Goal: Task Accomplishment & Management: Complete application form

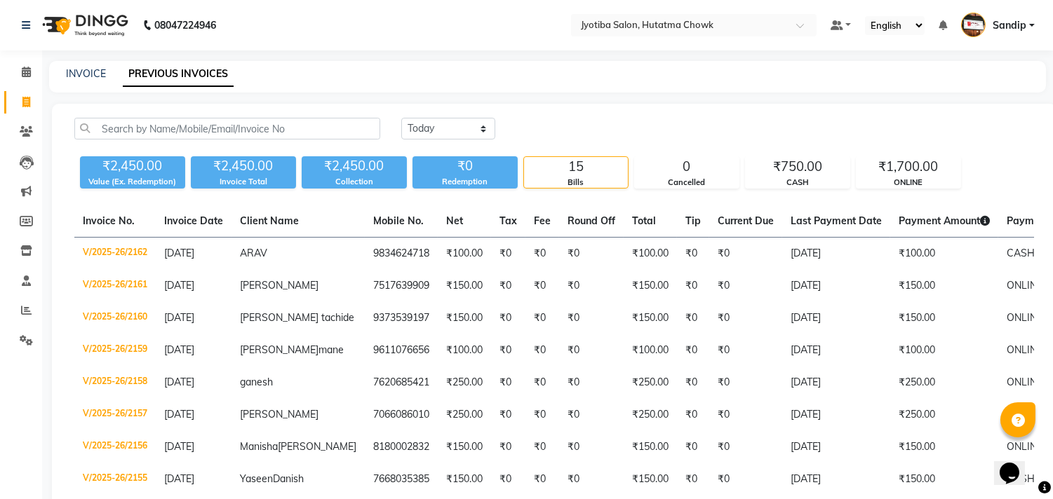
click at [770, 129] on div "[DATE] [DATE] Custom Range" at bounding box center [717, 129] width 633 height 22
click at [81, 74] on link "INVOICE" at bounding box center [86, 73] width 40 height 13
select select "556"
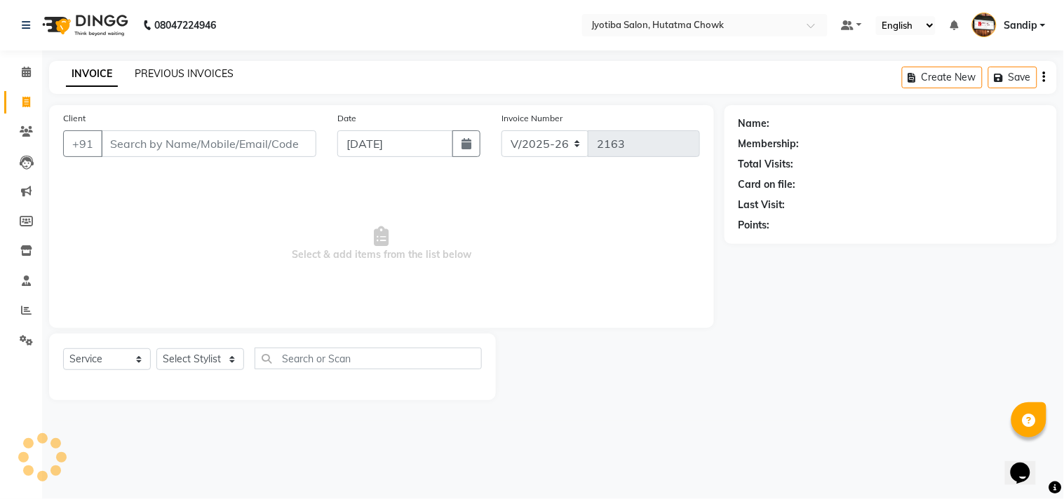
select select "membership"
click at [184, 72] on link "PREVIOUS INVOICES" at bounding box center [184, 73] width 99 height 13
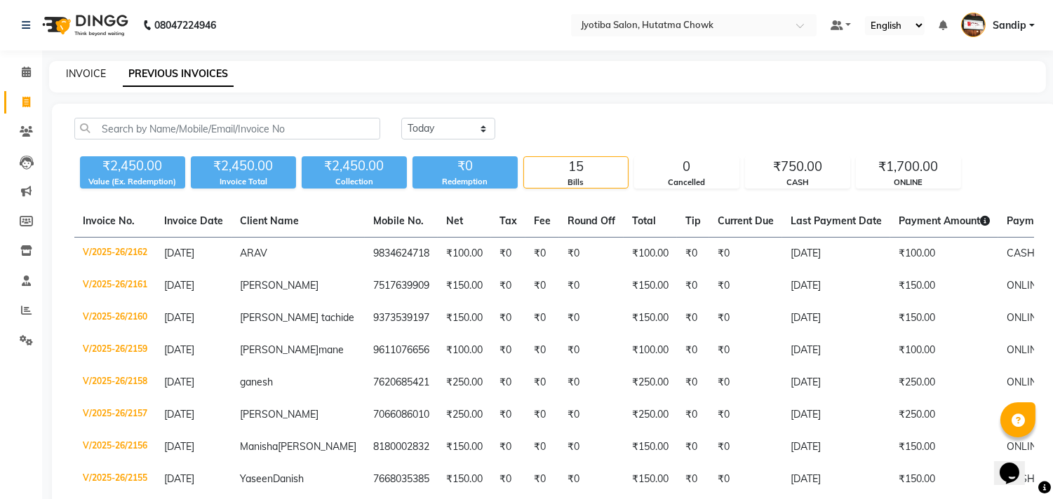
click at [86, 71] on link "INVOICE" at bounding box center [86, 73] width 40 height 13
select select "service"
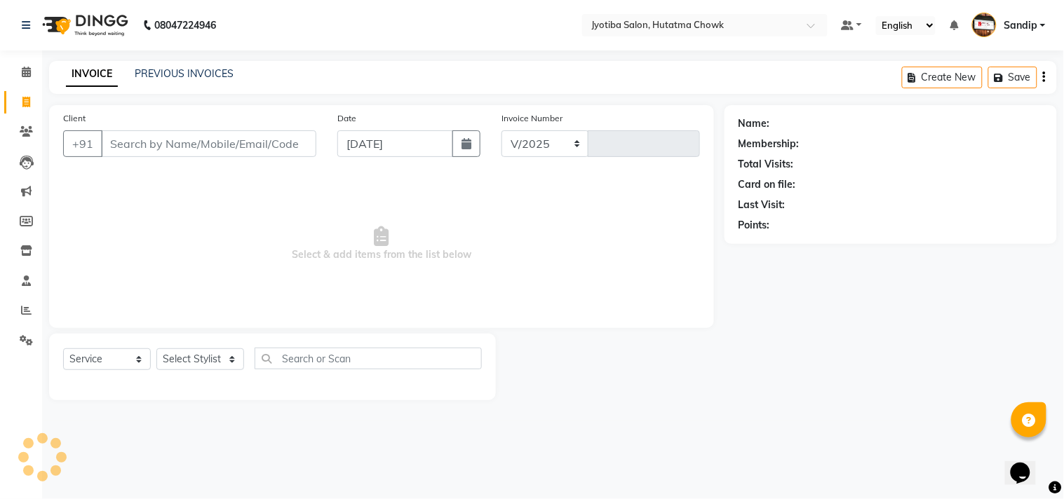
select select "556"
type input "2163"
select select "membership"
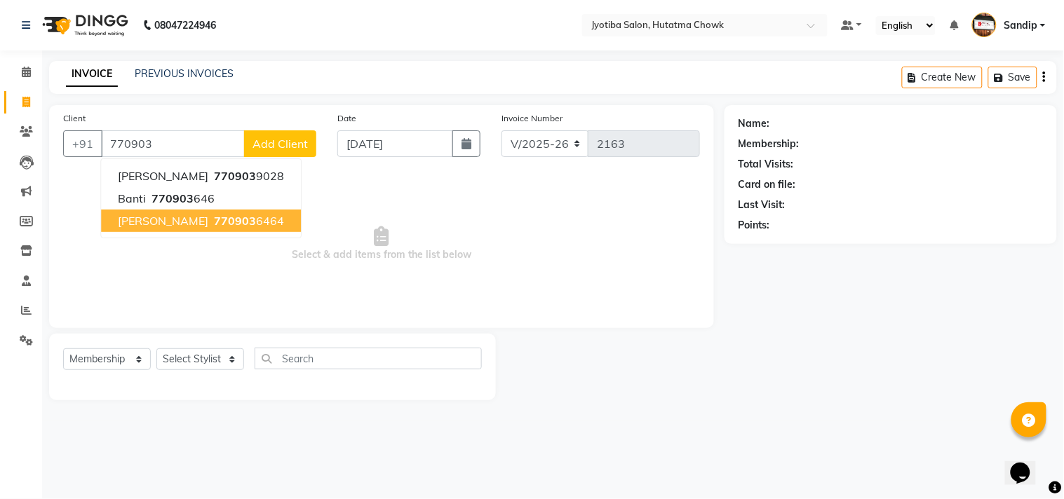
click at [172, 226] on span "[PERSON_NAME]" at bounding box center [163, 221] width 90 height 14
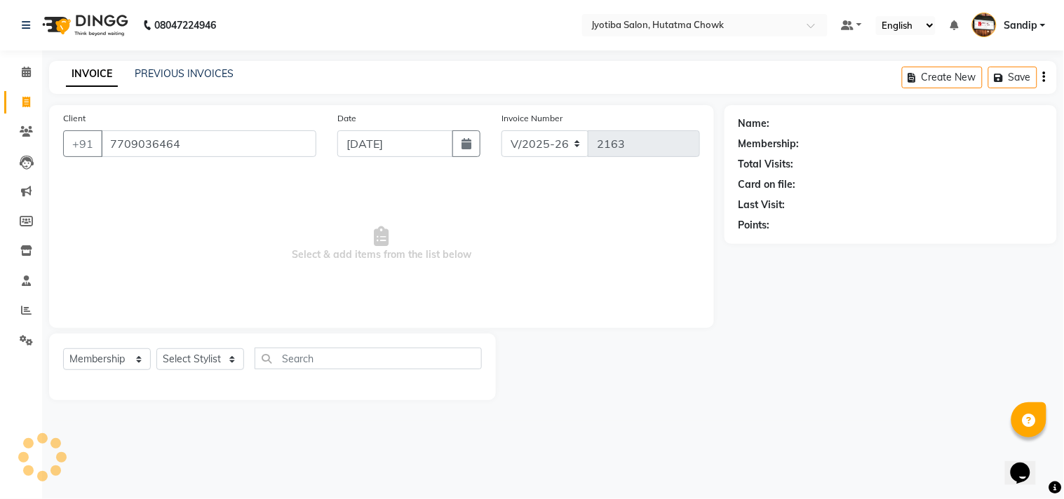
type input "7709036464"
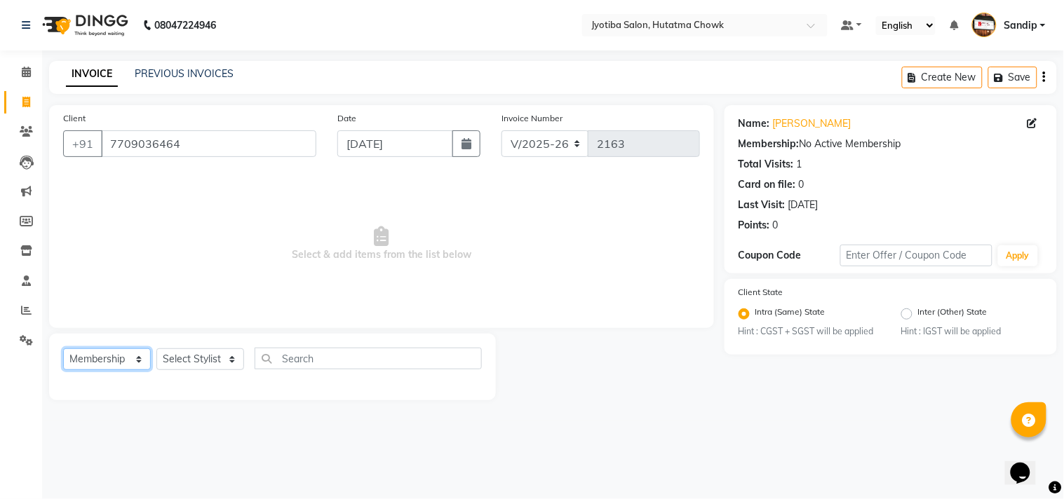
click at [111, 362] on select "Select Service Product Membership Package Voucher Prepaid Gift Card" at bounding box center [107, 360] width 88 height 22
select select "service"
click at [63, 349] on select "Select Service Product Membership Package Voucher Prepaid Gift Card" at bounding box center [107, 360] width 88 height 22
click at [189, 361] on select "Select Stylist [PERSON_NAME] [PERSON_NAME] [PERSON_NAME] [PERSON_NAME] prem RAH…" at bounding box center [200, 360] width 88 height 22
select select "7206"
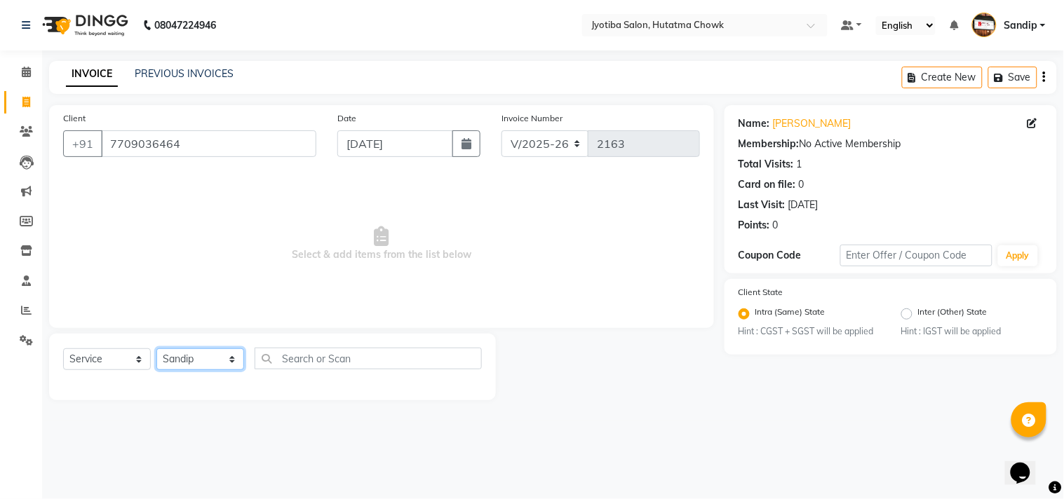
click at [156, 349] on select "Select Stylist [PERSON_NAME] [PERSON_NAME] [PERSON_NAME] [PERSON_NAME] prem RAH…" at bounding box center [200, 360] width 88 height 22
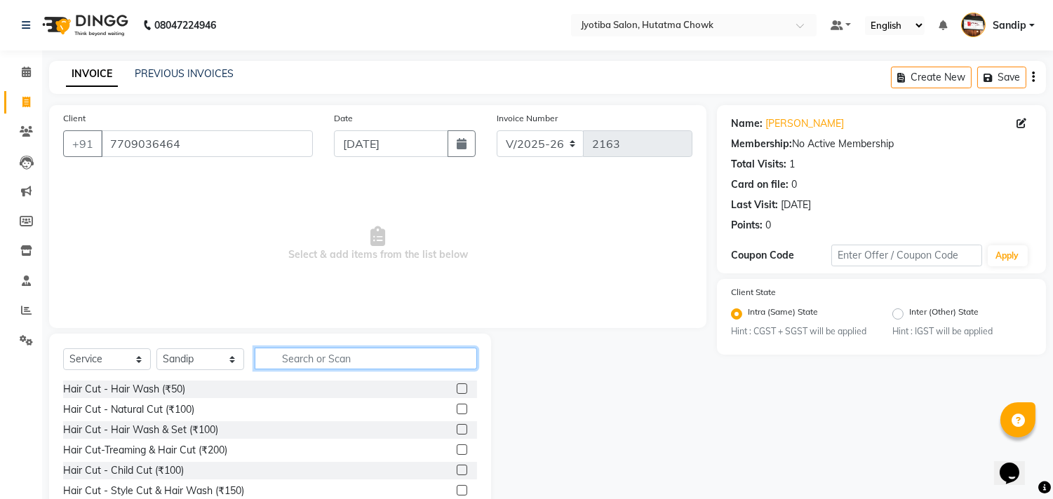
click at [302, 365] on input "text" at bounding box center [366, 359] width 222 height 22
type input "100"
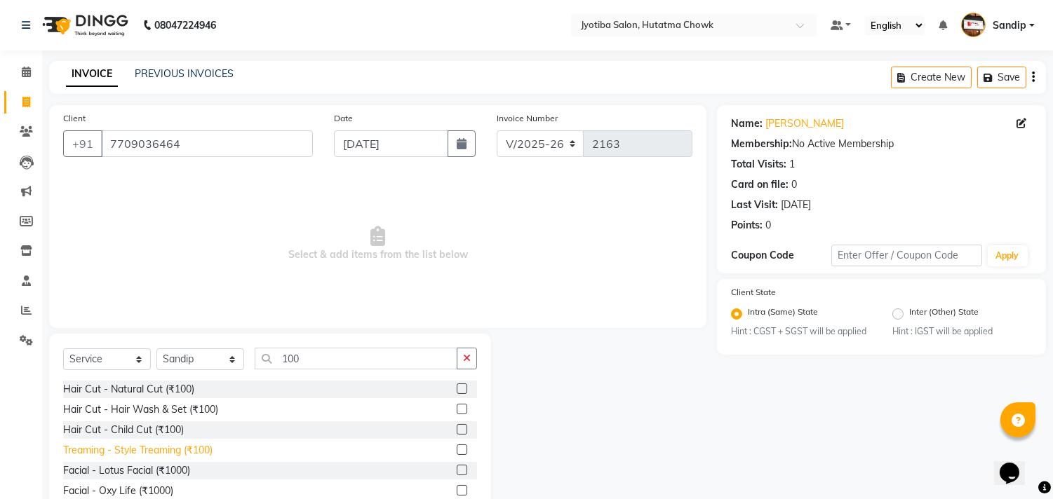
click at [179, 449] on div "Treaming - Style Treaming (₹100)" at bounding box center [137, 450] width 149 height 15
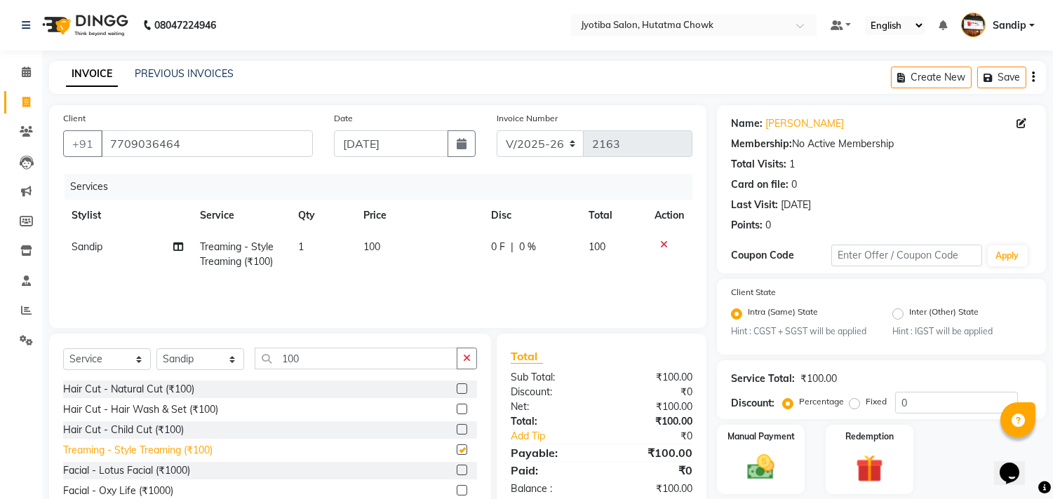
checkbox input "false"
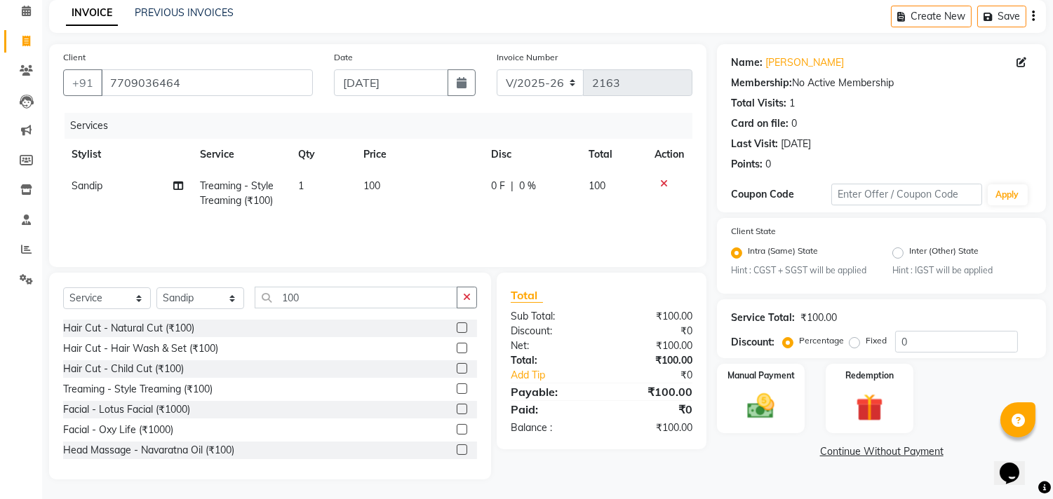
scroll to position [62, 0]
click at [836, 452] on link "Continue Without Payment" at bounding box center [881, 451] width 323 height 15
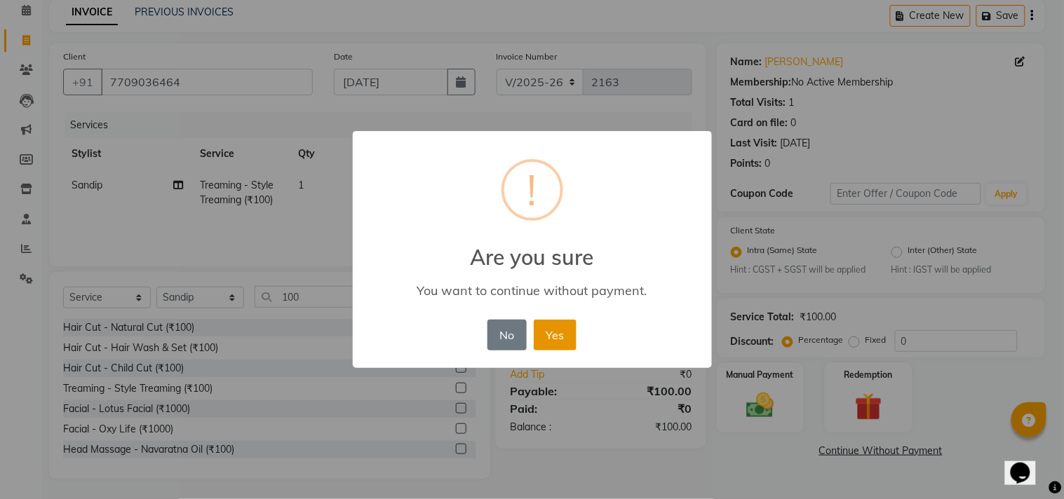
click at [555, 335] on button "Yes" at bounding box center [555, 335] width 43 height 31
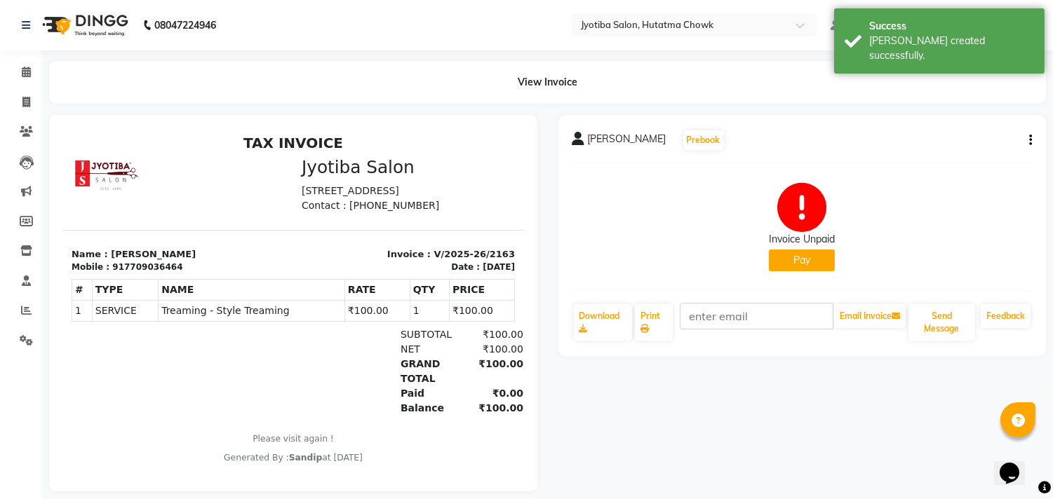
click at [783, 267] on button "Pay" at bounding box center [802, 261] width 66 height 22
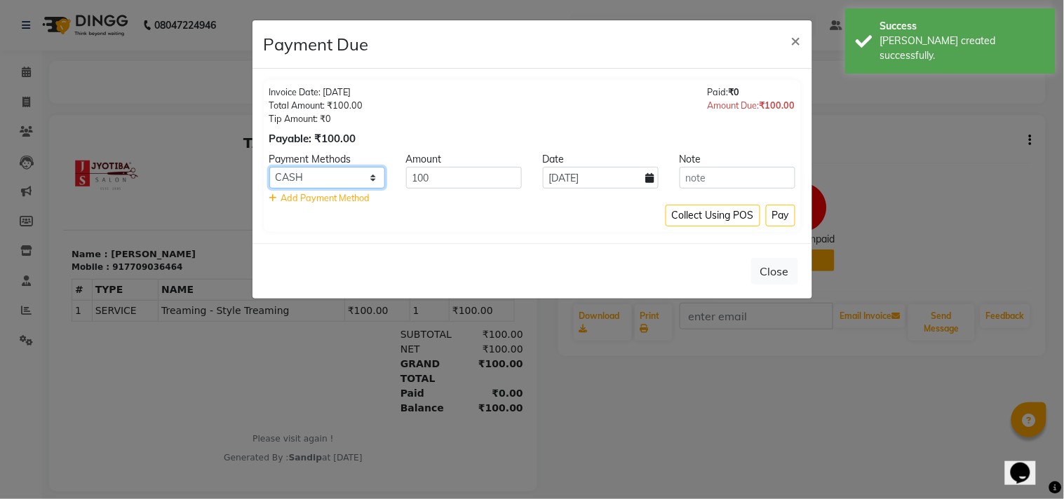
click at [334, 176] on select "CASH ONLINE CARD" at bounding box center [327, 178] width 116 height 22
select select "3"
click at [269, 167] on select "CASH ONLINE CARD" at bounding box center [327, 178] width 116 height 22
click at [779, 208] on button "Pay" at bounding box center [780, 216] width 29 height 22
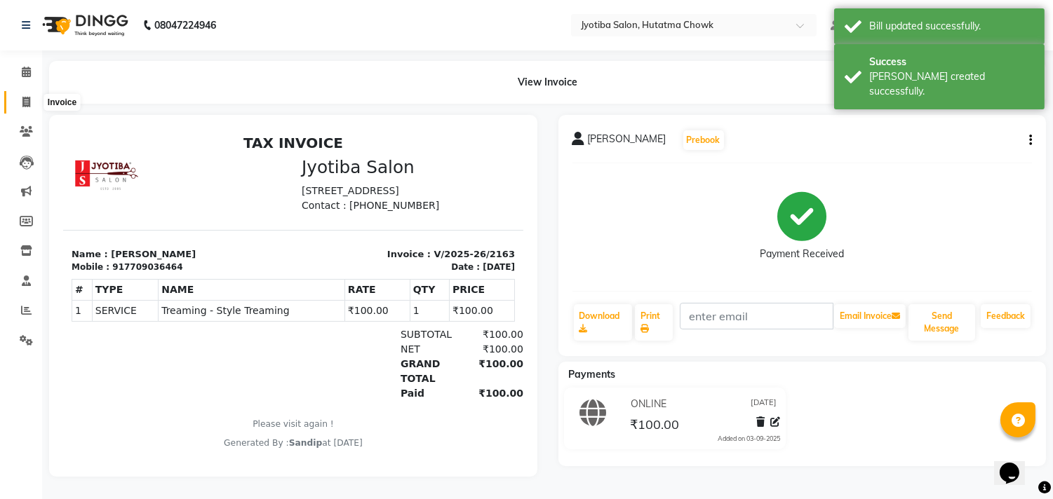
click at [29, 102] on icon at bounding box center [26, 102] width 8 height 11
select select "556"
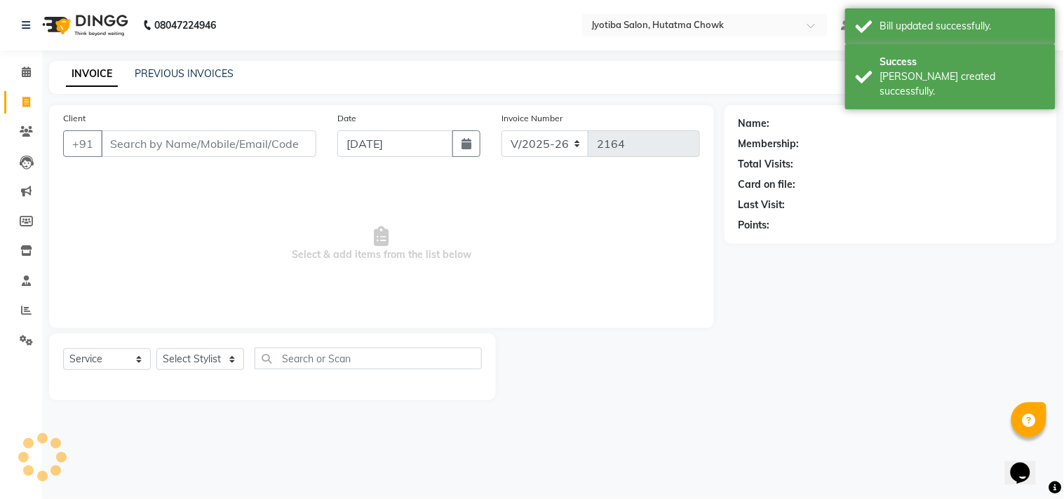
select select "membership"
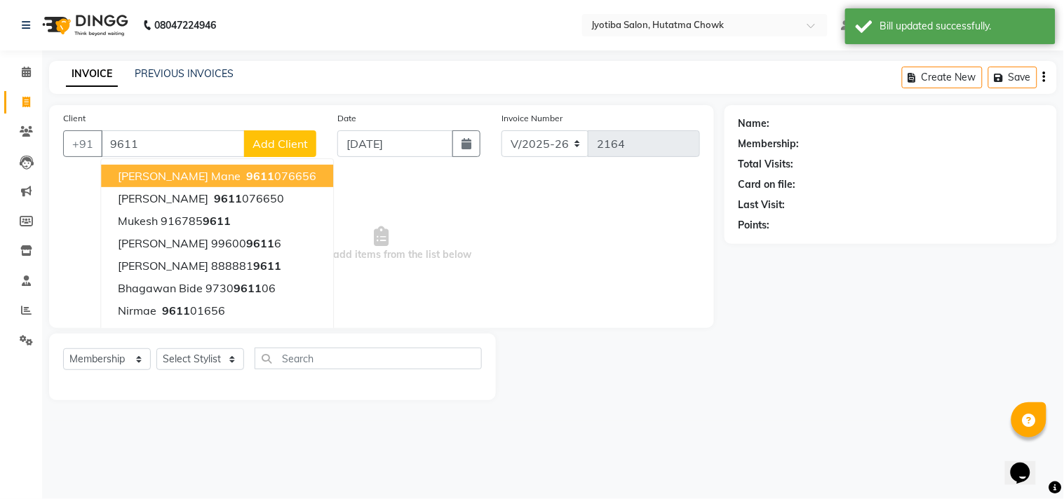
click at [260, 174] on ngb-highlight "9611 076656" at bounding box center [279, 176] width 73 height 14
type input "9611076656"
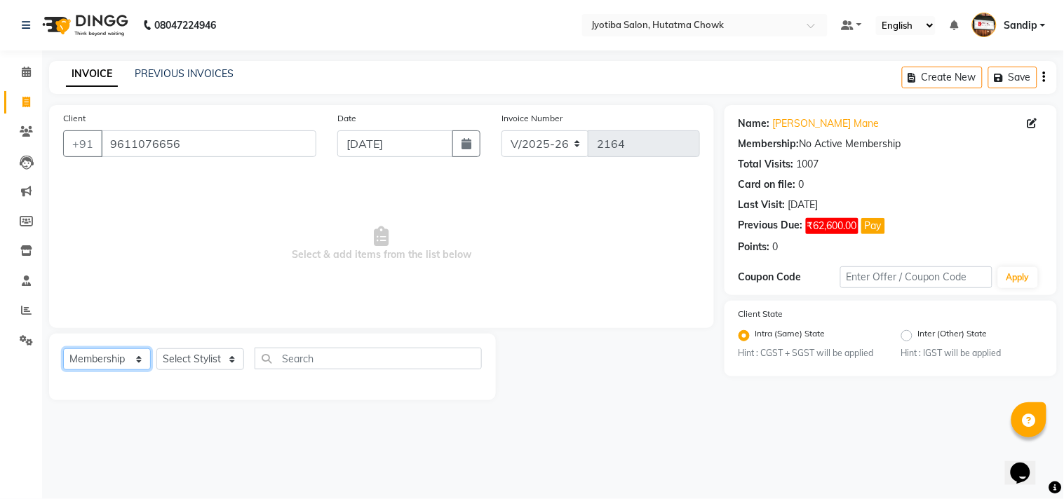
click at [96, 352] on select "Select Service Product Membership Package Voucher Prepaid Gift Card" at bounding box center [107, 360] width 88 height 22
select select "service"
click at [63, 349] on select "Select Service Product Membership Package Voucher Prepaid Gift Card" at bounding box center [107, 360] width 88 height 22
click at [191, 355] on select "Select Stylist [PERSON_NAME] [PERSON_NAME] [PERSON_NAME] [PERSON_NAME] prem RAH…" at bounding box center [200, 360] width 88 height 22
select select "36046"
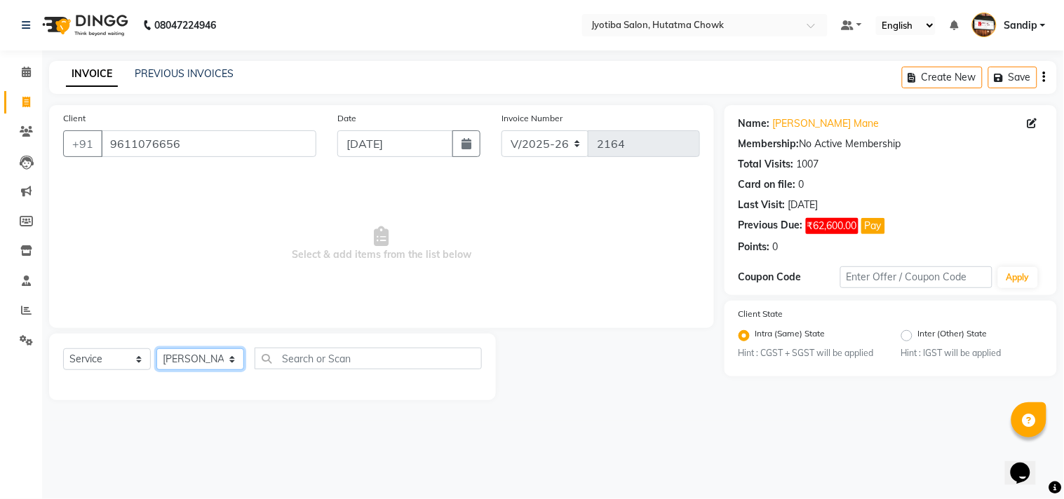
click at [156, 349] on select "Select Stylist [PERSON_NAME] [PERSON_NAME] [PERSON_NAME] [PERSON_NAME] prem RAH…" at bounding box center [200, 360] width 88 height 22
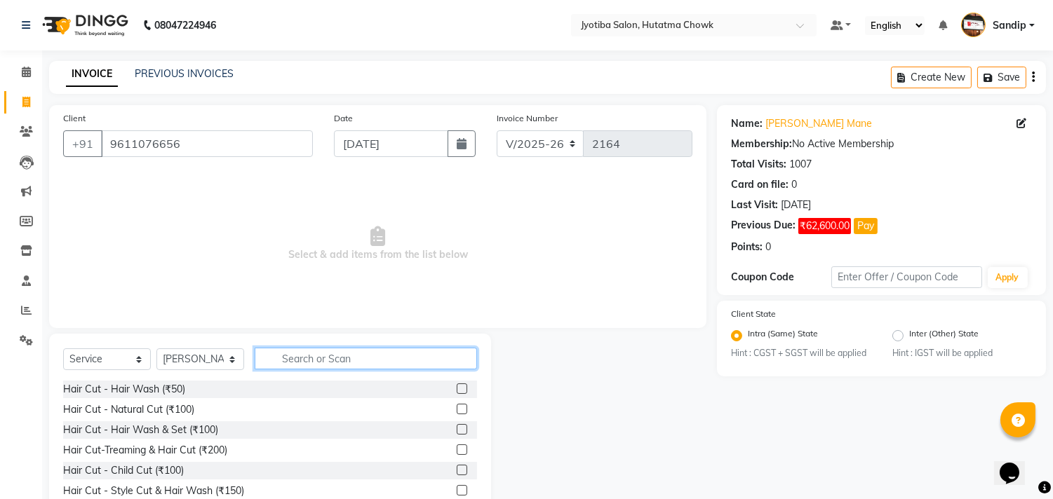
click at [314, 366] on input "text" at bounding box center [366, 359] width 222 height 22
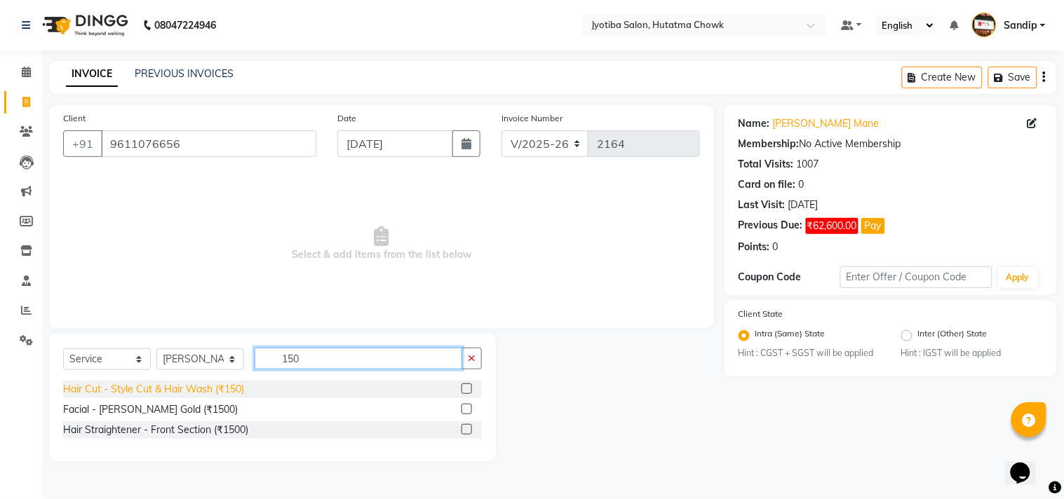
type input "150"
click at [195, 388] on div "Hair Cut - Style Cut & Hair Wash (₹150)" at bounding box center [153, 389] width 181 height 15
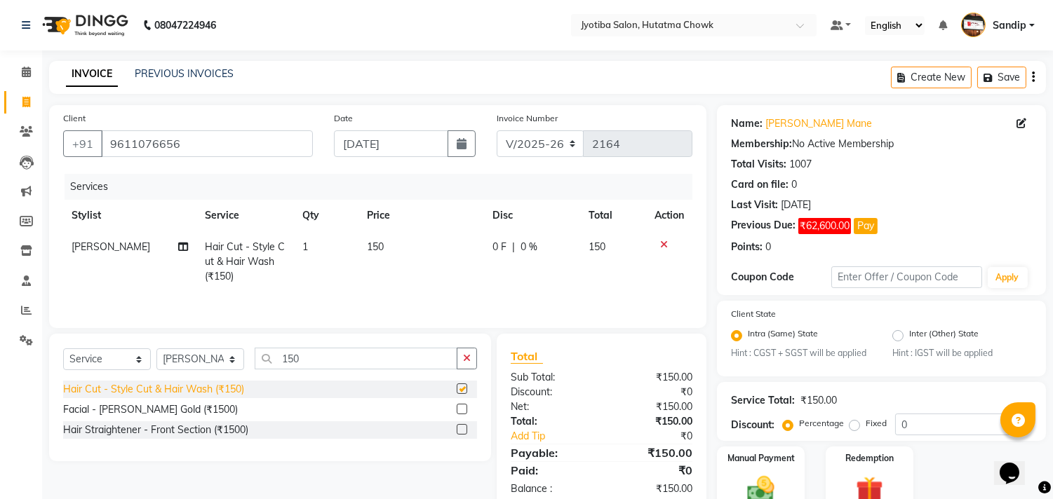
checkbox input "false"
click at [468, 363] on icon "button" at bounding box center [467, 358] width 8 height 10
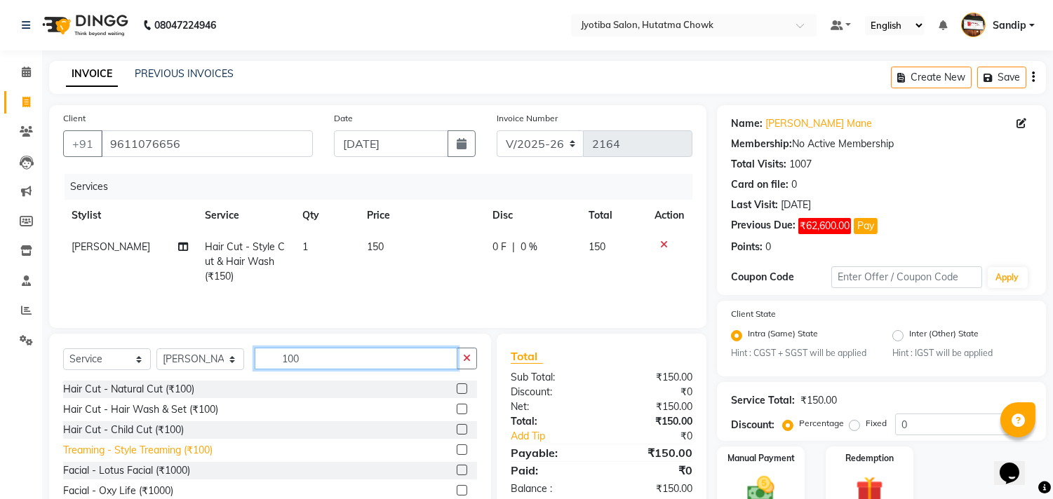
type input "100"
click at [141, 450] on div "Treaming - Style Treaming (₹100)" at bounding box center [137, 450] width 149 height 15
checkbox input "false"
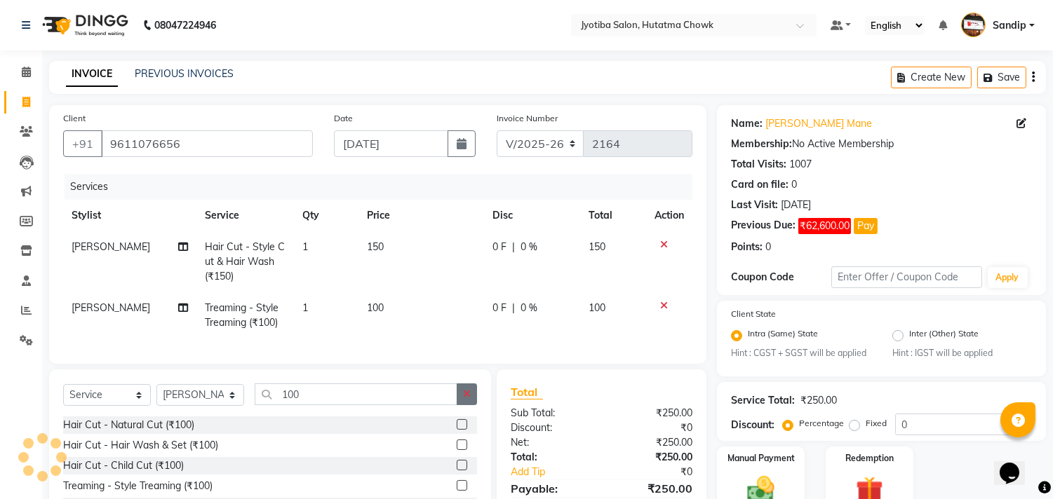
click at [466, 399] on icon "button" at bounding box center [467, 394] width 8 height 10
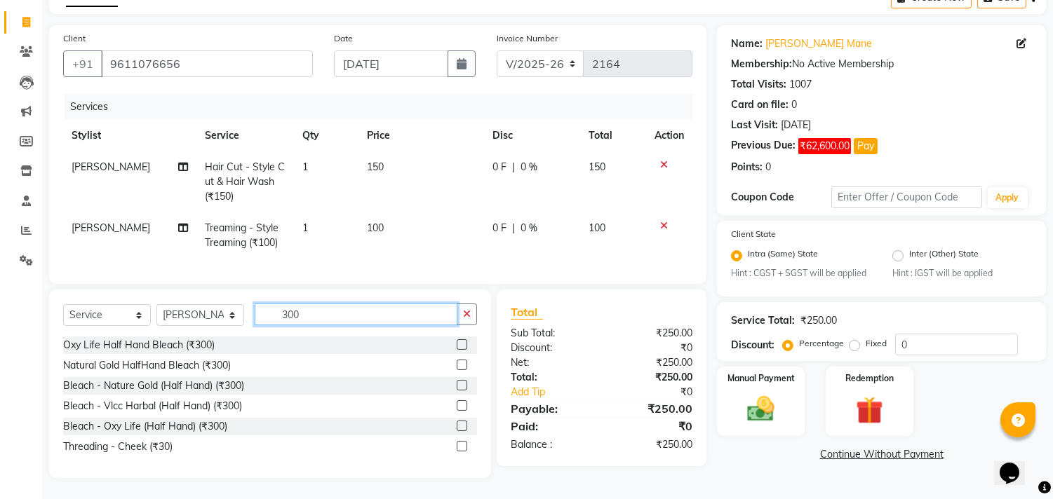
scroll to position [79, 0]
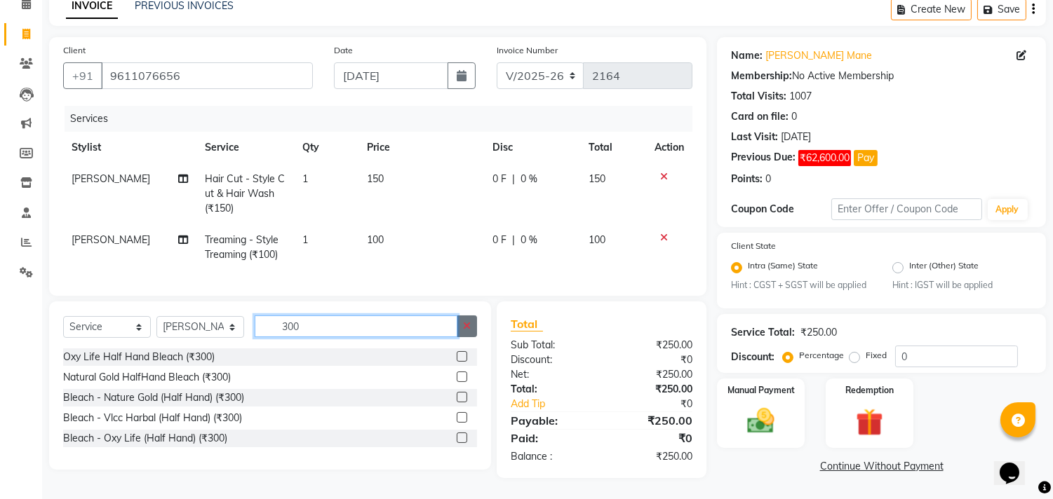
type input "300"
click at [463, 326] on icon "button" at bounding box center [467, 326] width 8 height 10
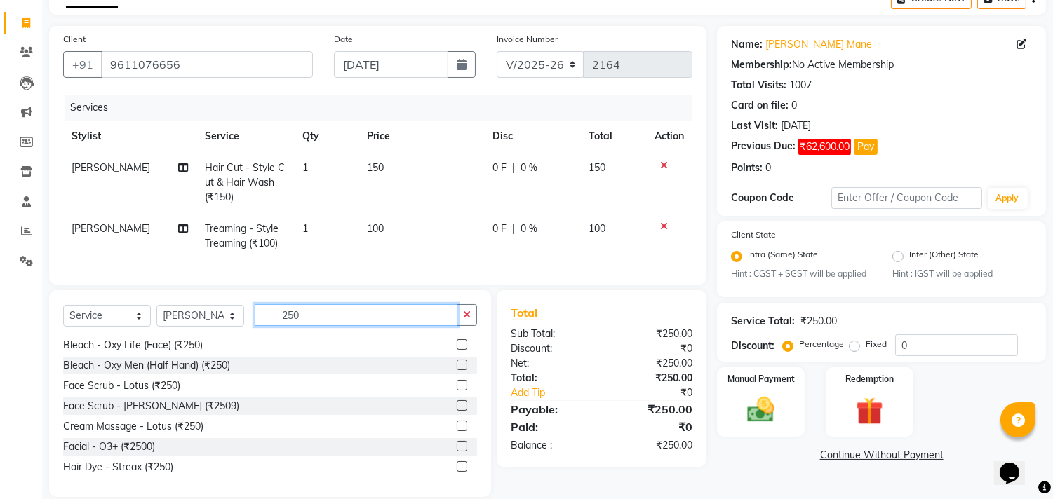
scroll to position [103, 0]
type input "250"
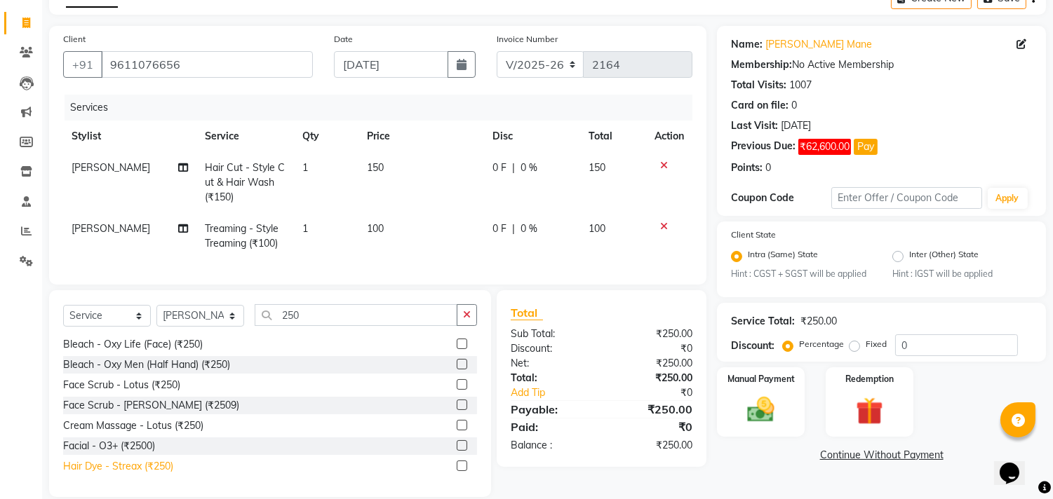
click at [132, 474] on div "Hair Dye - Streax (₹250)" at bounding box center [118, 466] width 110 height 15
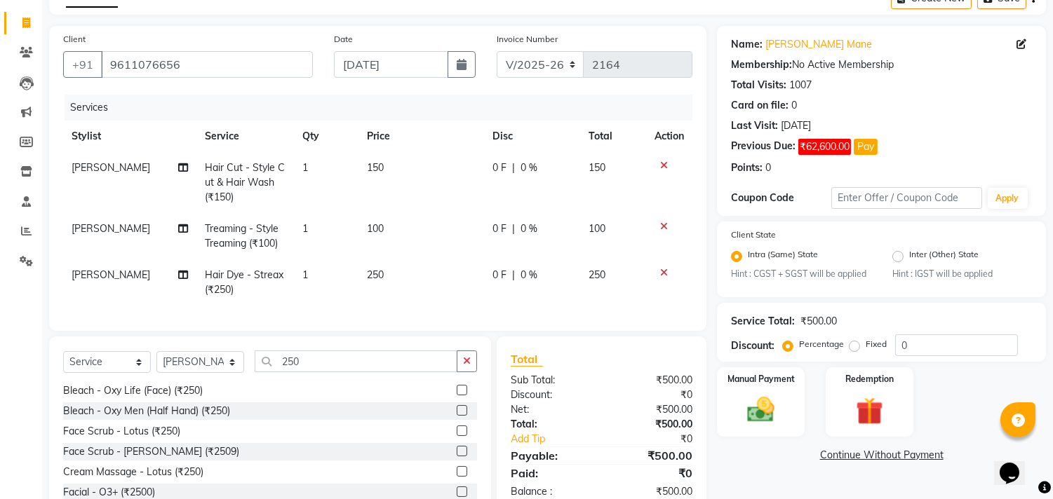
checkbox input "false"
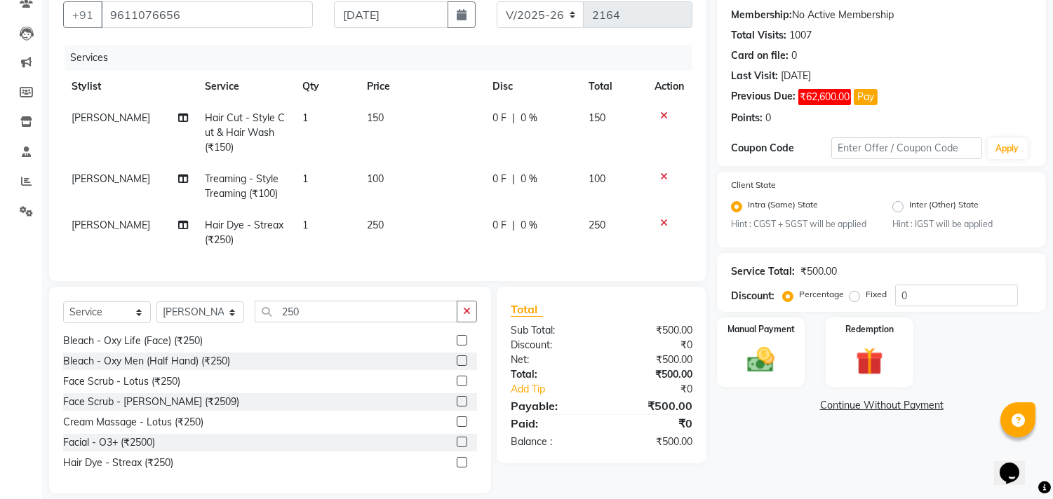
scroll to position [156, 0]
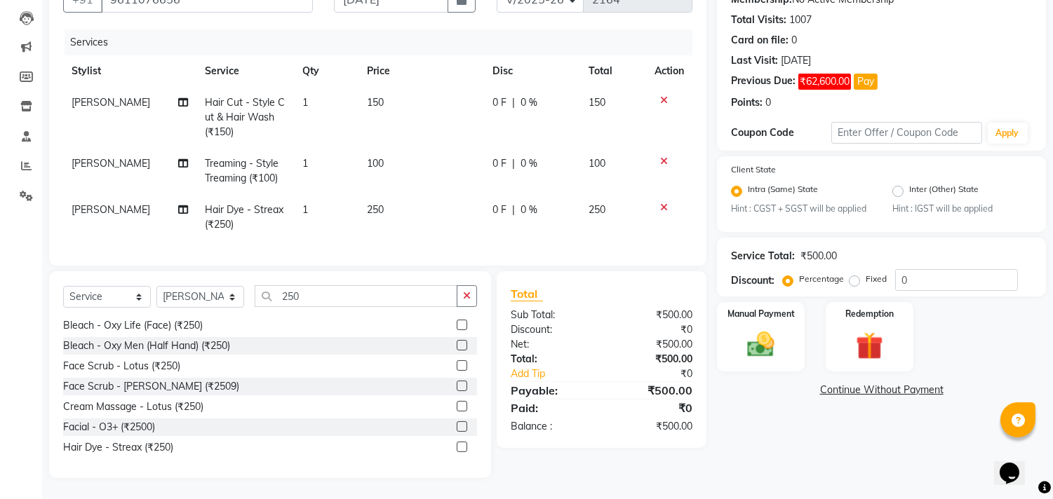
click at [661, 203] on icon at bounding box center [664, 208] width 8 height 10
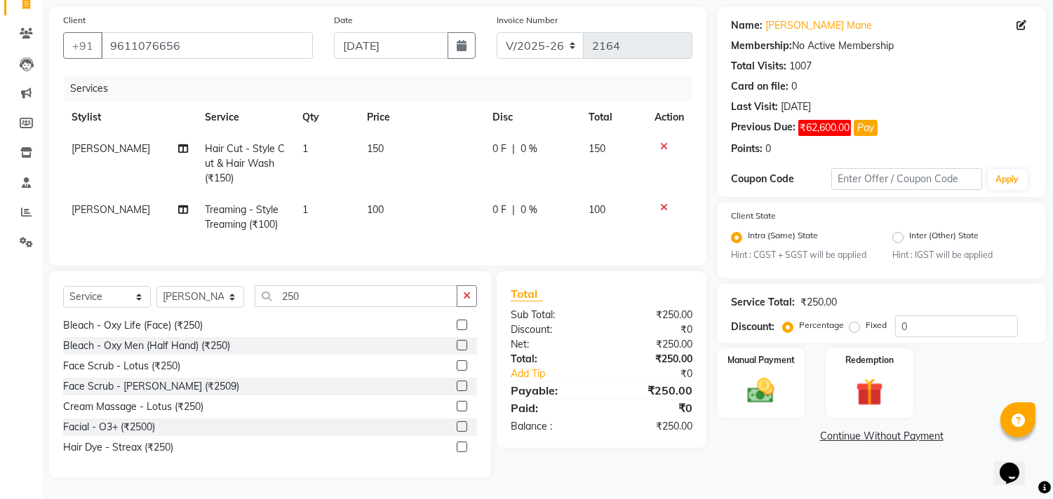
scroll to position [109, 0]
click at [464, 295] on icon "button" at bounding box center [467, 296] width 8 height 10
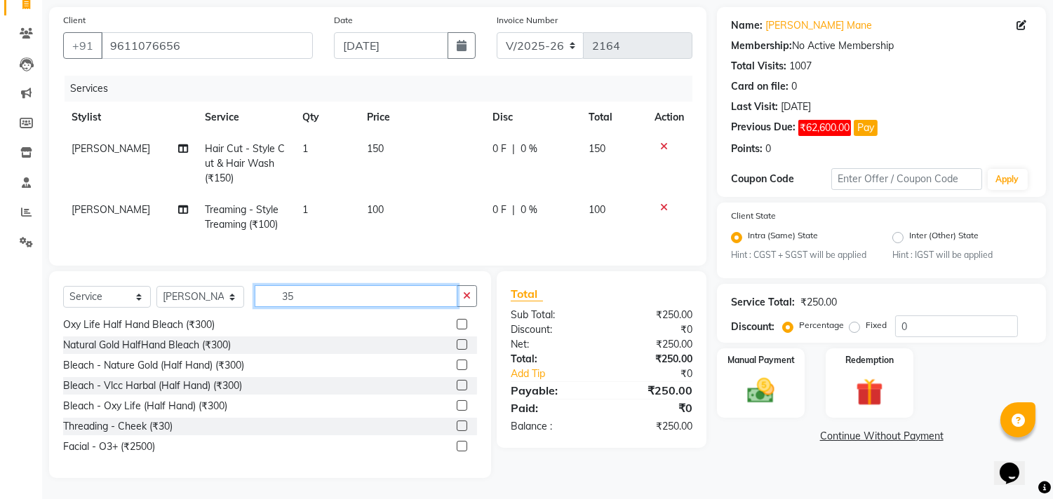
scroll to position [79, 0]
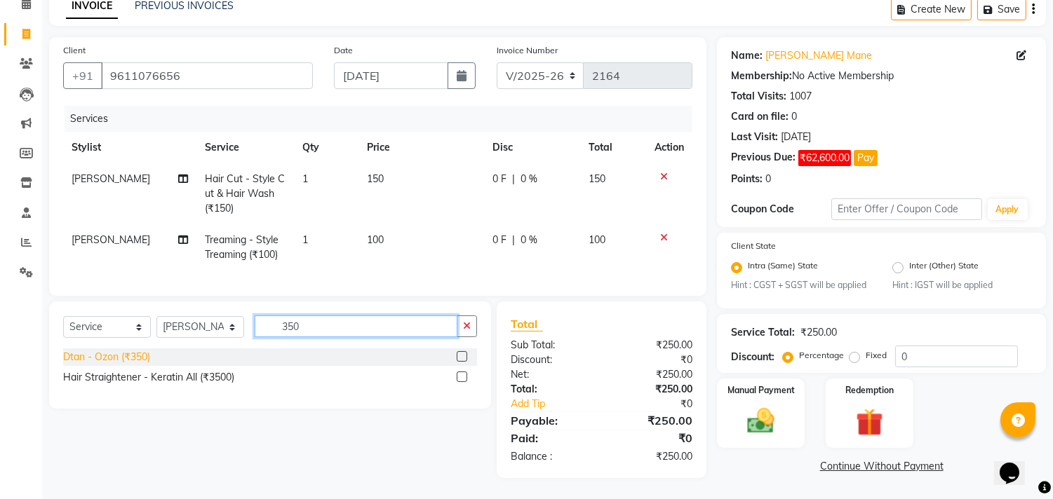
type input "350"
click at [128, 360] on div "Dtan - Ozon (₹350)" at bounding box center [106, 357] width 87 height 15
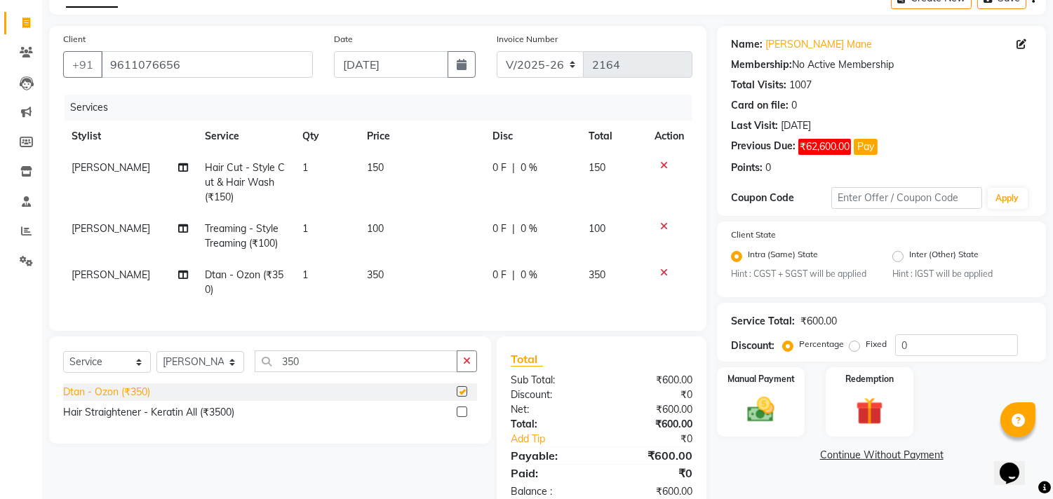
checkbox input "false"
click at [663, 271] on icon at bounding box center [664, 273] width 8 height 10
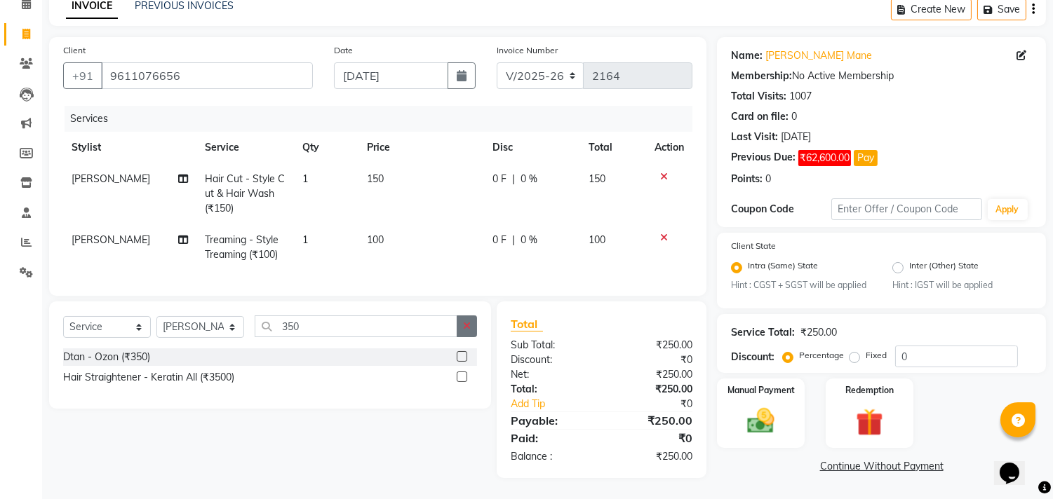
click at [467, 327] on icon "button" at bounding box center [467, 326] width 8 height 10
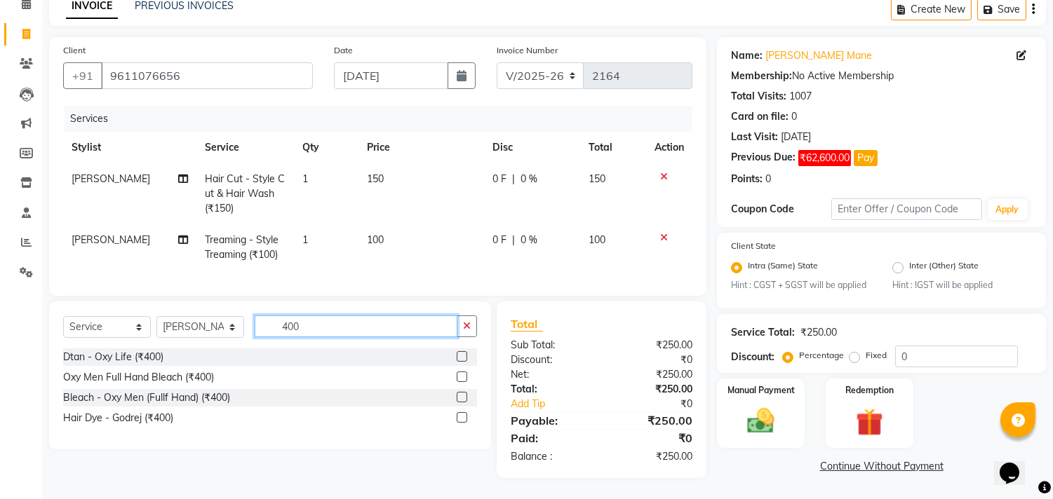
type input "400"
click at [106, 418] on div "Hair Dye - Godrej (₹400)" at bounding box center [118, 418] width 110 height 15
checkbox input "false"
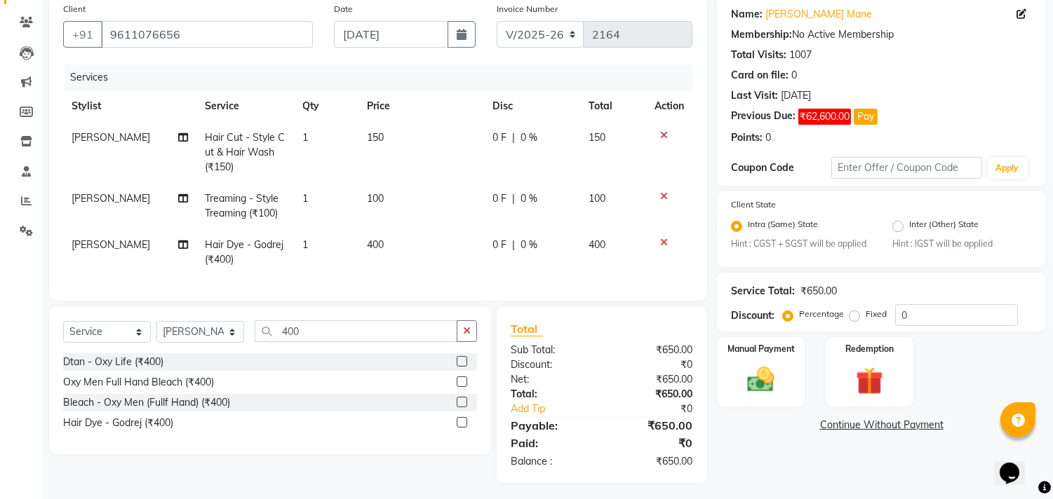
scroll to position [126, 0]
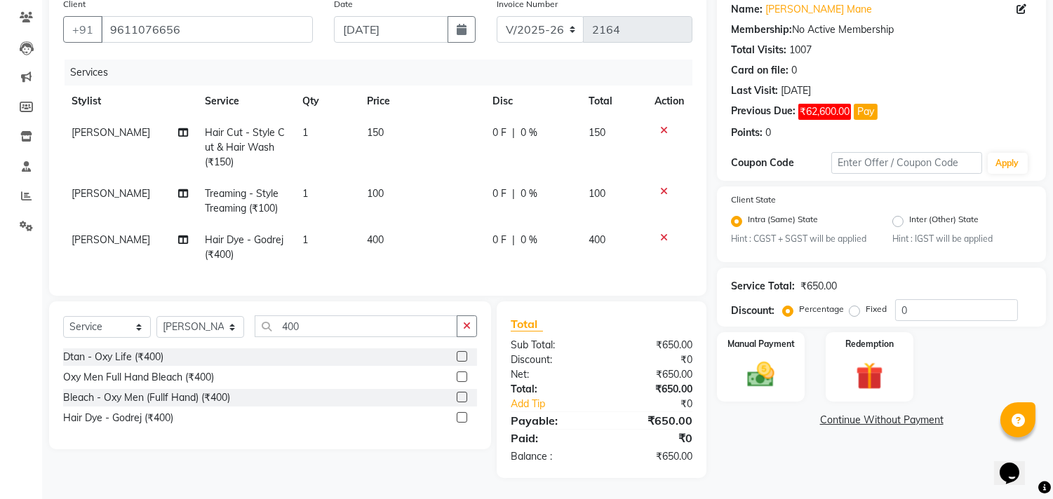
click at [664, 233] on icon at bounding box center [664, 238] width 8 height 10
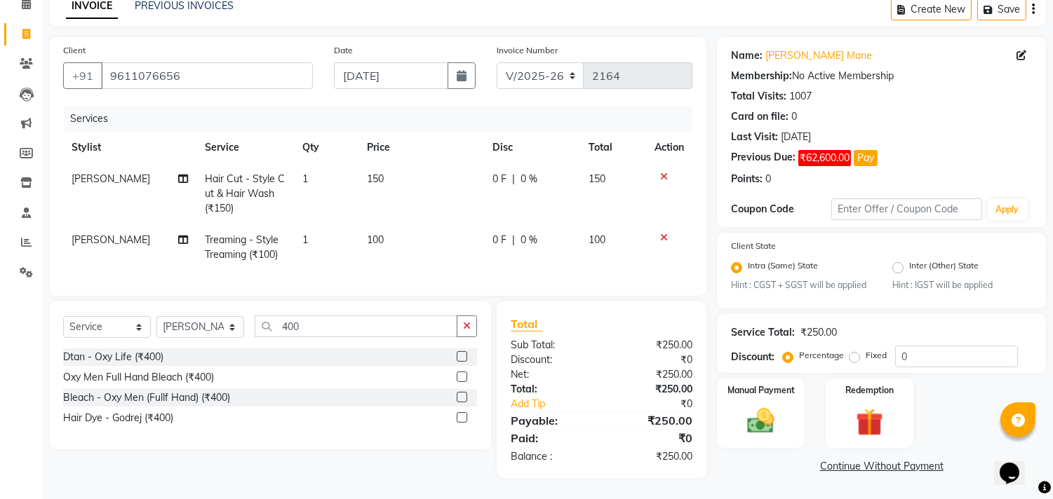
scroll to position [79, 0]
click at [465, 335] on button "button" at bounding box center [467, 327] width 20 height 22
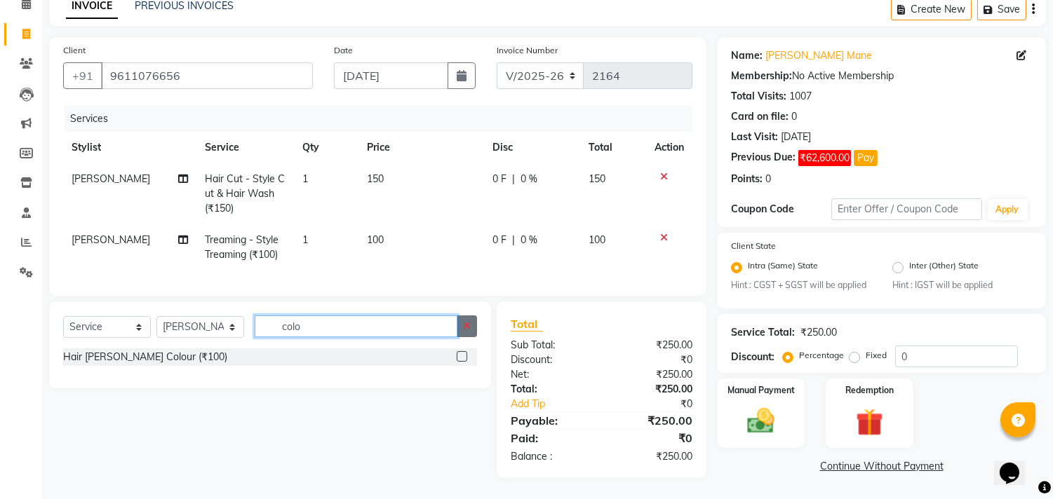
type input "colo"
click at [469, 325] on icon "button" at bounding box center [467, 326] width 8 height 10
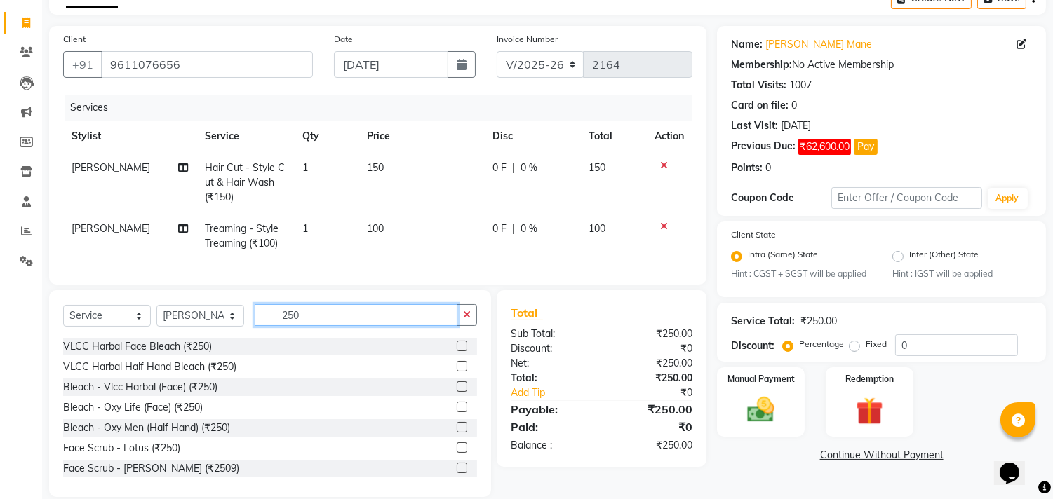
scroll to position [103, 0]
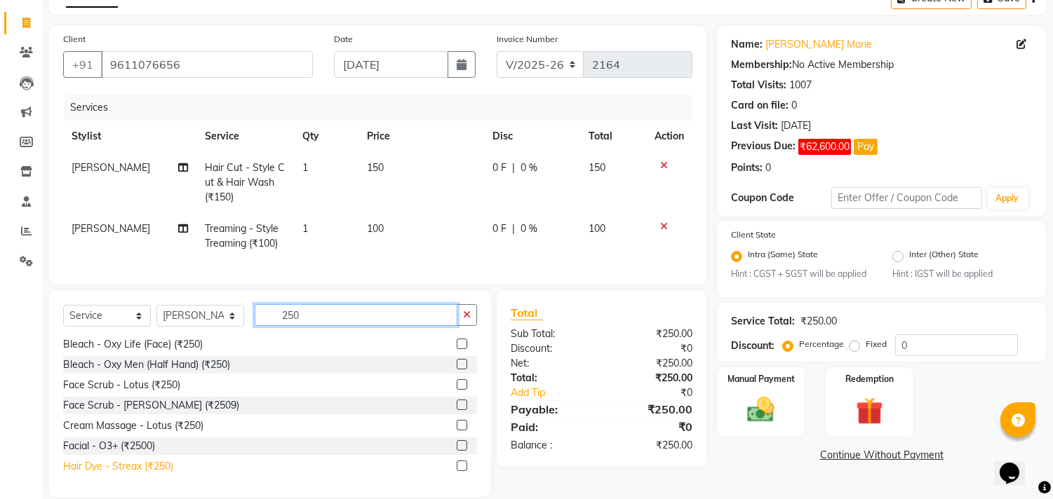
type input "250"
click at [116, 474] on div "Hair Dye - Streax (₹250)" at bounding box center [118, 466] width 110 height 15
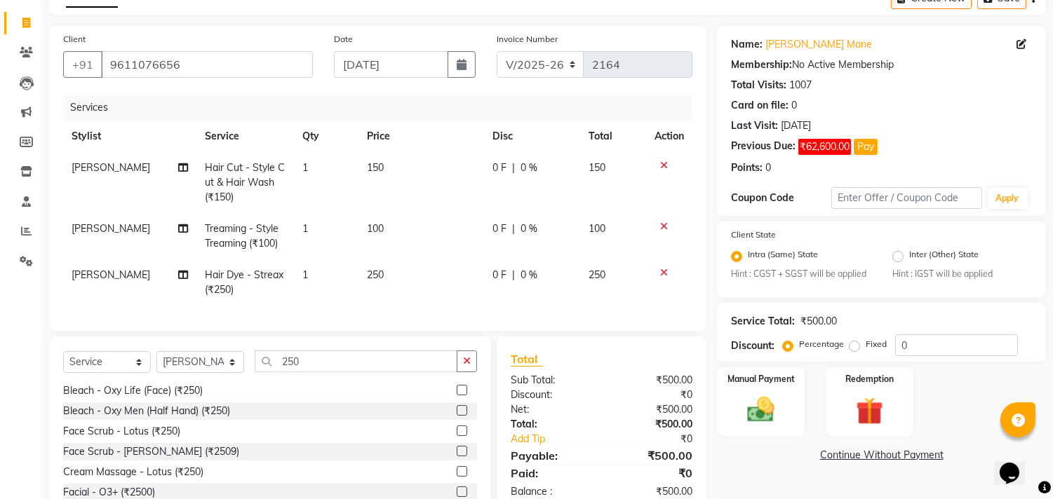
checkbox input "false"
click at [472, 372] on button "button" at bounding box center [467, 362] width 20 height 22
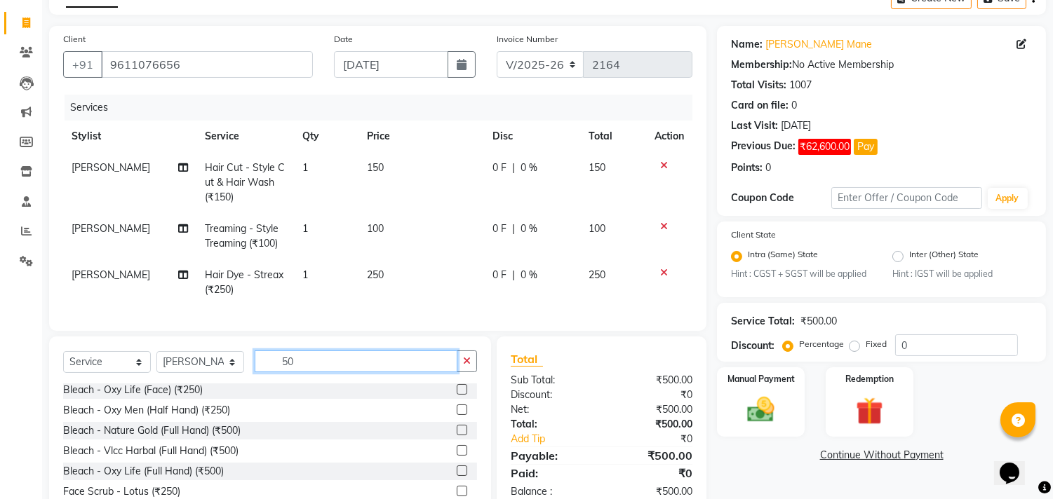
scroll to position [0, 0]
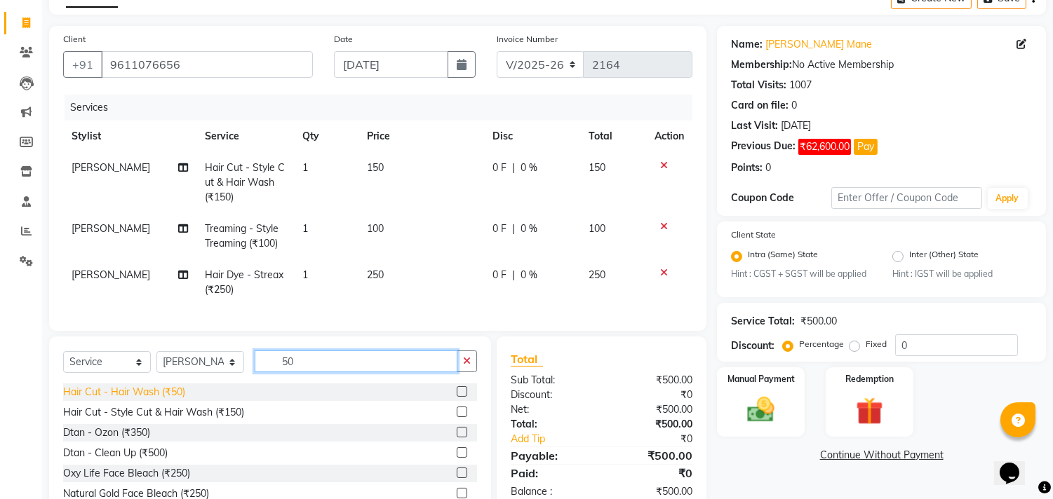
type input "50"
click at [128, 400] on div "Hair Cut - Hair Wash (₹50)" at bounding box center [124, 392] width 122 height 15
checkbox input "false"
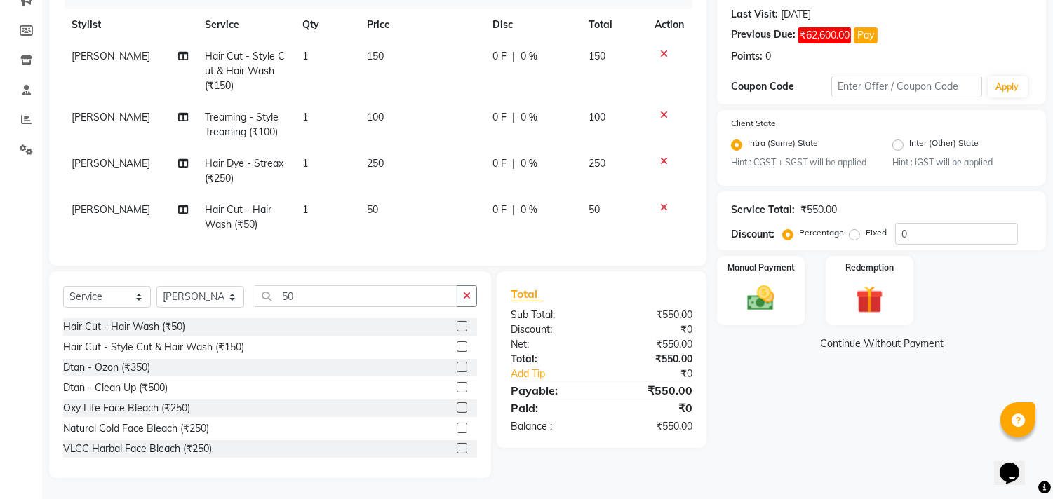
scroll to position [202, 0]
click at [727, 276] on div "Manual Payment" at bounding box center [760, 291] width 91 height 72
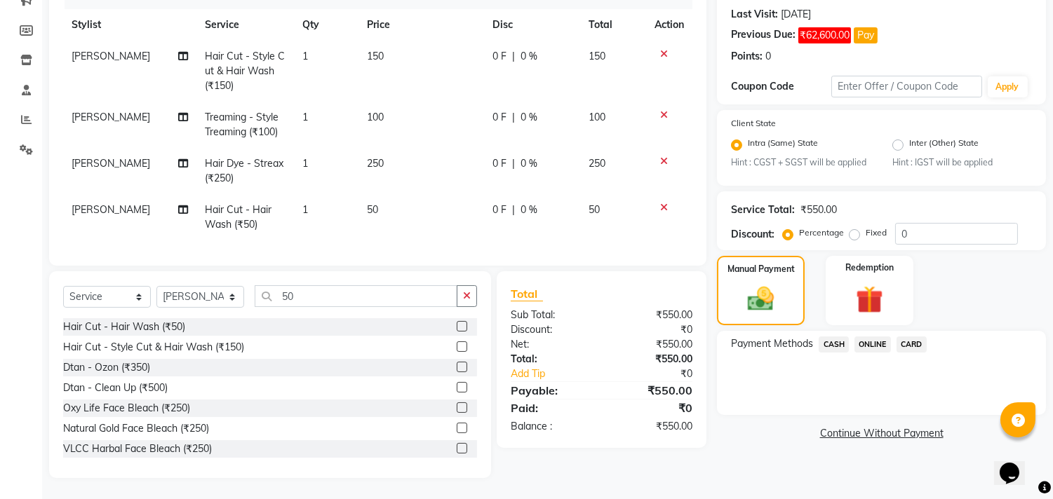
click at [829, 337] on span "CASH" at bounding box center [834, 345] width 30 height 16
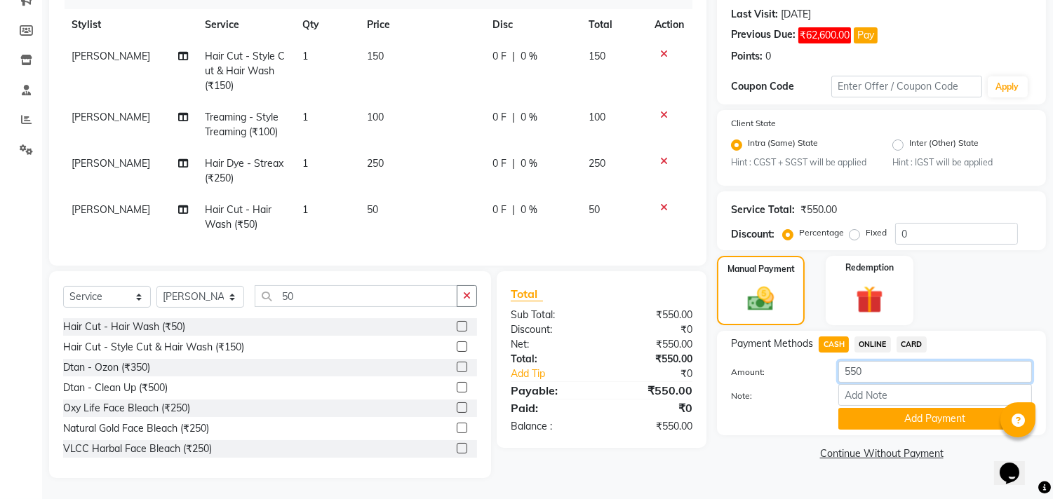
click at [870, 361] on input "550" at bounding box center [935, 372] width 194 height 22
type input "5"
type input "200"
click at [857, 414] on button "Add Payment" at bounding box center [935, 419] width 194 height 22
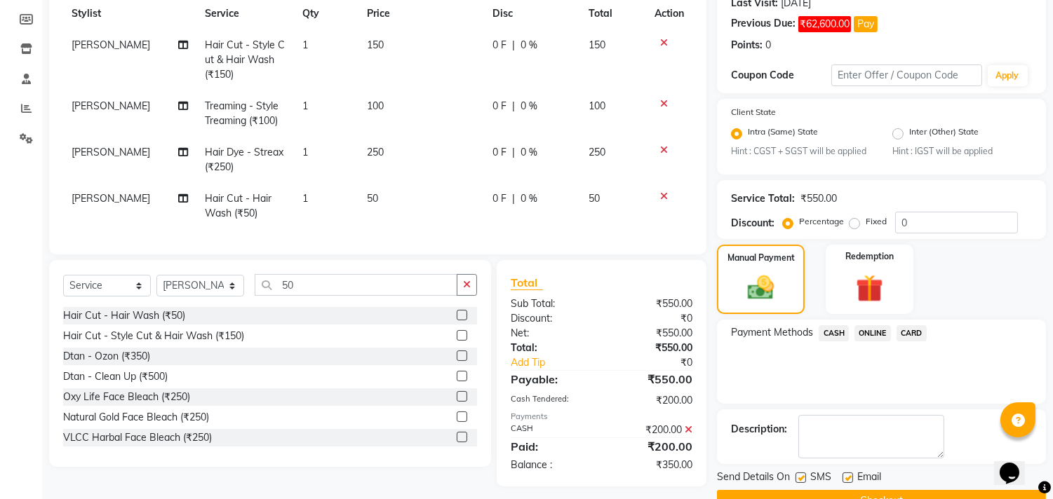
click at [873, 334] on span "ONLINE" at bounding box center [872, 333] width 36 height 16
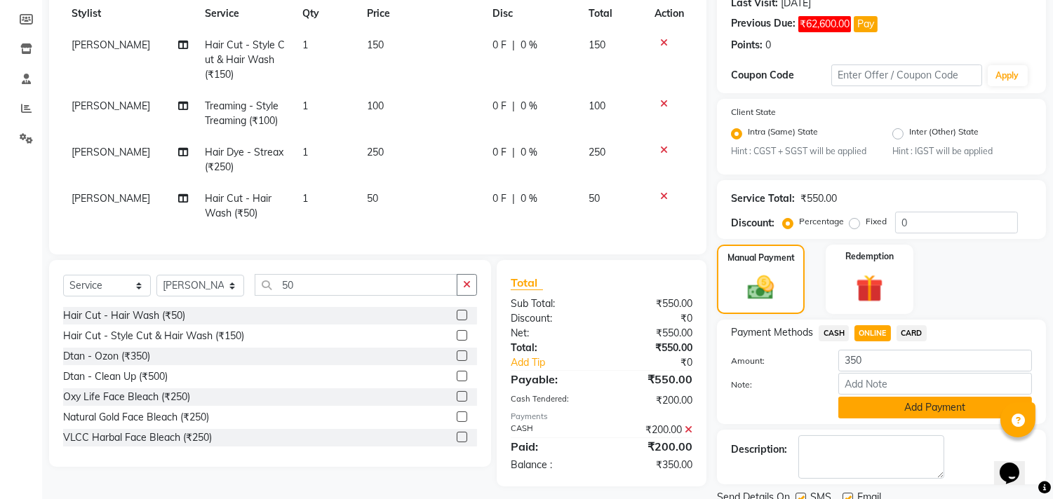
click at [889, 401] on button "Add Payment" at bounding box center [935, 408] width 194 height 22
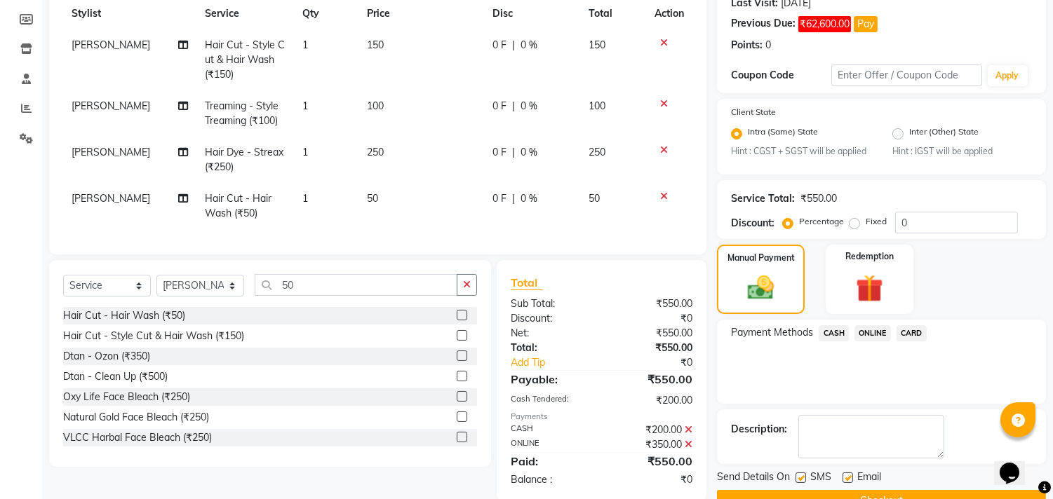
scroll to position [236, 0]
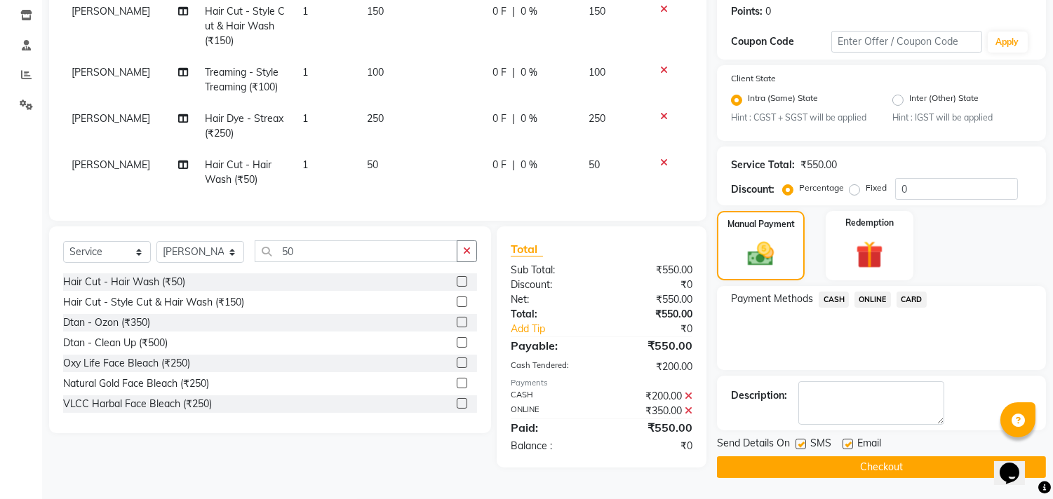
click at [765, 461] on button "Checkout" at bounding box center [881, 468] width 329 height 22
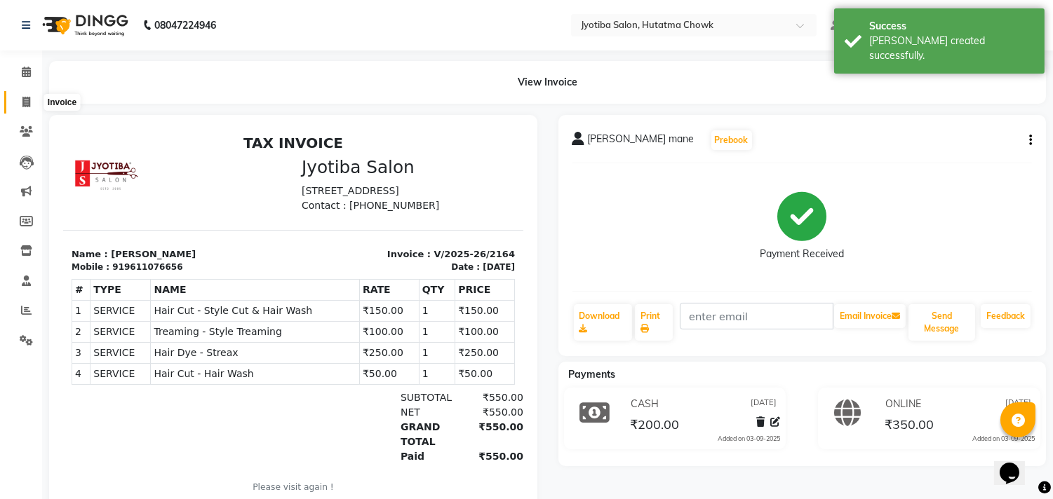
click at [25, 99] on icon at bounding box center [26, 102] width 8 height 11
select select "service"
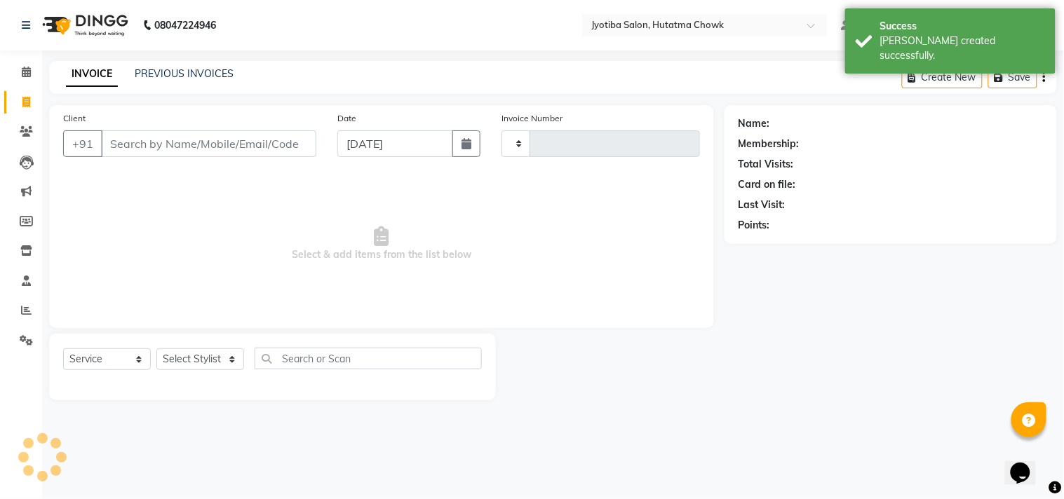
type input "2165"
select select "556"
select select "membership"
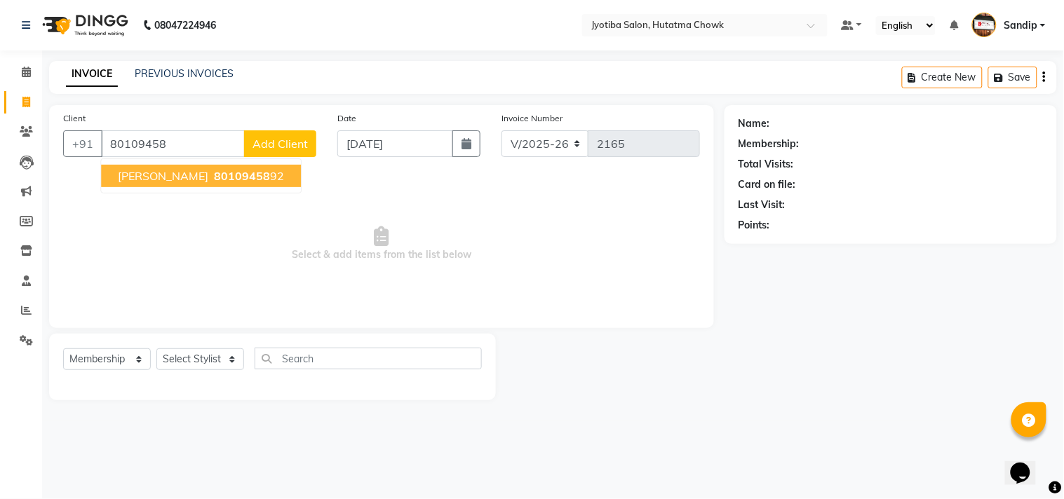
click at [214, 172] on span "80109458" at bounding box center [242, 176] width 56 height 14
type input "8010945892"
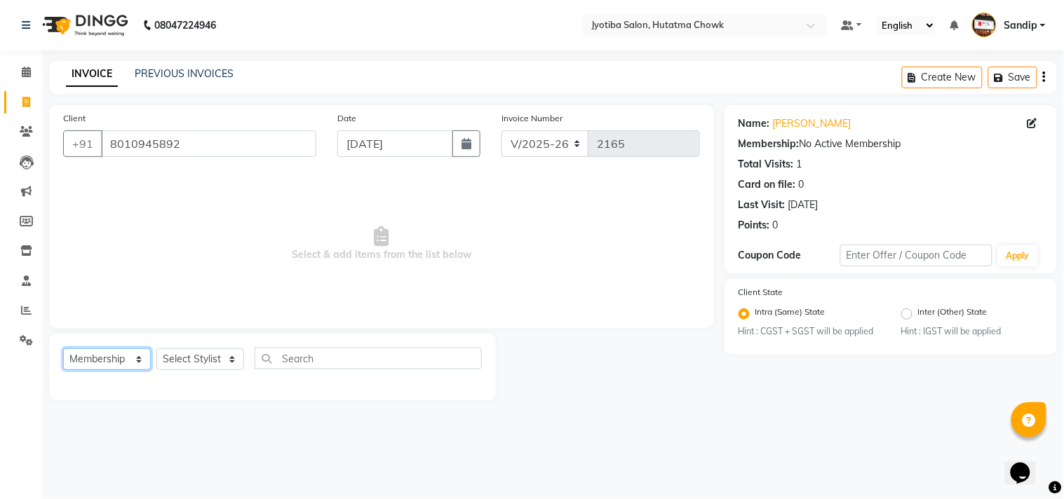
click at [116, 358] on select "Select Service Product Membership Package Voucher Prepaid Gift Card" at bounding box center [107, 360] width 88 height 22
select select "service"
click at [63, 349] on select "Select Service Product Membership Package Voucher Prepaid Gift Card" at bounding box center [107, 360] width 88 height 22
click at [186, 362] on select "Select Stylist [PERSON_NAME] [PERSON_NAME] [PERSON_NAME] [PERSON_NAME] prem RAH…" at bounding box center [200, 360] width 88 height 22
select select "36046"
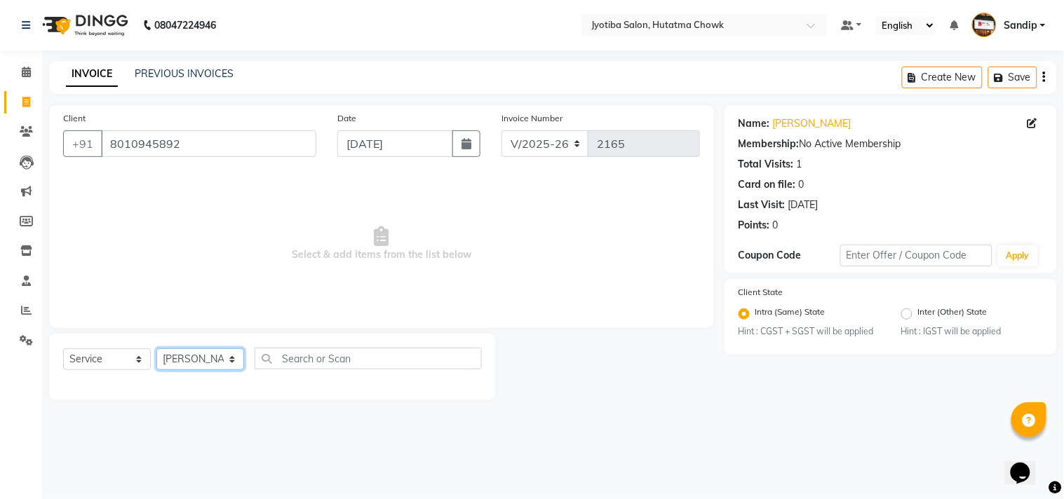
click at [156, 349] on select "Select Stylist [PERSON_NAME] [PERSON_NAME] [PERSON_NAME] [PERSON_NAME] prem RAH…" at bounding box center [200, 360] width 88 height 22
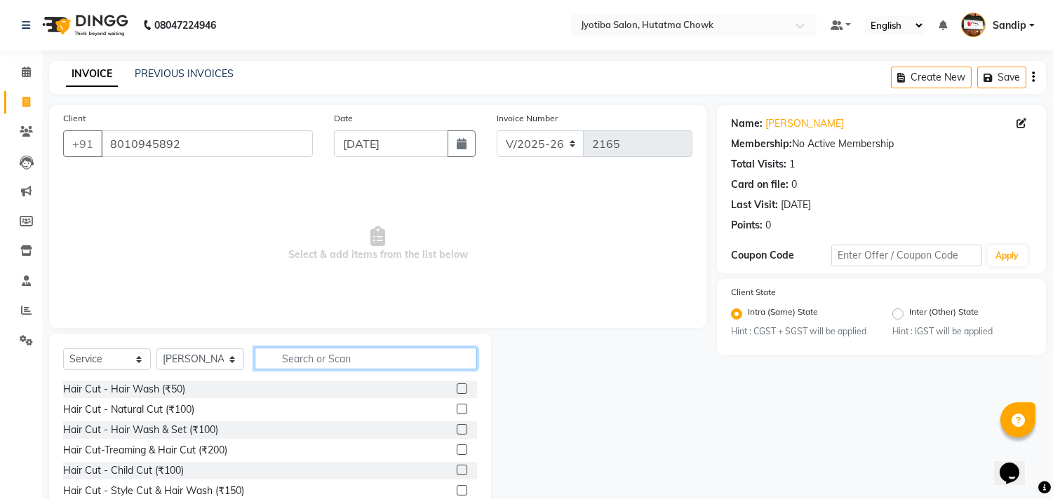
click at [309, 358] on input "text" at bounding box center [366, 359] width 222 height 22
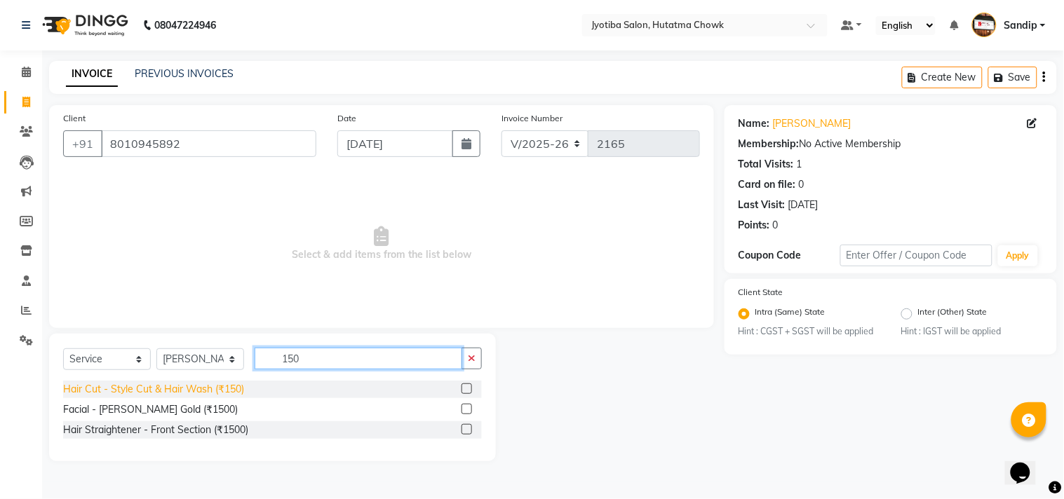
type input "150"
click at [191, 389] on div "Hair Cut - Style Cut & Hair Wash (₹150)" at bounding box center [153, 389] width 181 height 15
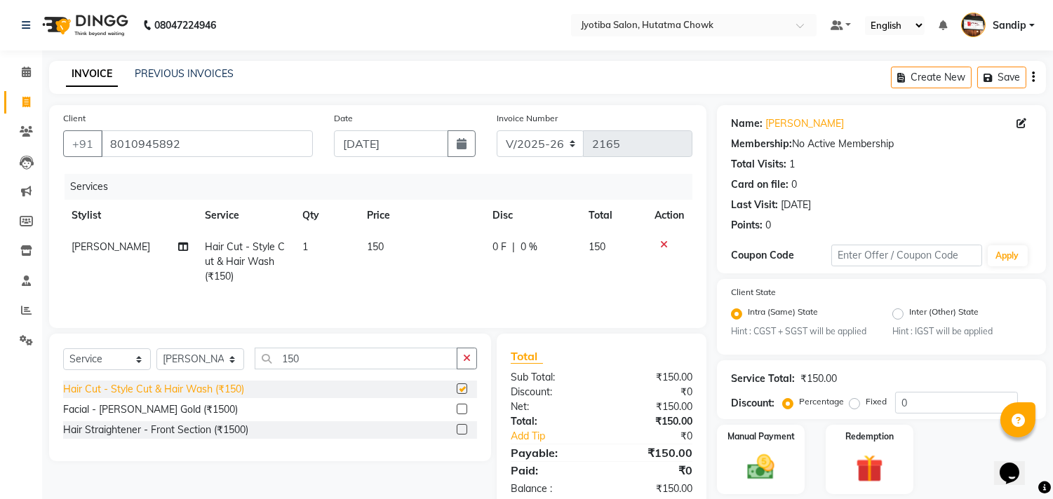
checkbox input "false"
click at [1025, 119] on icon at bounding box center [1021, 124] width 10 height 10
select select "22"
select select "[DEMOGRAPHIC_DATA]"
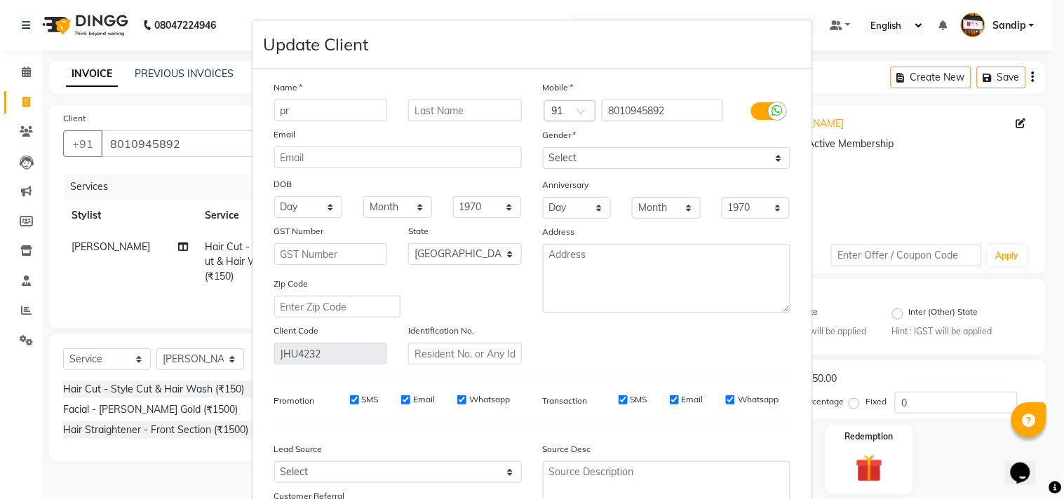
type input "p"
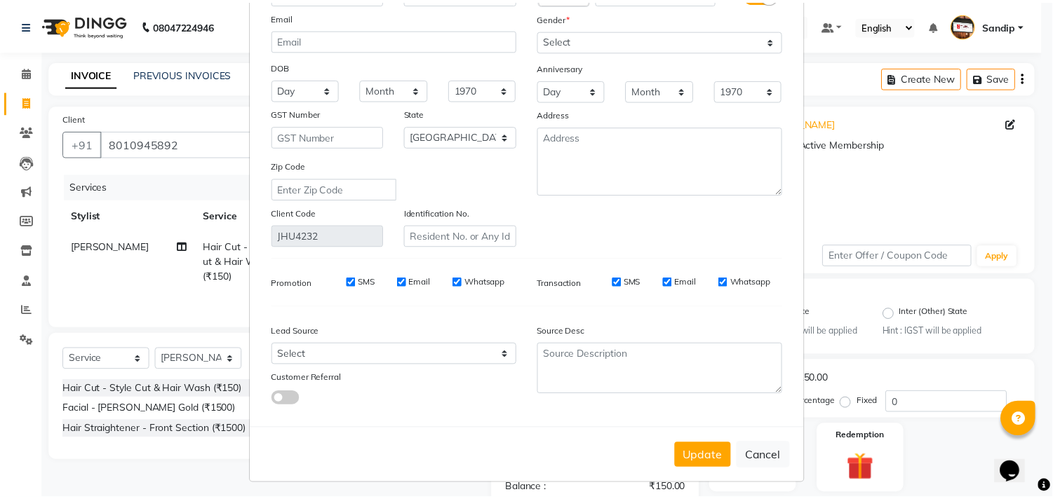
scroll to position [124, 0]
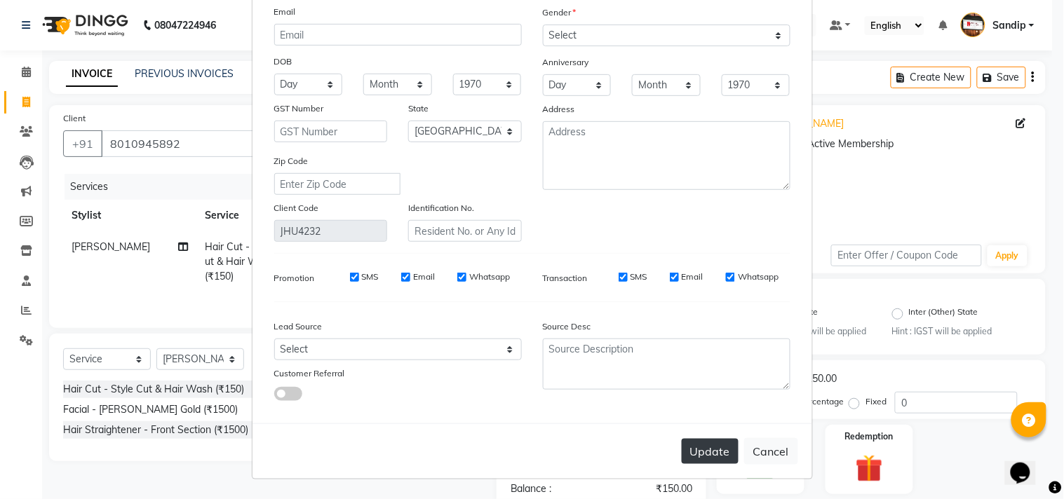
type input "rocky"
click at [717, 447] on button "Update" at bounding box center [710, 451] width 57 height 25
select select
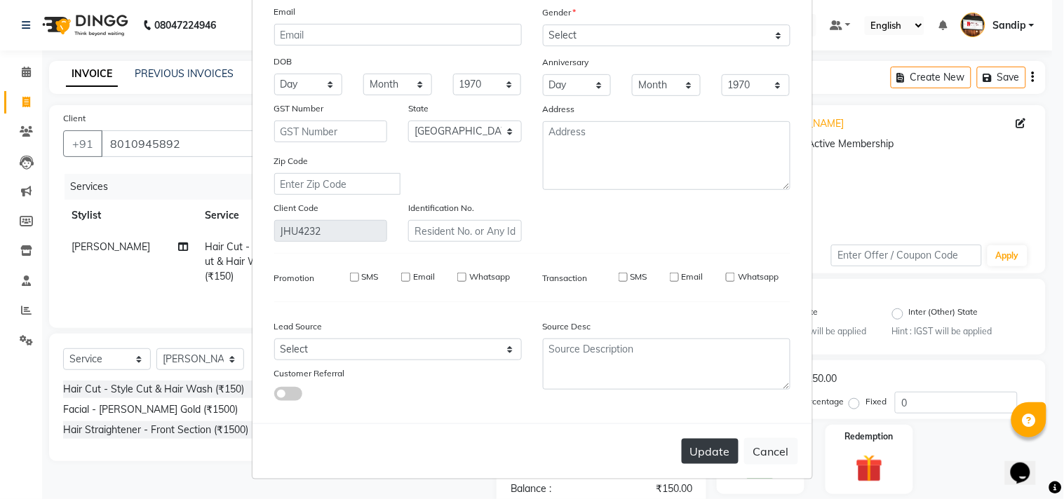
select select "null"
select select
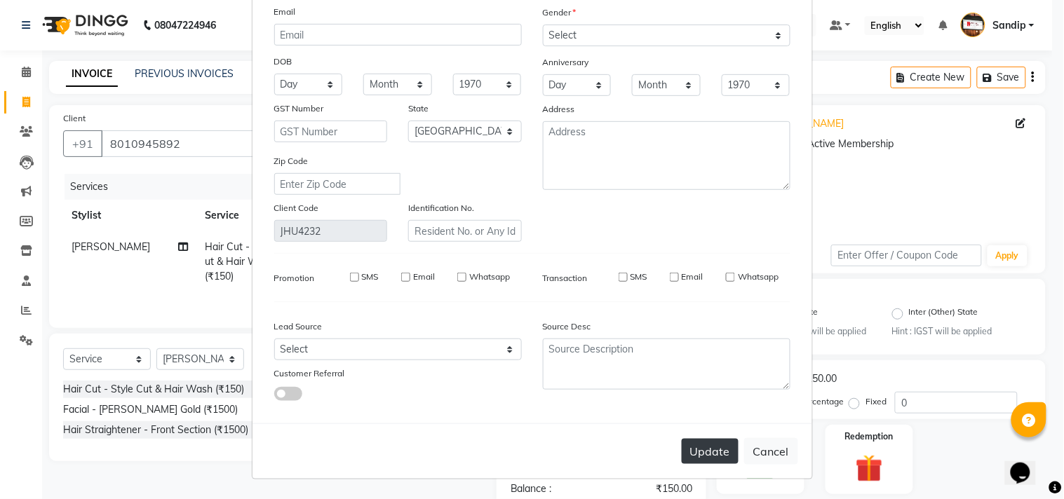
checkbox input "false"
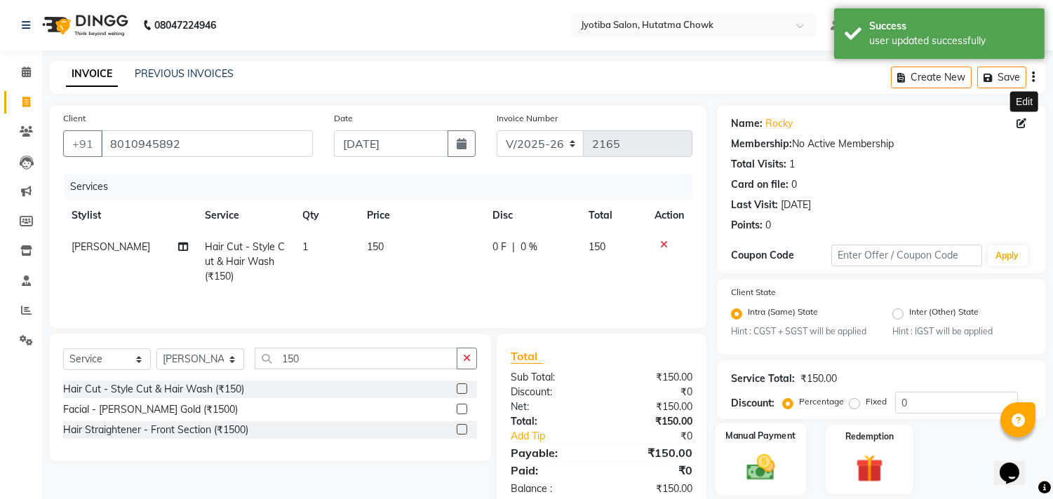
scroll to position [44, 0]
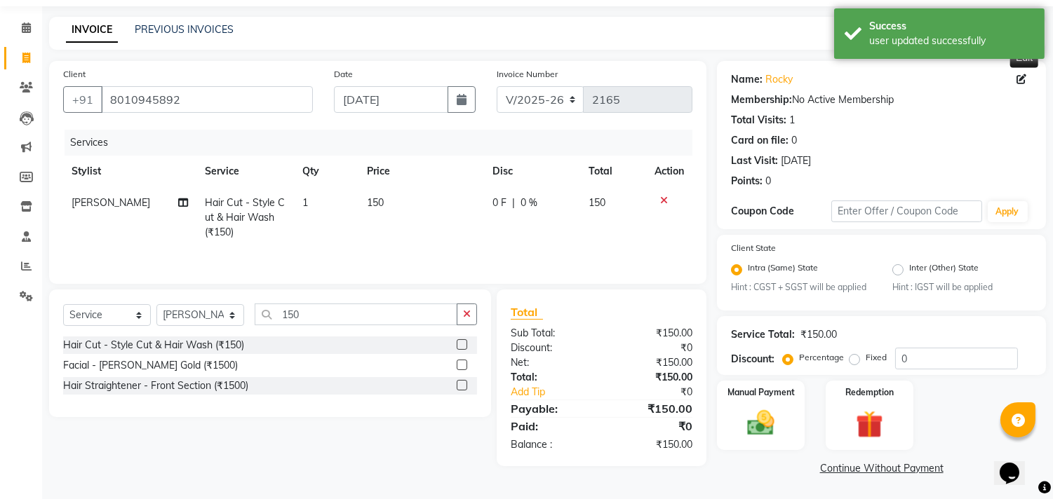
click at [835, 467] on link "Continue Without Payment" at bounding box center [881, 469] width 323 height 15
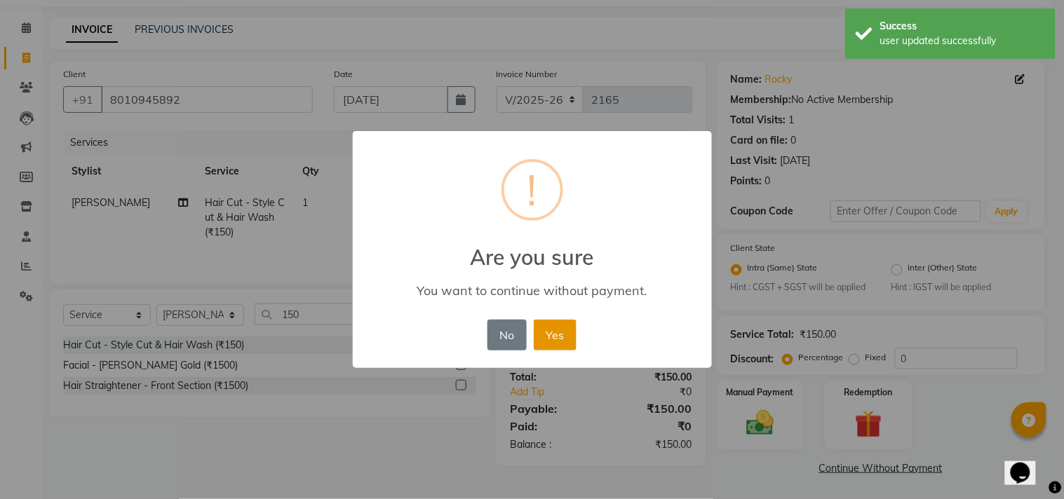
click at [556, 335] on button "Yes" at bounding box center [555, 335] width 43 height 31
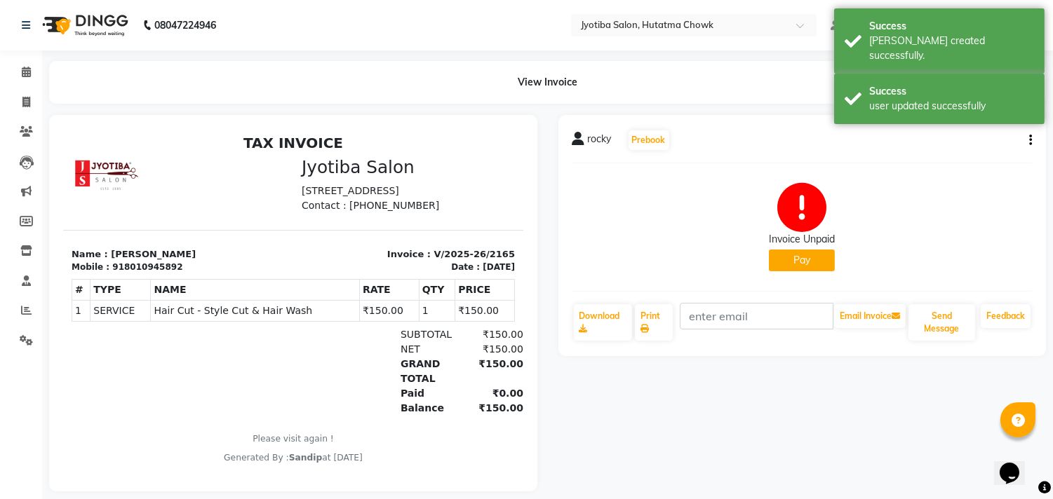
click at [781, 251] on button "Pay" at bounding box center [802, 261] width 66 height 22
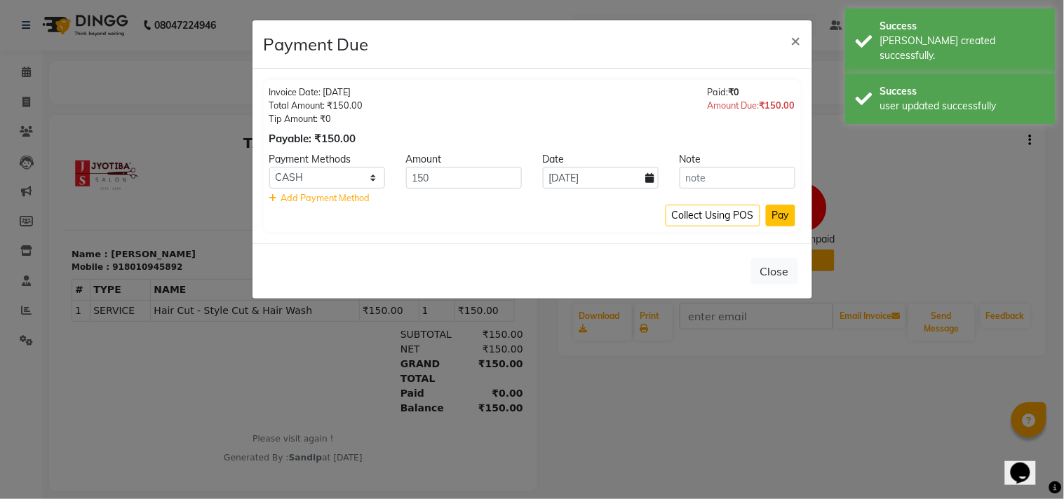
click at [777, 215] on button "Pay" at bounding box center [780, 216] width 29 height 22
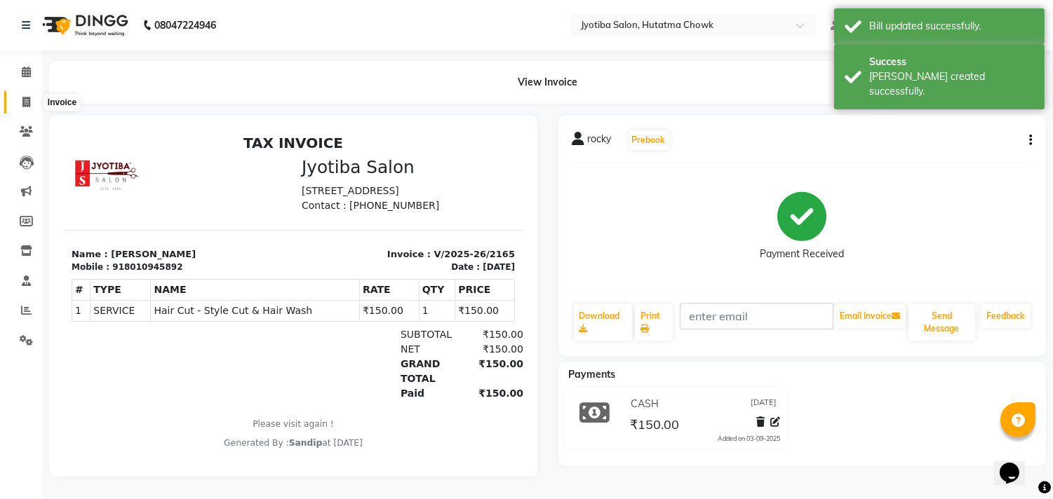
click at [25, 98] on icon at bounding box center [26, 102] width 8 height 11
select select "556"
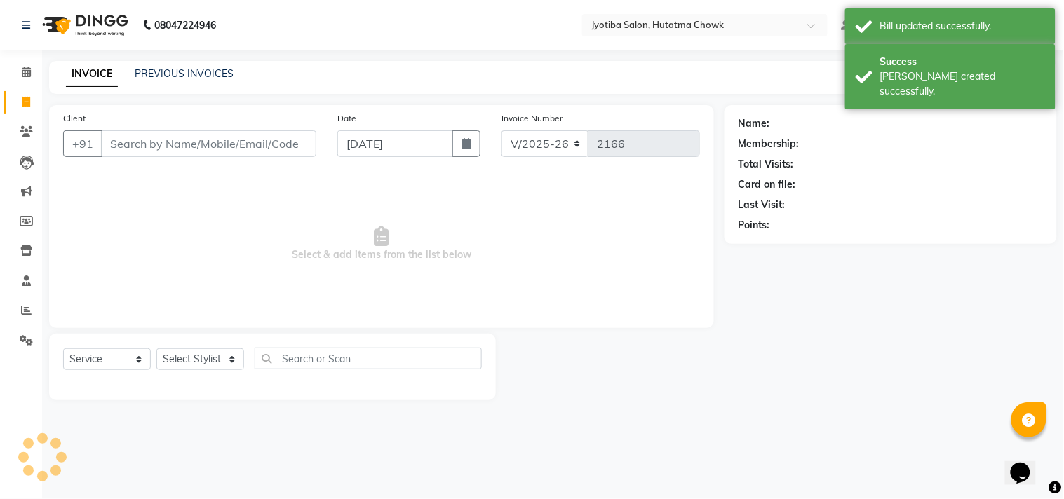
select select "membership"
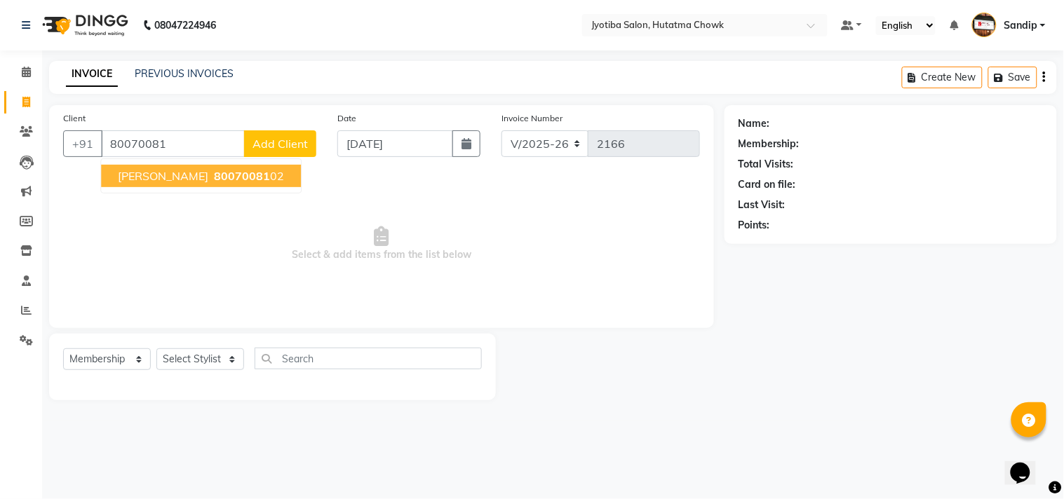
click at [214, 180] on span "80070081" at bounding box center [242, 176] width 56 height 14
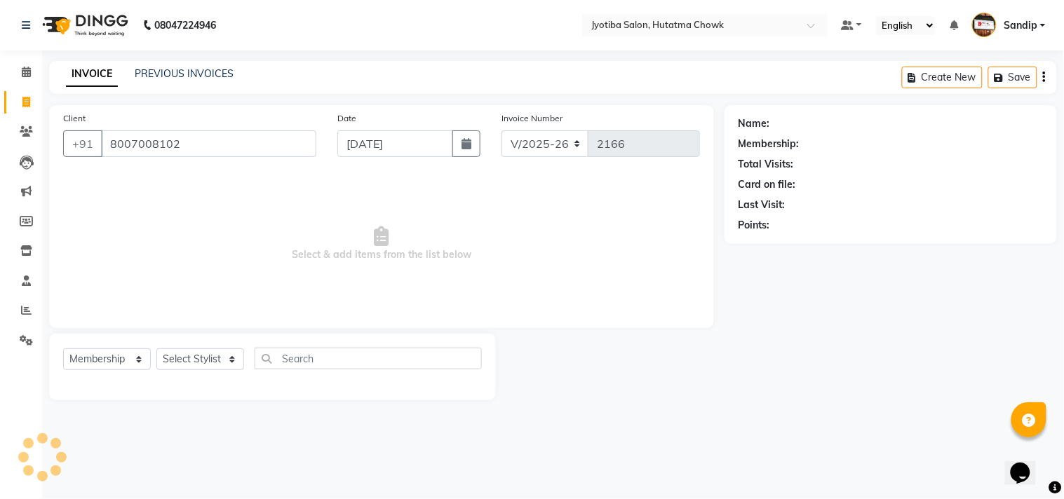
type input "8007008102"
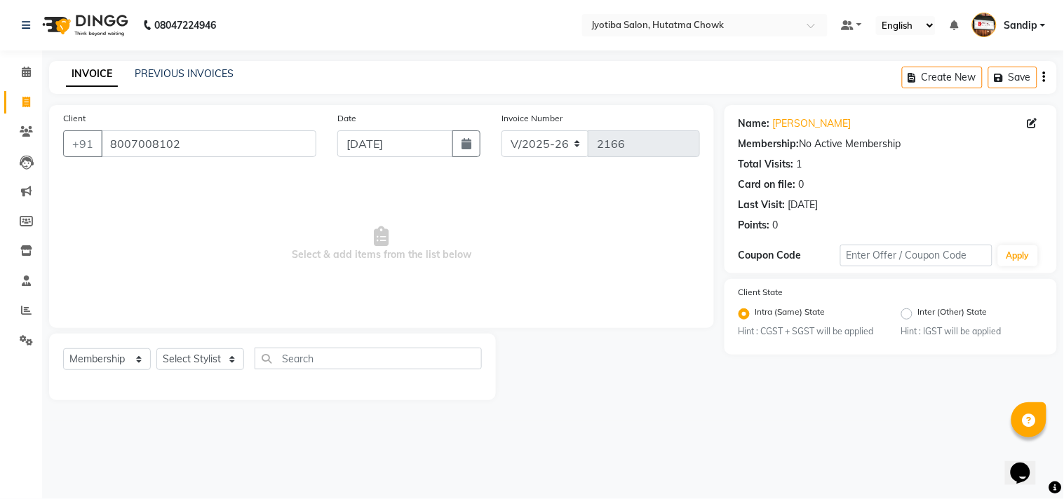
click at [93, 375] on div "Select Service Product Membership Package Voucher Prepaid Gift Card Select Styl…" at bounding box center [272, 364] width 419 height 33
click at [89, 360] on select "Select Service Product Membership Package Voucher Prepaid Gift Card" at bounding box center [107, 360] width 88 height 22
select select "service"
click at [63, 349] on select "Select Service Product Membership Package Voucher Prepaid Gift Card" at bounding box center [107, 360] width 88 height 22
click at [186, 356] on select "Select Stylist [PERSON_NAME] [PERSON_NAME] [PERSON_NAME] [PERSON_NAME] prem RAH…" at bounding box center [200, 360] width 88 height 22
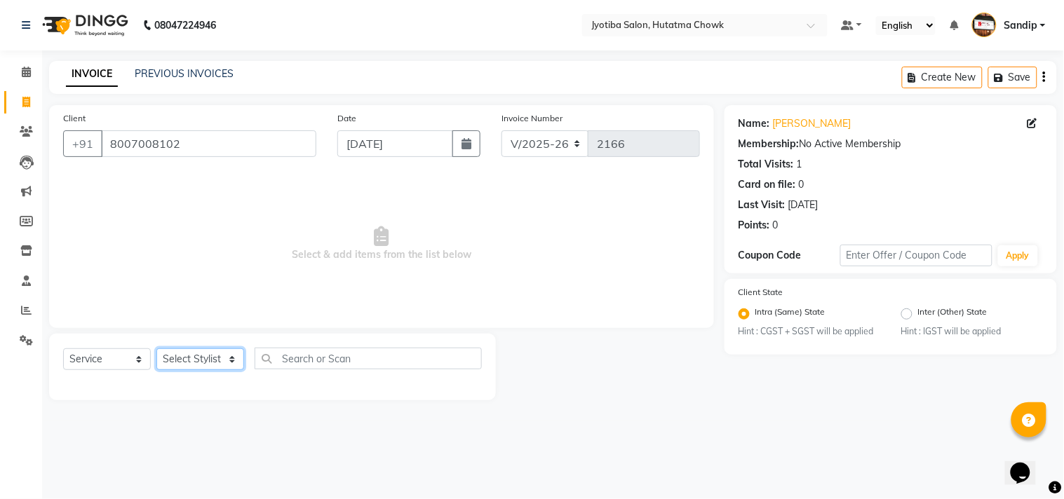
select select "81229"
click at [156, 349] on select "Select Stylist [PERSON_NAME] [PERSON_NAME] [PERSON_NAME] [PERSON_NAME] prem RAH…" at bounding box center [200, 360] width 88 height 22
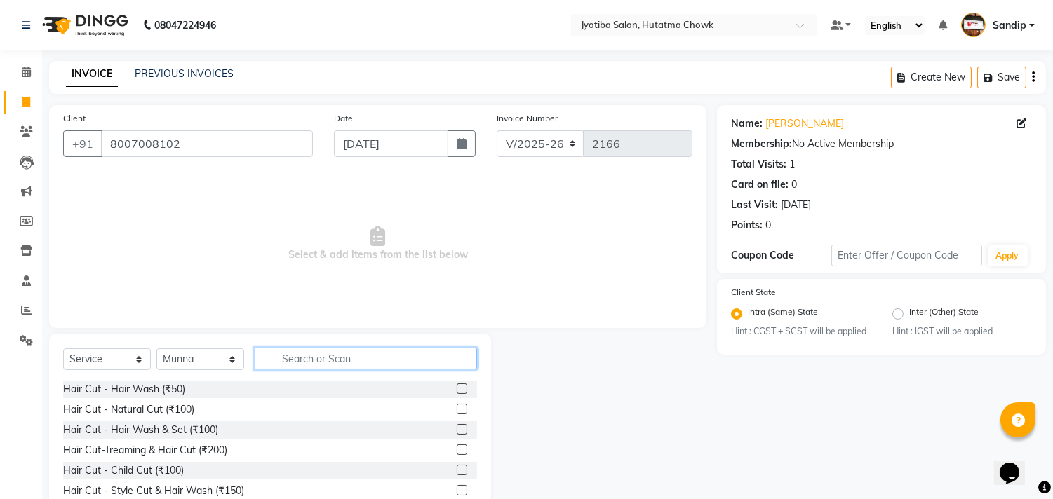
click at [295, 356] on input "text" at bounding box center [366, 359] width 222 height 22
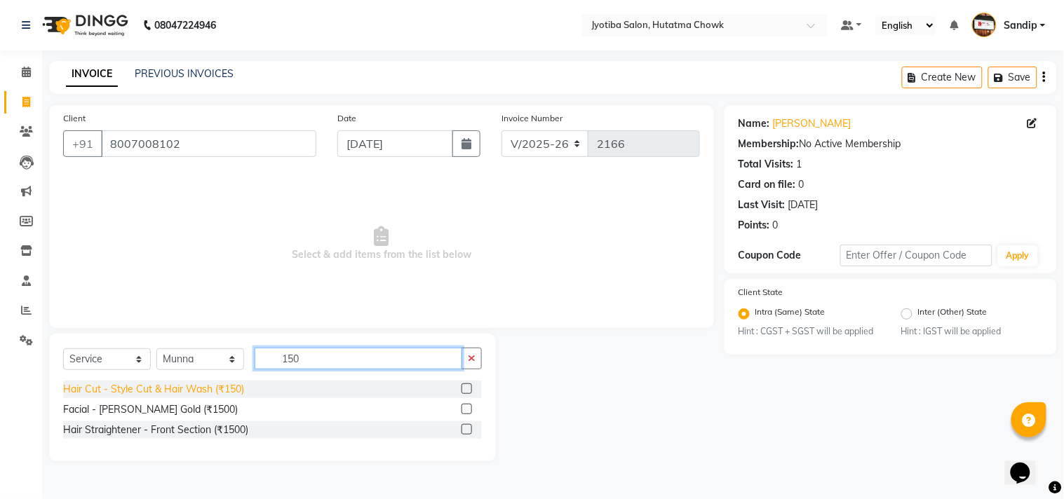
type input "150"
click at [213, 393] on div "Hair Cut - Style Cut & Hair Wash (₹150)" at bounding box center [153, 389] width 181 height 15
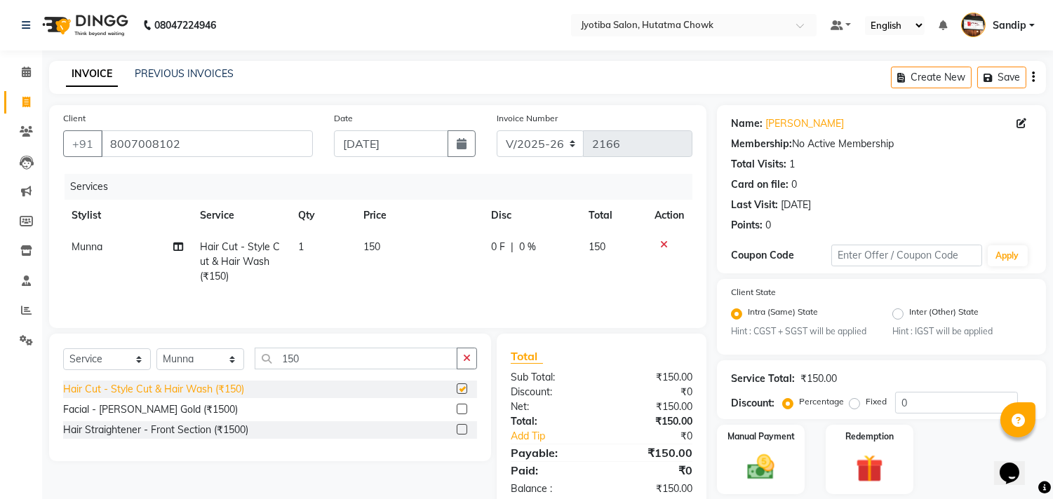
checkbox input "false"
click at [471, 356] on button "button" at bounding box center [467, 359] width 20 height 22
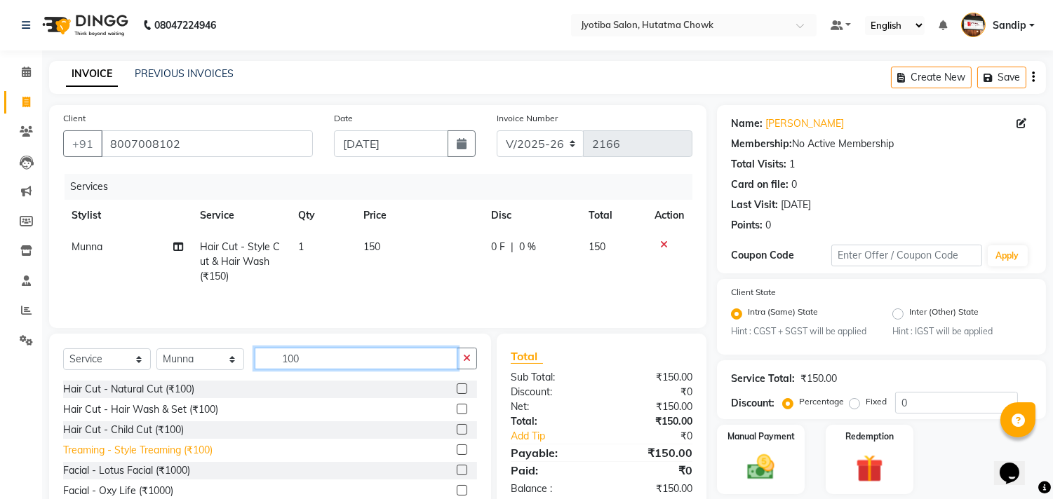
type input "100"
click at [121, 457] on div "Treaming - Style Treaming (₹100)" at bounding box center [137, 450] width 149 height 15
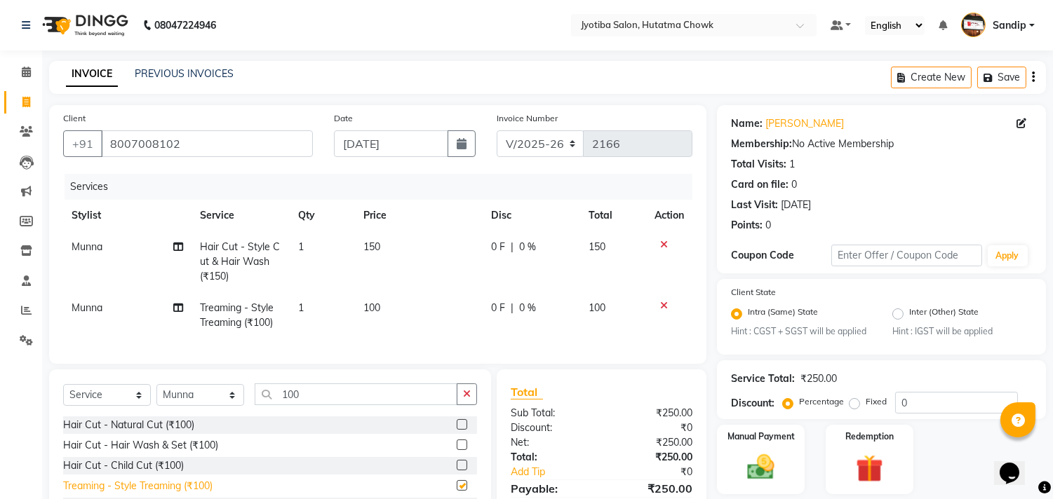
checkbox input "false"
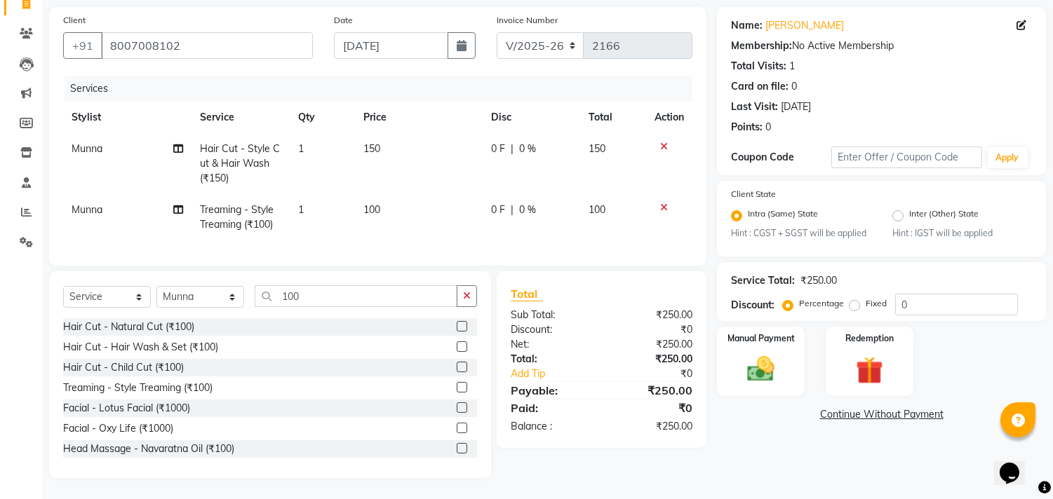
click at [837, 407] on link "Continue Without Payment" at bounding box center [881, 414] width 323 height 15
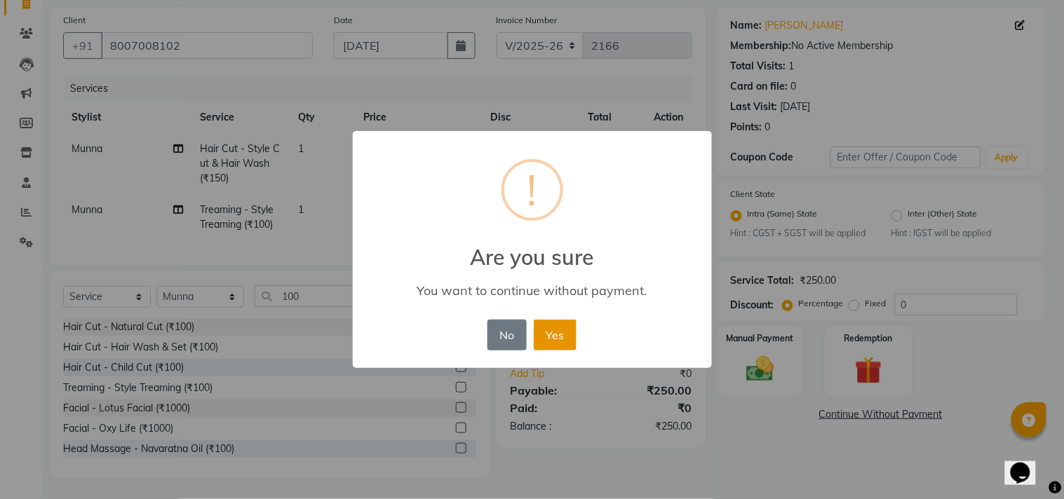
click at [560, 328] on button "Yes" at bounding box center [555, 335] width 43 height 31
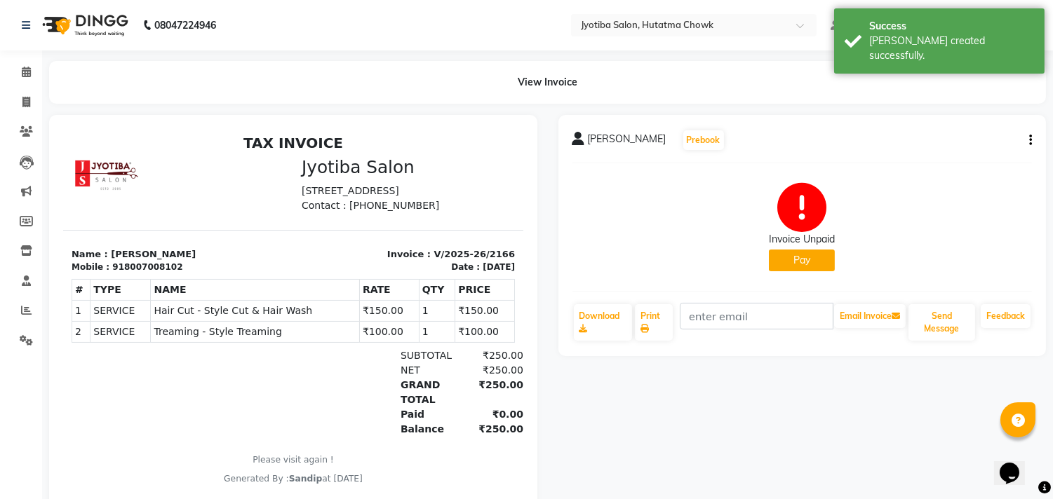
click at [790, 260] on button "Pay" at bounding box center [802, 261] width 66 height 22
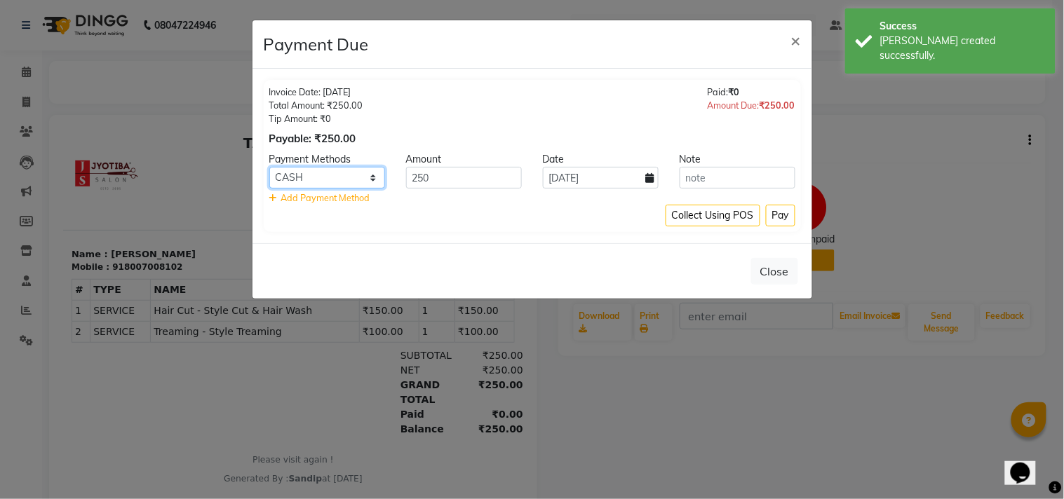
click at [328, 179] on select "CASH ONLINE CARD" at bounding box center [327, 178] width 116 height 22
select select "3"
click at [269, 167] on select "CASH ONLINE CARD" at bounding box center [327, 178] width 116 height 22
click at [777, 208] on button "Pay" at bounding box center [780, 216] width 29 height 22
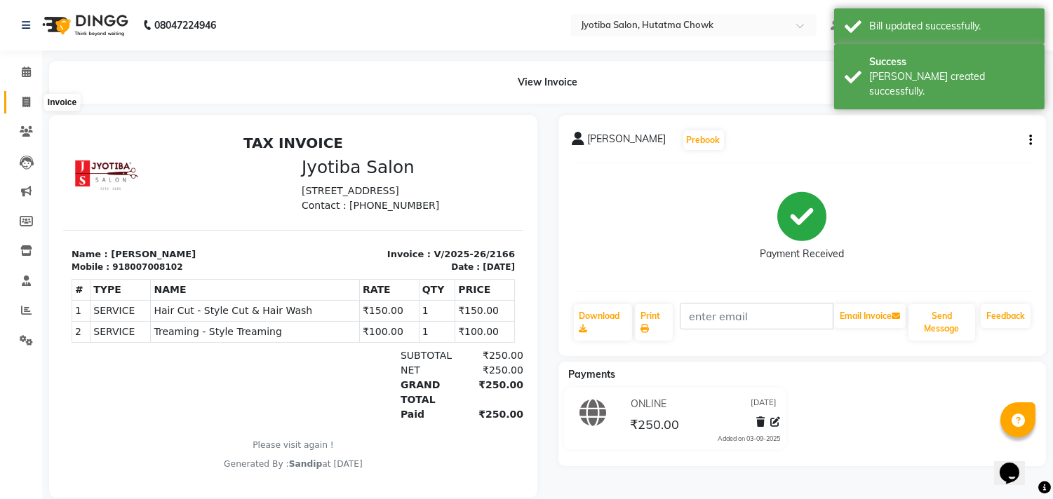
click at [25, 100] on icon at bounding box center [26, 102] width 8 height 11
select select "556"
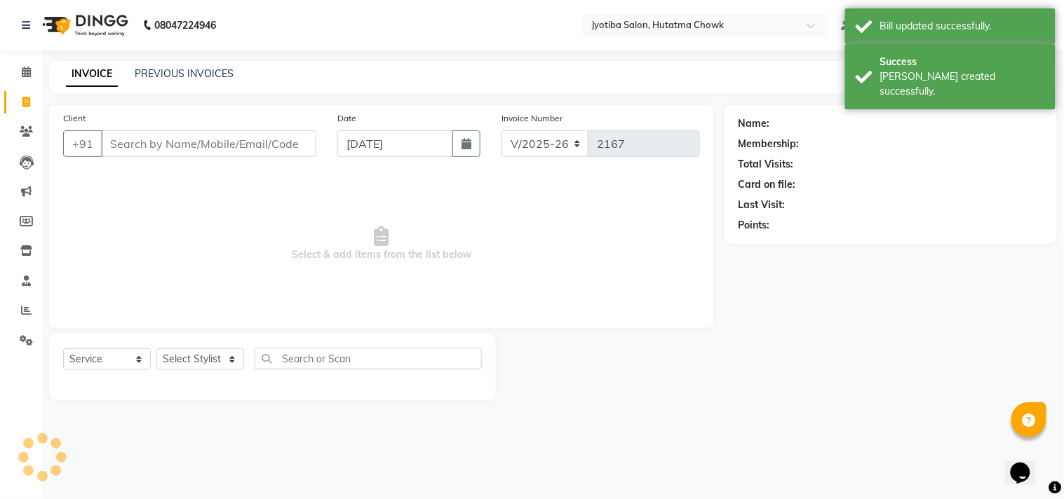
select select "membership"
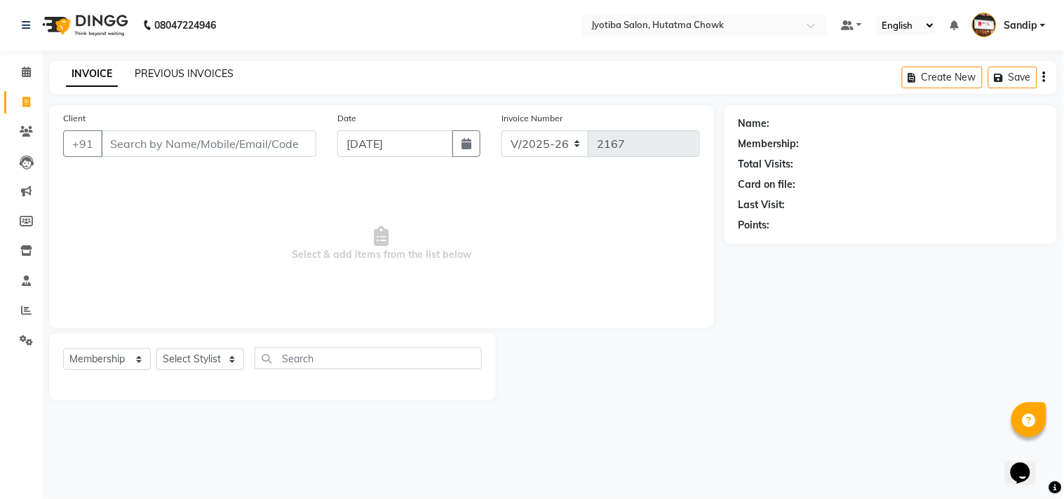
click at [180, 70] on link "PREVIOUS INVOICES" at bounding box center [184, 73] width 99 height 13
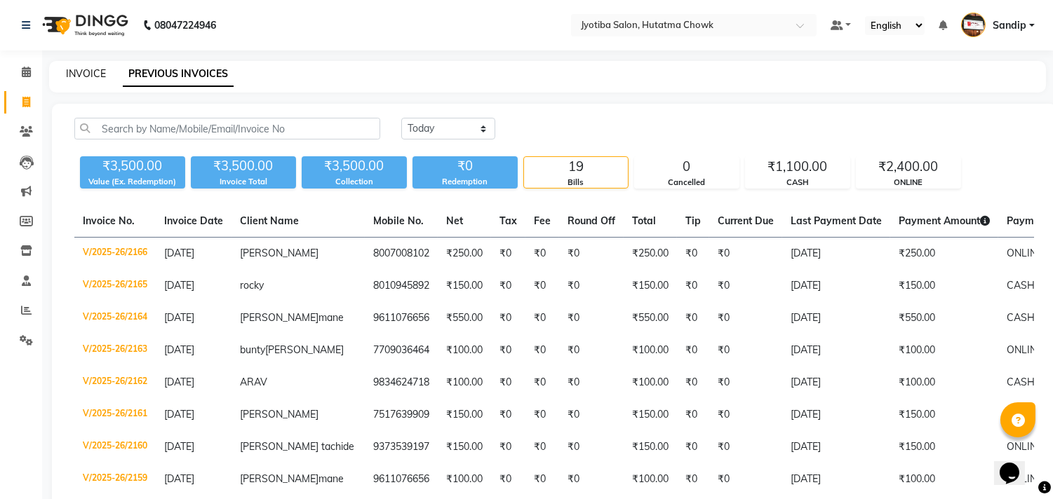
click at [86, 71] on link "INVOICE" at bounding box center [86, 73] width 40 height 13
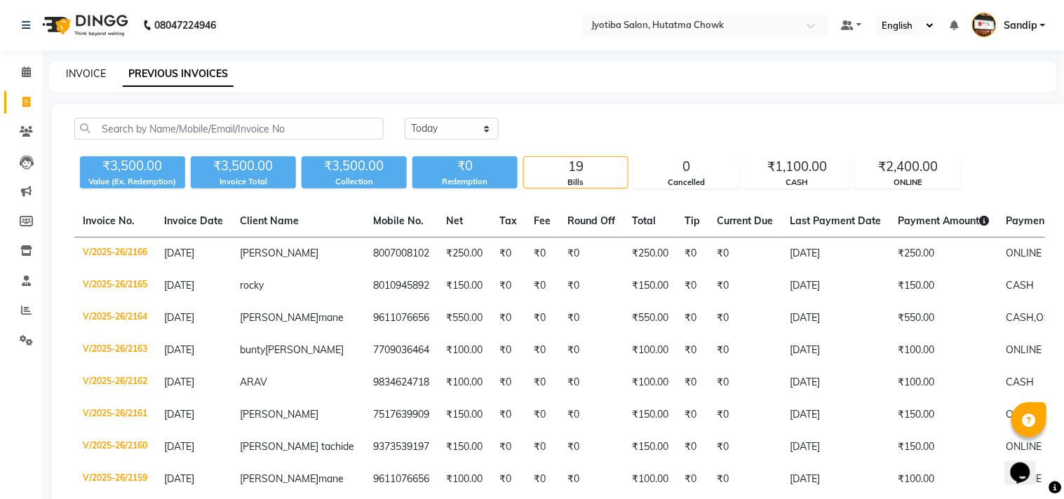
select select "556"
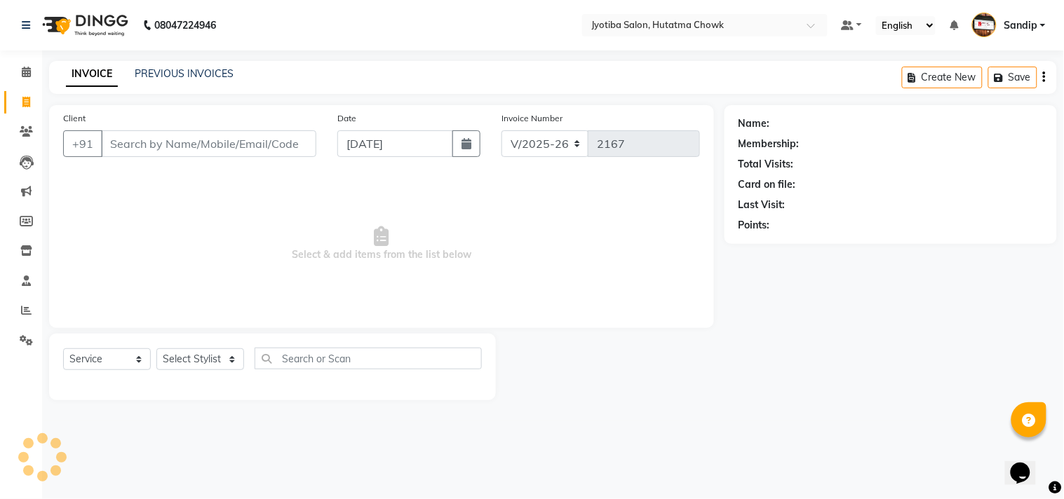
select select "membership"
click at [187, 70] on link "PREVIOUS INVOICES" at bounding box center [184, 73] width 99 height 13
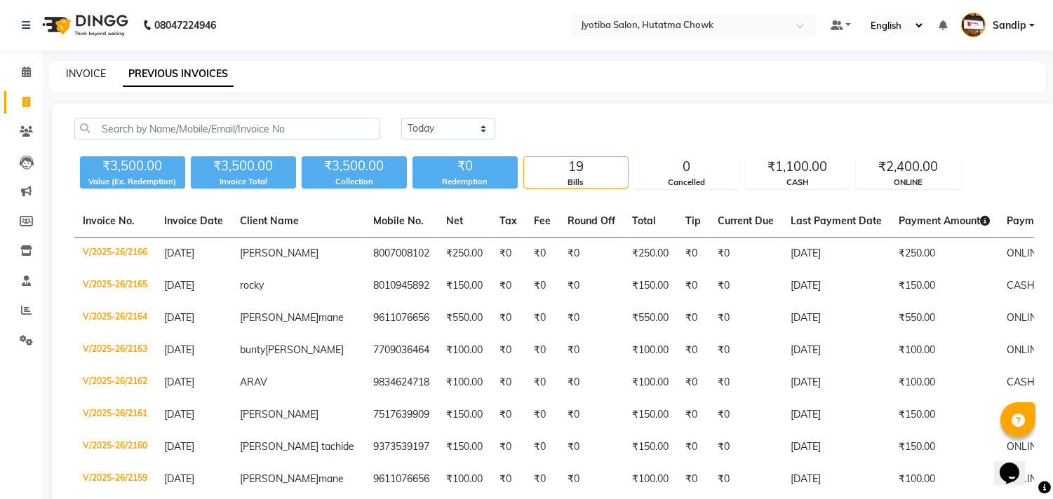
click at [84, 71] on link "INVOICE" at bounding box center [86, 73] width 40 height 13
select select "service"
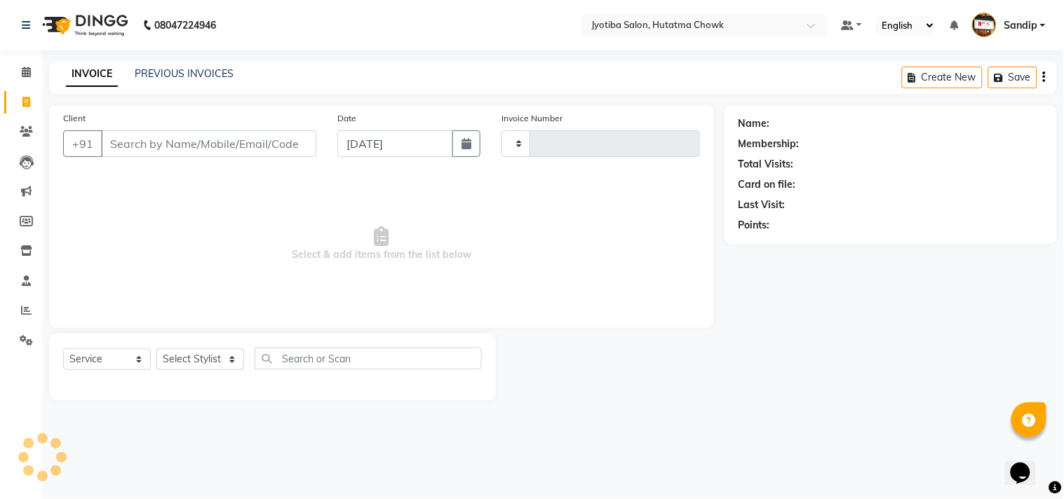
type input "2167"
select select "556"
select select "membership"
click at [24, 254] on icon at bounding box center [26, 250] width 12 height 11
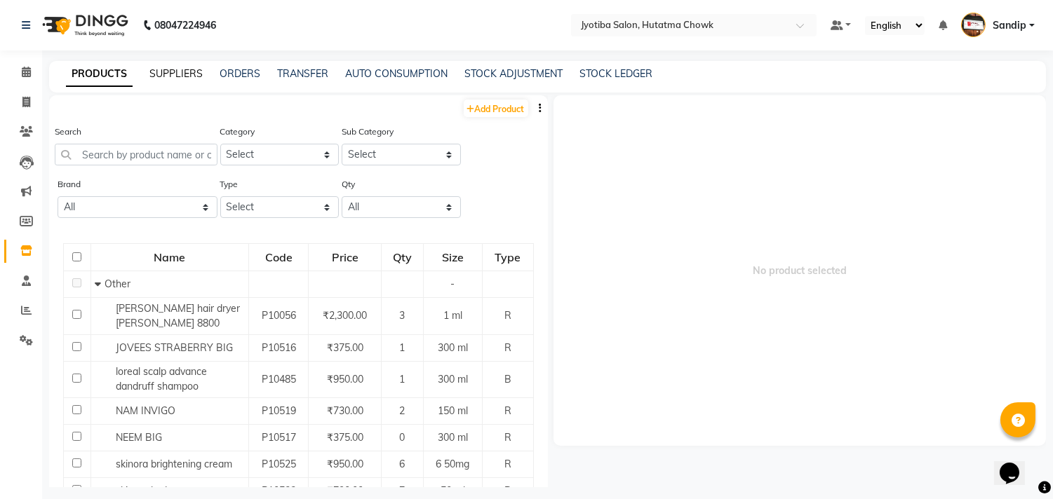
click at [171, 74] on link "SUPPLIERS" at bounding box center [175, 73] width 53 height 13
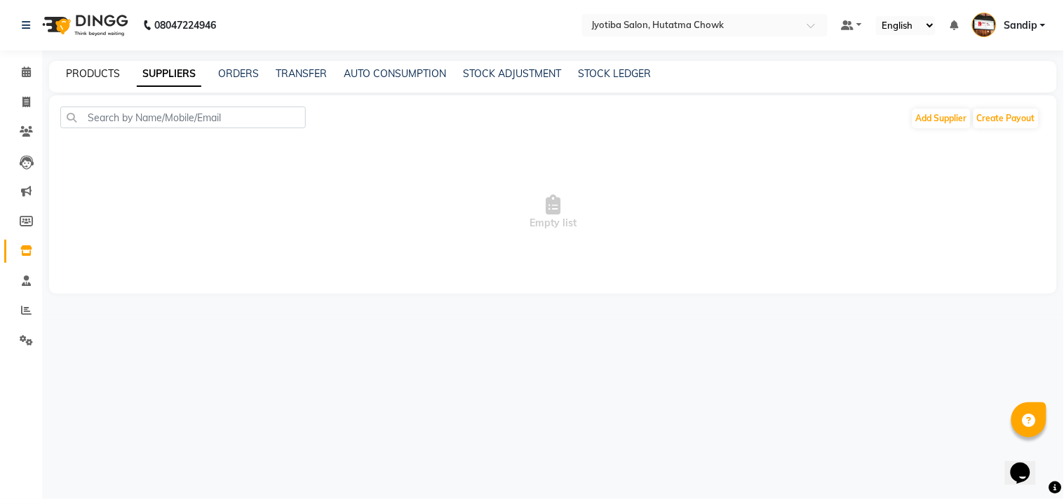
click at [86, 72] on link "PRODUCTS" at bounding box center [93, 73] width 54 height 13
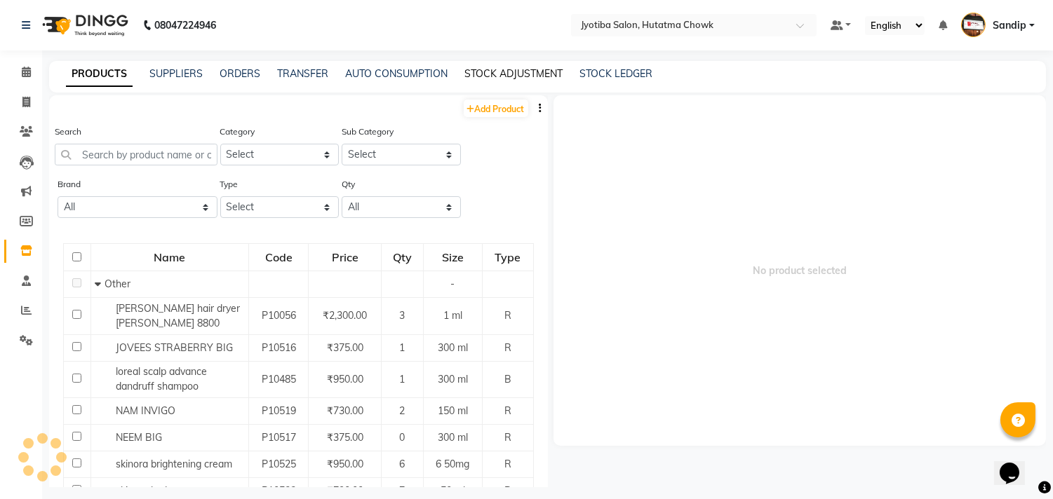
click at [507, 70] on link "STOCK ADJUSTMENT" at bounding box center [513, 73] width 98 height 13
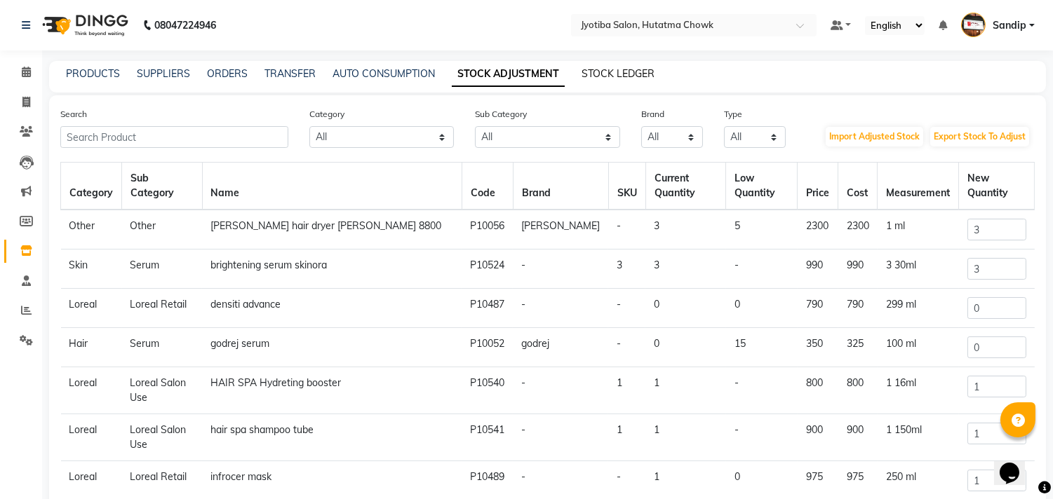
click at [612, 72] on link "STOCK LEDGER" at bounding box center [617, 73] width 73 height 13
select select "all"
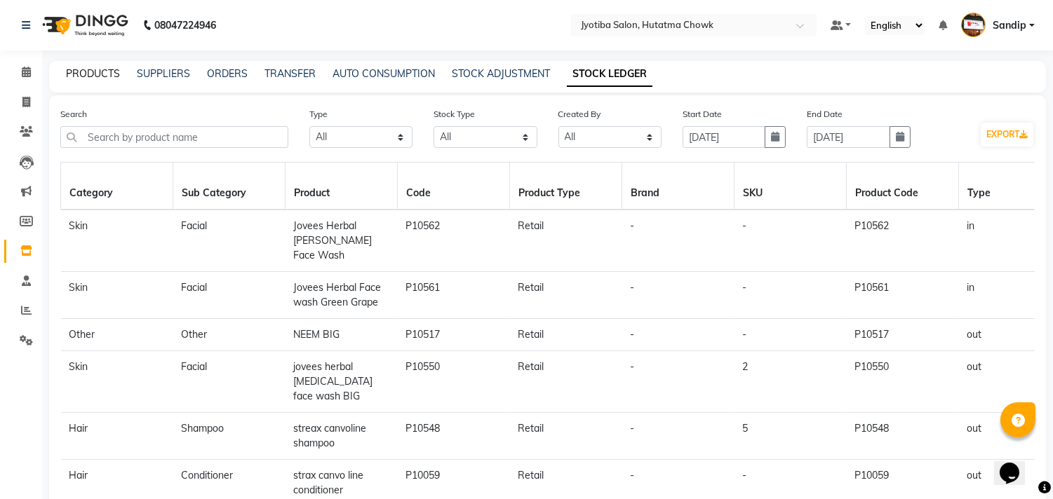
click at [91, 71] on link "PRODUCTS" at bounding box center [93, 73] width 54 height 13
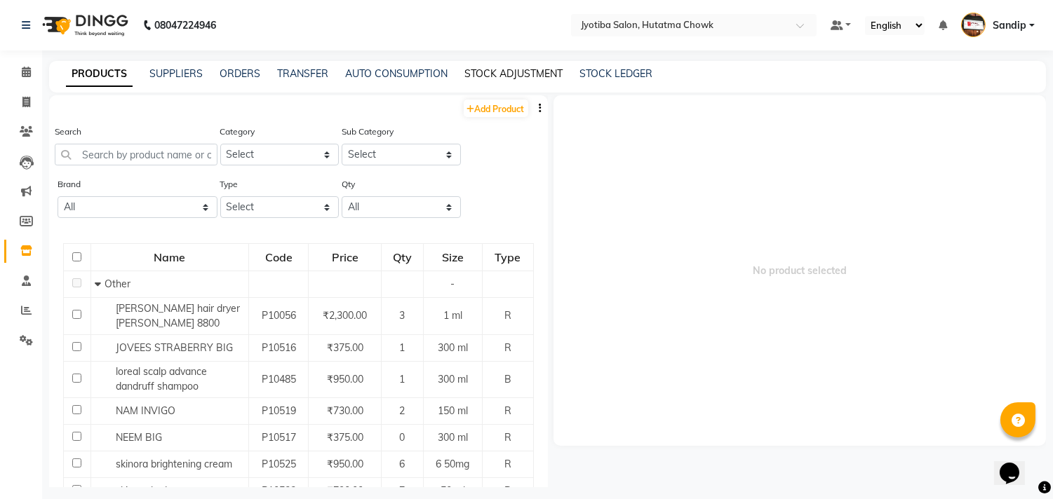
click at [495, 69] on link "STOCK ADJUSTMENT" at bounding box center [513, 73] width 98 height 13
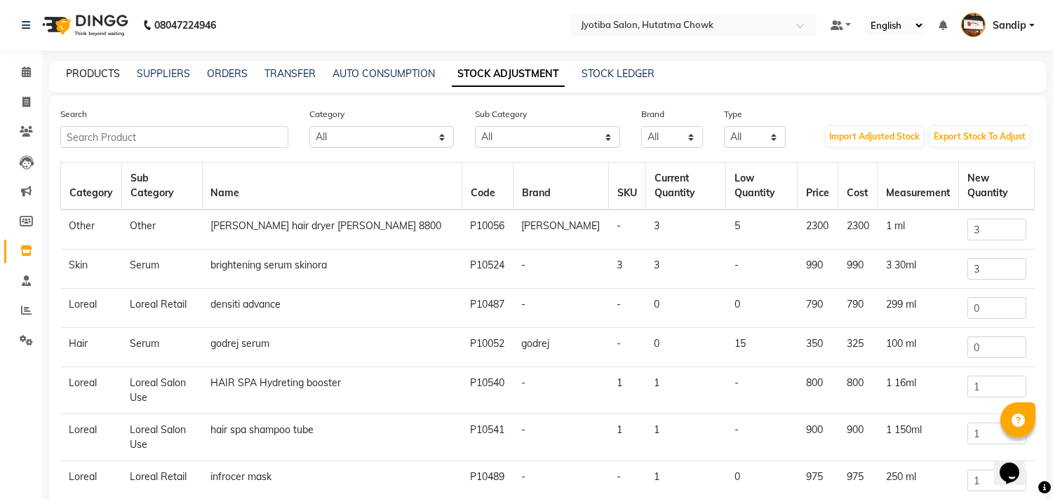
click at [85, 70] on link "PRODUCTS" at bounding box center [93, 73] width 54 height 13
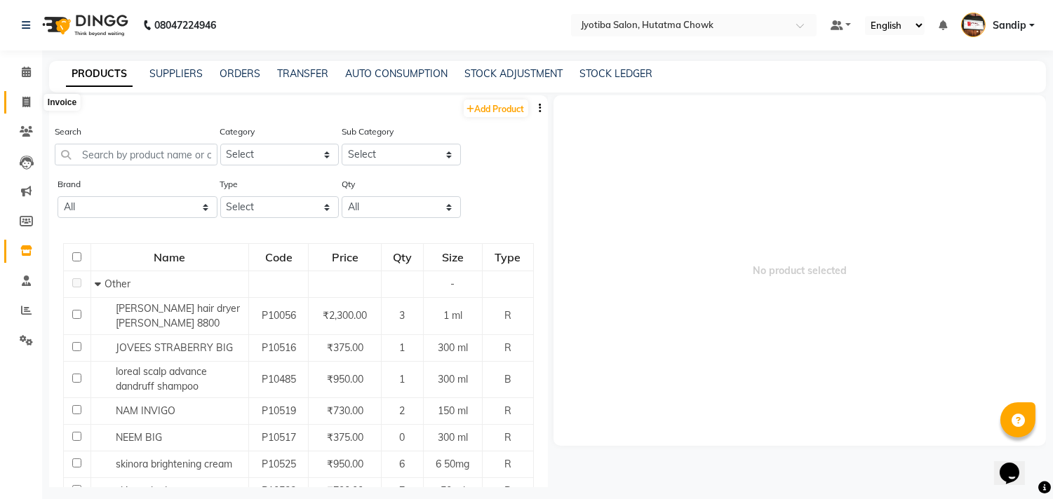
click at [25, 95] on span at bounding box center [26, 103] width 25 height 16
select select "service"
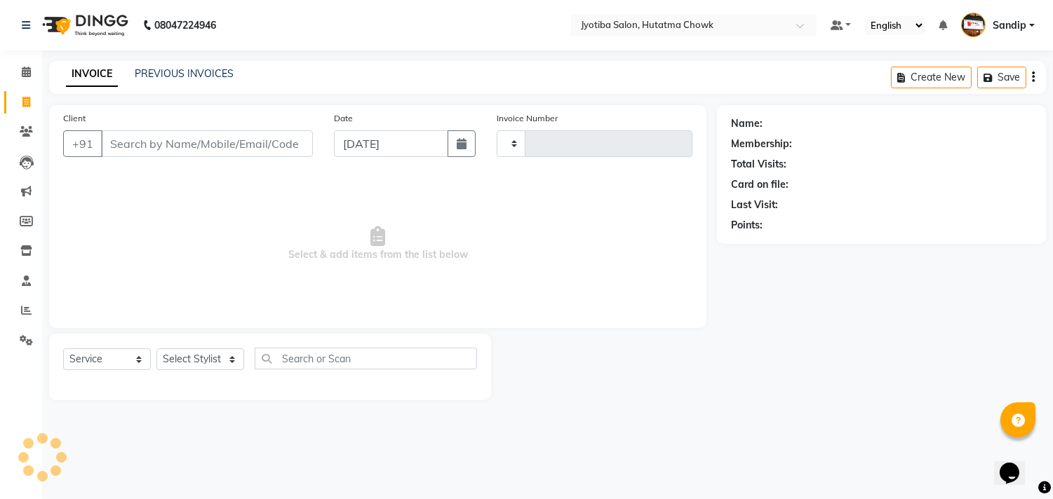
type input "2167"
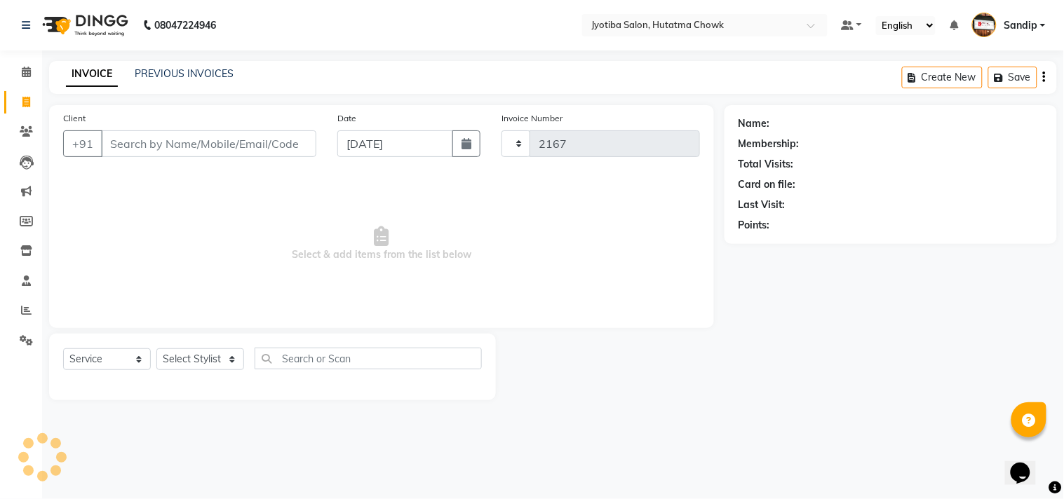
select select "556"
select select "membership"
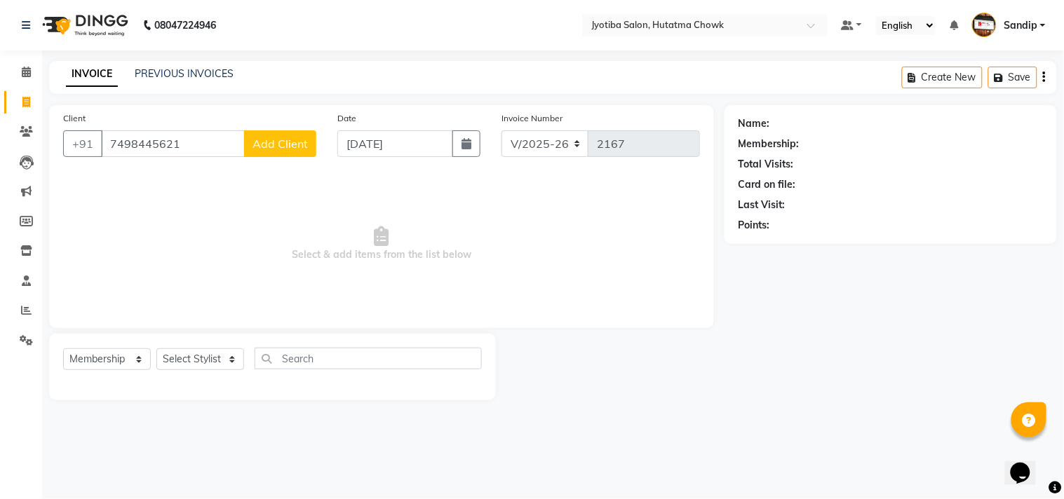
type input "7498445621"
click at [304, 132] on button "Add Client" at bounding box center [280, 143] width 72 height 27
select select "22"
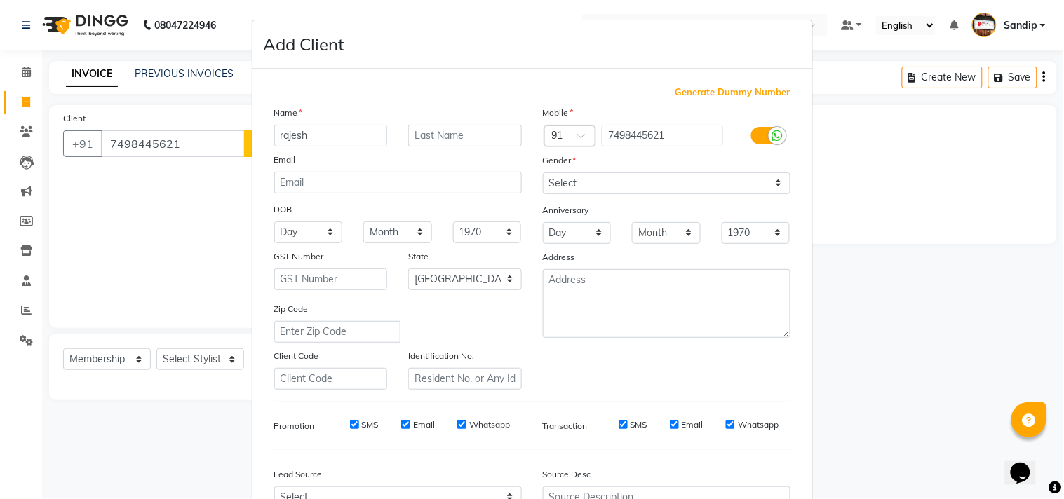
type input "rajesh"
click at [600, 184] on select "Select [DEMOGRAPHIC_DATA] [DEMOGRAPHIC_DATA] Other Prefer Not To Say" at bounding box center [667, 184] width 248 height 22
select select "[DEMOGRAPHIC_DATA]"
click at [543, 173] on select "Select [DEMOGRAPHIC_DATA] [DEMOGRAPHIC_DATA] Other Prefer Not To Say" at bounding box center [667, 184] width 248 height 22
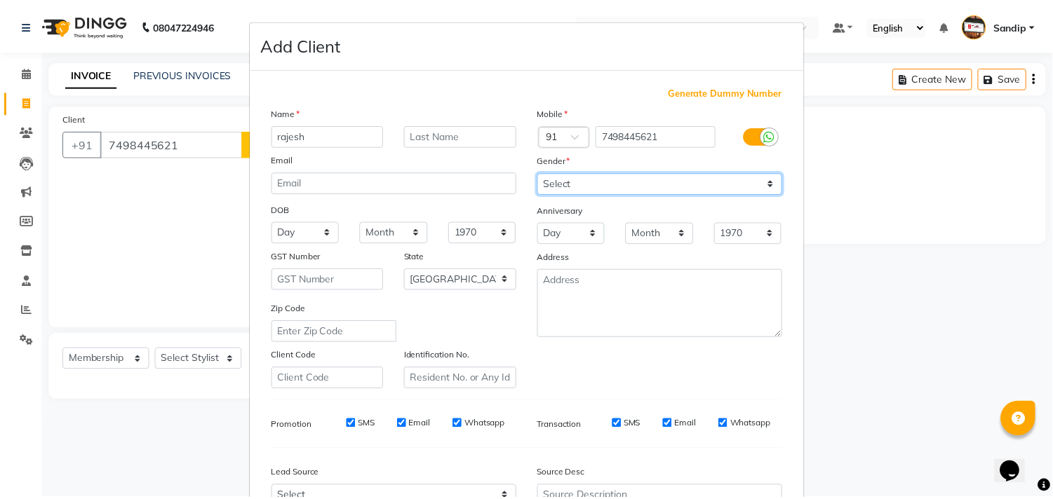
scroll to position [149, 0]
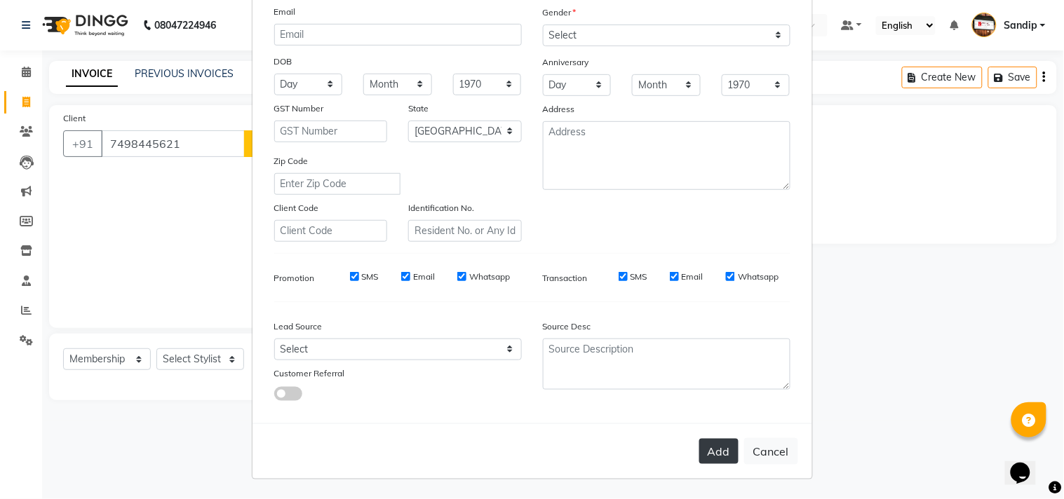
click at [707, 444] on button "Add" at bounding box center [718, 451] width 39 height 25
select select
select select "null"
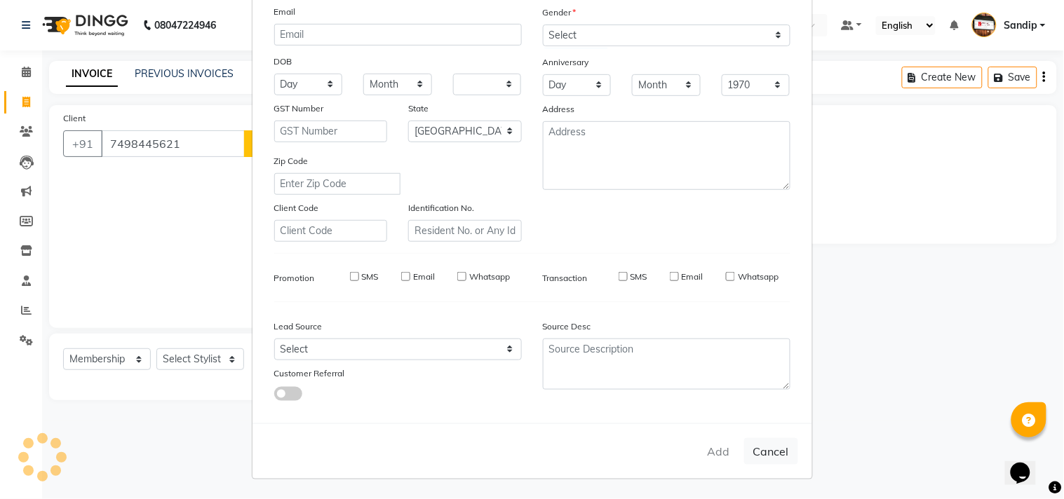
select select
checkbox input "false"
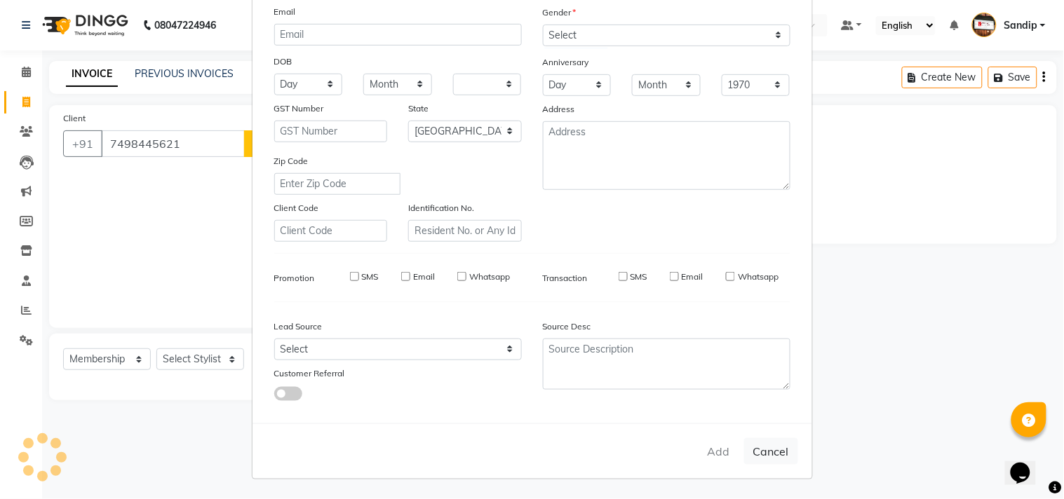
checkbox input "false"
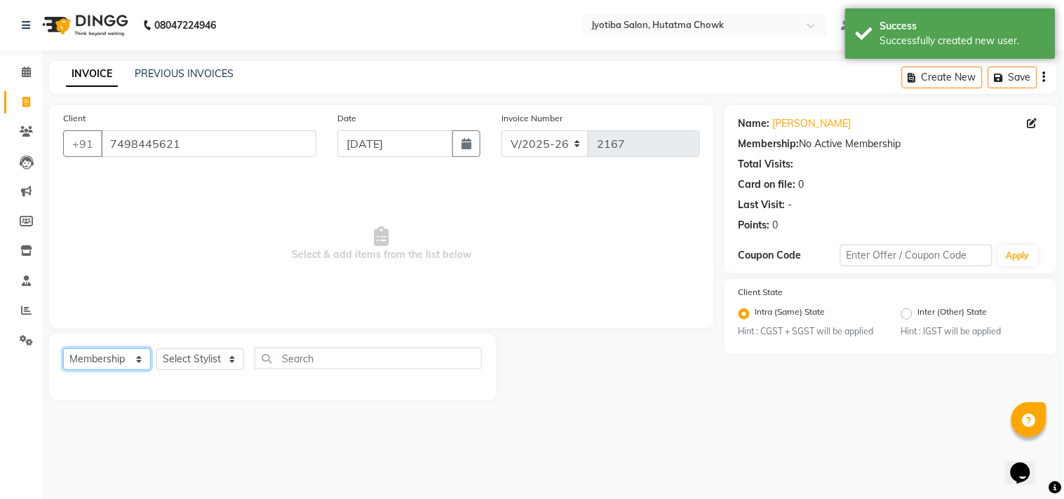
click at [107, 358] on select "Select Service Product Membership Package Voucher Prepaid Gift Card" at bounding box center [107, 360] width 88 height 22
select select "service"
click at [63, 349] on select "Select Service Product Membership Package Voucher Prepaid Gift Card" at bounding box center [107, 360] width 88 height 22
click at [204, 356] on select "Select Stylist [PERSON_NAME] [PERSON_NAME] [PERSON_NAME] [PERSON_NAME] prem RAH…" at bounding box center [200, 360] width 88 height 22
select select "84596"
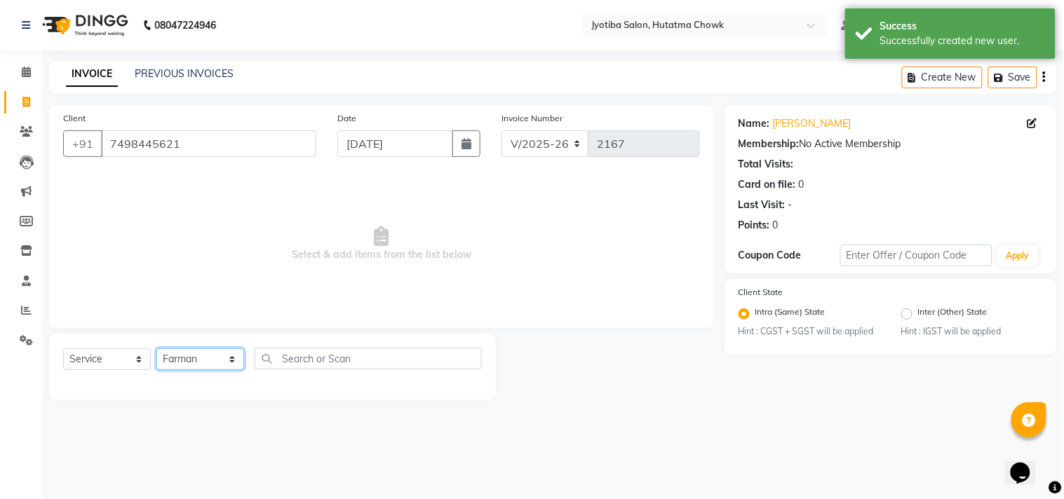
click at [156, 349] on select "Select Stylist [PERSON_NAME] [PERSON_NAME] [PERSON_NAME] [PERSON_NAME] prem RAH…" at bounding box center [200, 360] width 88 height 22
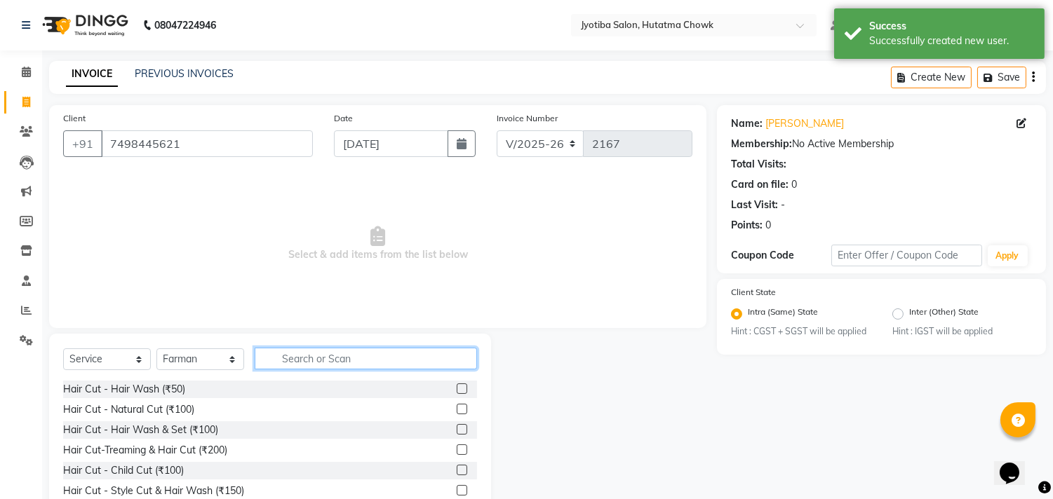
click at [292, 353] on input "text" at bounding box center [366, 359] width 222 height 22
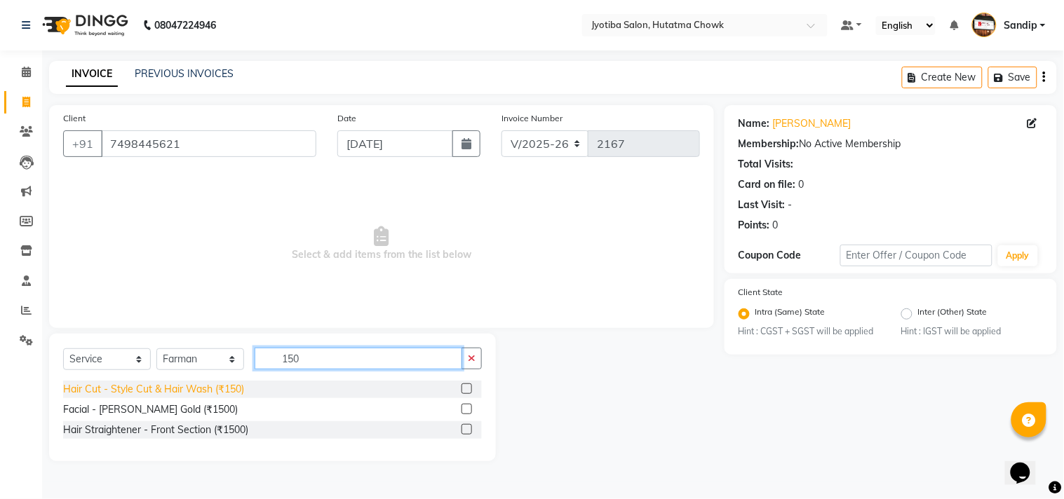
type input "150"
click at [187, 393] on div "Hair Cut - Style Cut & Hair Wash (₹150)" at bounding box center [153, 389] width 181 height 15
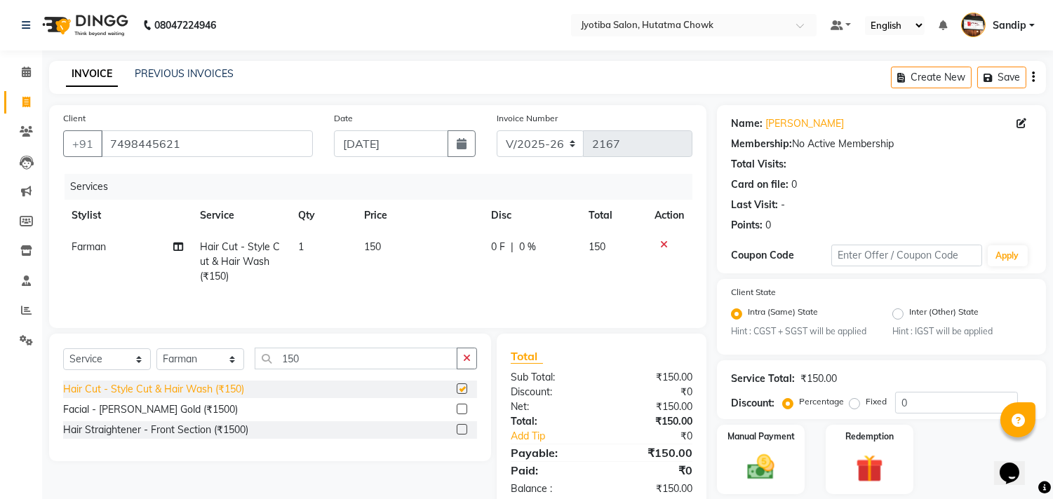
checkbox input "false"
click at [460, 366] on button "button" at bounding box center [467, 359] width 20 height 22
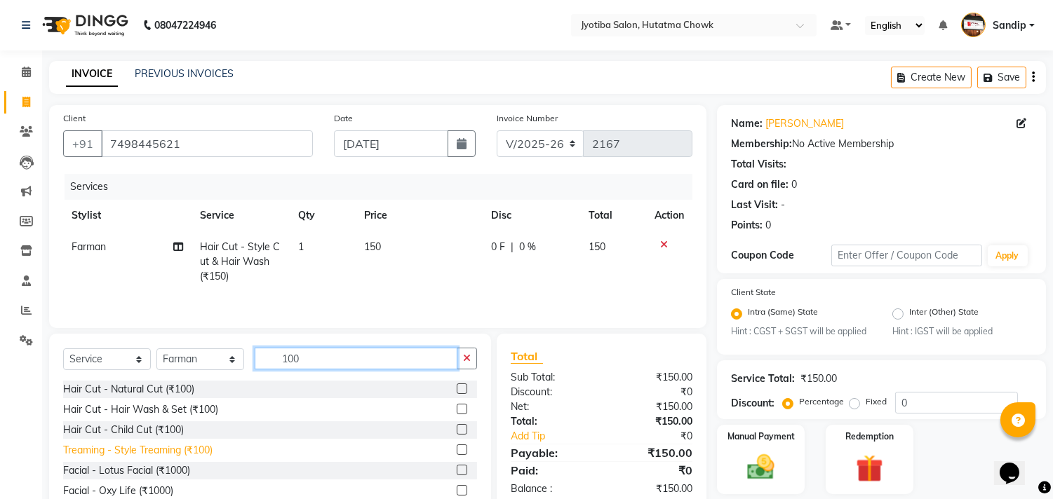
type input "100"
click at [130, 454] on div "Treaming - Style Treaming (₹100)" at bounding box center [137, 450] width 149 height 15
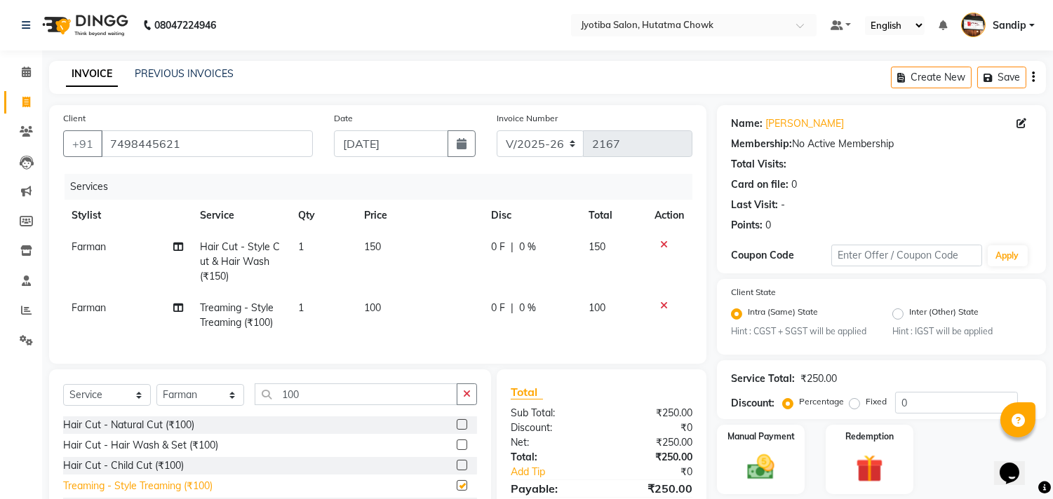
checkbox input "false"
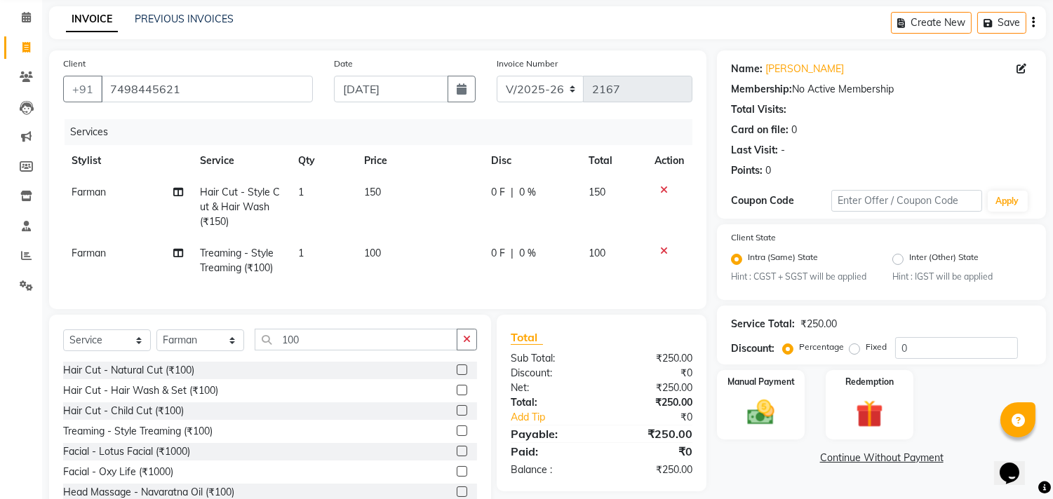
scroll to position [109, 0]
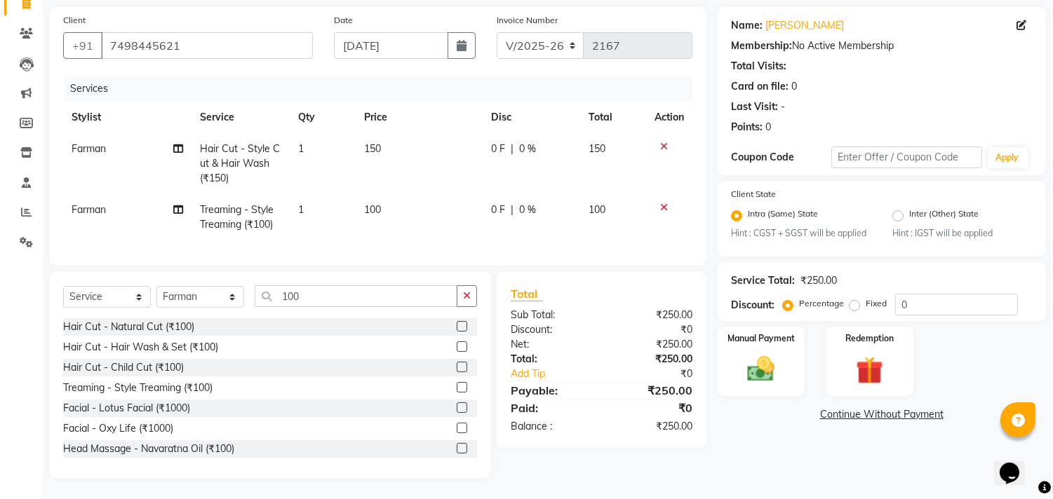
click at [838, 407] on link "Continue Without Payment" at bounding box center [881, 414] width 323 height 15
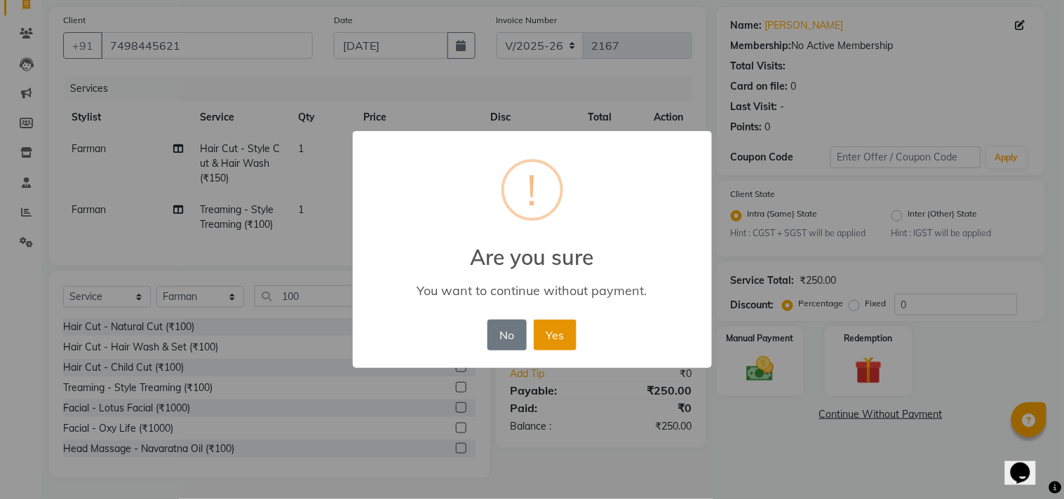
click at [555, 330] on button "Yes" at bounding box center [555, 335] width 43 height 31
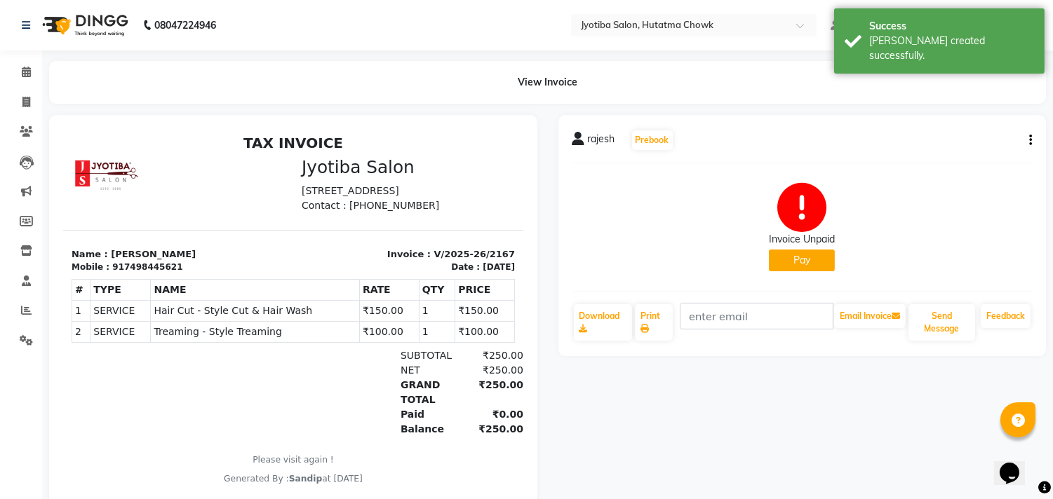
click at [812, 263] on button "Pay" at bounding box center [802, 261] width 66 height 22
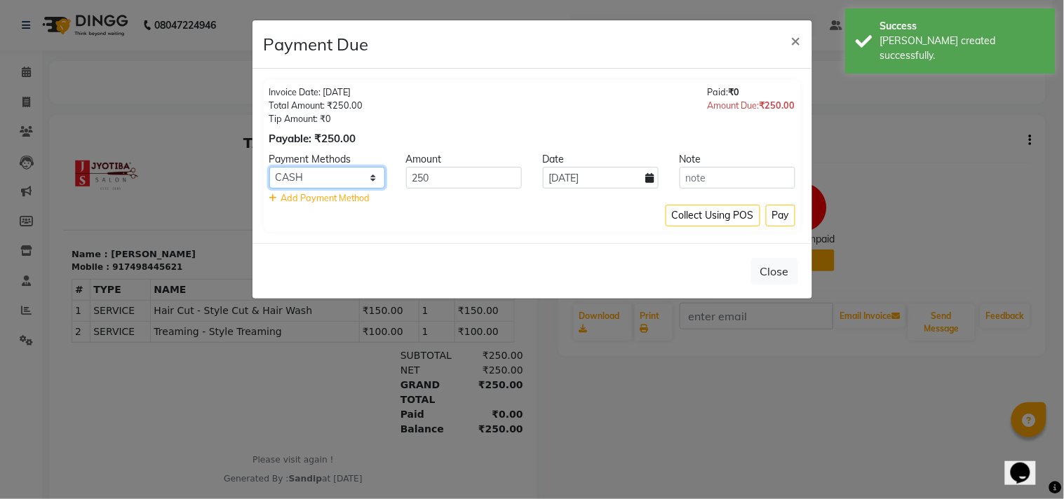
click at [344, 175] on select "CASH ONLINE CARD" at bounding box center [327, 178] width 116 height 22
select select "3"
click at [269, 167] on select "CASH ONLINE CARD" at bounding box center [327, 178] width 116 height 22
click at [780, 208] on button "Pay" at bounding box center [780, 216] width 29 height 22
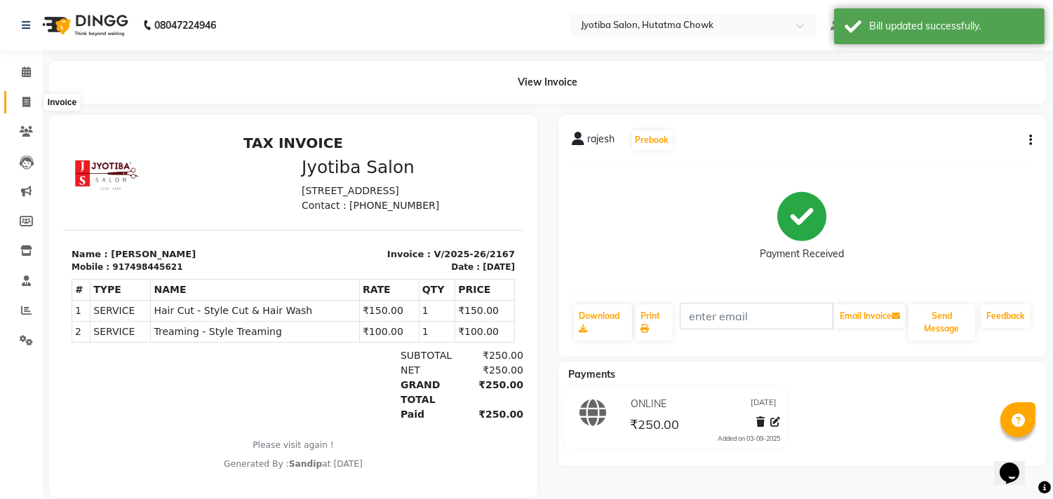
click at [25, 99] on icon at bounding box center [26, 102] width 8 height 11
select select "556"
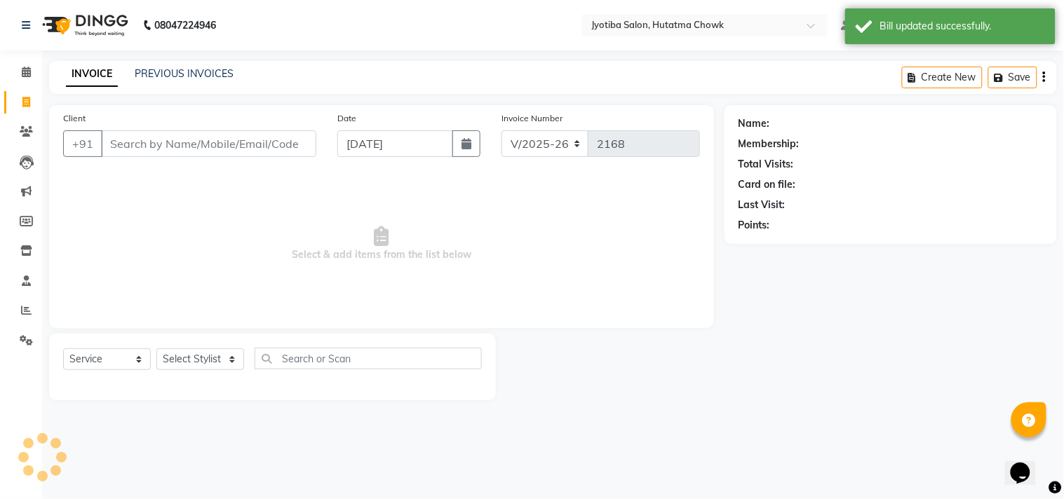
select select "membership"
click at [176, 70] on link "PREVIOUS INVOICES" at bounding box center [184, 73] width 99 height 13
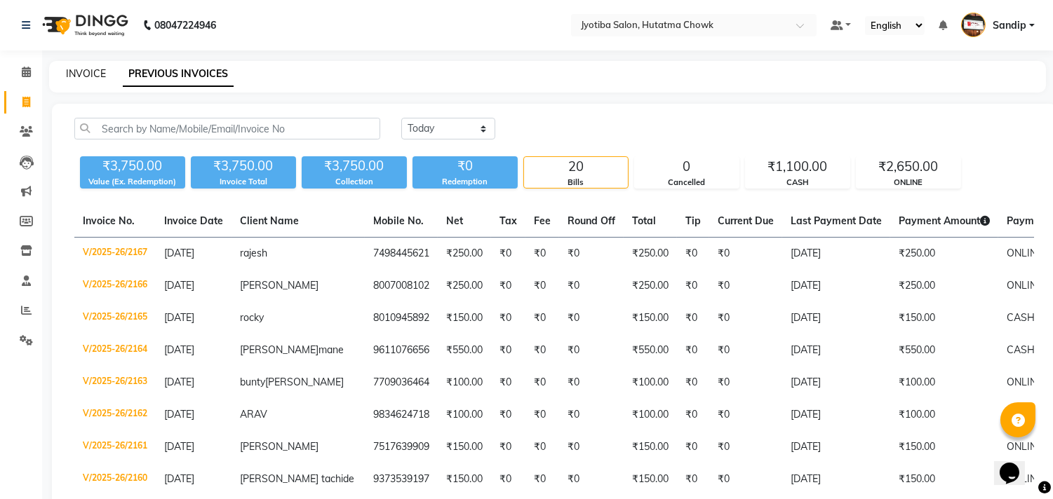
click at [85, 69] on link "INVOICE" at bounding box center [86, 73] width 40 height 13
select select "556"
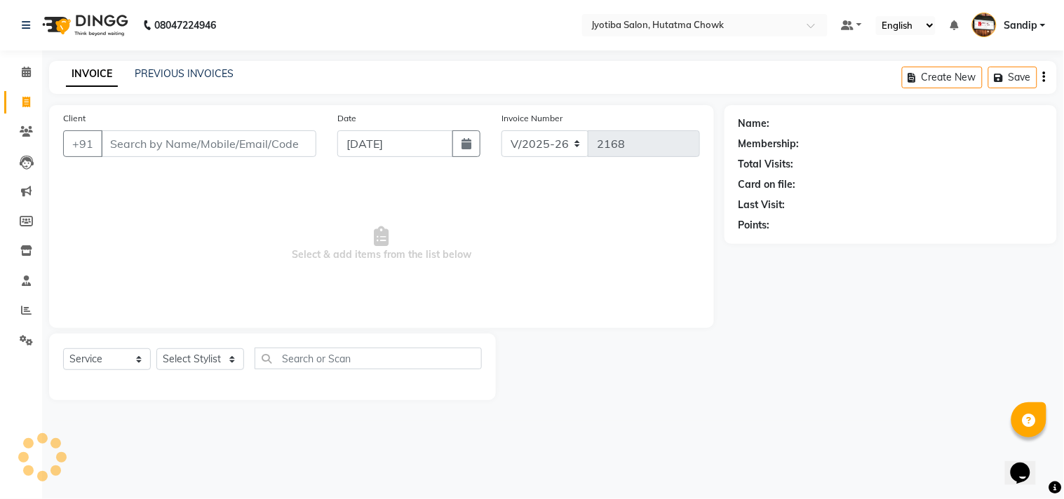
select select "membership"
click at [207, 76] on link "PREVIOUS INVOICES" at bounding box center [184, 73] width 99 height 13
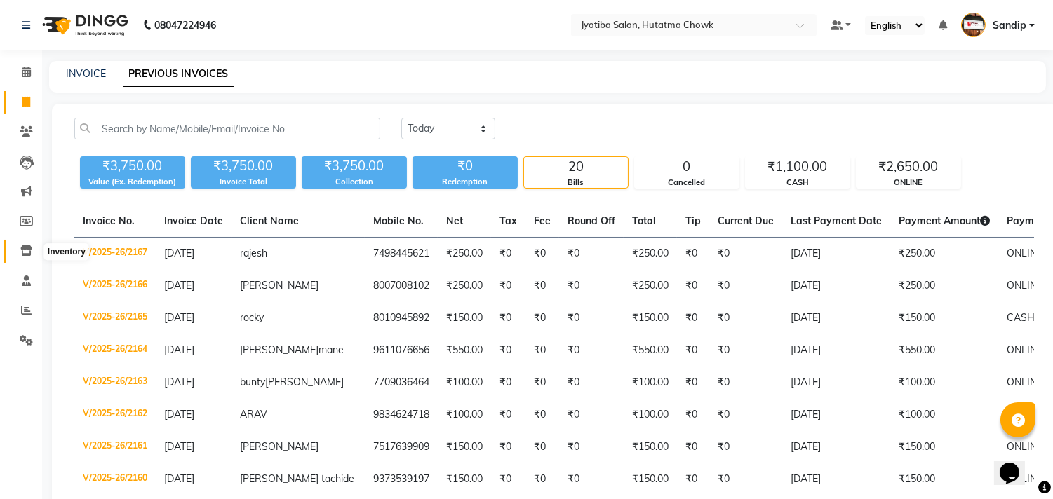
click at [25, 255] on icon at bounding box center [26, 250] width 12 height 11
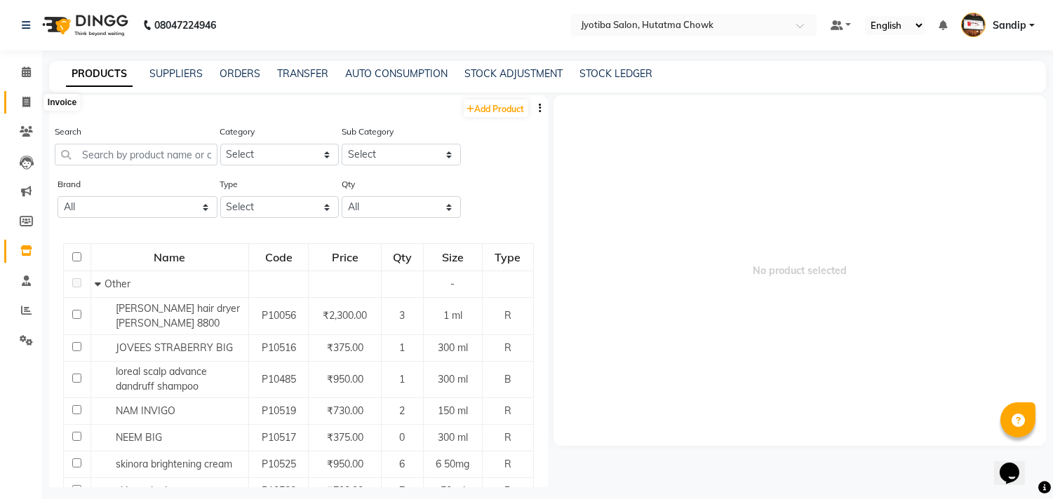
click at [24, 104] on icon at bounding box center [26, 102] width 8 height 11
select select "556"
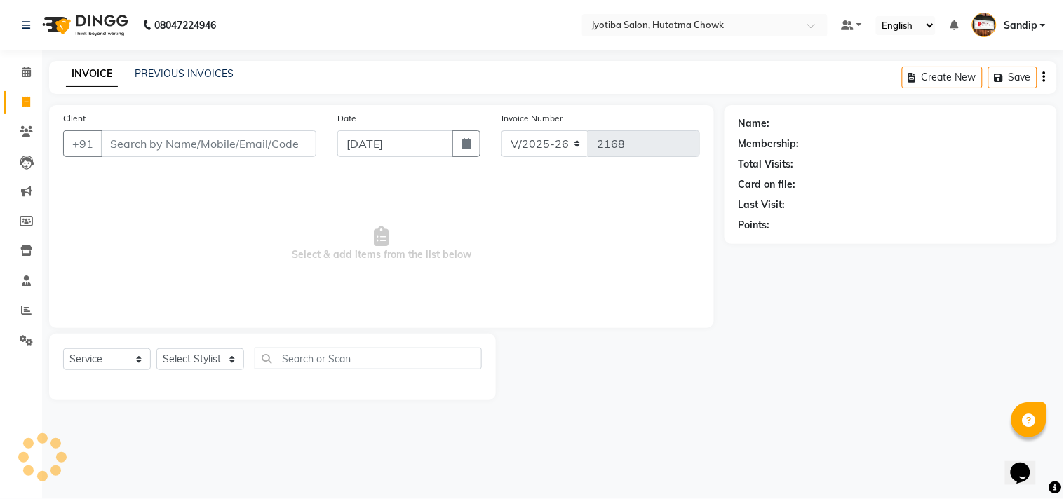
select select "membership"
click at [184, 71] on link "PREVIOUS INVOICES" at bounding box center [184, 73] width 99 height 13
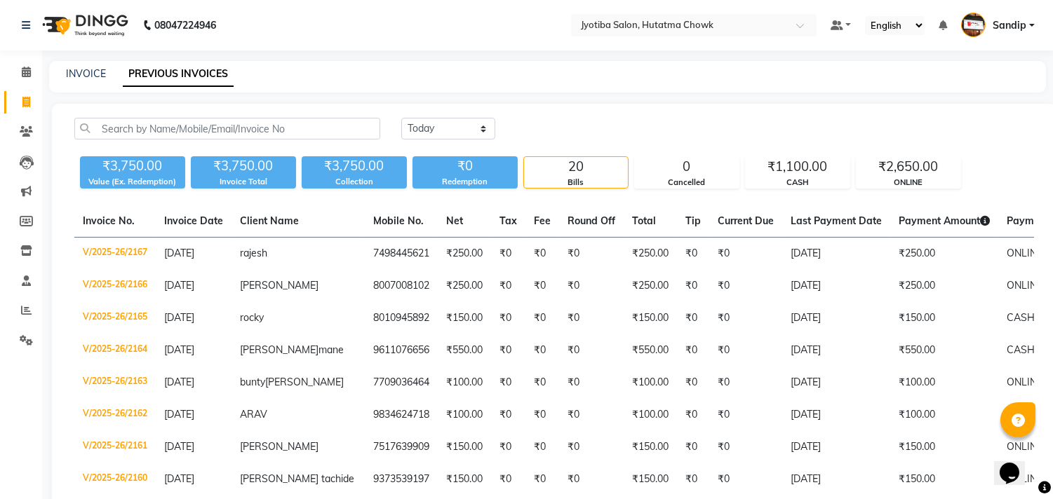
drag, startPoint x: 85, startPoint y: 70, endPoint x: 337, endPoint y: 91, distance: 252.7
click at [337, 91] on div "INVOICE PREVIOUS INVOICES" at bounding box center [547, 77] width 997 height 32
click at [85, 70] on link "INVOICE" at bounding box center [86, 73] width 40 height 13
select select "556"
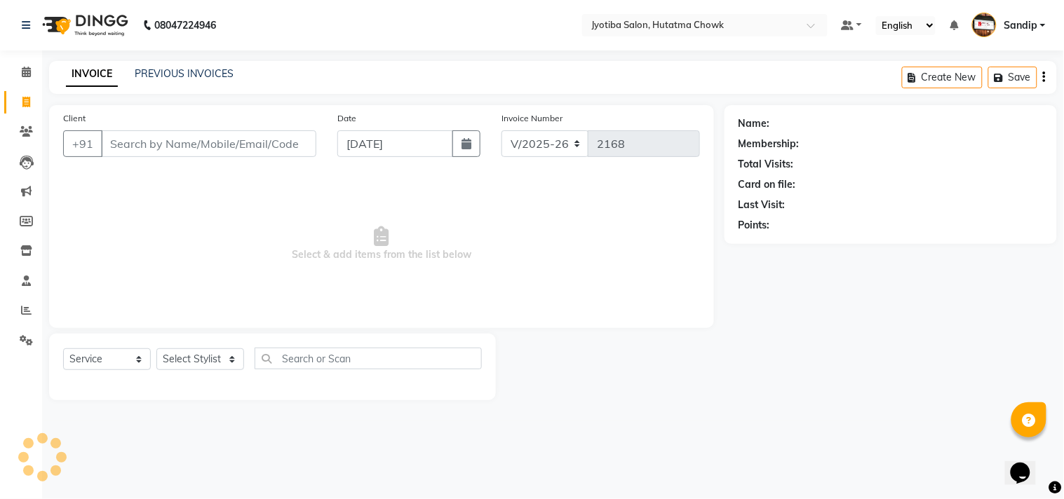
select select "membership"
click at [185, 69] on link "PREVIOUS INVOICES" at bounding box center [184, 73] width 99 height 13
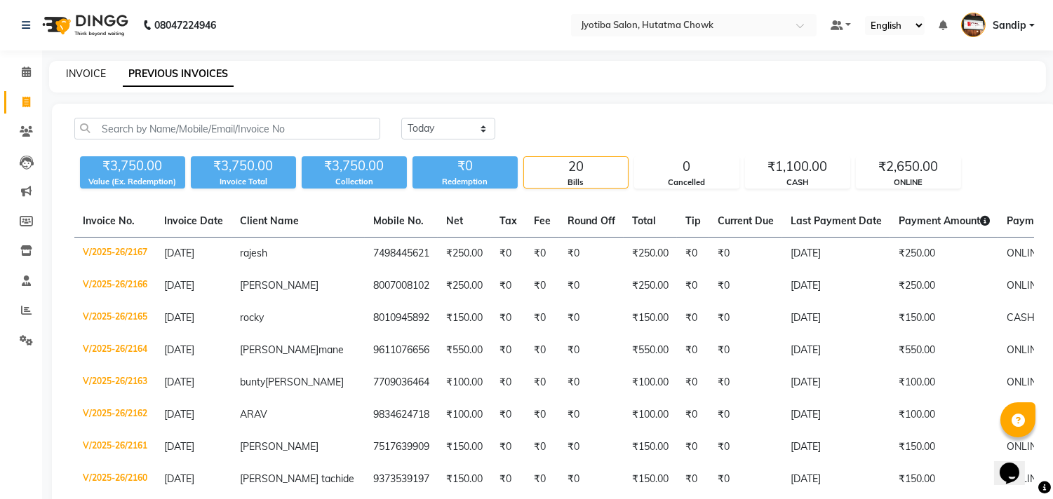
click at [86, 70] on link "INVOICE" at bounding box center [86, 73] width 40 height 13
select select "556"
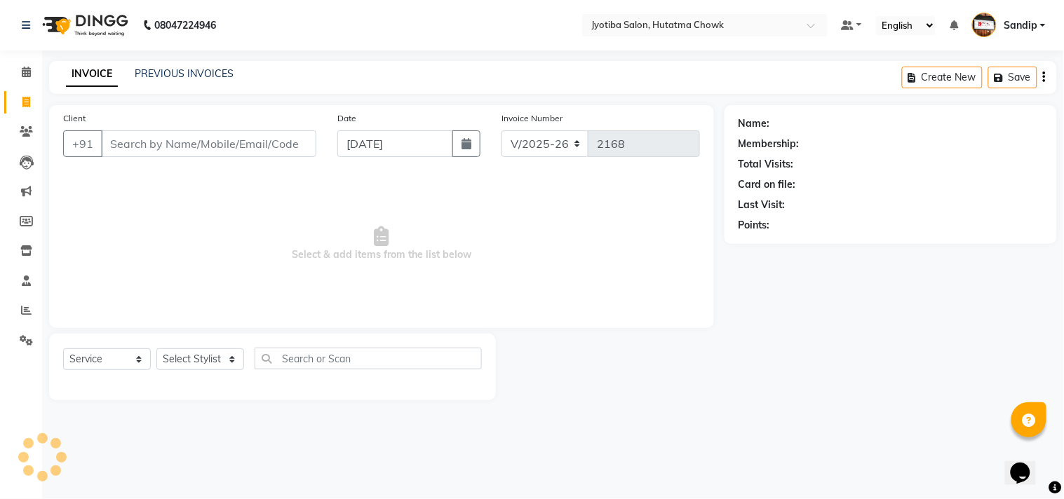
select select "membership"
click at [25, 255] on icon at bounding box center [26, 250] width 12 height 11
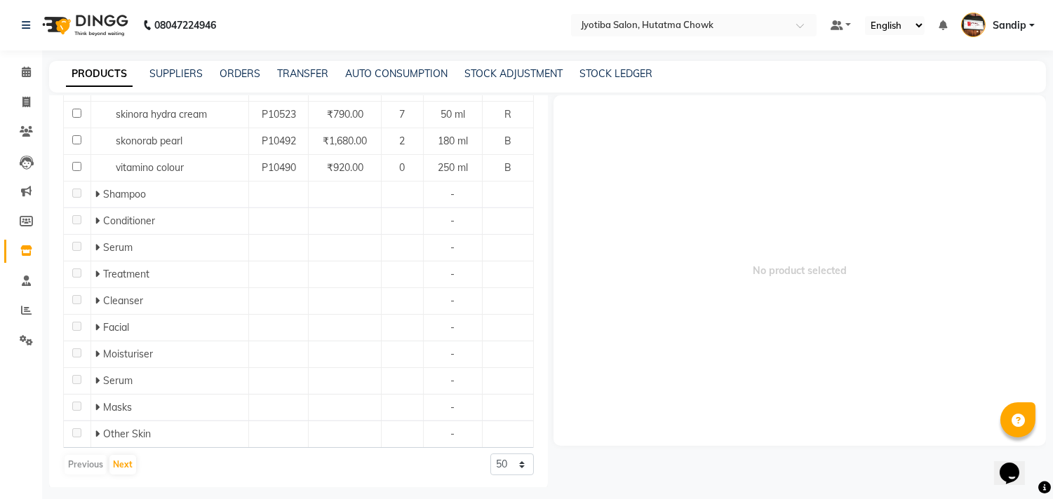
scroll to position [381, 0]
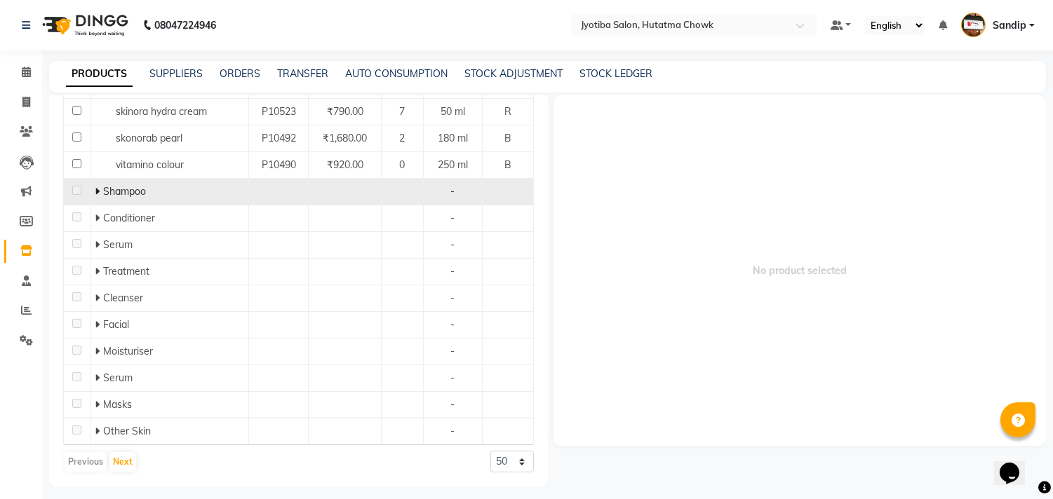
click at [95, 187] on icon at bounding box center [97, 192] width 5 height 10
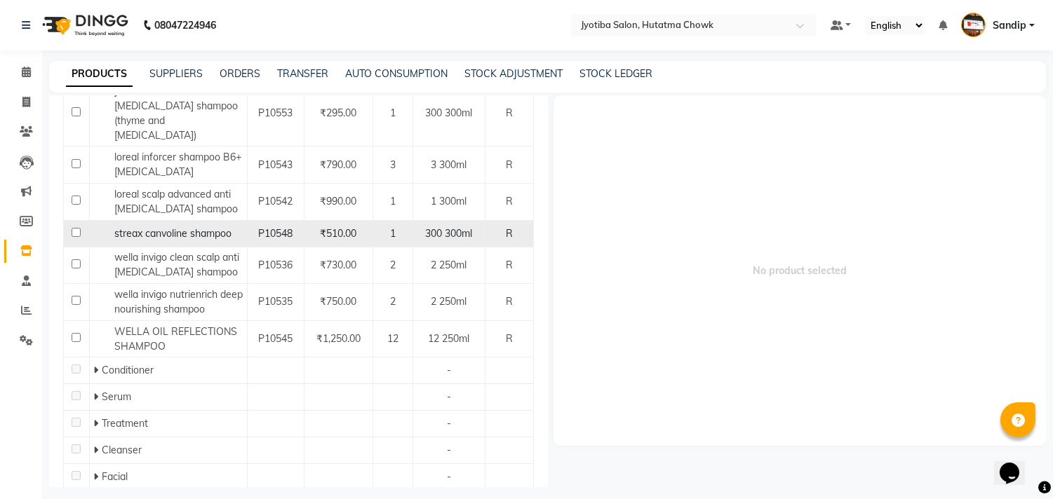
scroll to position [558, 0]
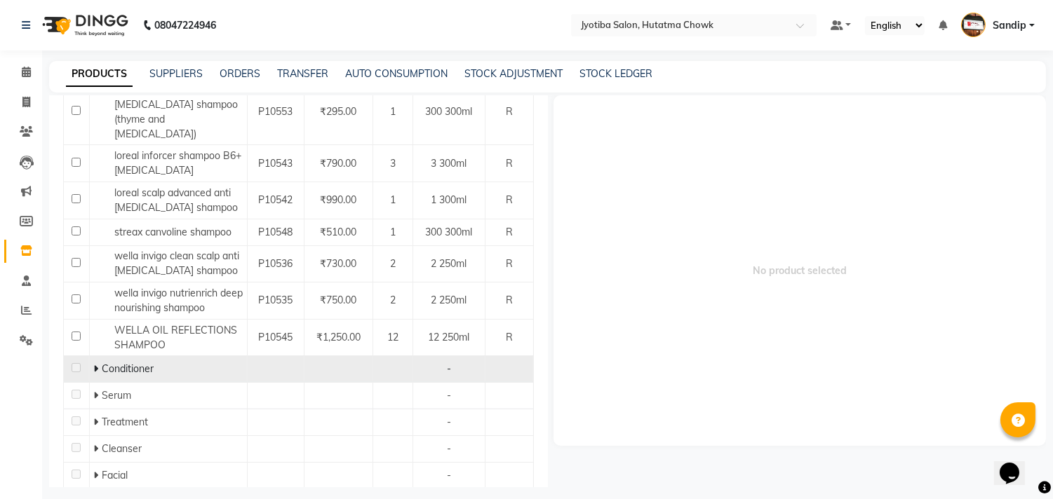
click at [93, 364] on icon at bounding box center [95, 369] width 5 height 10
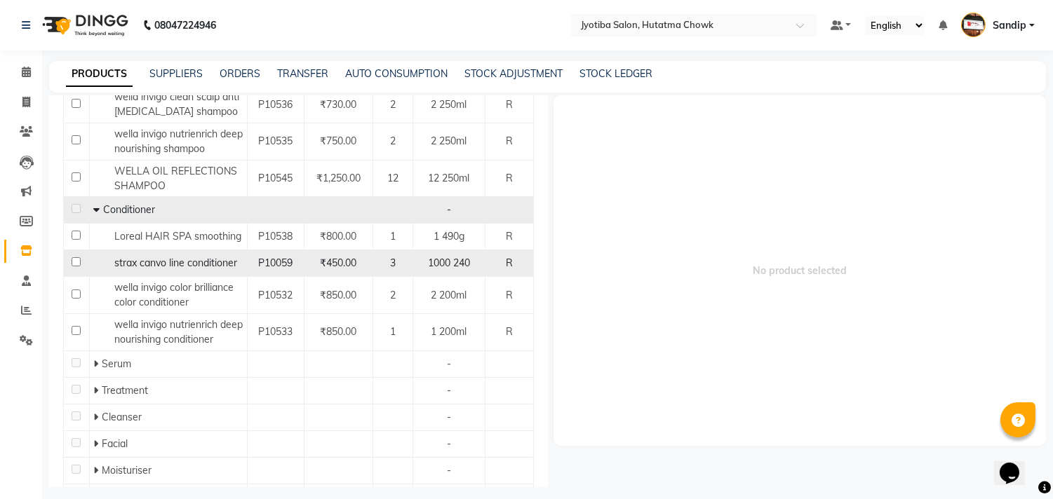
scroll to position [718, 0]
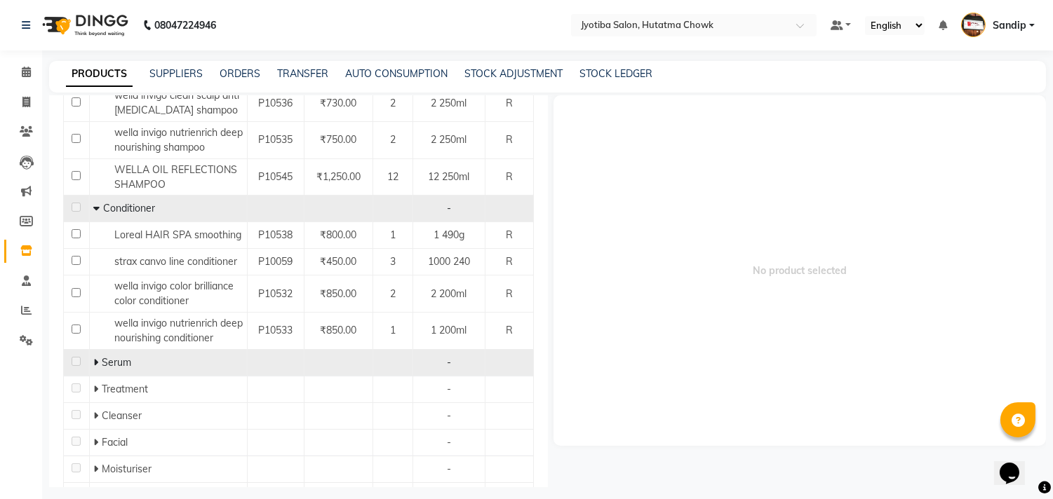
click at [94, 358] on icon at bounding box center [95, 363] width 5 height 10
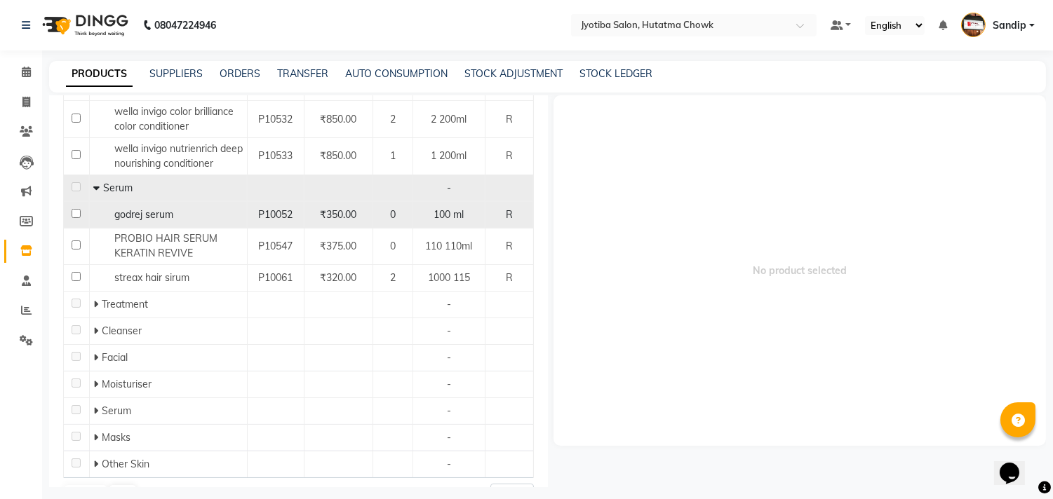
scroll to position [895, 0]
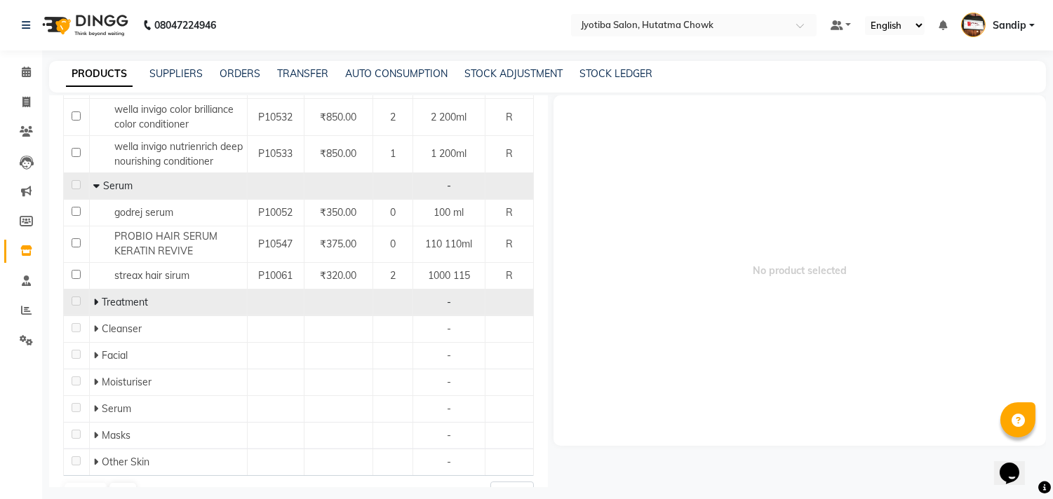
click at [94, 297] on icon at bounding box center [95, 302] width 5 height 10
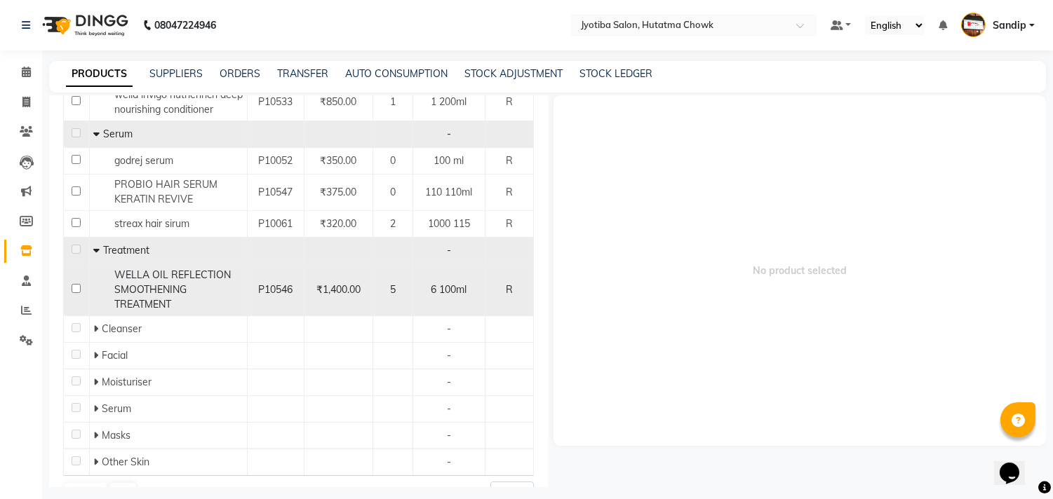
scroll to position [950, 0]
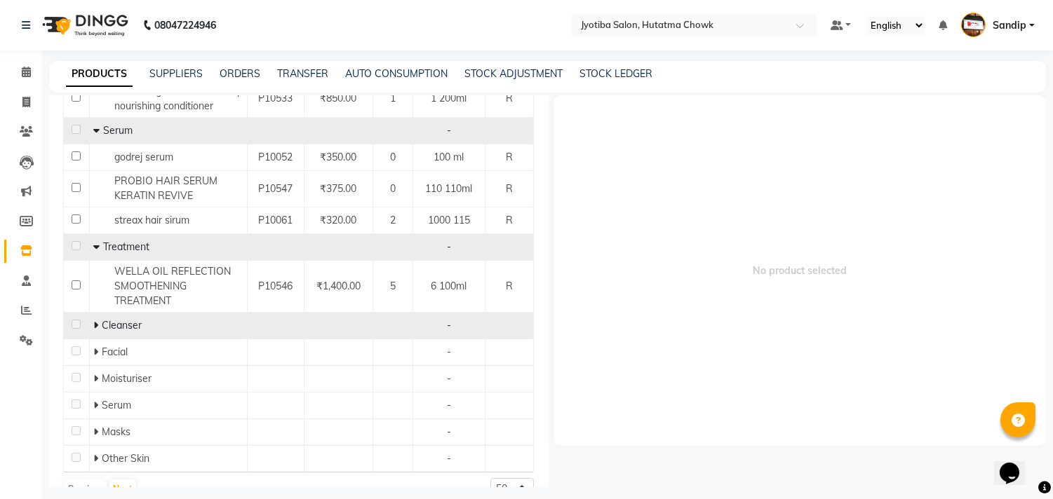
click at [95, 321] on icon at bounding box center [95, 326] width 5 height 10
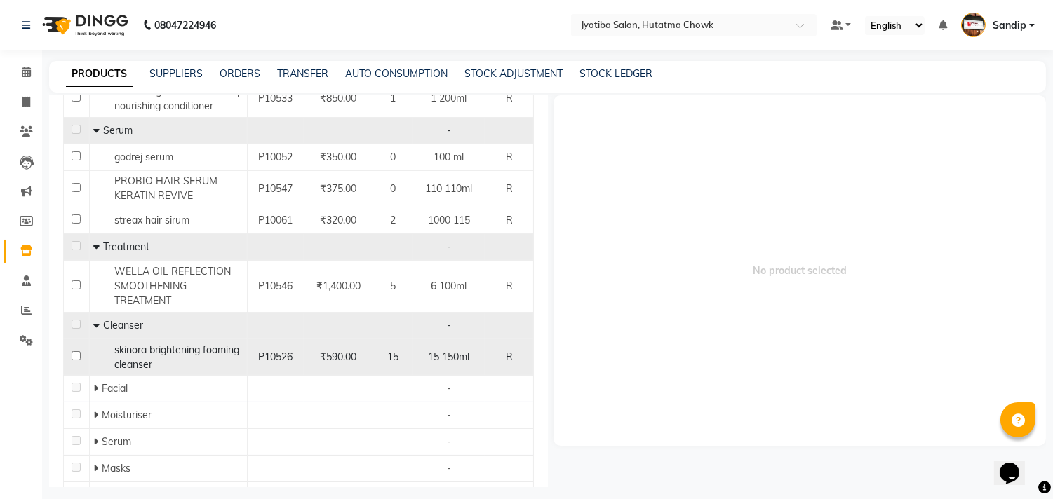
scroll to position [988, 0]
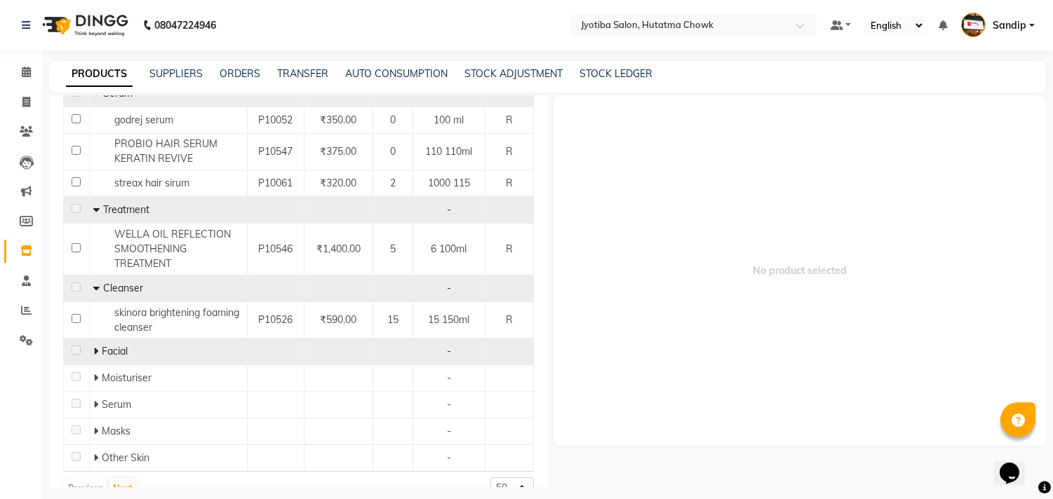
click at [98, 345] on span at bounding box center [97, 351] width 8 height 13
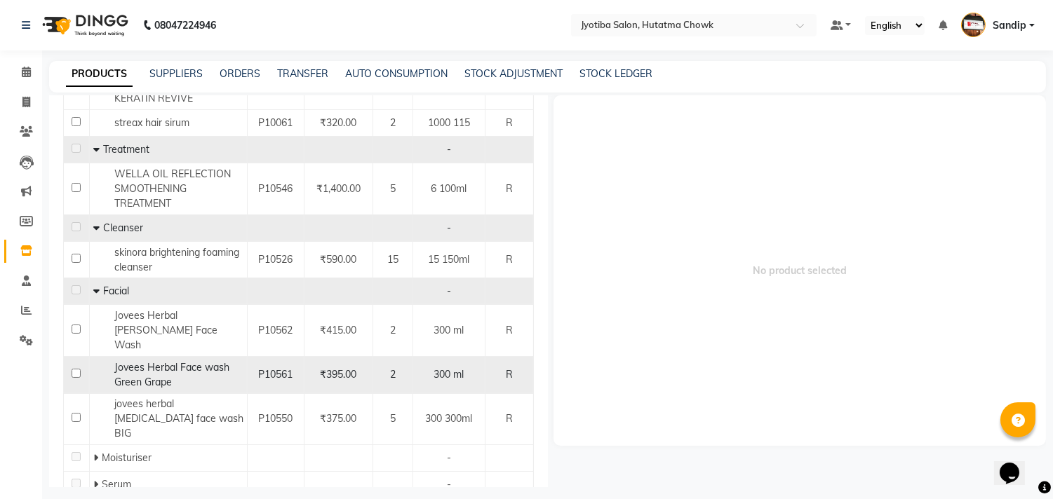
scroll to position [1098, 0]
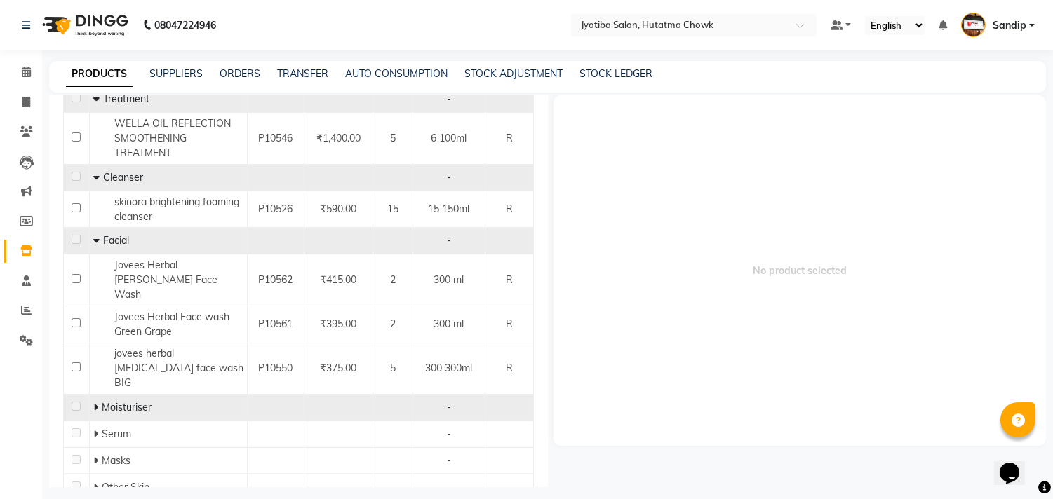
click at [94, 403] on icon at bounding box center [95, 408] width 5 height 10
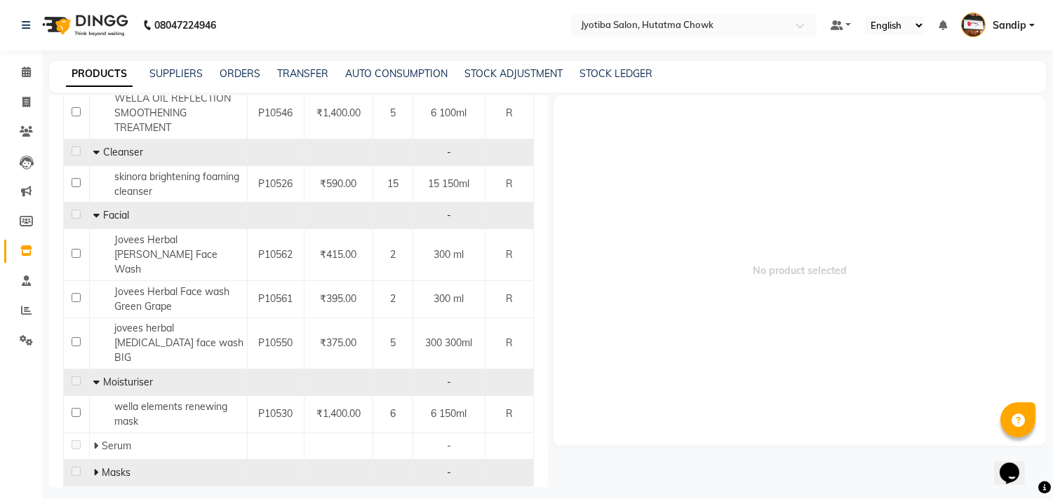
scroll to position [1135, 0]
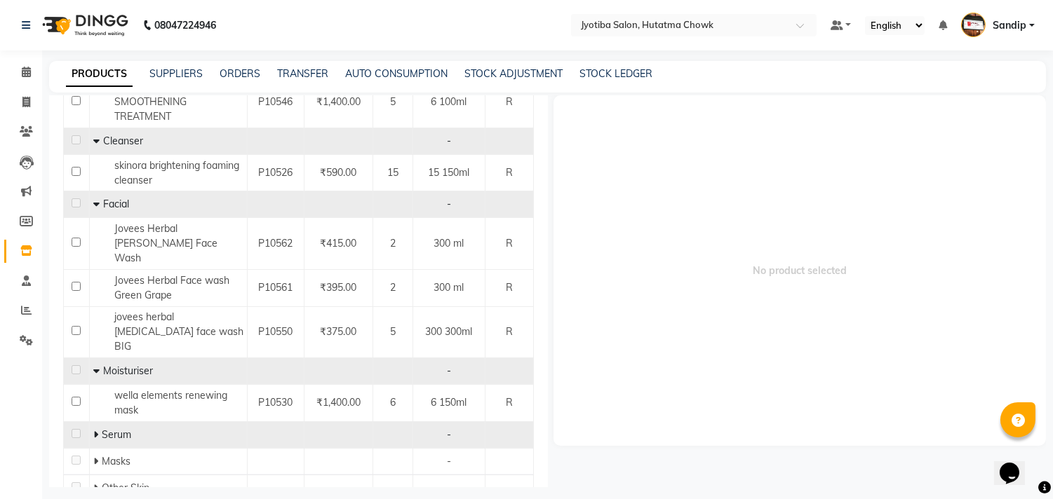
click at [93, 430] on icon at bounding box center [95, 435] width 5 height 10
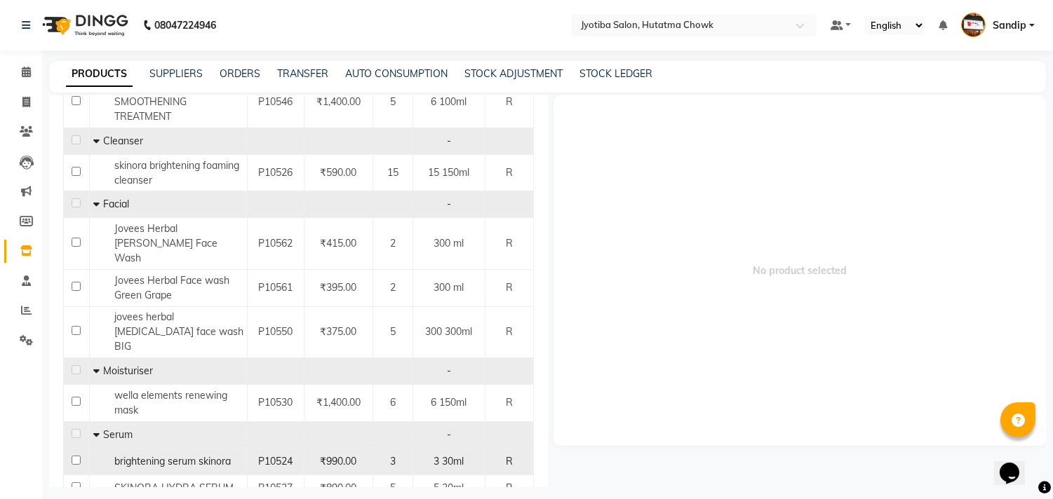
scroll to position [1189, 0]
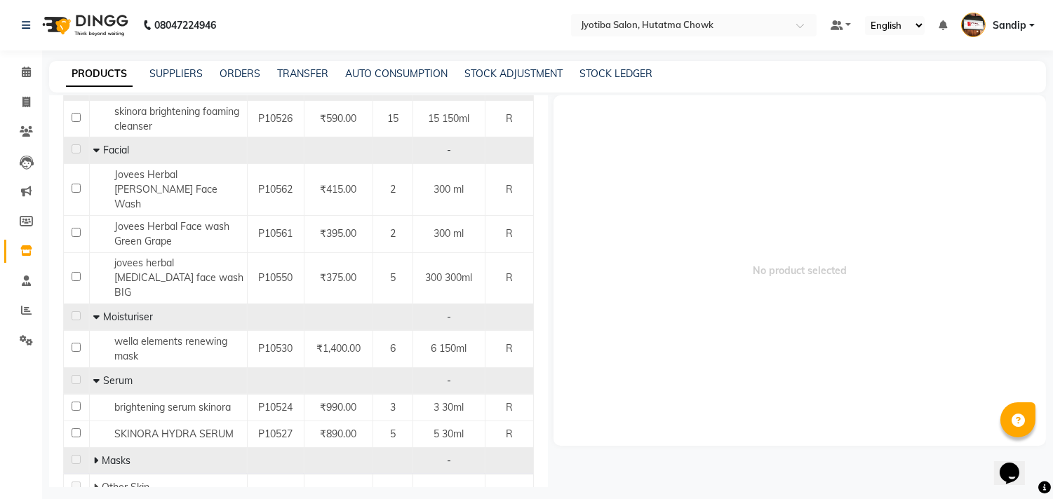
click at [93, 456] on icon at bounding box center [95, 461] width 5 height 10
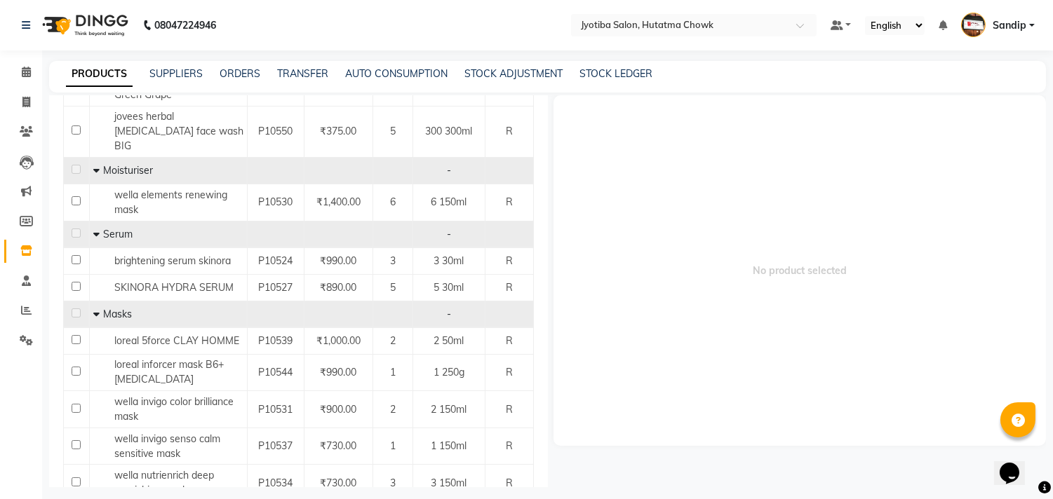
scroll to position [1401, 0]
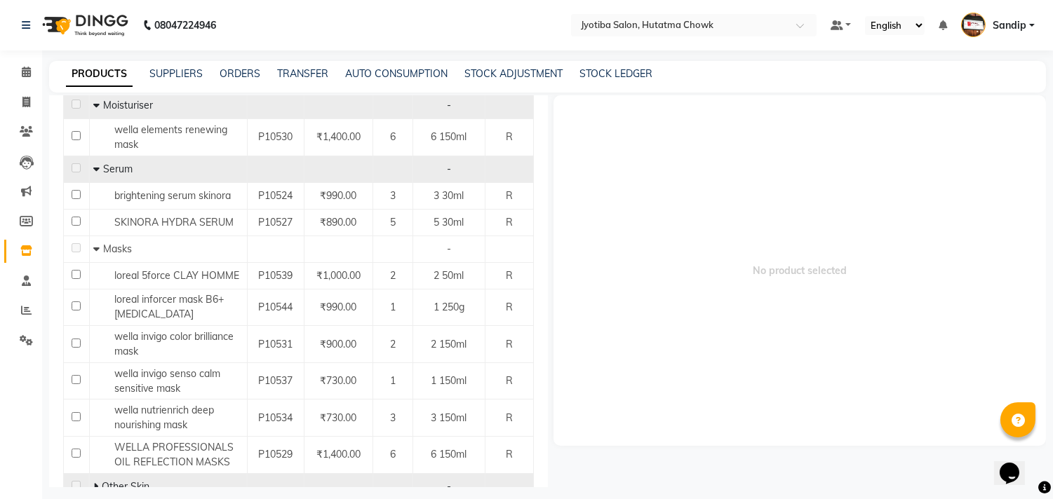
click at [93, 482] on icon at bounding box center [95, 487] width 5 height 10
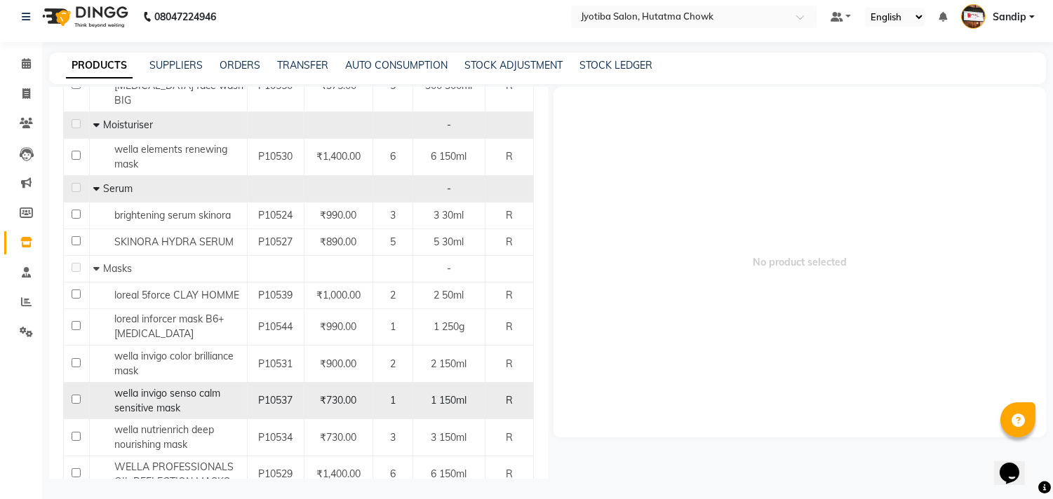
scroll to position [1427, 0]
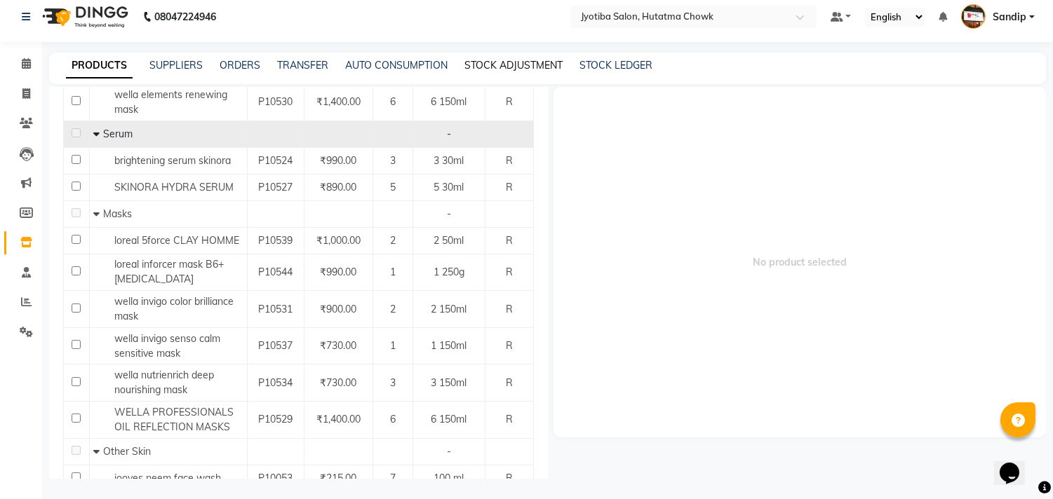
click at [497, 63] on link "STOCK ADJUSTMENT" at bounding box center [513, 65] width 98 height 13
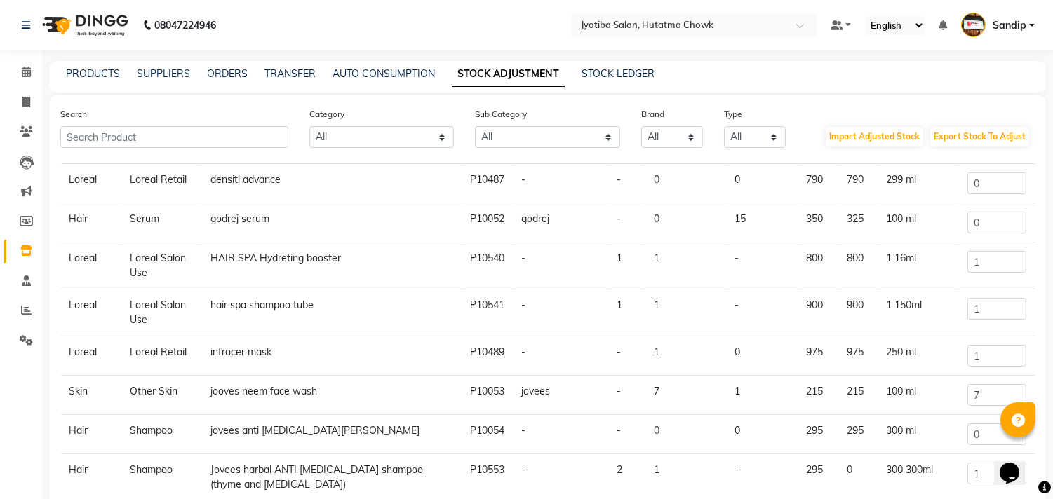
scroll to position [128, 0]
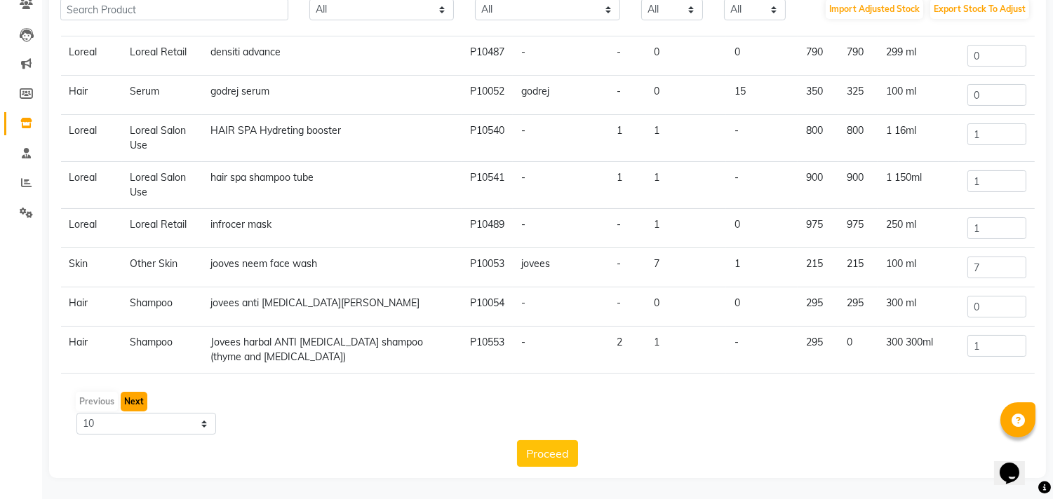
click at [132, 398] on button "Next" at bounding box center [134, 402] width 27 height 20
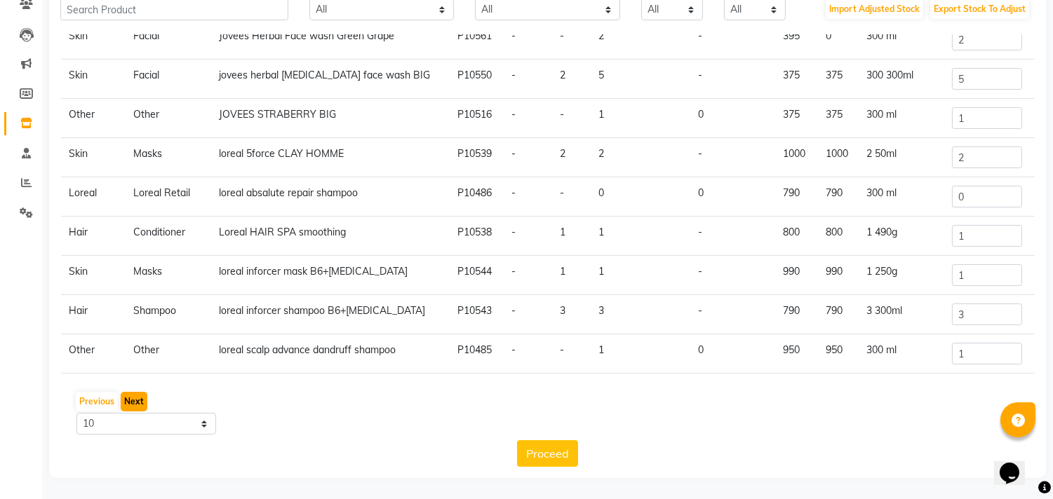
click at [135, 403] on button "Next" at bounding box center [134, 402] width 27 height 20
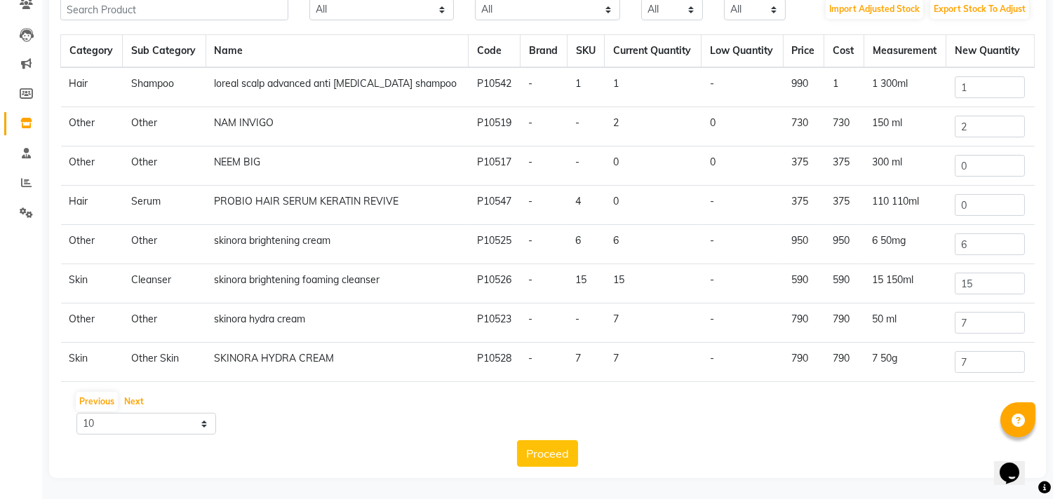
scroll to position [87, 0]
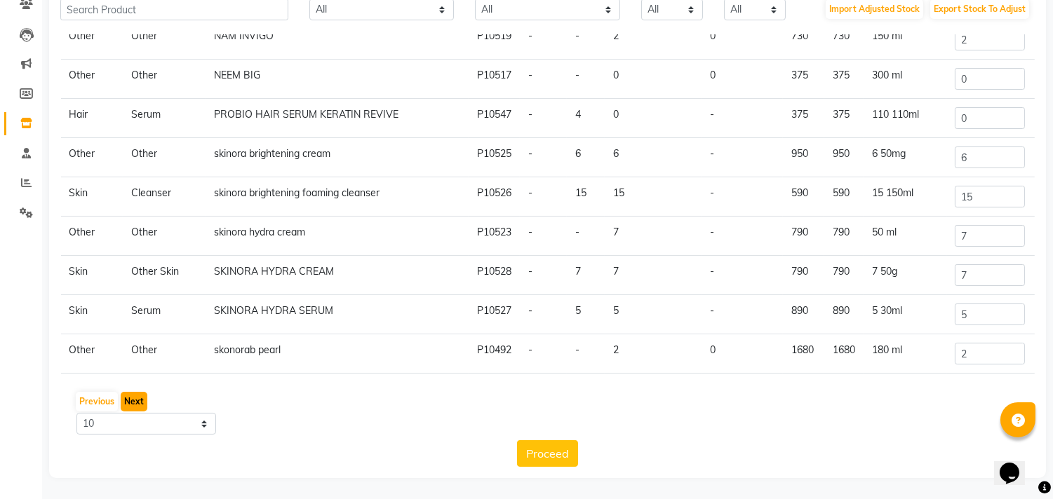
click at [130, 401] on button "Next" at bounding box center [134, 402] width 27 height 20
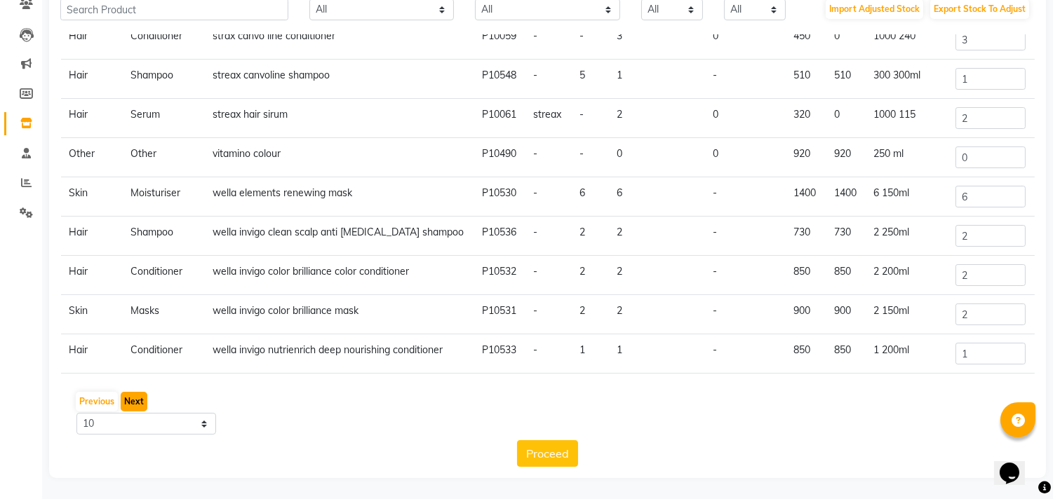
click at [129, 402] on button "Next" at bounding box center [134, 402] width 27 height 20
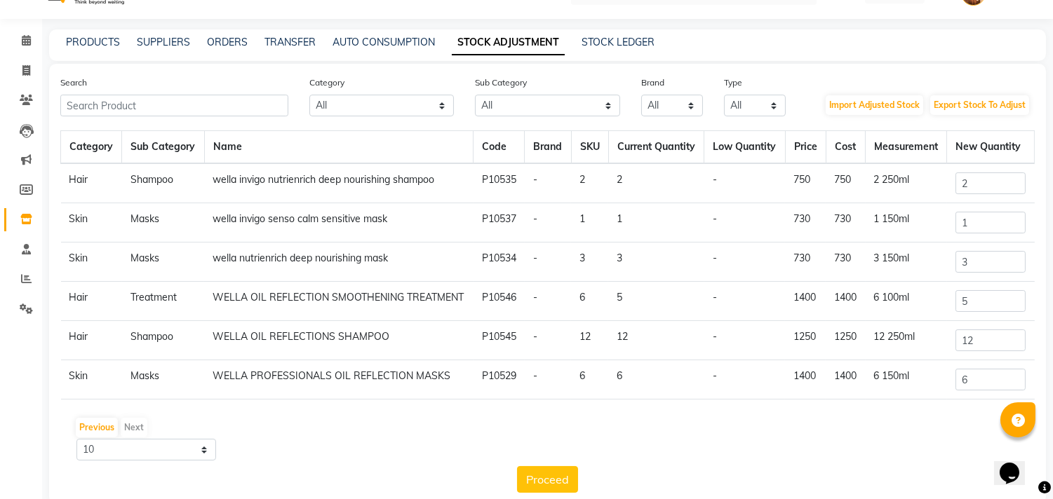
scroll to position [58, 0]
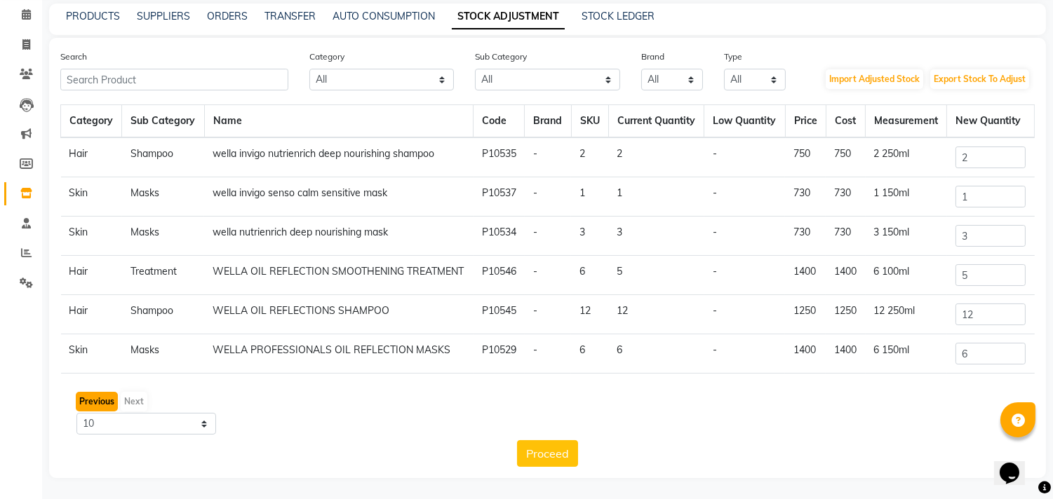
click at [102, 401] on button "Previous" at bounding box center [97, 402] width 42 height 20
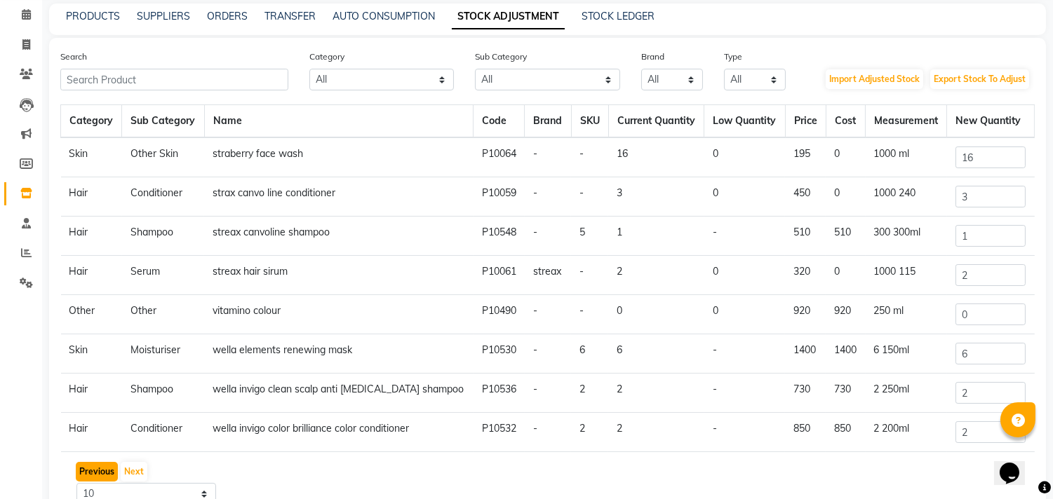
click at [88, 468] on button "Previous" at bounding box center [97, 472] width 42 height 20
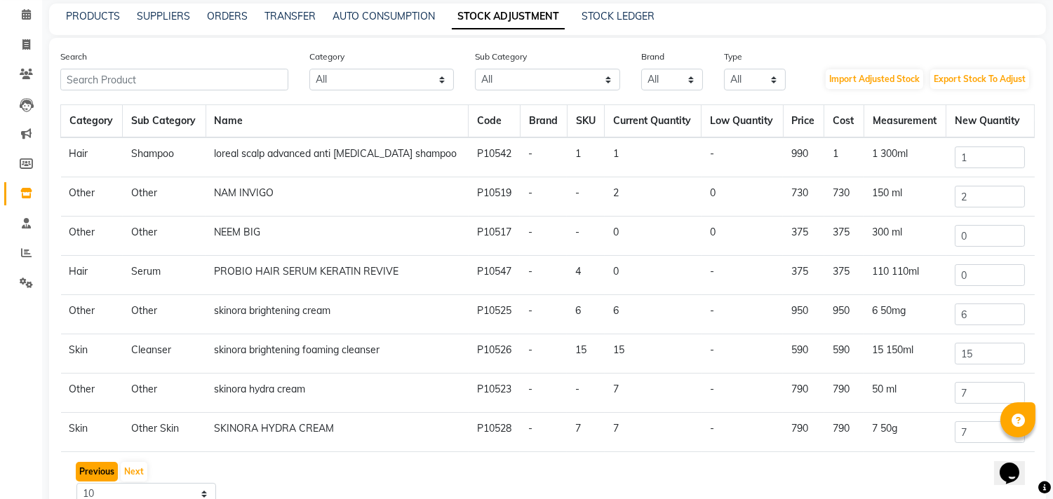
click at [88, 468] on button "Previous" at bounding box center [97, 472] width 42 height 20
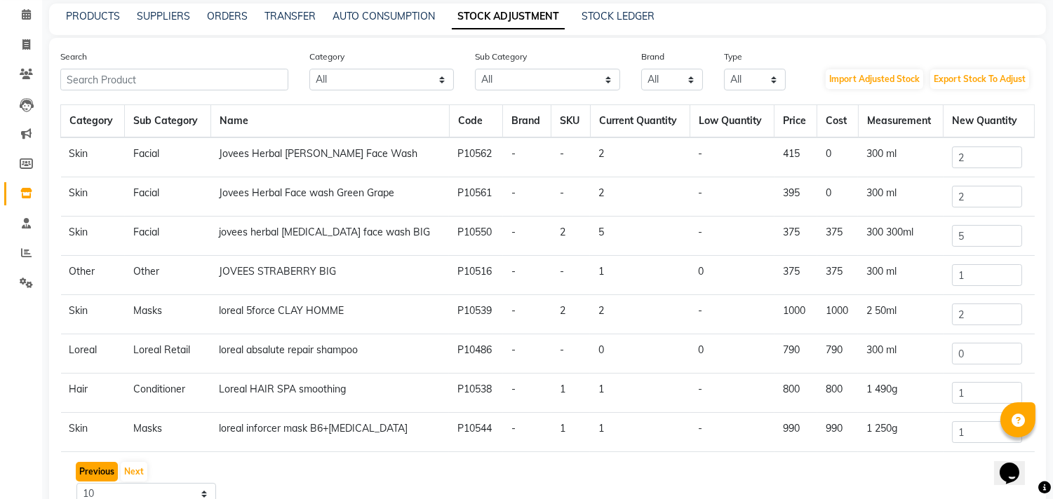
click at [88, 468] on button "Previous" at bounding box center [97, 472] width 42 height 20
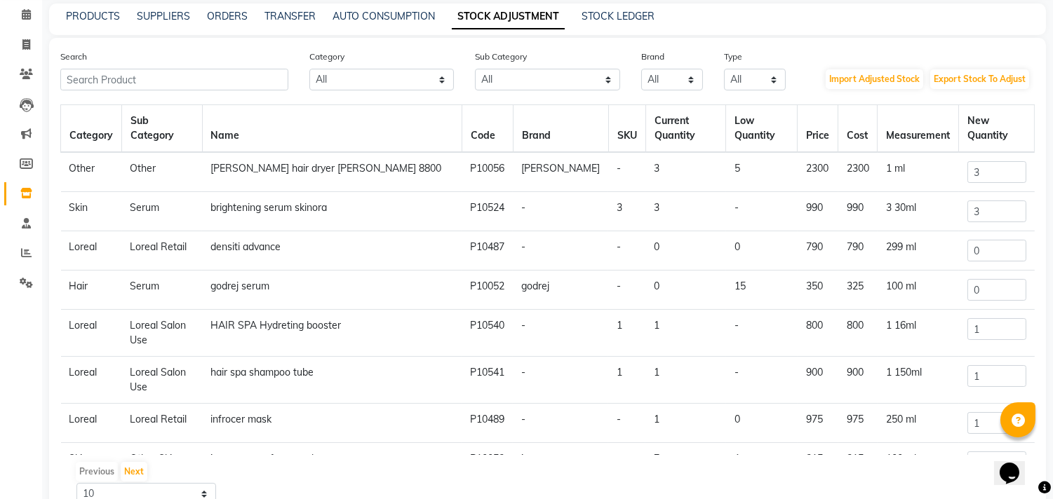
click at [88, 468] on div "Previous Next" at bounding box center [547, 472] width 963 height 22
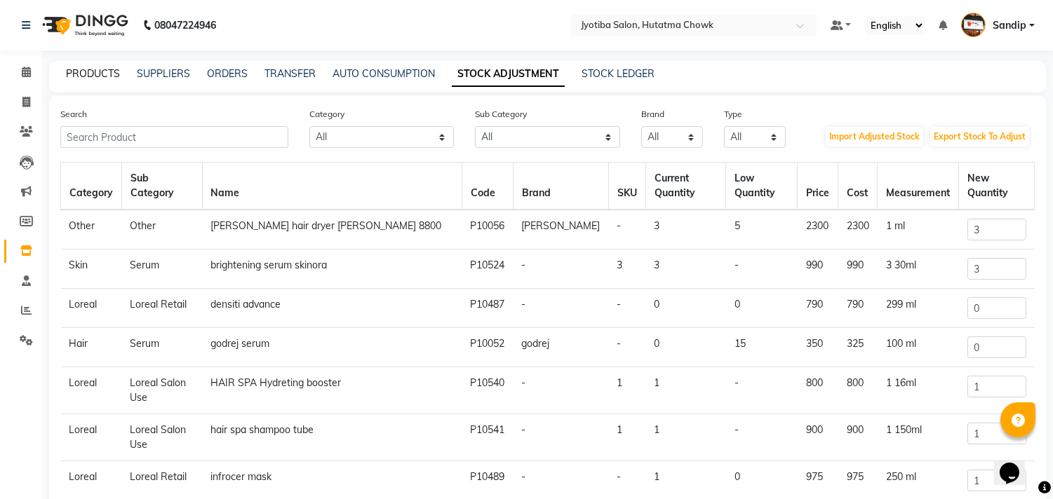
click at [82, 67] on link "PRODUCTS" at bounding box center [93, 73] width 54 height 13
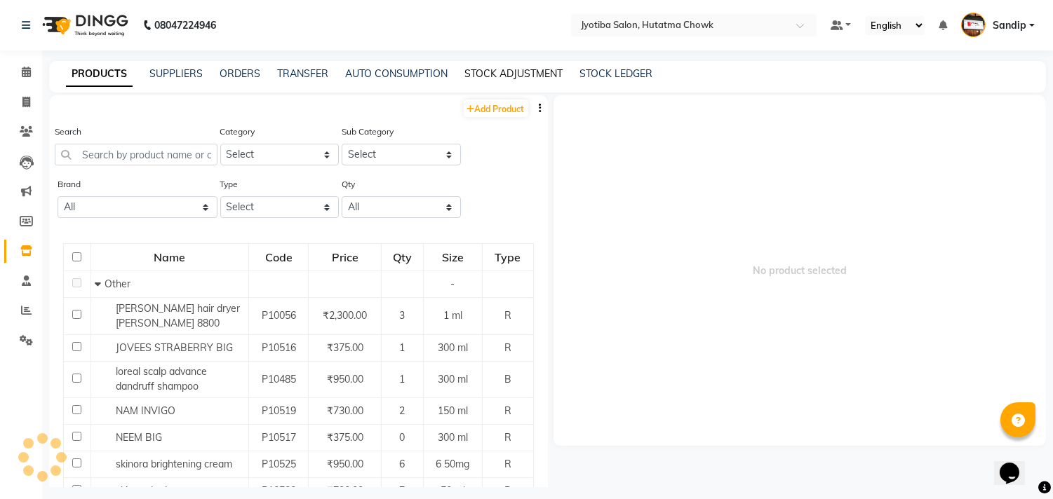
click at [494, 67] on link "STOCK ADJUSTMENT" at bounding box center [513, 73] width 98 height 13
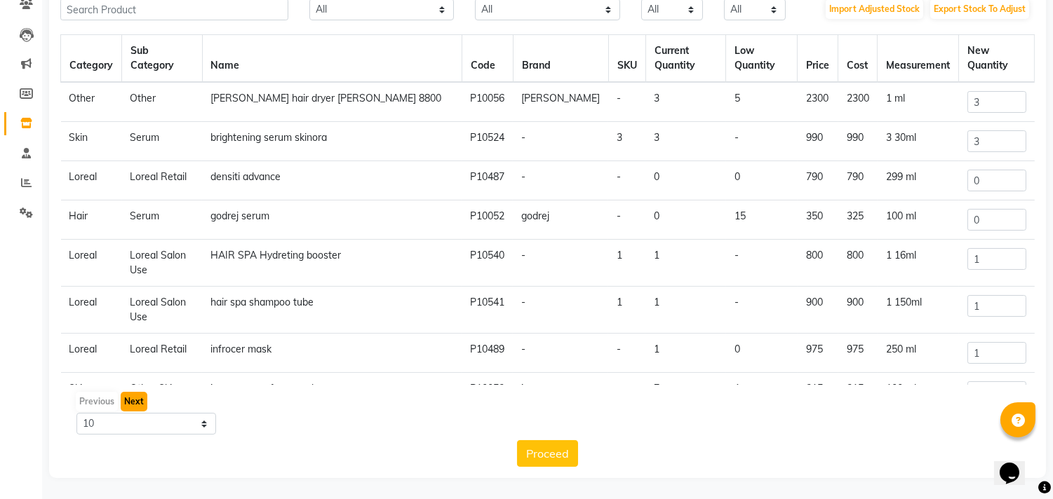
click at [128, 403] on button "Next" at bounding box center [134, 402] width 27 height 20
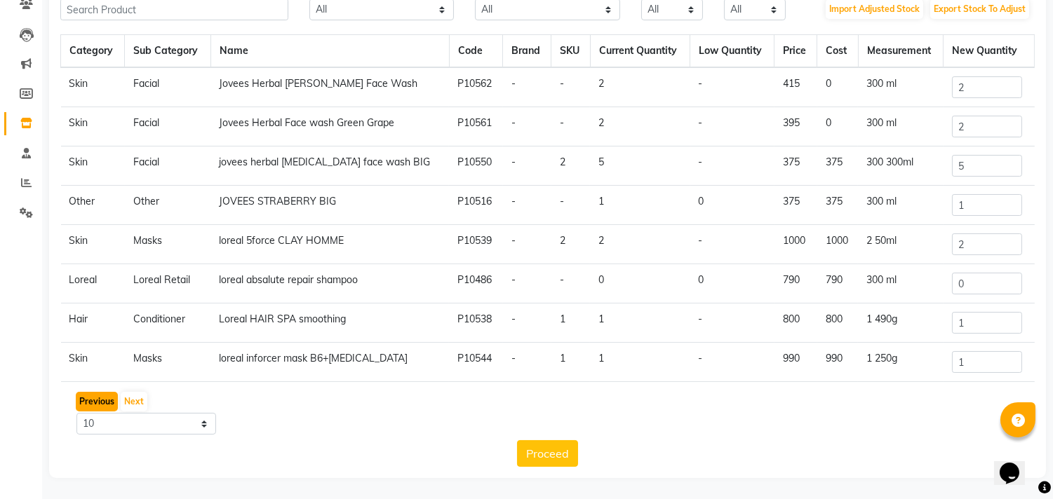
click at [88, 405] on button "Previous" at bounding box center [97, 402] width 42 height 20
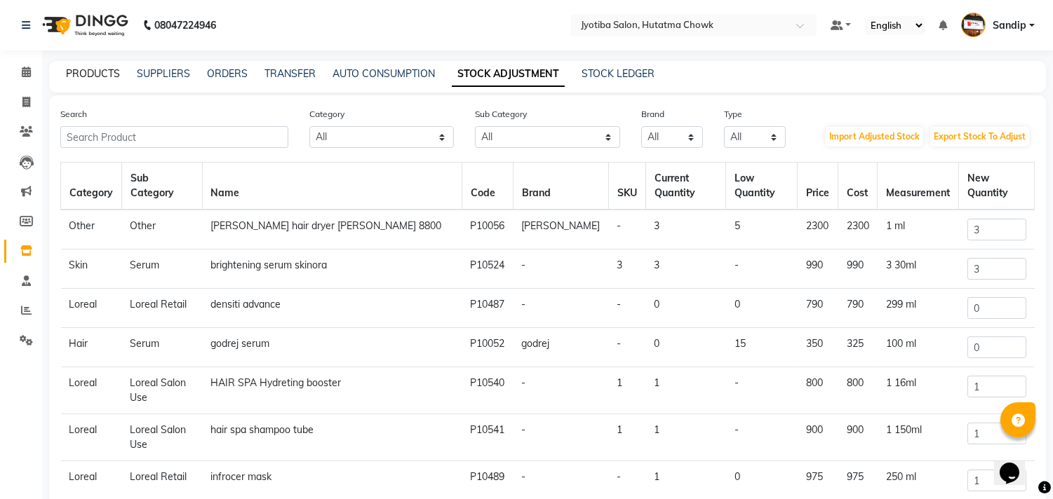
click at [86, 71] on link "PRODUCTS" at bounding box center [93, 73] width 54 height 13
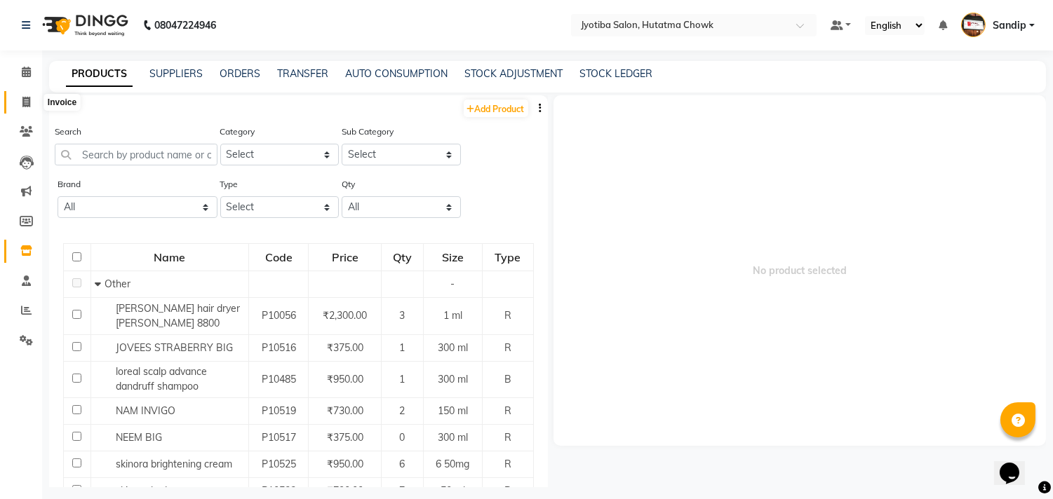
click at [24, 100] on icon at bounding box center [26, 102] width 8 height 11
select select "service"
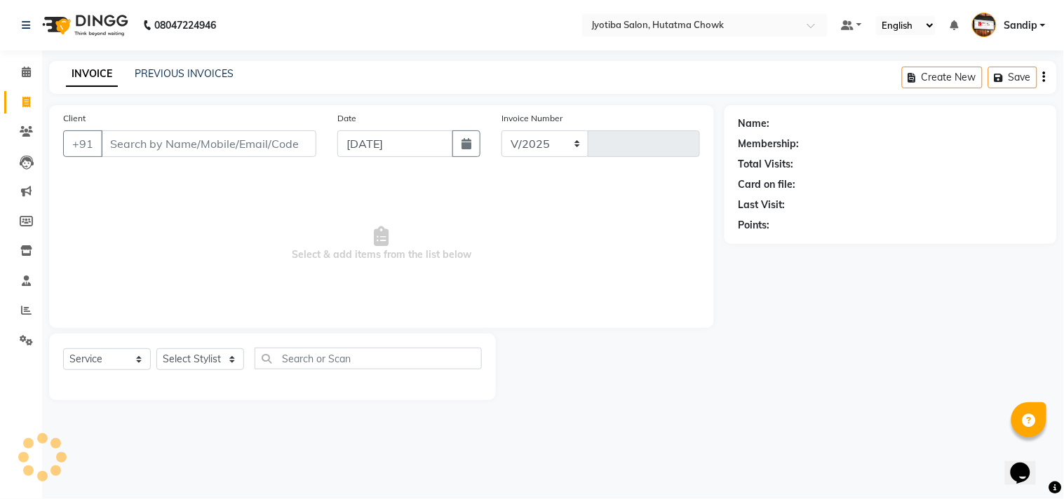
select select "556"
type input "2168"
select select "membership"
click at [184, 73] on link "PREVIOUS INVOICES" at bounding box center [184, 73] width 99 height 13
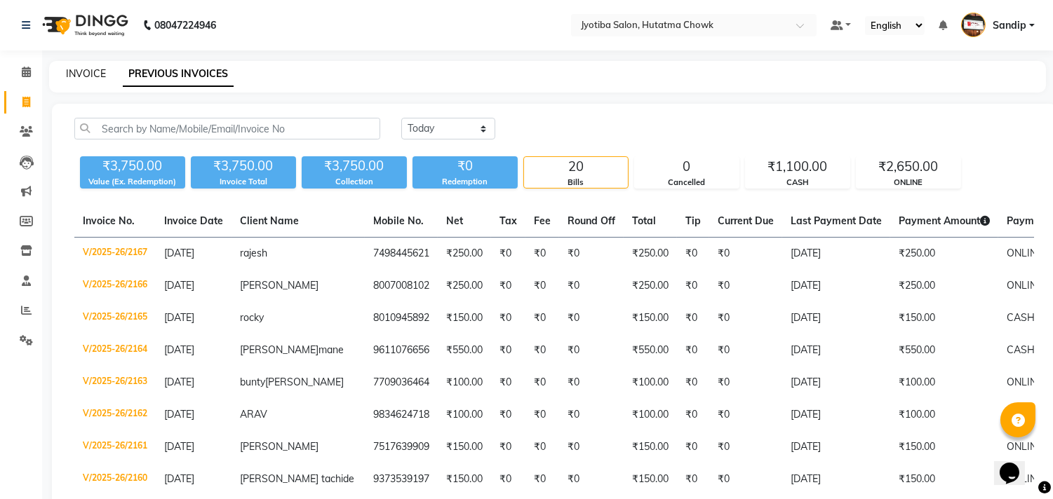
click at [86, 69] on link "INVOICE" at bounding box center [86, 73] width 40 height 13
select select "556"
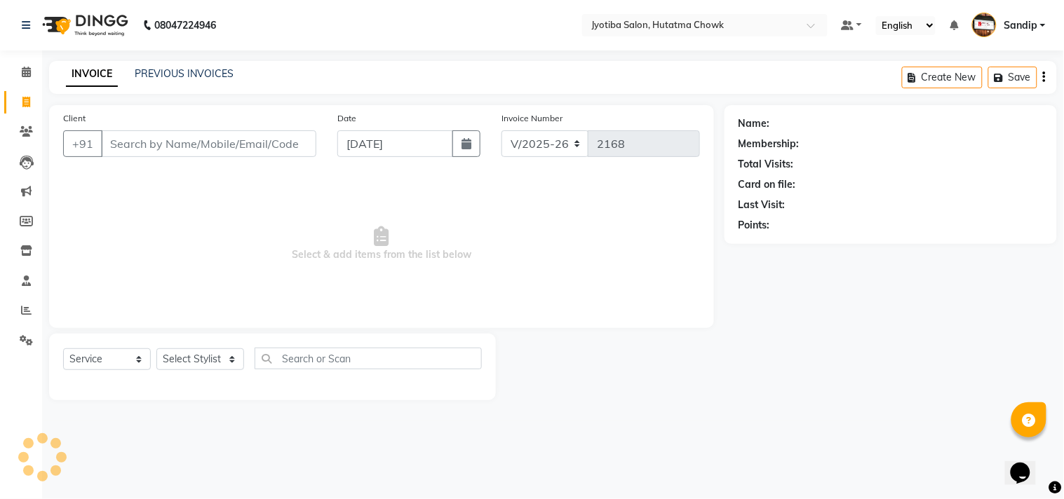
select select "membership"
click at [188, 71] on link "PREVIOUS INVOICES" at bounding box center [184, 73] width 99 height 13
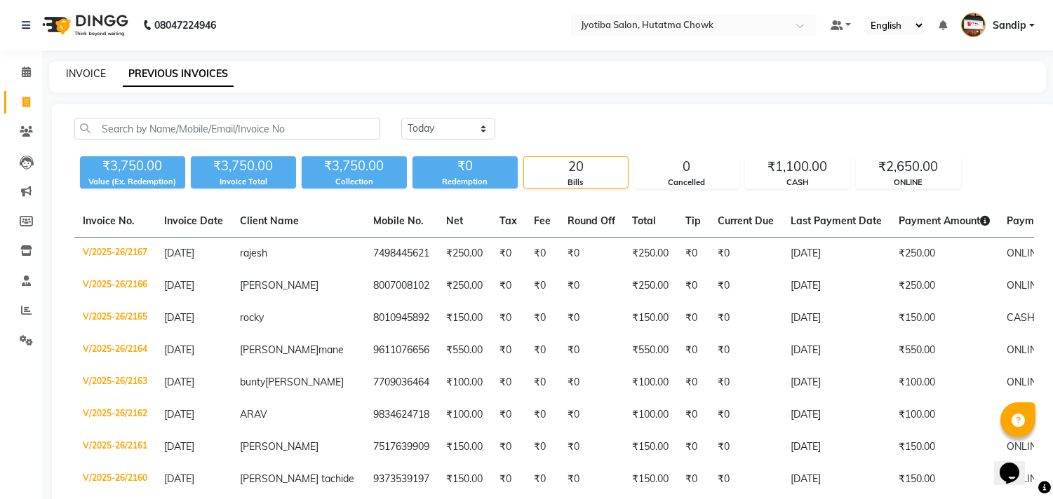
click at [84, 70] on link "INVOICE" at bounding box center [86, 73] width 40 height 13
select select "service"
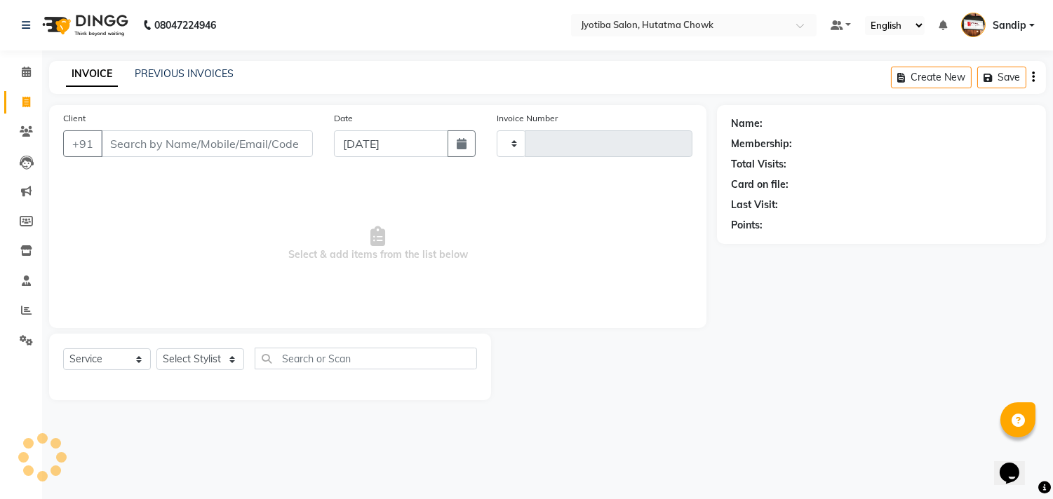
type input "2168"
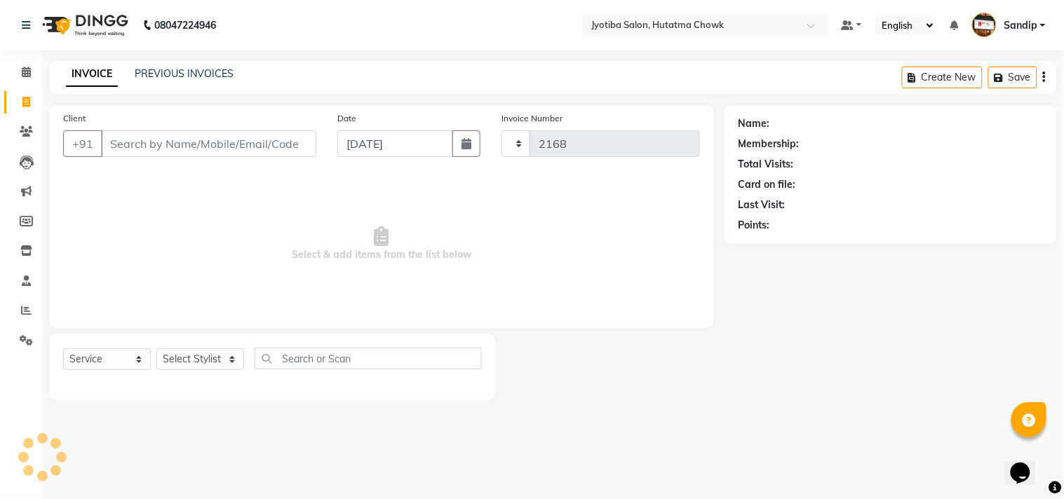
select select "556"
select select "membership"
click at [25, 314] on icon at bounding box center [26, 310] width 11 height 11
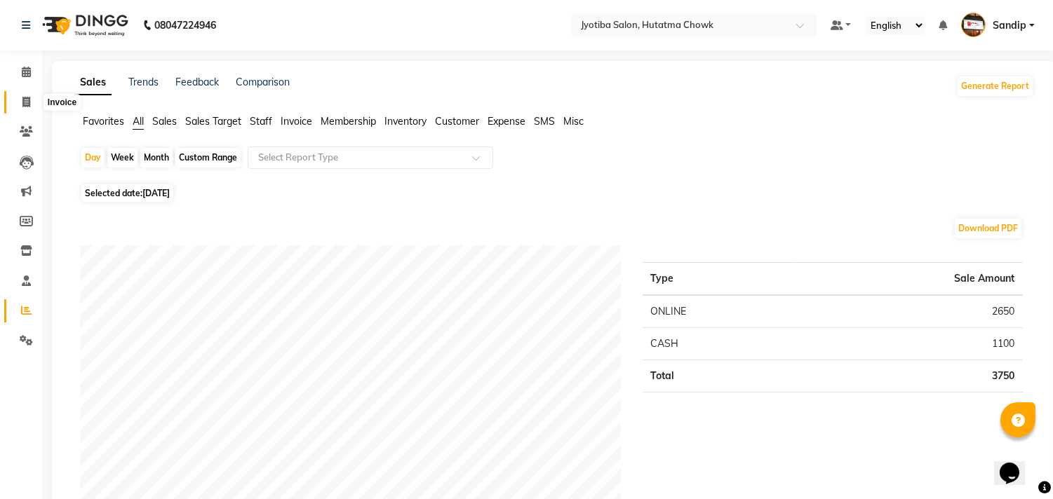
click at [22, 108] on span at bounding box center [26, 103] width 25 height 16
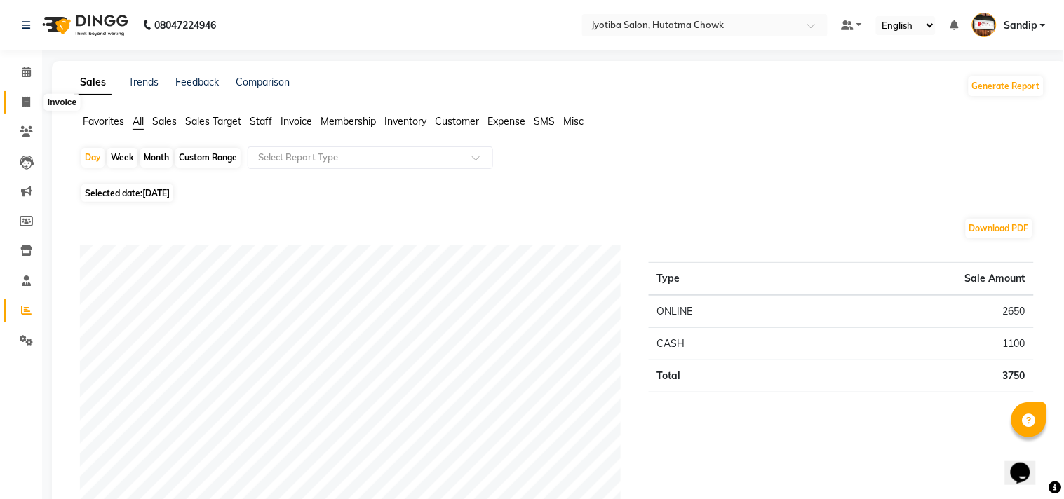
select select "service"
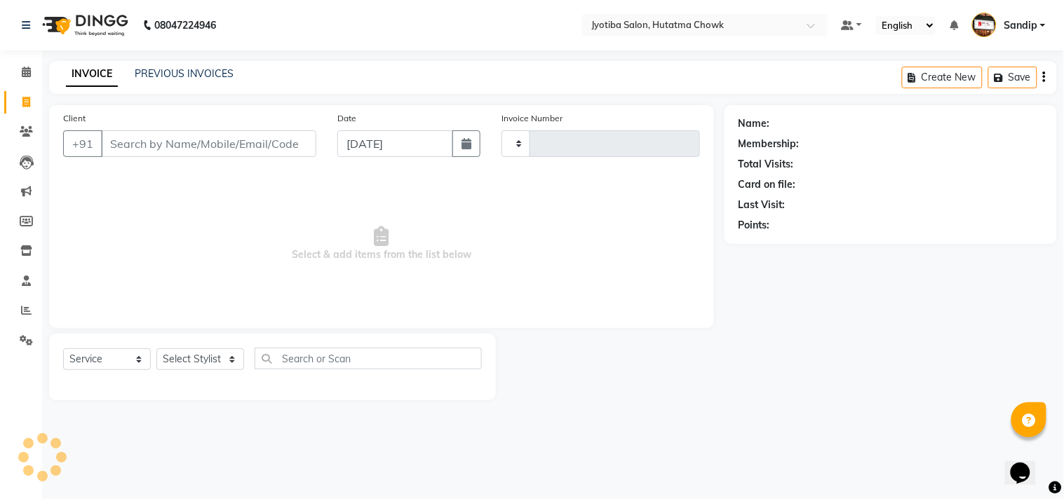
type input "2168"
select select "556"
select select "membership"
click at [184, 69] on link "PREVIOUS INVOICES" at bounding box center [184, 73] width 99 height 13
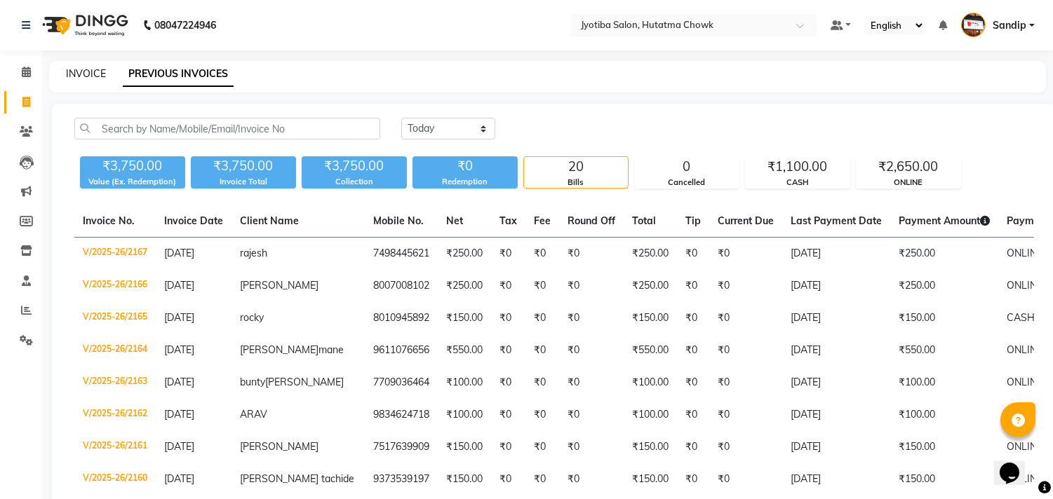
click at [86, 72] on link "INVOICE" at bounding box center [86, 73] width 40 height 13
select select "service"
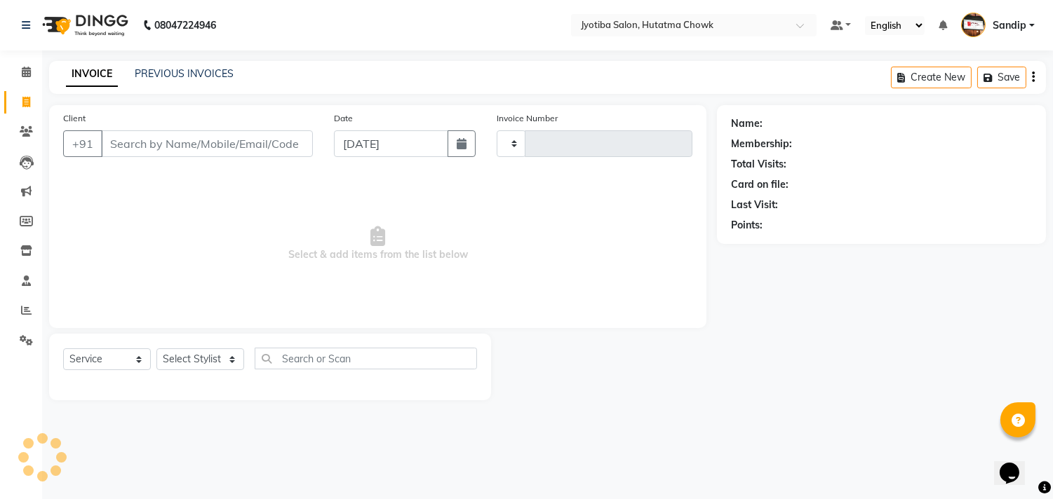
type input "2168"
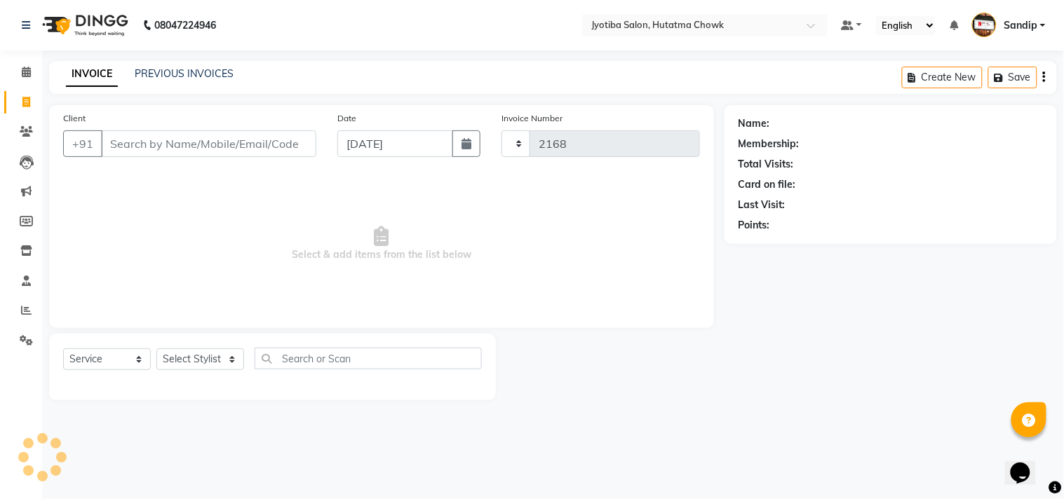
select select "556"
select select "membership"
click at [183, 70] on link "PREVIOUS INVOICES" at bounding box center [184, 73] width 99 height 13
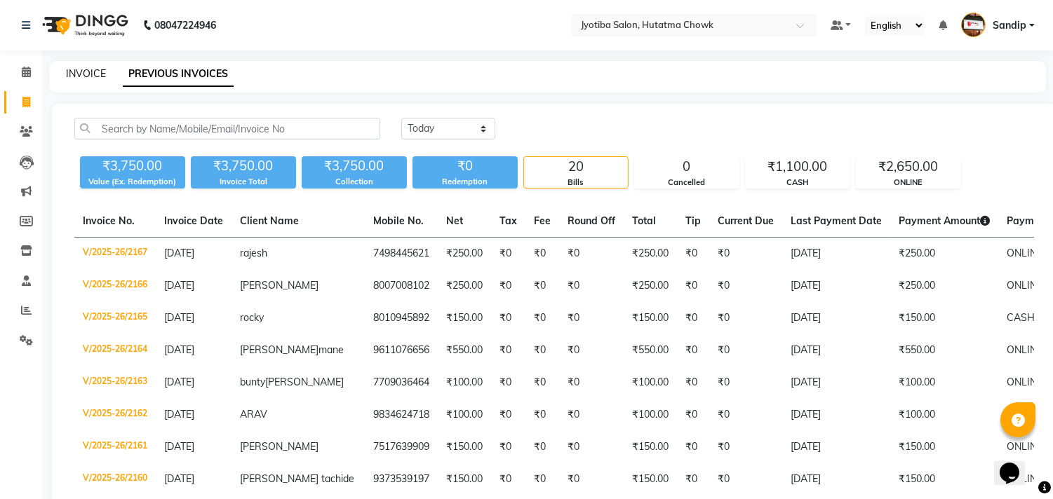
click at [86, 72] on link "INVOICE" at bounding box center [86, 73] width 40 height 13
select select "service"
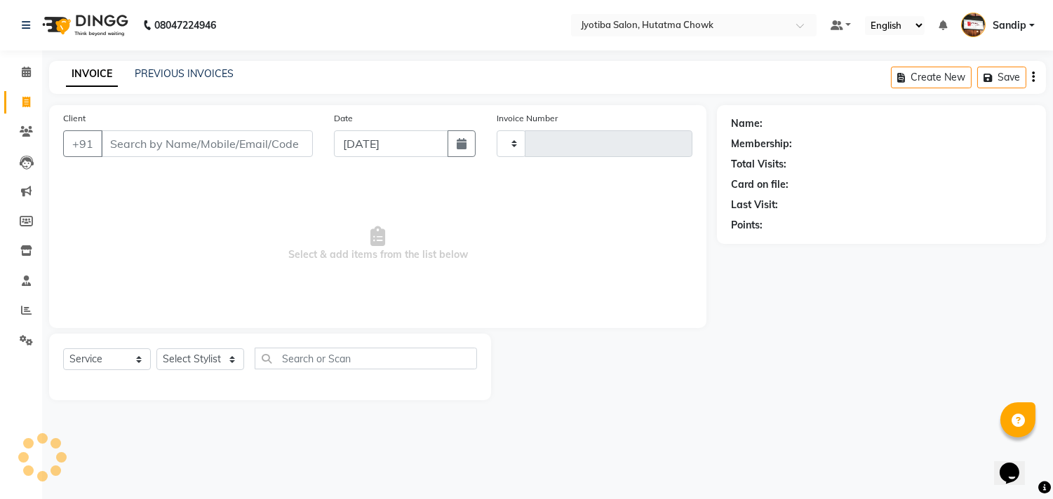
type input "2168"
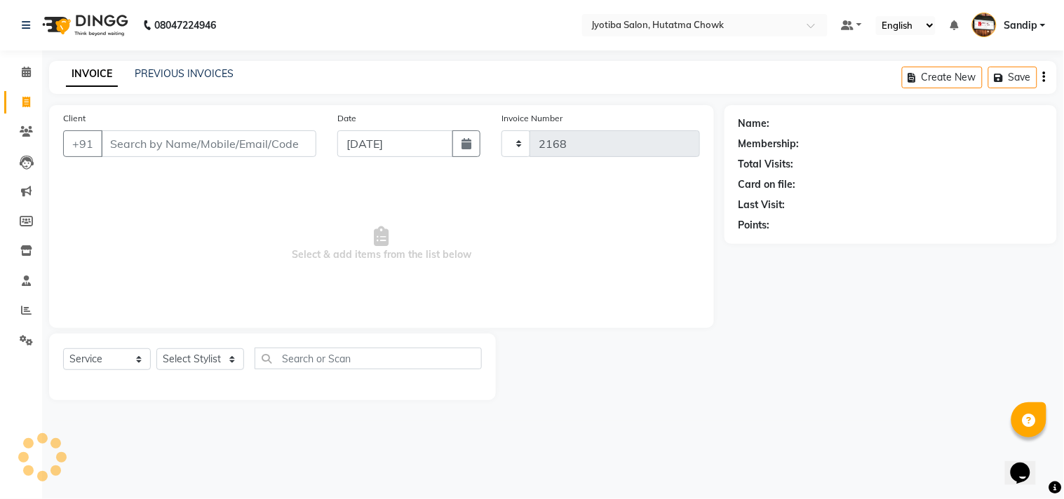
select select "556"
select select "membership"
click at [28, 248] on icon at bounding box center [26, 250] width 12 height 11
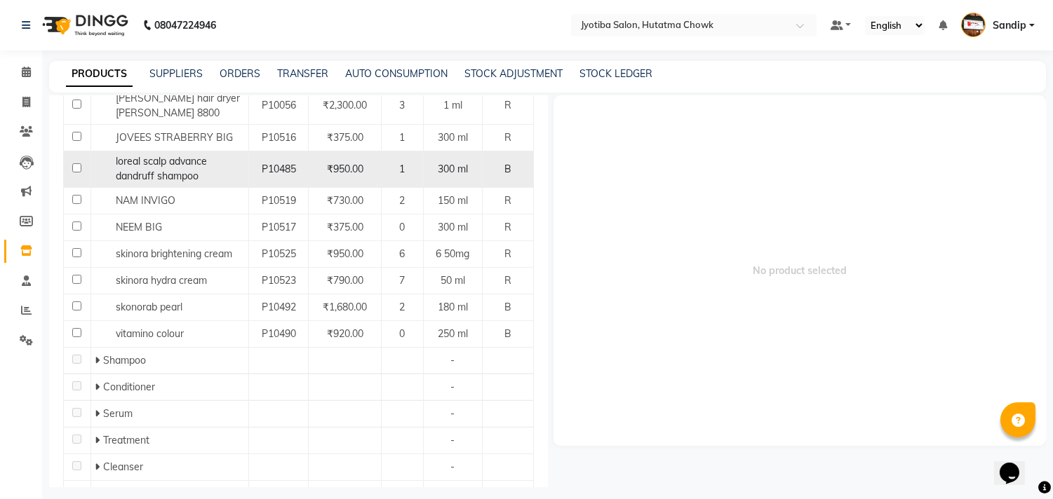
scroll to position [228, 0]
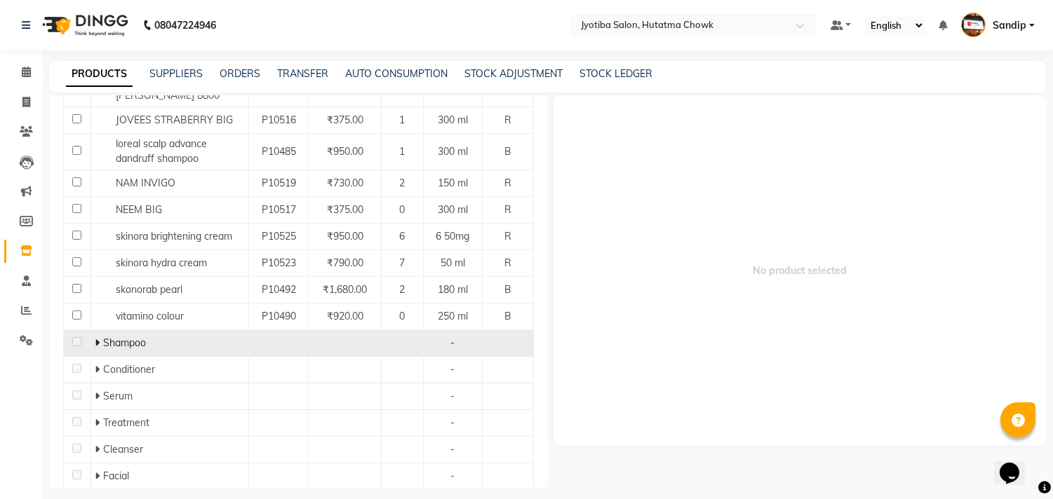
click at [96, 342] on icon at bounding box center [97, 343] width 5 height 10
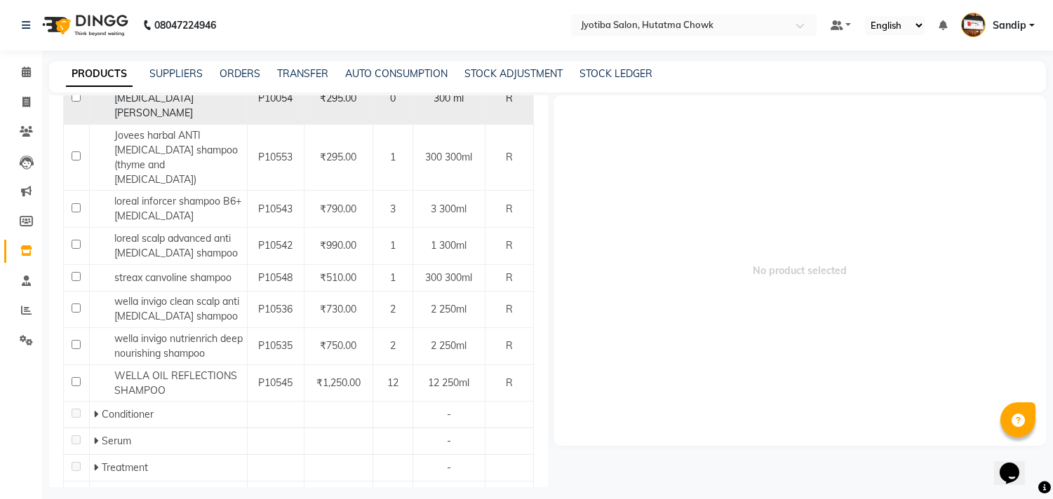
scroll to position [514, 0]
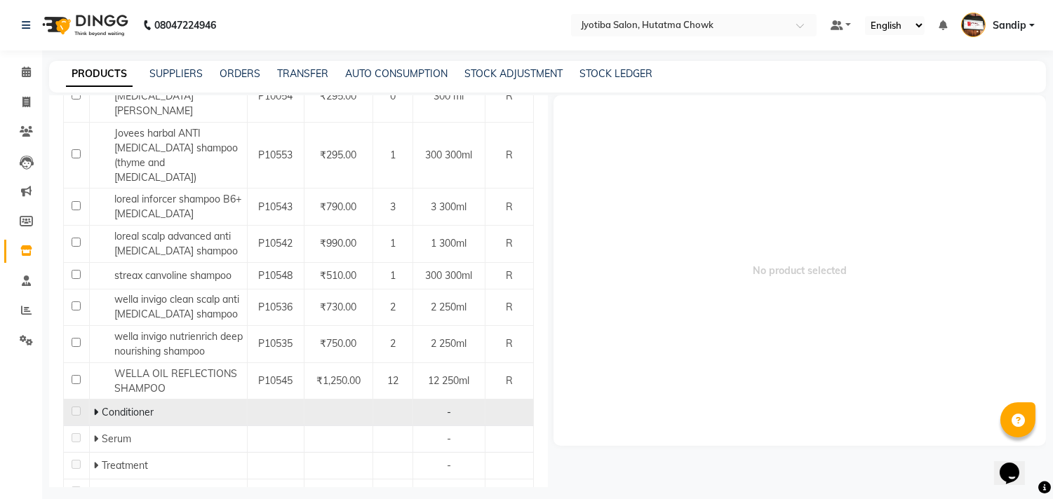
click at [94, 407] on icon at bounding box center [95, 412] width 5 height 10
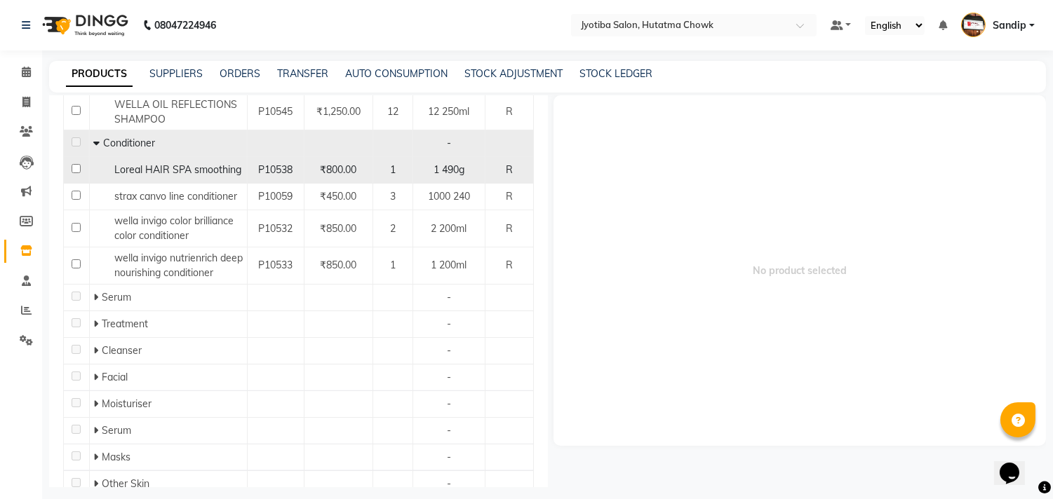
scroll to position [784, 0]
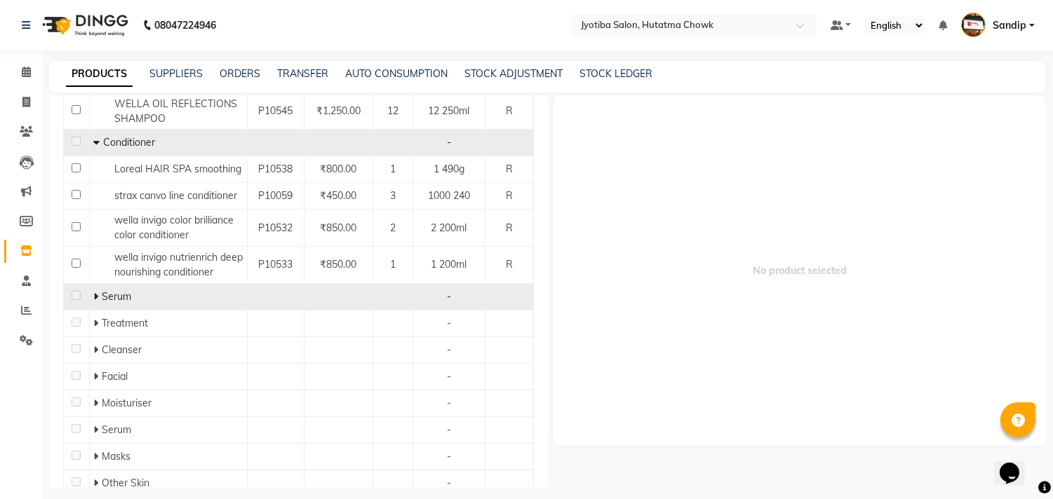
click at [94, 292] on icon at bounding box center [95, 297] width 5 height 10
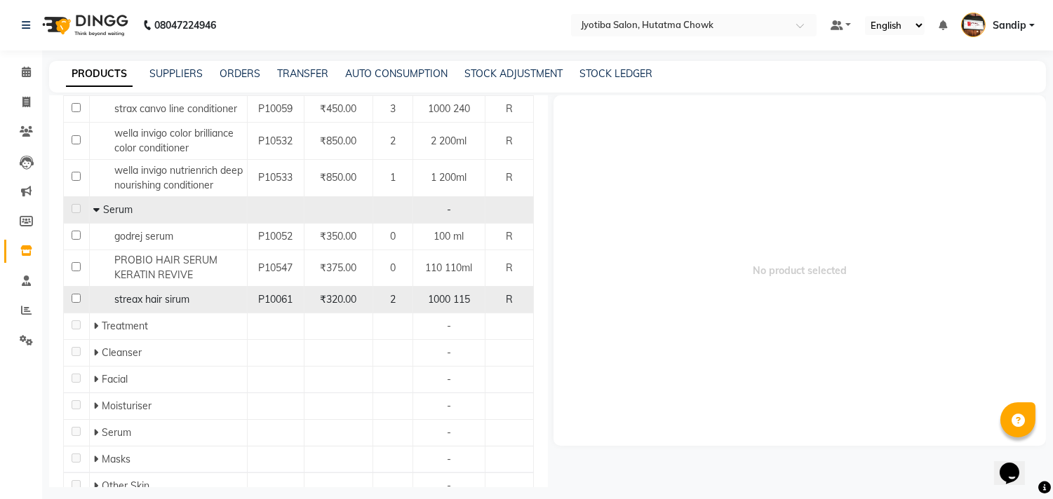
scroll to position [899, 0]
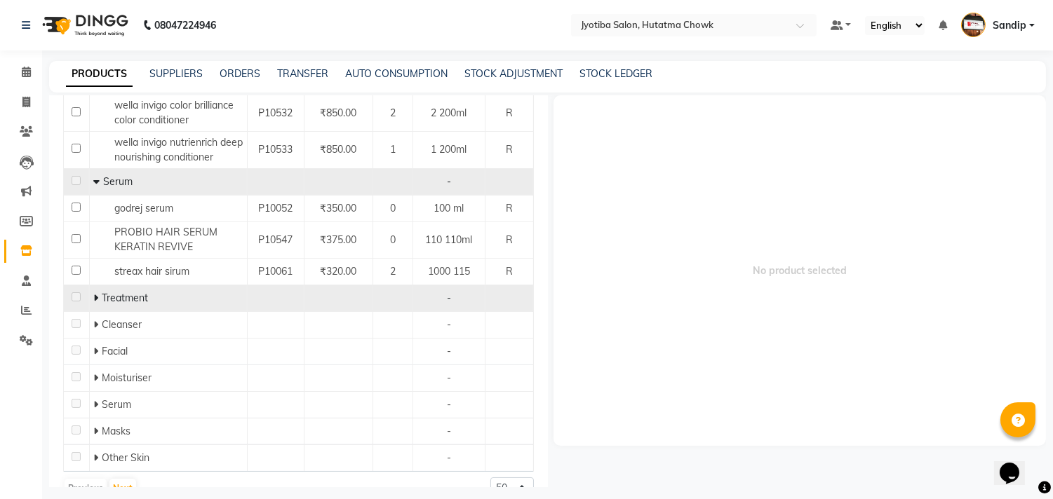
click at [93, 293] on icon at bounding box center [95, 298] width 5 height 10
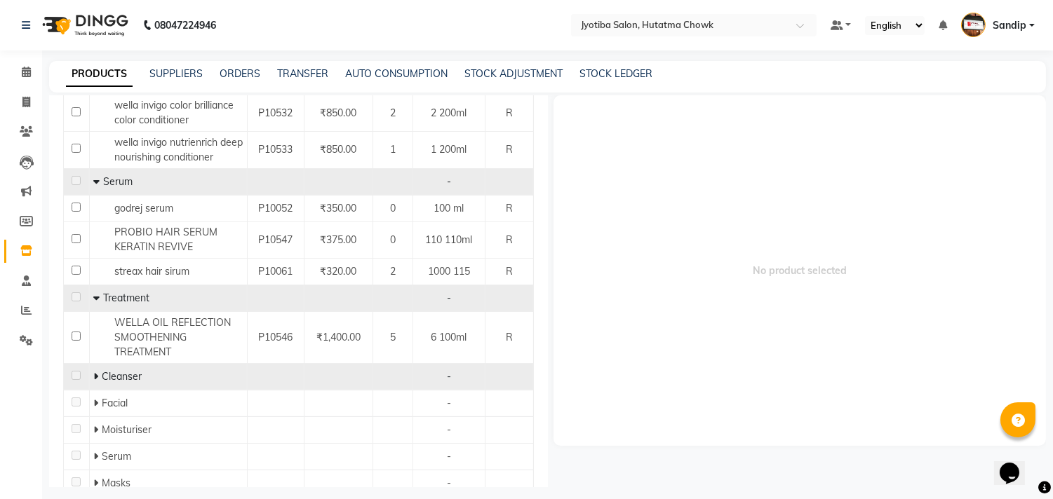
click at [94, 372] on icon at bounding box center [95, 377] width 5 height 10
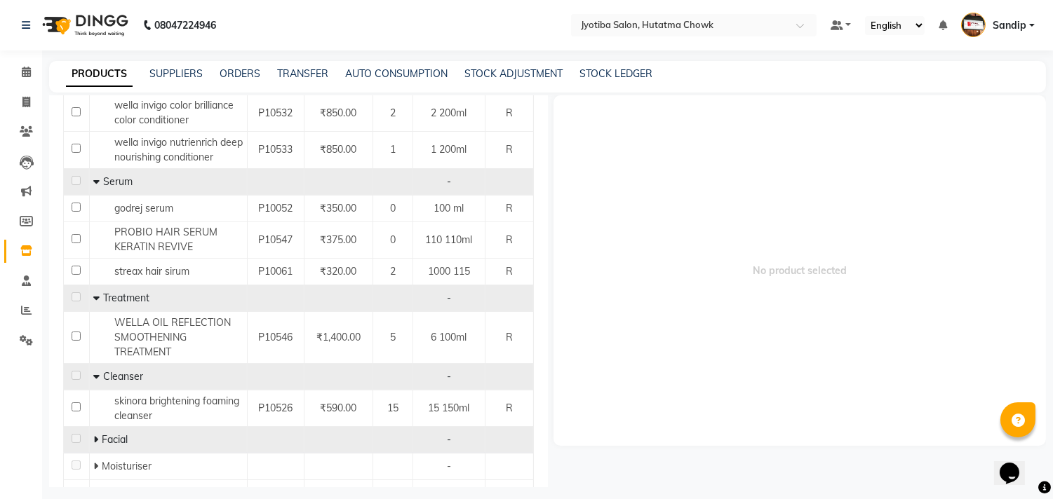
click at [93, 435] on icon at bounding box center [95, 440] width 5 height 10
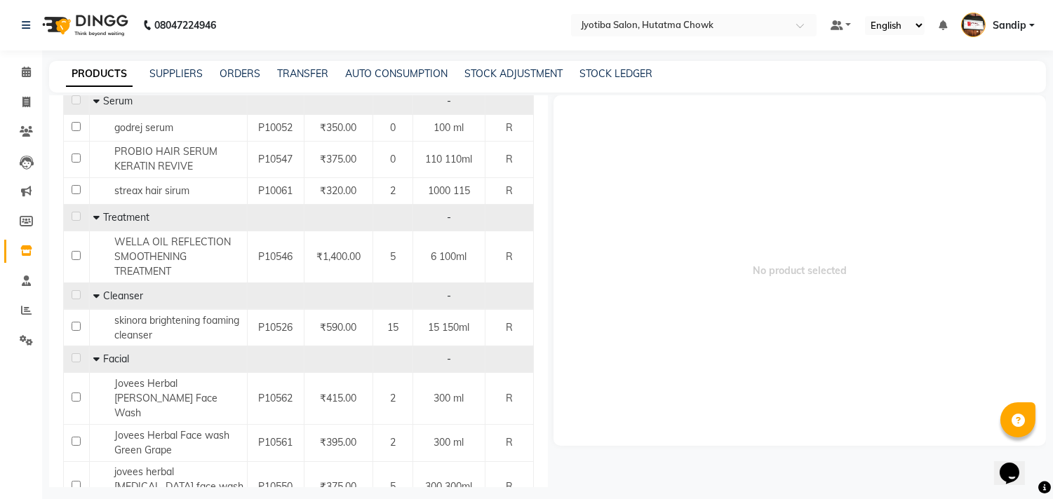
scroll to position [1098, 0]
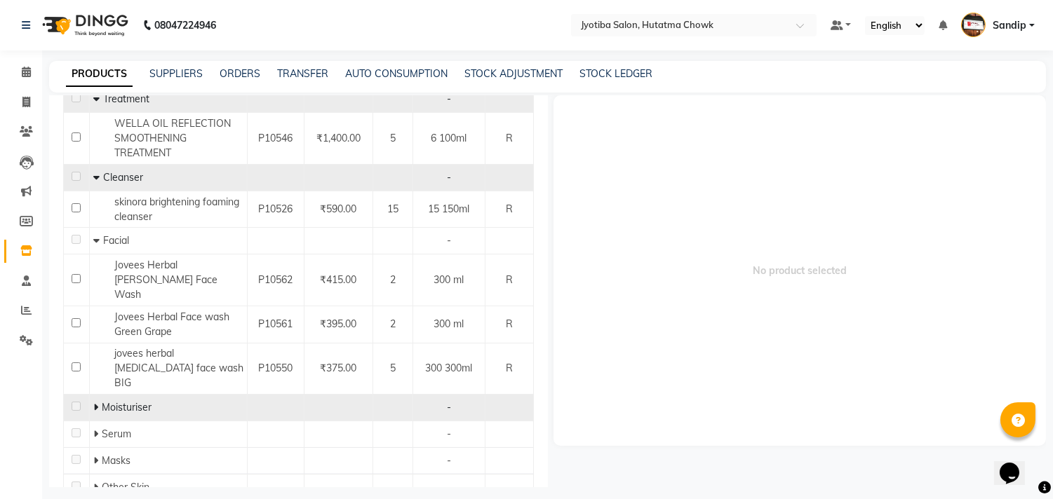
click at [94, 403] on icon at bounding box center [95, 408] width 5 height 10
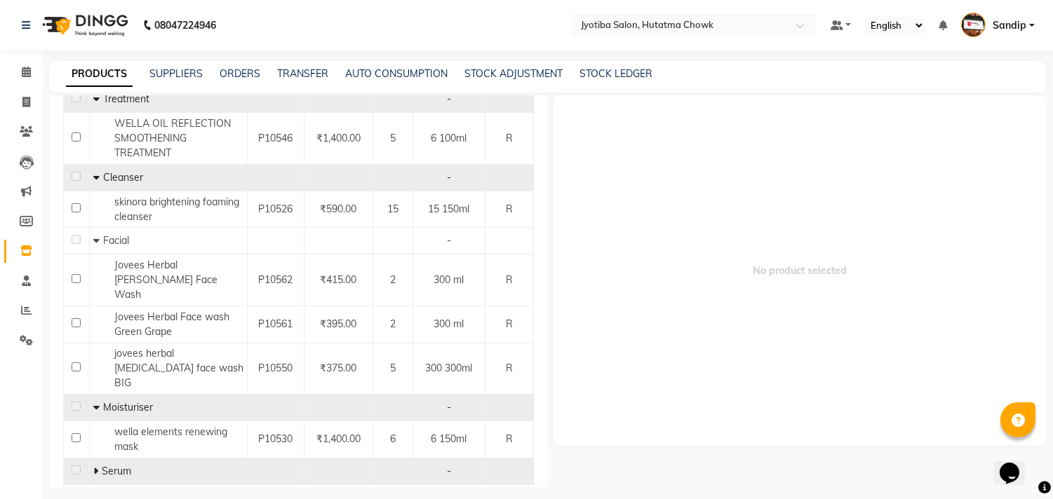
click at [95, 466] on icon at bounding box center [95, 471] width 5 height 10
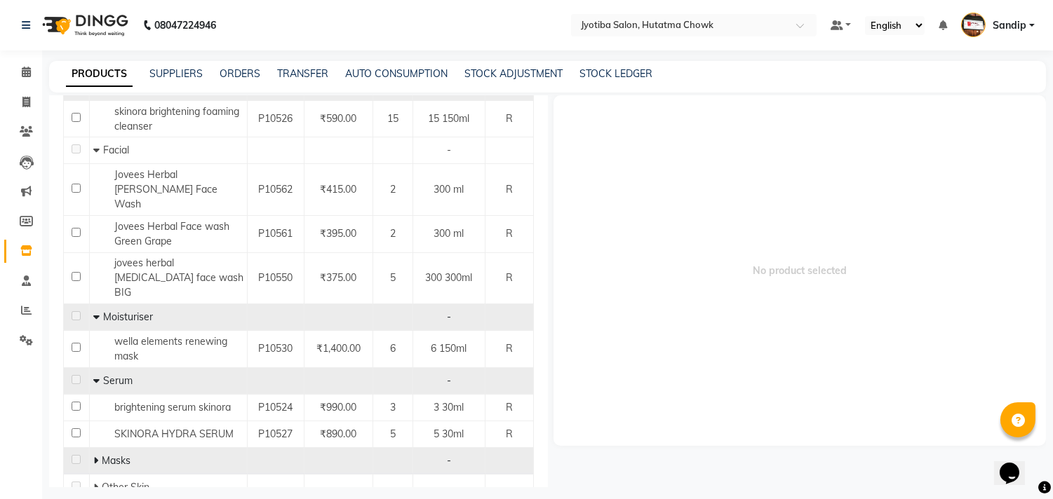
click at [95, 456] on icon at bounding box center [95, 461] width 5 height 10
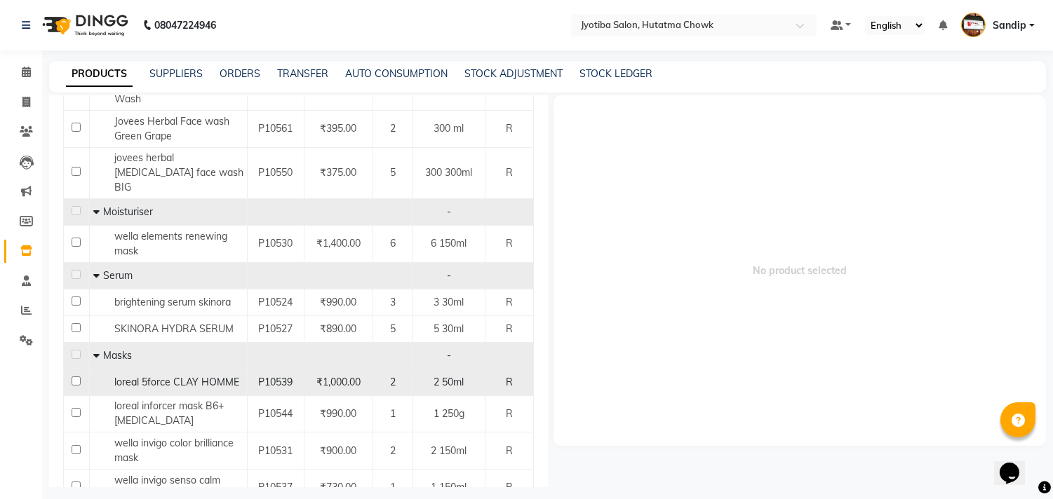
scroll to position [1401, 0]
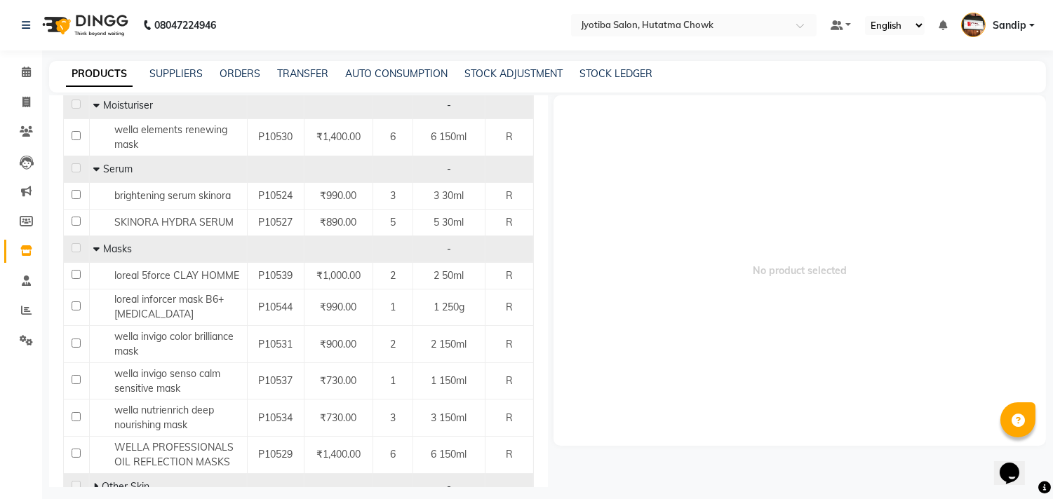
click at [96, 482] on icon at bounding box center [95, 487] width 5 height 10
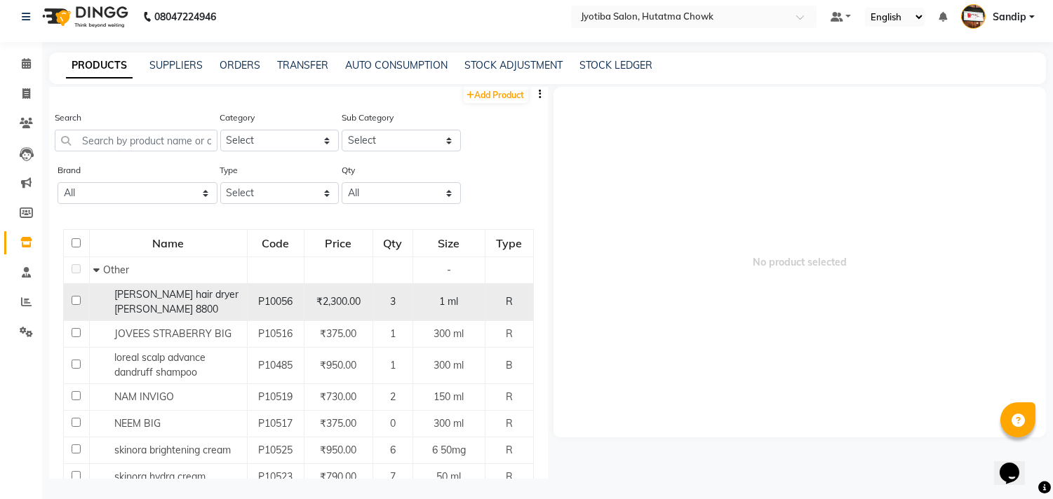
scroll to position [0, 0]
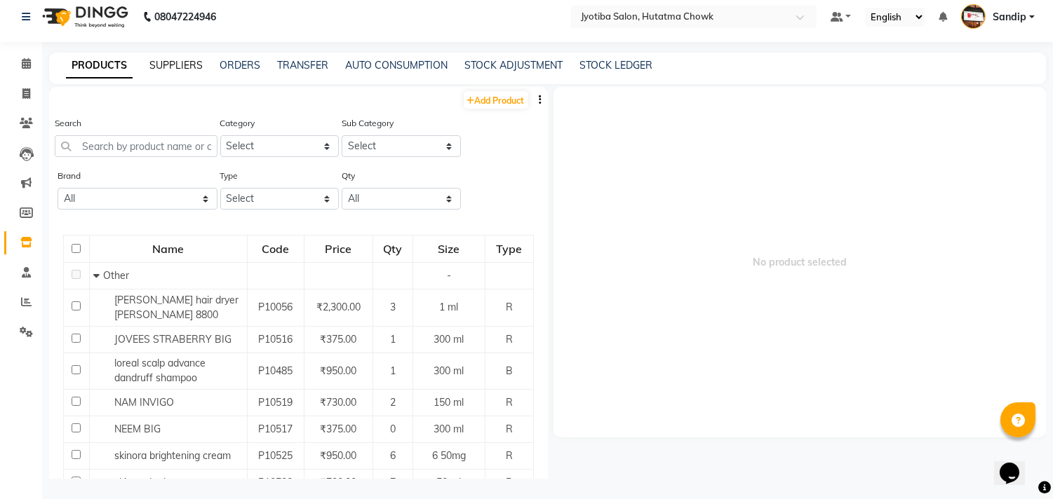
click at [170, 60] on link "SUPPLIERS" at bounding box center [175, 65] width 53 height 13
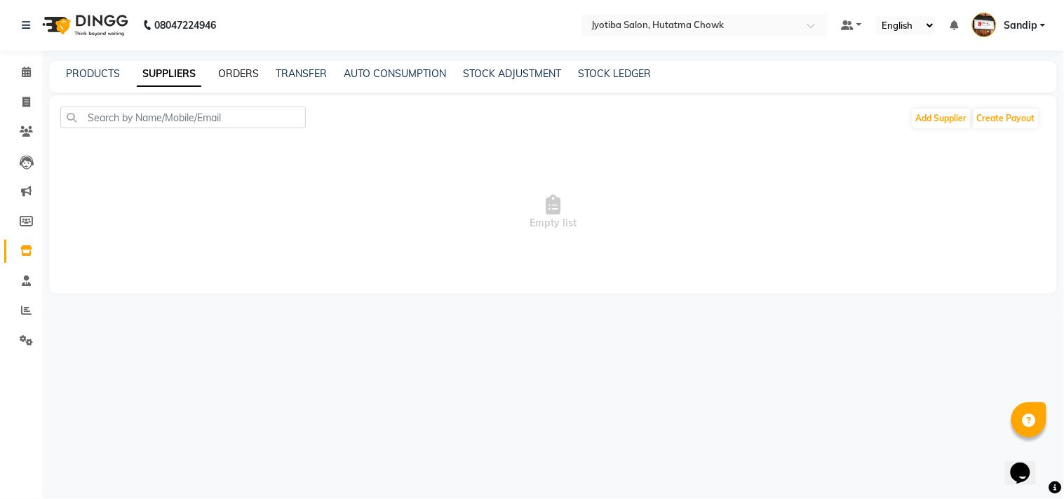
click at [233, 75] on link "ORDERS" at bounding box center [238, 73] width 41 height 13
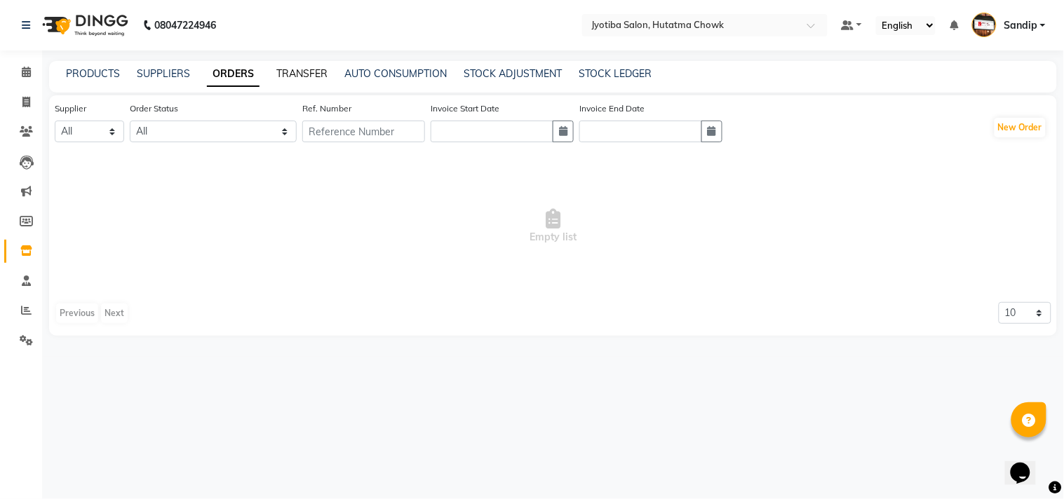
click at [306, 77] on link "TRANSFER" at bounding box center [301, 73] width 51 height 13
select select "sender"
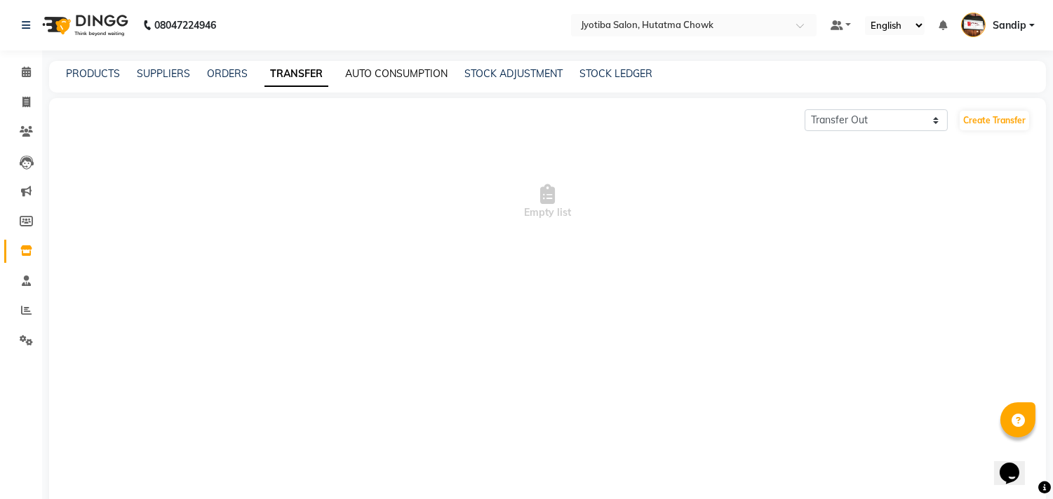
click at [389, 75] on link "AUTO CONSUMPTION" at bounding box center [396, 73] width 102 height 13
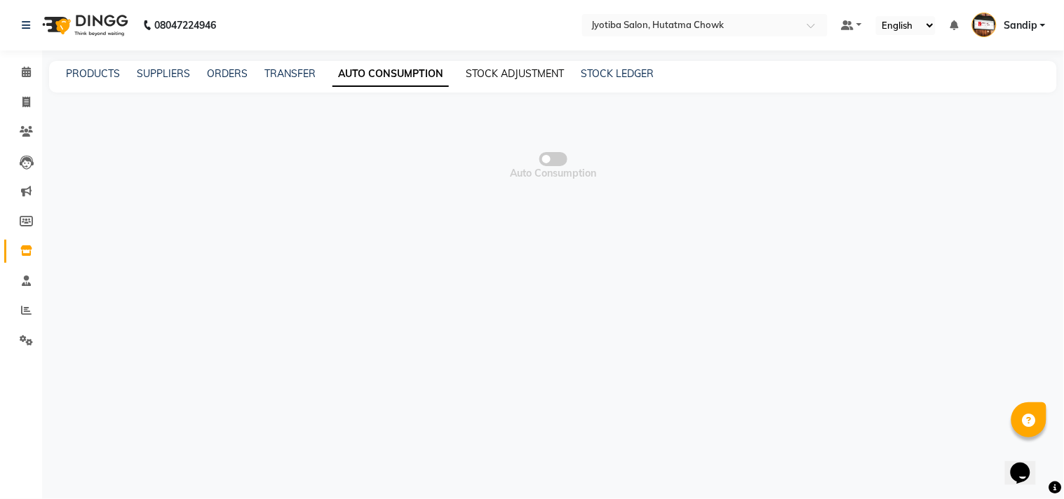
click at [496, 70] on link "STOCK ADJUSTMENT" at bounding box center [515, 73] width 98 height 13
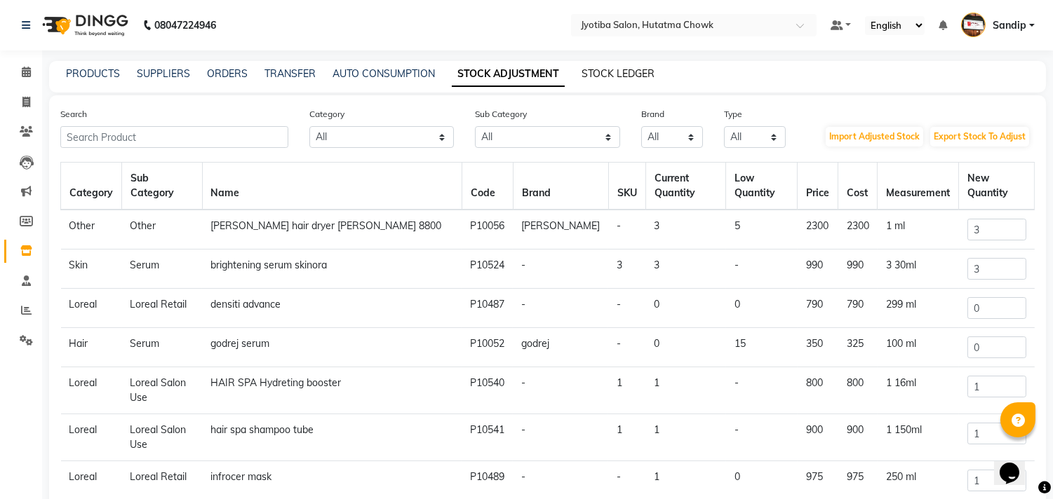
click at [612, 70] on link "STOCK LEDGER" at bounding box center [617, 73] width 73 height 13
select select "all"
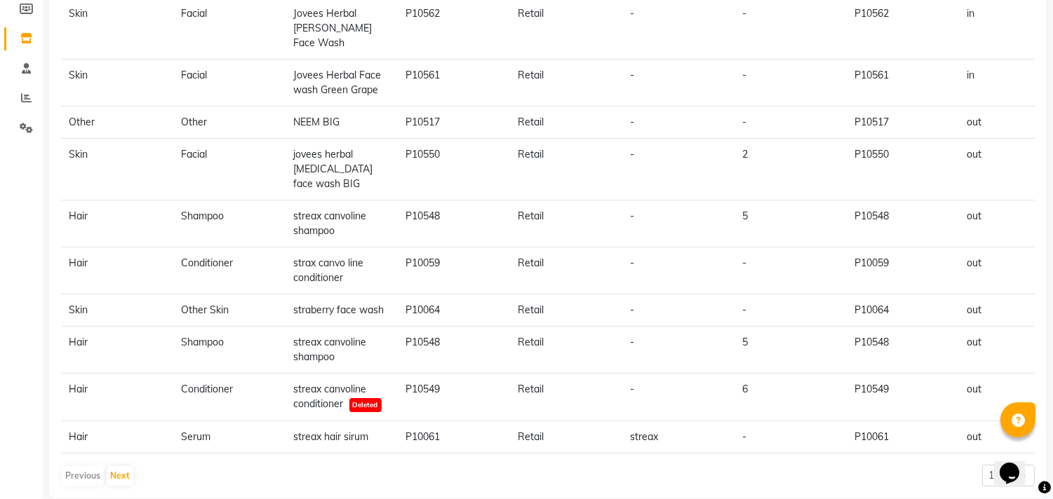
scroll to position [215, 0]
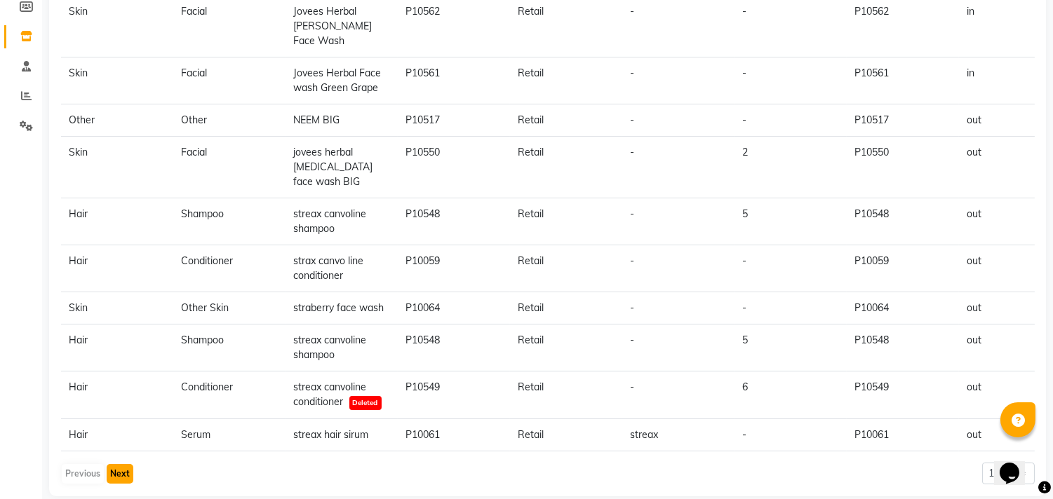
click at [115, 464] on button "Next" at bounding box center [120, 474] width 27 height 20
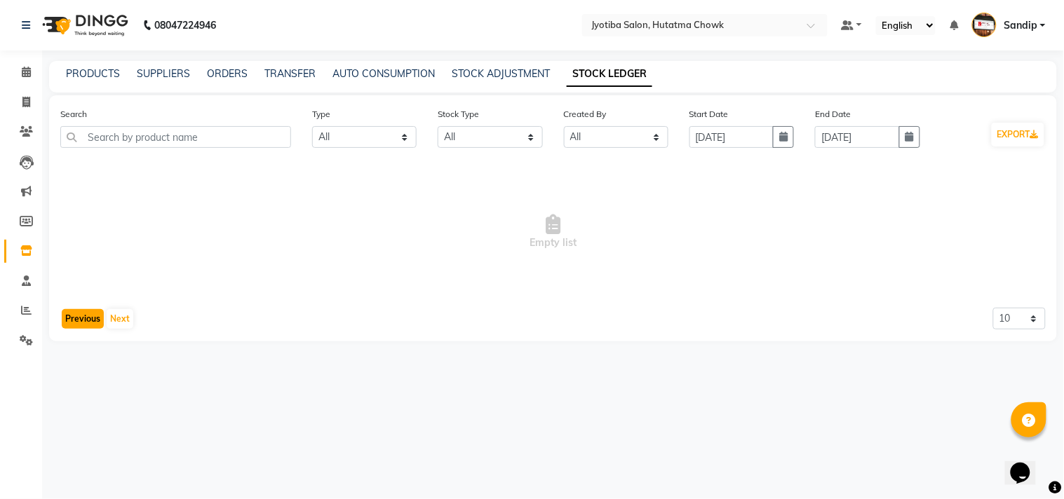
click at [78, 318] on button "Previous" at bounding box center [83, 319] width 42 height 20
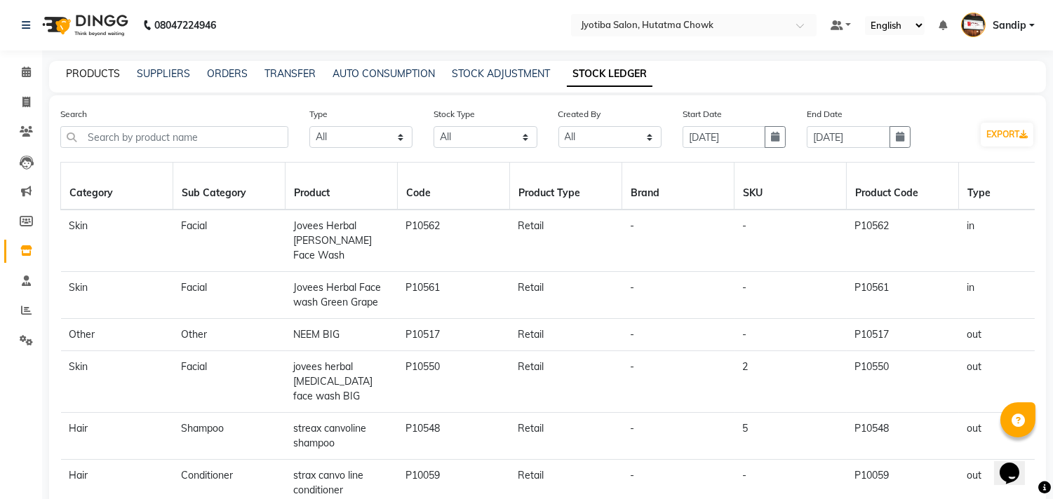
click at [90, 69] on link "PRODUCTS" at bounding box center [93, 73] width 54 height 13
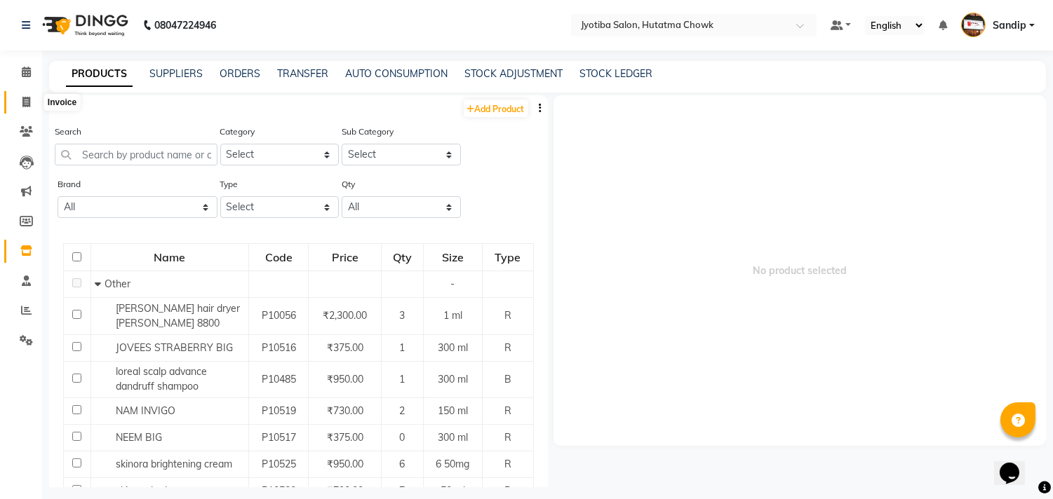
click at [23, 107] on icon at bounding box center [26, 102] width 8 height 11
select select "service"
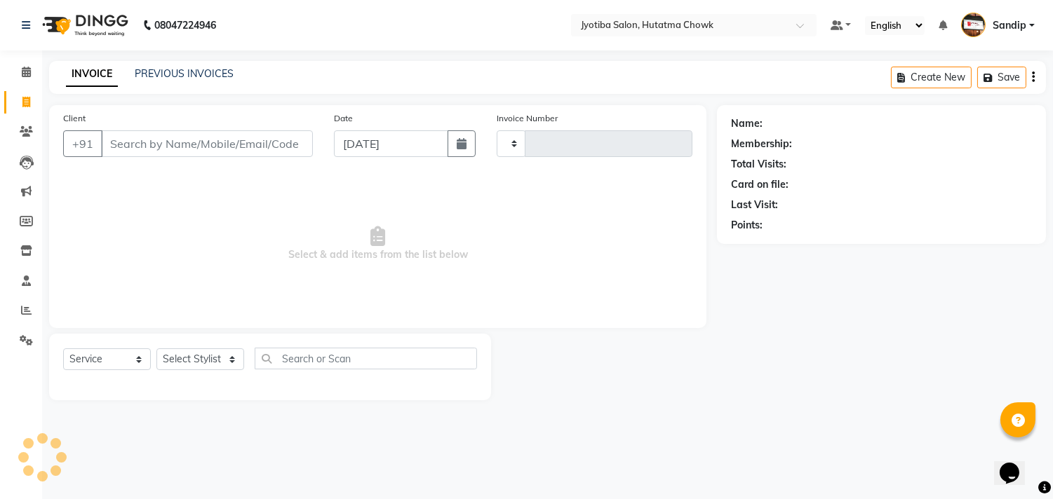
type input "2168"
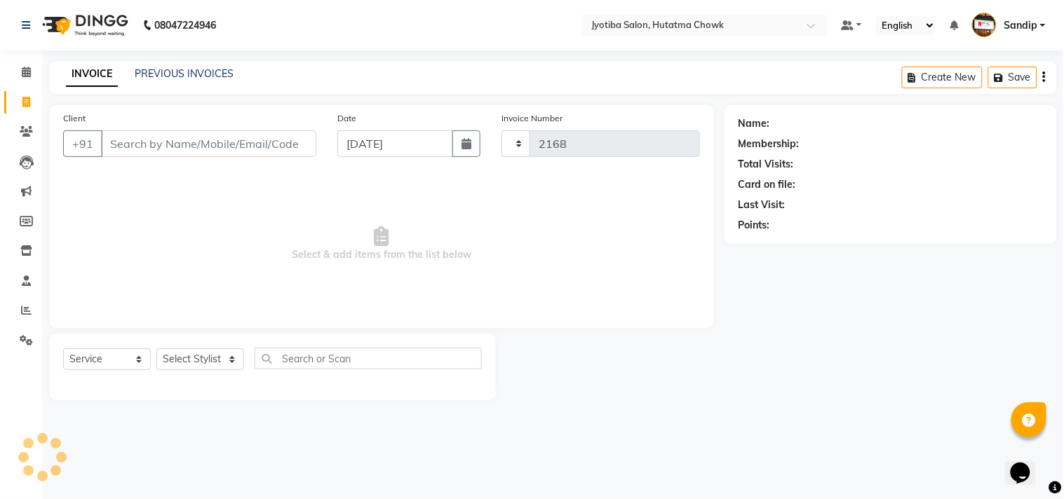
select select "556"
select select "membership"
click at [183, 67] on link "PREVIOUS INVOICES" at bounding box center [184, 73] width 99 height 13
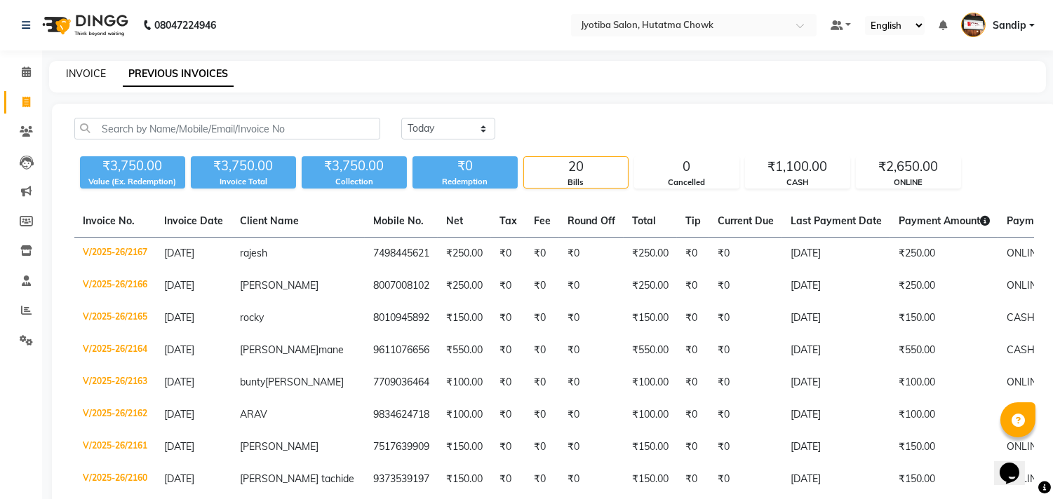
click at [86, 69] on link "INVOICE" at bounding box center [86, 73] width 40 height 13
select select "service"
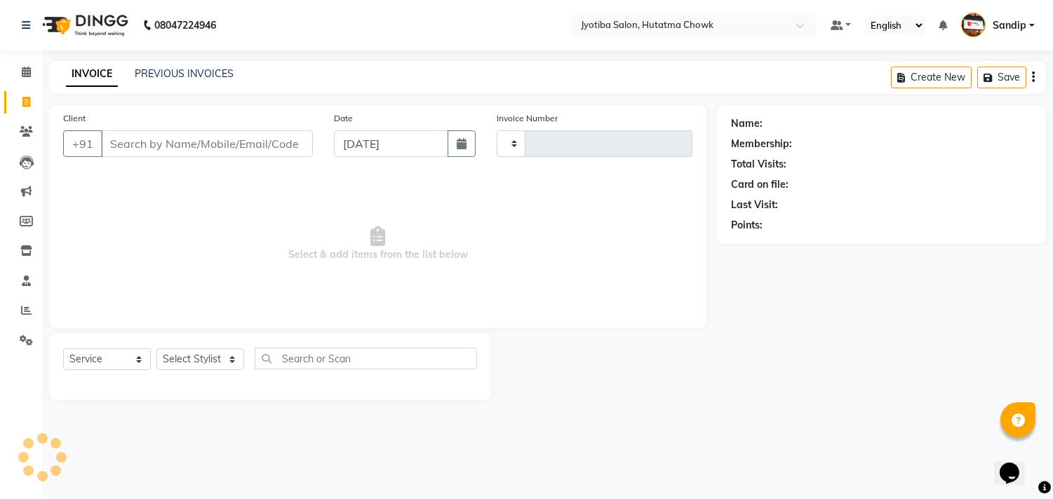
type input "2168"
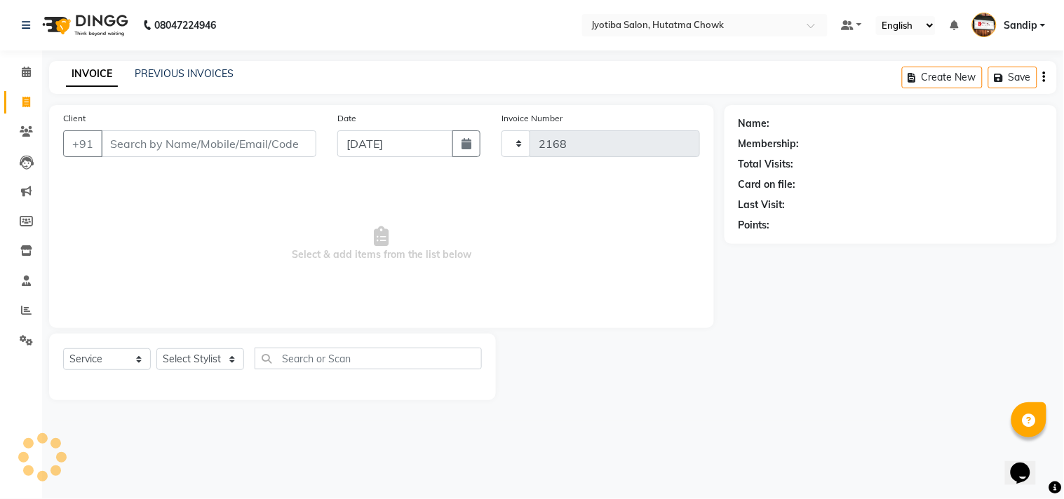
select select "556"
select select "membership"
click at [183, 68] on link "PREVIOUS INVOICES" at bounding box center [184, 73] width 99 height 13
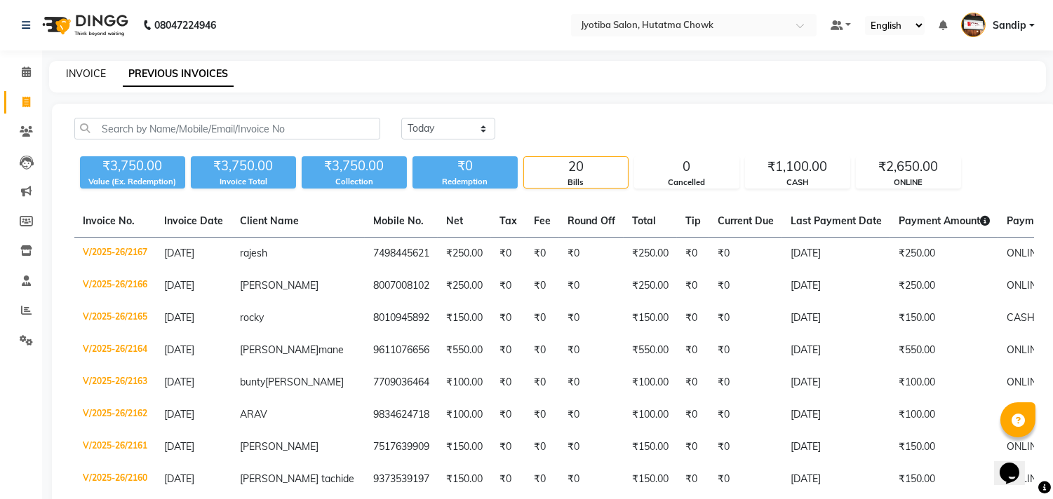
click at [86, 70] on link "INVOICE" at bounding box center [86, 73] width 40 height 13
select select "556"
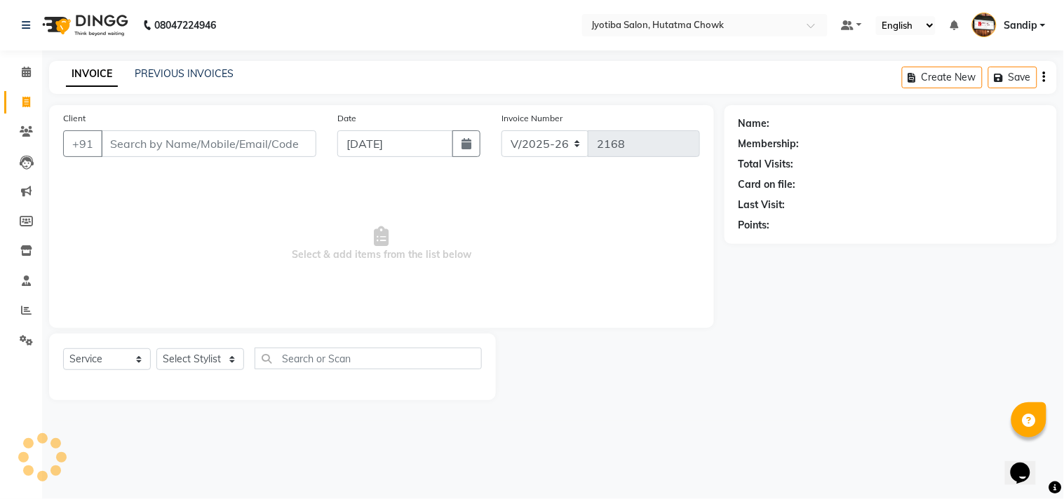
select select "membership"
click at [184, 71] on link "PREVIOUS INVOICES" at bounding box center [184, 73] width 99 height 13
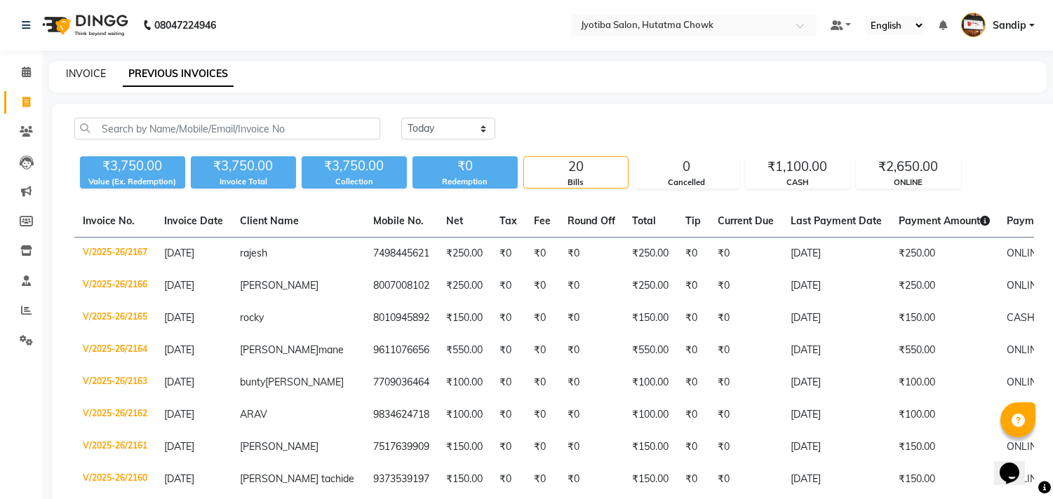
click at [86, 72] on link "INVOICE" at bounding box center [86, 73] width 40 height 13
select select "service"
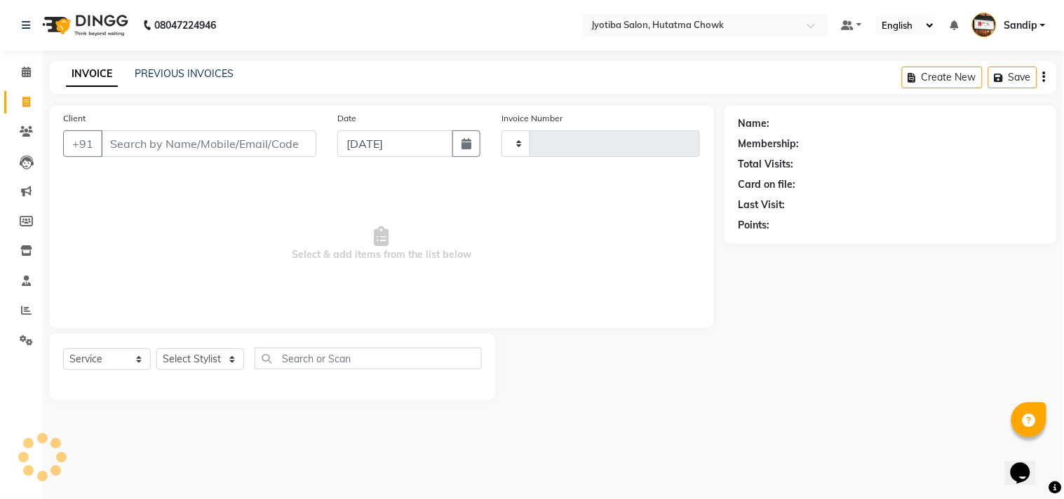
type input "2168"
select select "556"
select select "membership"
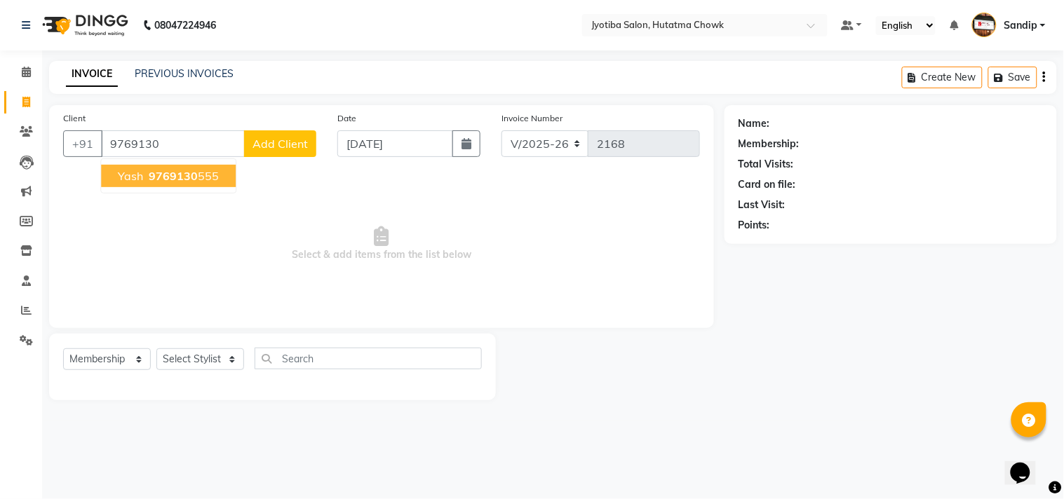
click at [159, 174] on span "9769130" at bounding box center [173, 176] width 49 height 14
type input "9769130555"
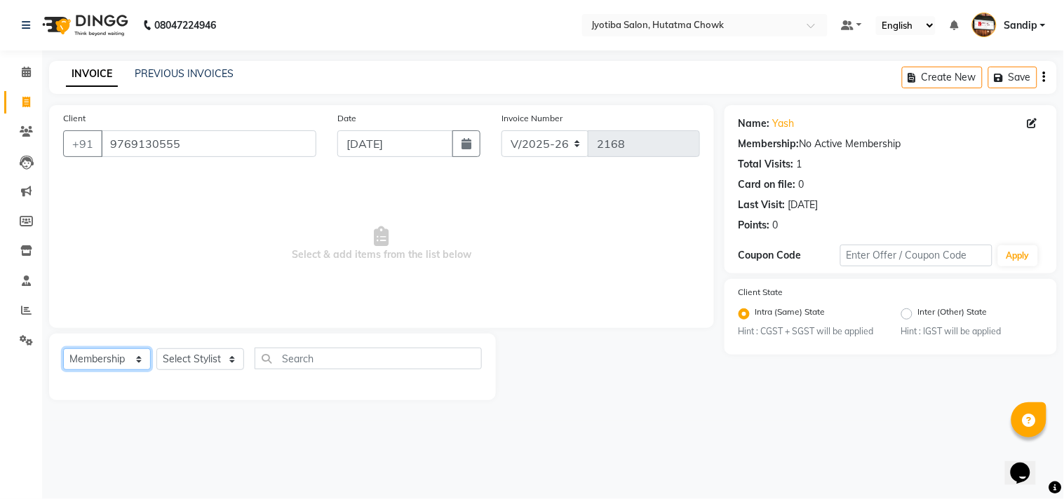
click at [101, 368] on select "Select Service Product Membership Package Voucher Prepaid Gift Card" at bounding box center [107, 360] width 88 height 22
select select "service"
click at [63, 349] on select "Select Service Product Membership Package Voucher Prepaid Gift Card" at bounding box center [107, 360] width 88 height 22
click at [182, 348] on div "Select Service Product Membership Package Voucher Prepaid Gift Card Select Styl…" at bounding box center [272, 364] width 419 height 33
click at [186, 359] on select "Select Stylist [PERSON_NAME] [PERSON_NAME] [PERSON_NAME] [PERSON_NAME] prem RAH…" at bounding box center [200, 360] width 88 height 22
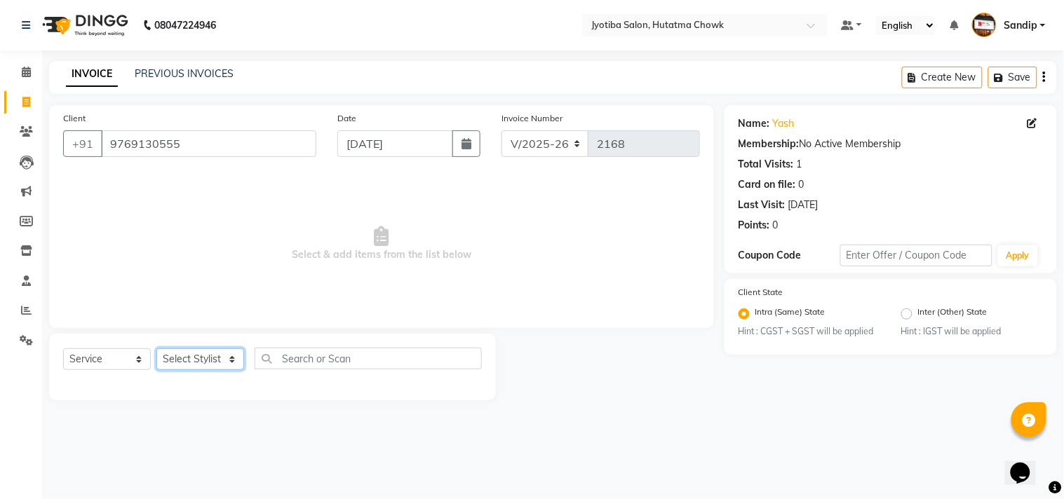
select select "36046"
click at [156, 349] on select "Select Stylist [PERSON_NAME] [PERSON_NAME] [PERSON_NAME] [PERSON_NAME] prem RAH…" at bounding box center [200, 360] width 88 height 22
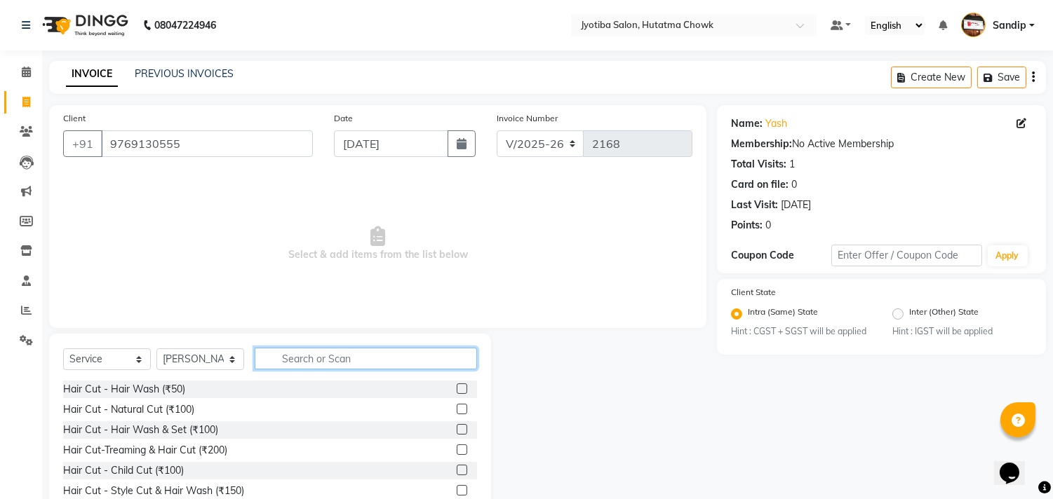
click at [285, 358] on input "text" at bounding box center [366, 359] width 222 height 22
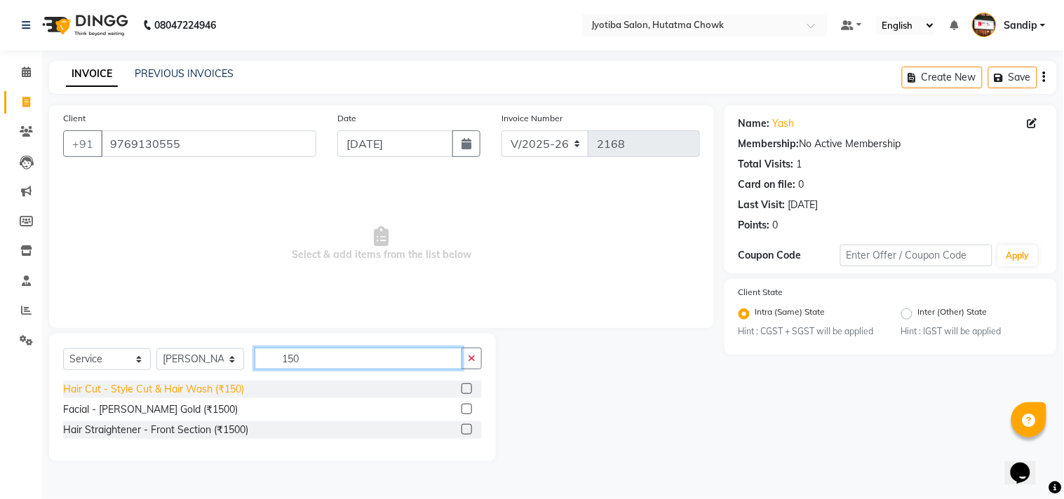
type input "150"
click at [187, 391] on div "Hair Cut - Style Cut & Hair Wash (₹150)" at bounding box center [153, 389] width 181 height 15
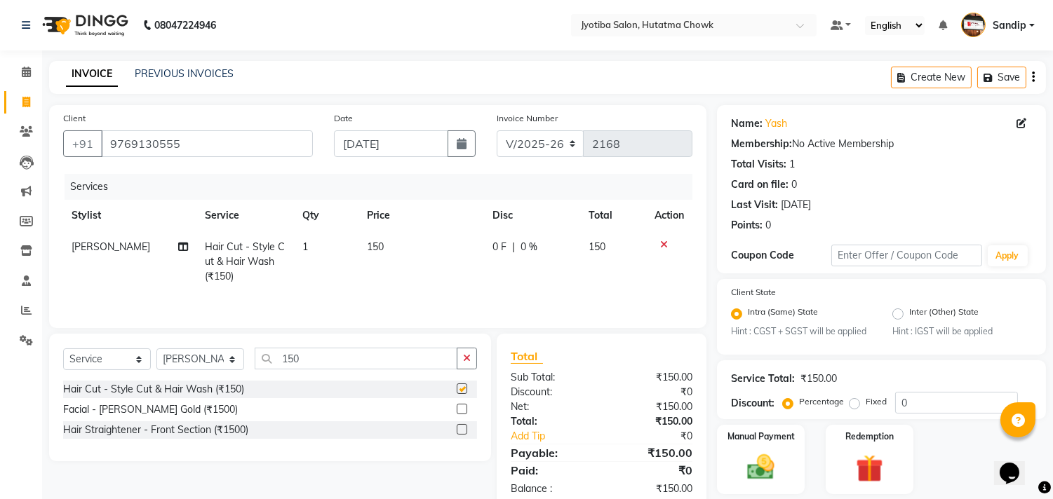
checkbox input "false"
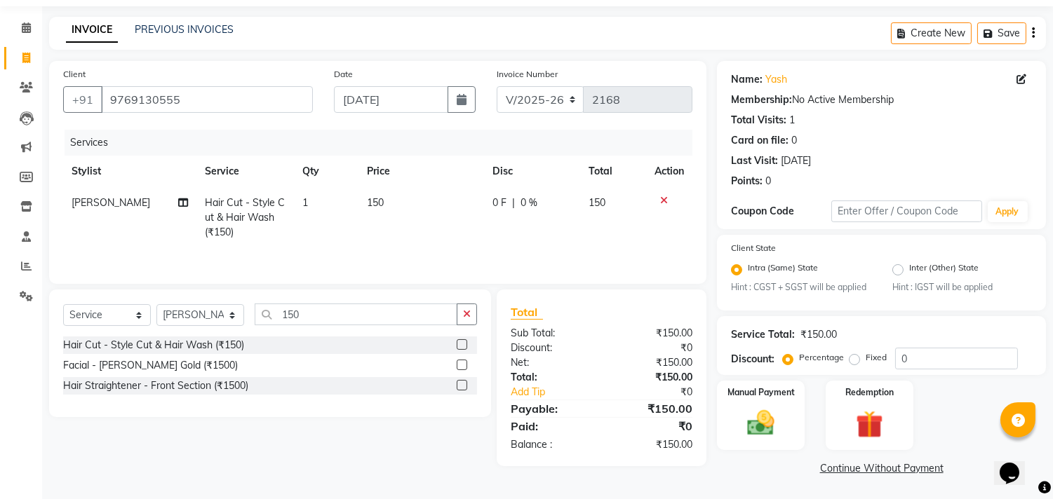
click at [839, 470] on link "Continue Without Payment" at bounding box center [881, 469] width 323 height 15
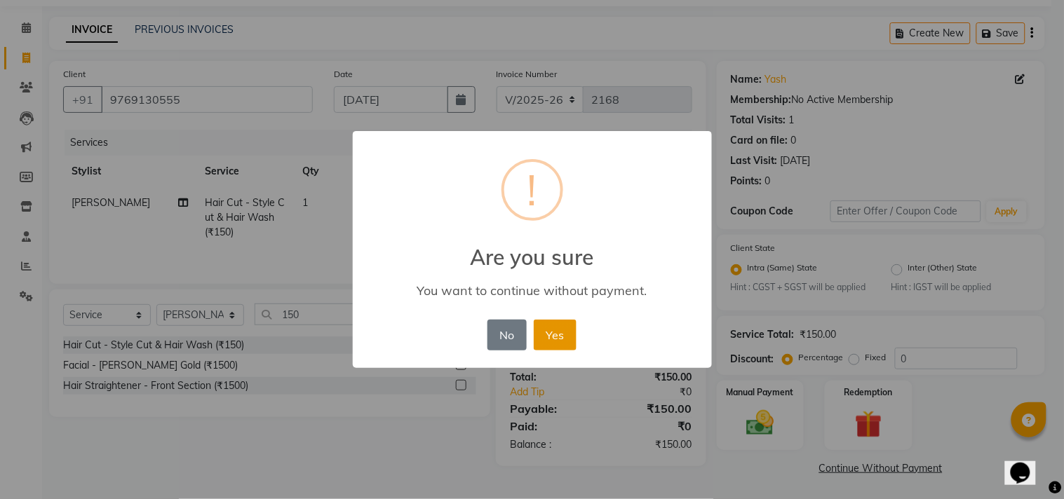
click at [560, 335] on button "Yes" at bounding box center [555, 335] width 43 height 31
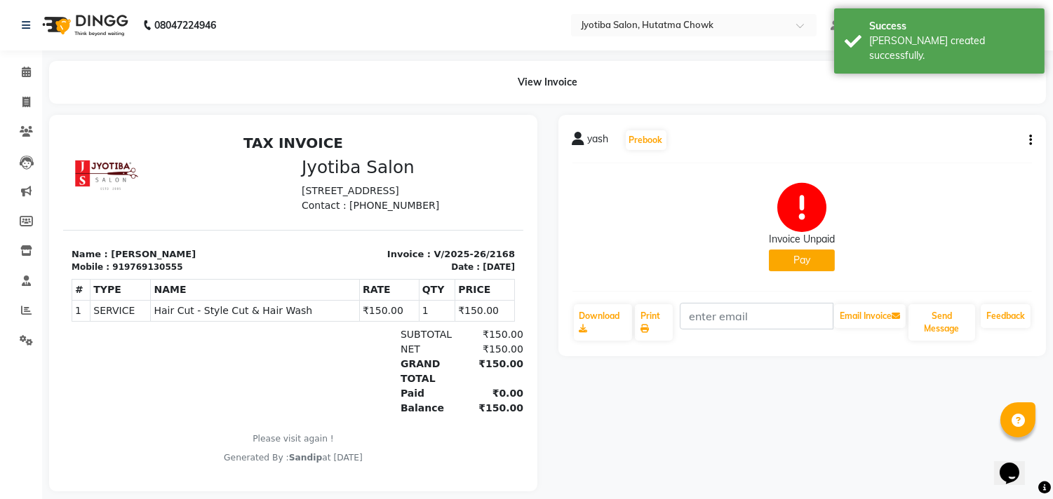
click at [800, 258] on button "Pay" at bounding box center [802, 261] width 66 height 22
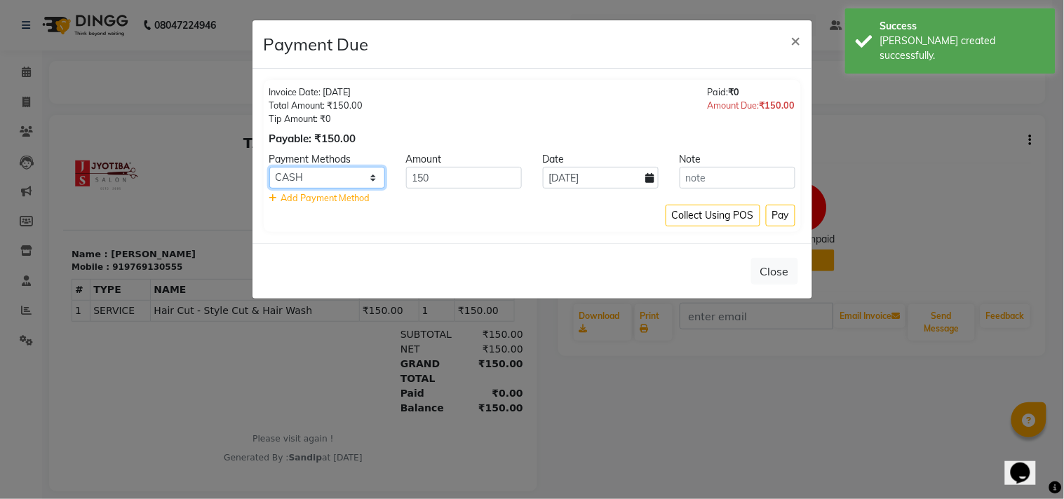
click at [346, 176] on select "CASH ONLINE CARD" at bounding box center [327, 178] width 116 height 22
select select "3"
click at [269, 167] on select "CASH ONLINE CARD" at bounding box center [327, 178] width 116 height 22
click at [782, 210] on button "Pay" at bounding box center [780, 216] width 29 height 22
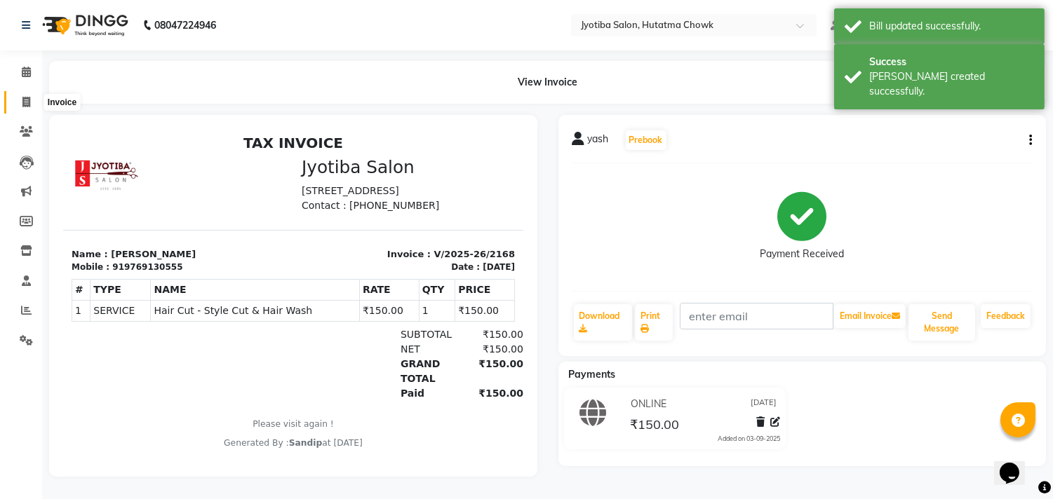
click at [23, 100] on icon at bounding box center [26, 102] width 8 height 11
select select "service"
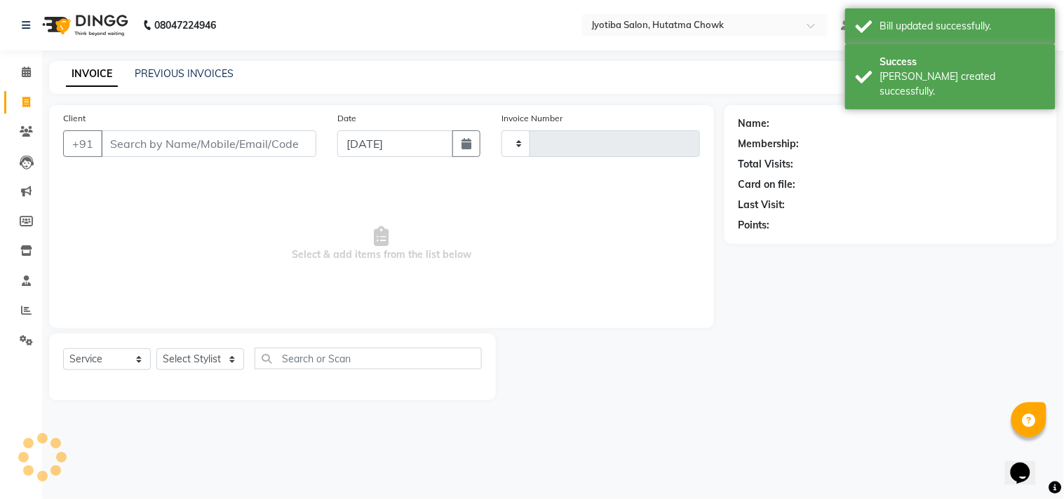
type input "2169"
select select "556"
select select "membership"
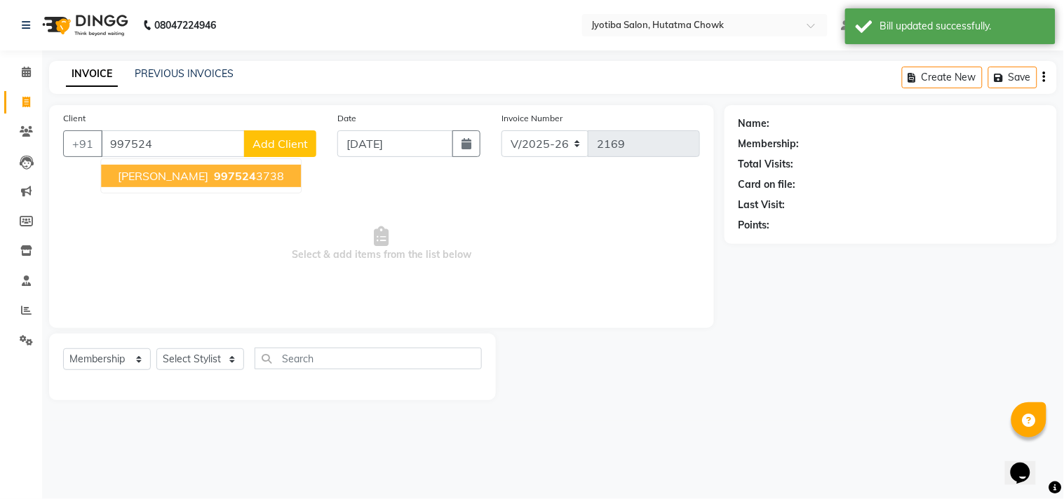
click at [226, 182] on ngb-highlight "997524 3738" at bounding box center [247, 176] width 73 height 14
type input "9975243738"
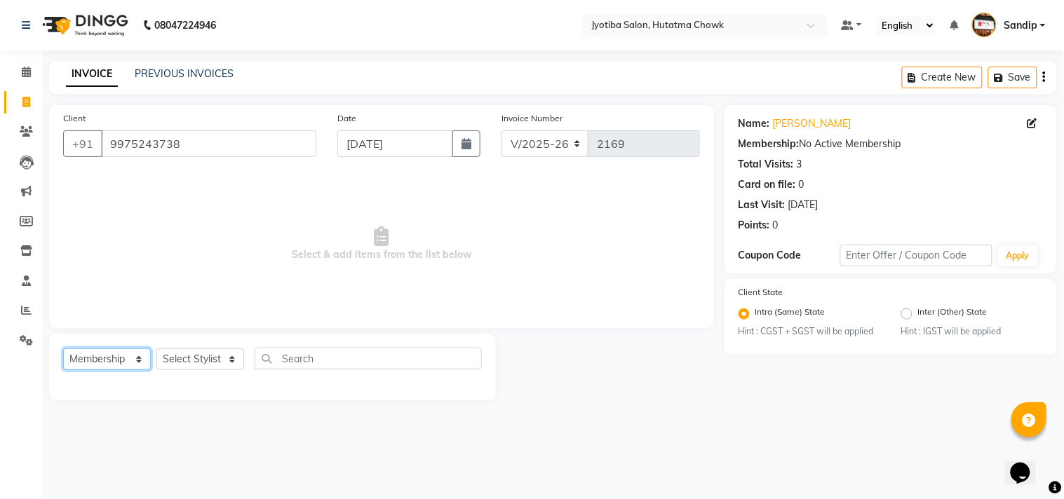
click at [104, 363] on select "Select Service Product Membership Package Voucher Prepaid Gift Card" at bounding box center [107, 360] width 88 height 22
select select "service"
click at [63, 349] on select "Select Service Product Membership Package Voucher Prepaid Gift Card" at bounding box center [107, 360] width 88 height 22
click at [180, 346] on div "Select Service Product Membership Package Voucher Prepaid Gift Card Select Styl…" at bounding box center [272, 367] width 447 height 67
click at [184, 361] on select "Select Stylist [PERSON_NAME] [PERSON_NAME] [PERSON_NAME] [PERSON_NAME] prem RAH…" at bounding box center [200, 360] width 88 height 22
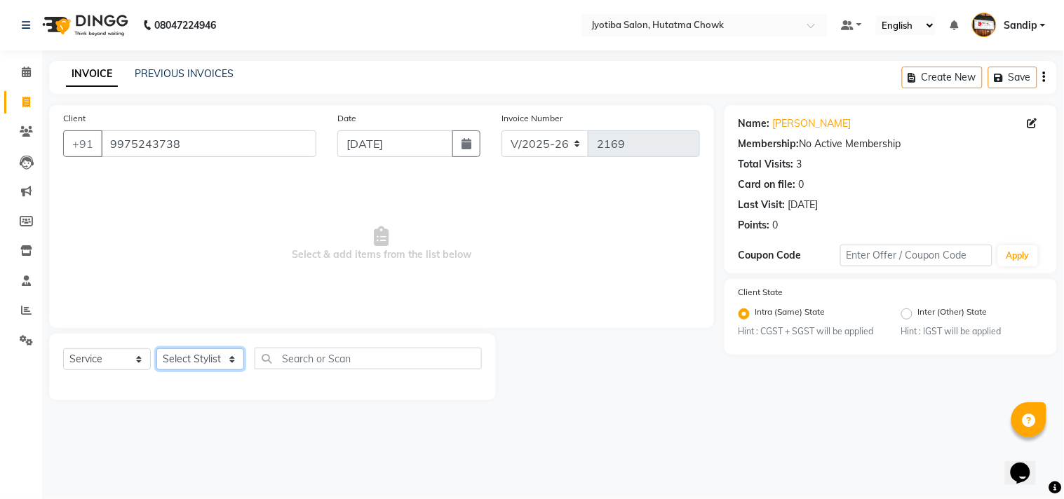
select select "7208"
click at [156, 349] on select "Select Stylist [PERSON_NAME] [PERSON_NAME] [PERSON_NAME] [PERSON_NAME] prem RAH…" at bounding box center [200, 360] width 88 height 22
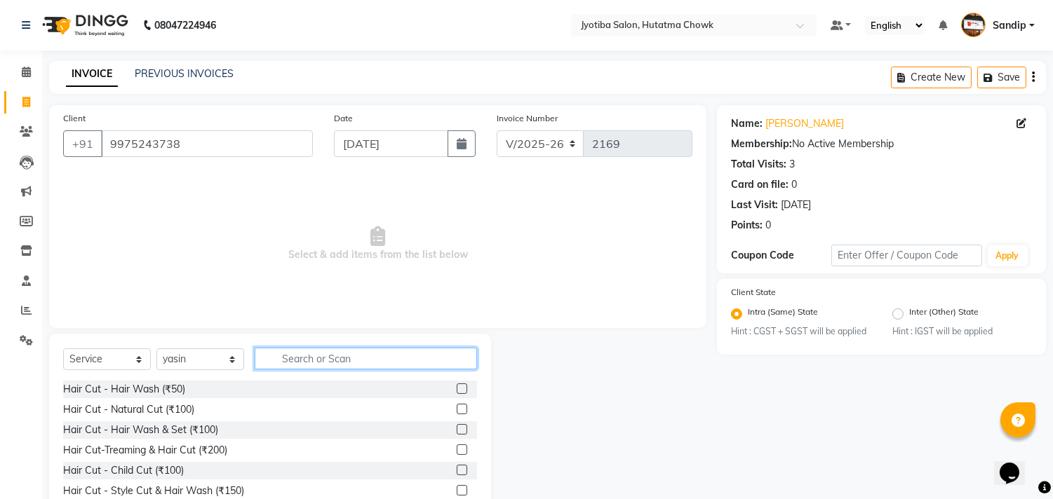
click at [330, 361] on input "text" at bounding box center [366, 359] width 222 height 22
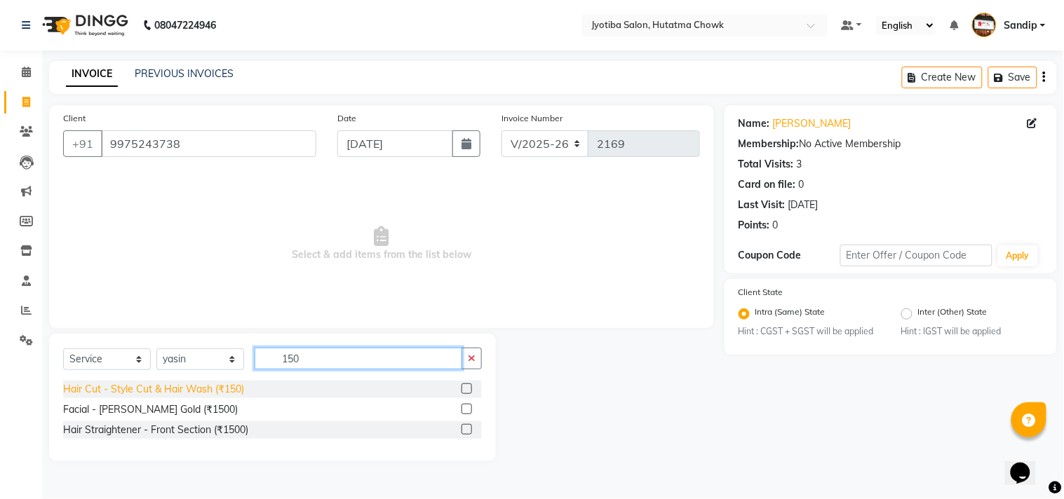
type input "150"
click at [192, 393] on div "Hair Cut - Style Cut & Hair Wash (₹150)" at bounding box center [153, 389] width 181 height 15
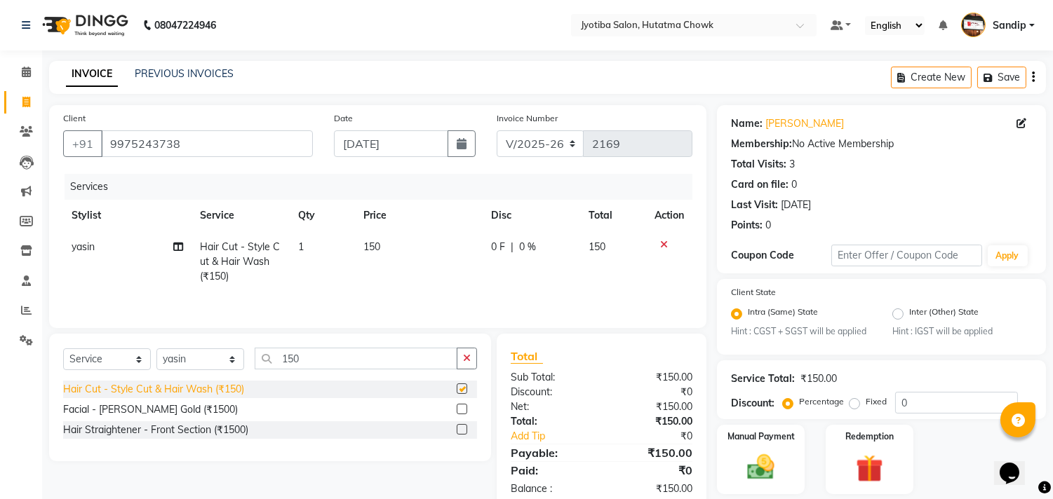
checkbox input "false"
click at [467, 361] on icon "button" at bounding box center [467, 358] width 8 height 10
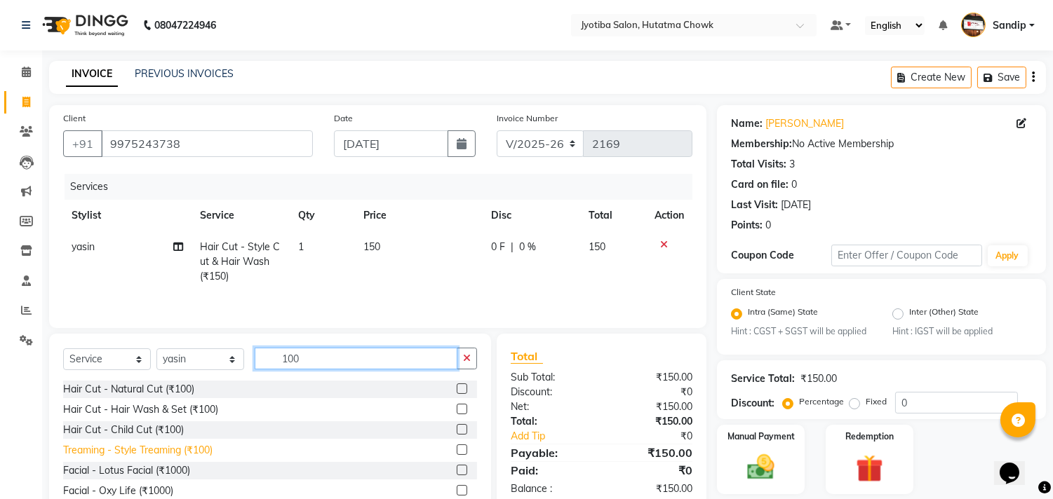
type input "100"
click at [167, 450] on div "Treaming - Style Treaming (₹100)" at bounding box center [137, 450] width 149 height 15
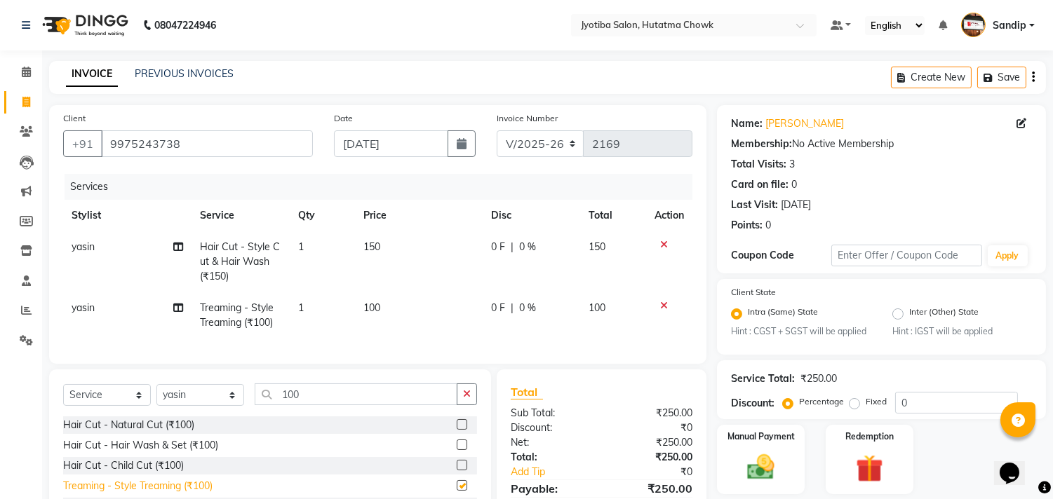
checkbox input "false"
click at [462, 405] on button "button" at bounding box center [467, 395] width 20 height 22
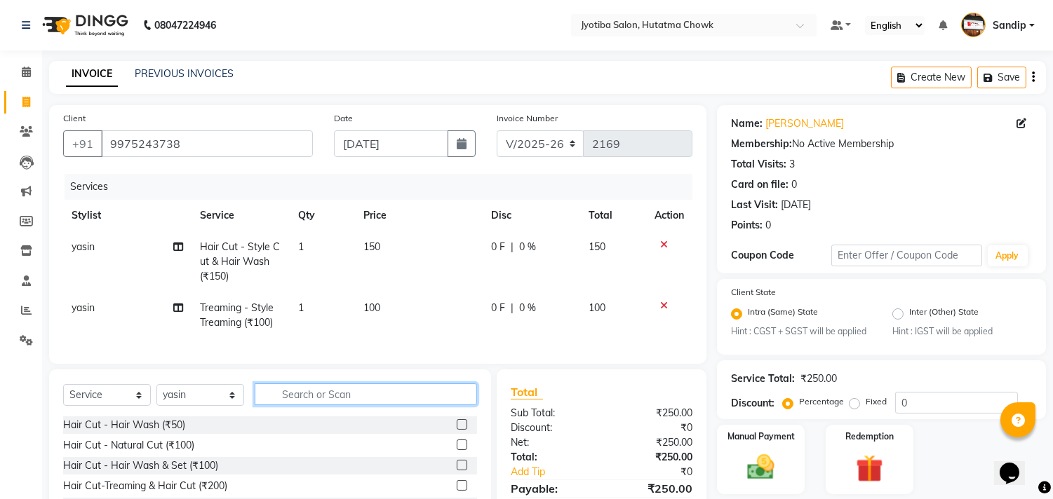
type input "2"
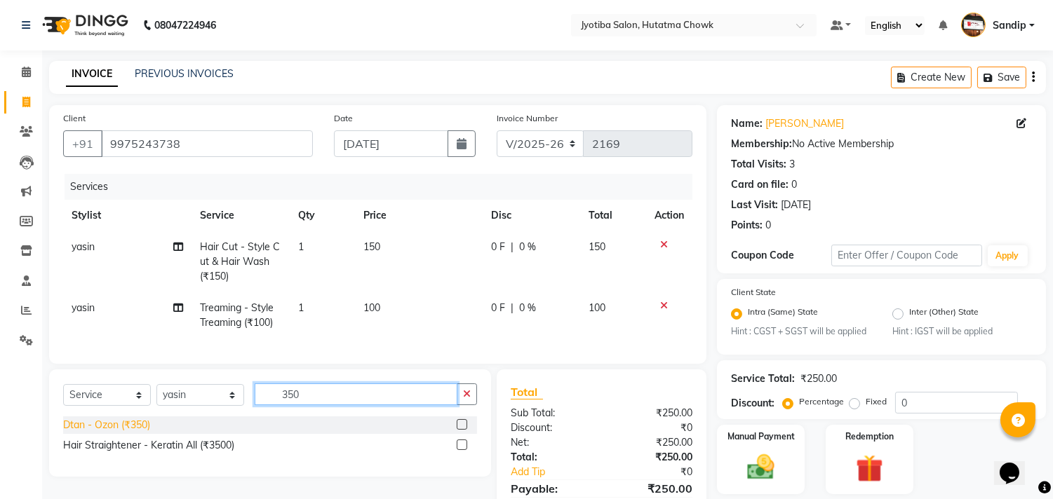
type input "350"
click at [89, 433] on div "Dtan - Ozon (₹350)" at bounding box center [106, 425] width 87 height 15
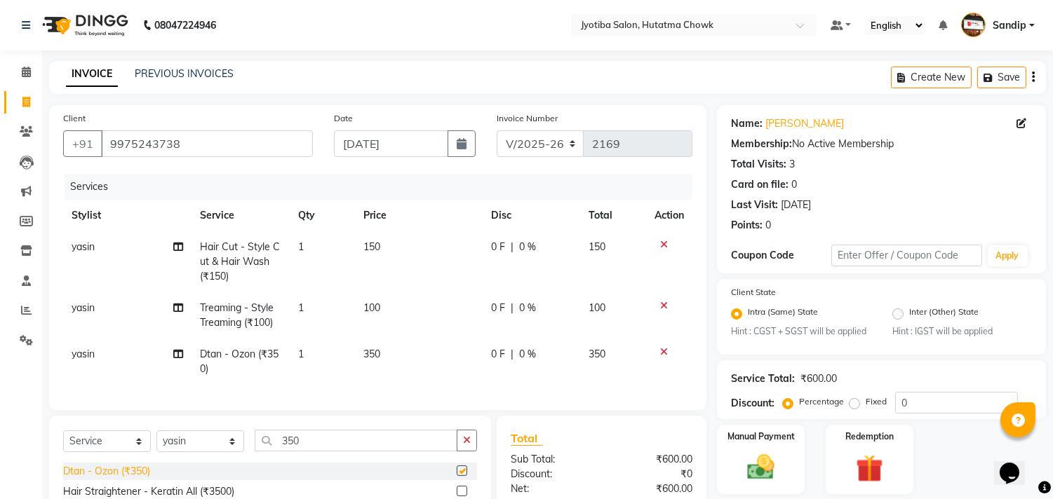
checkbox input "false"
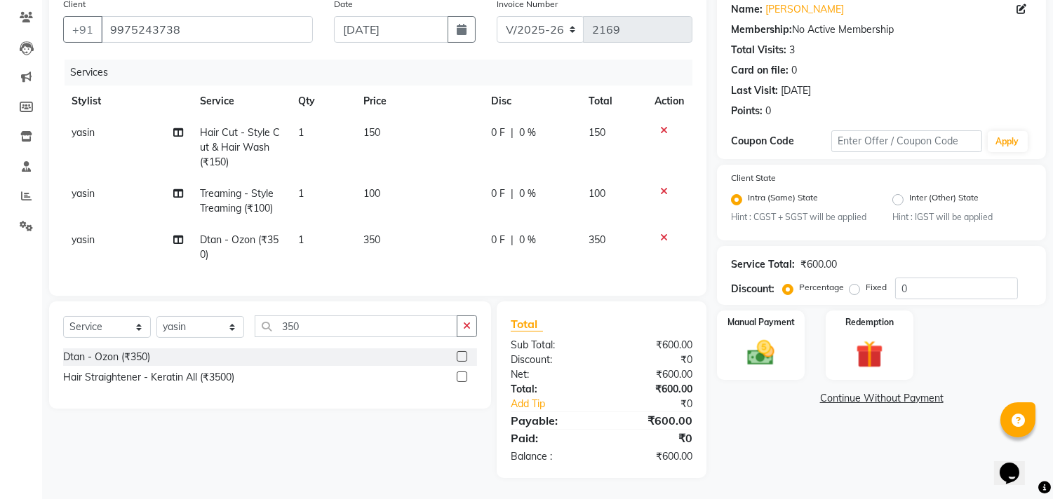
scroll to position [126, 0]
click at [765, 318] on div "Manual Payment" at bounding box center [760, 345] width 91 height 72
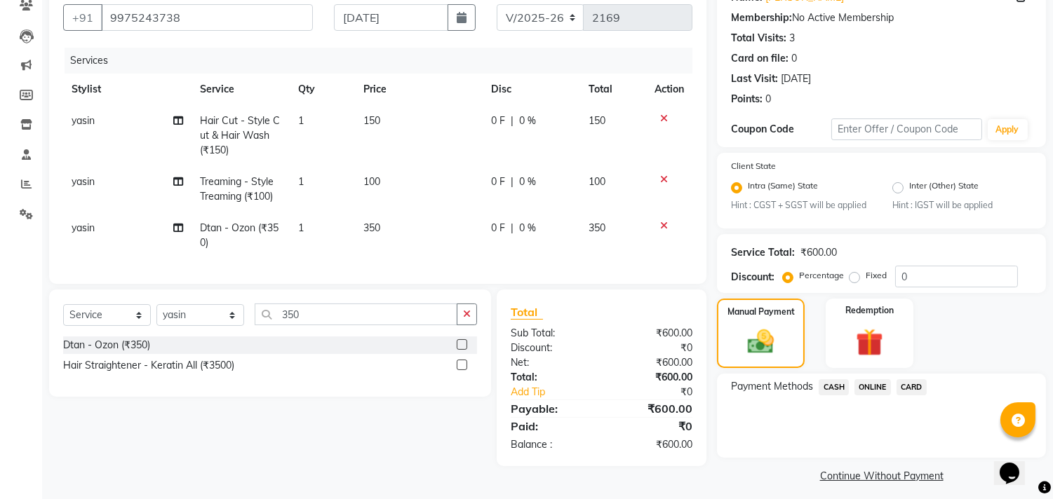
click at [837, 384] on span "CASH" at bounding box center [834, 387] width 30 height 16
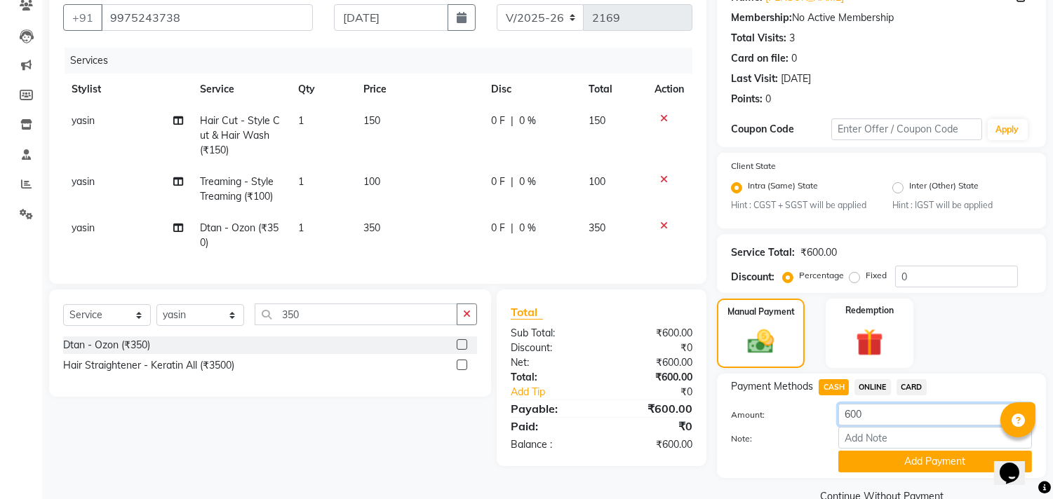
click at [870, 415] on input "600" at bounding box center [935, 415] width 194 height 22
type input "6"
type input "400"
click at [858, 463] on button "Add Payment" at bounding box center [935, 462] width 194 height 22
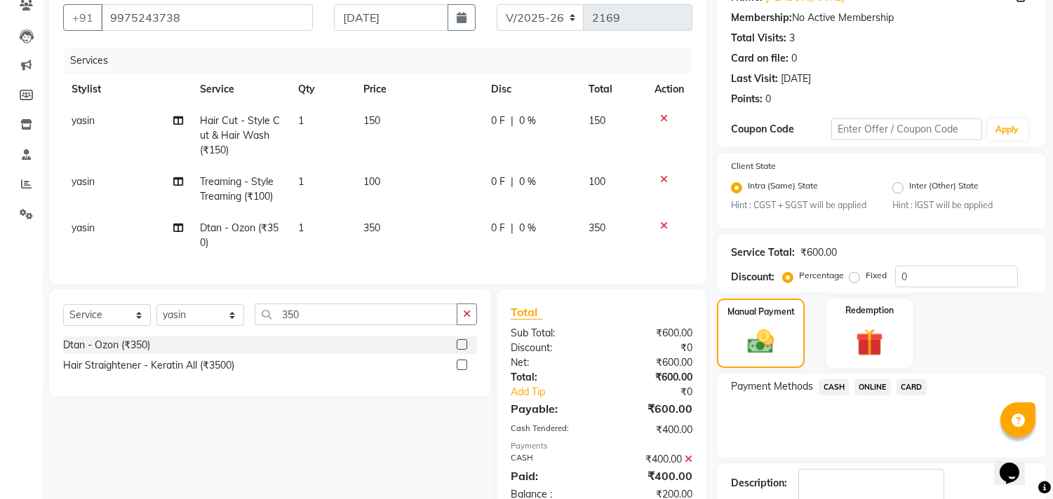
click at [871, 389] on span "ONLINE" at bounding box center [872, 387] width 36 height 16
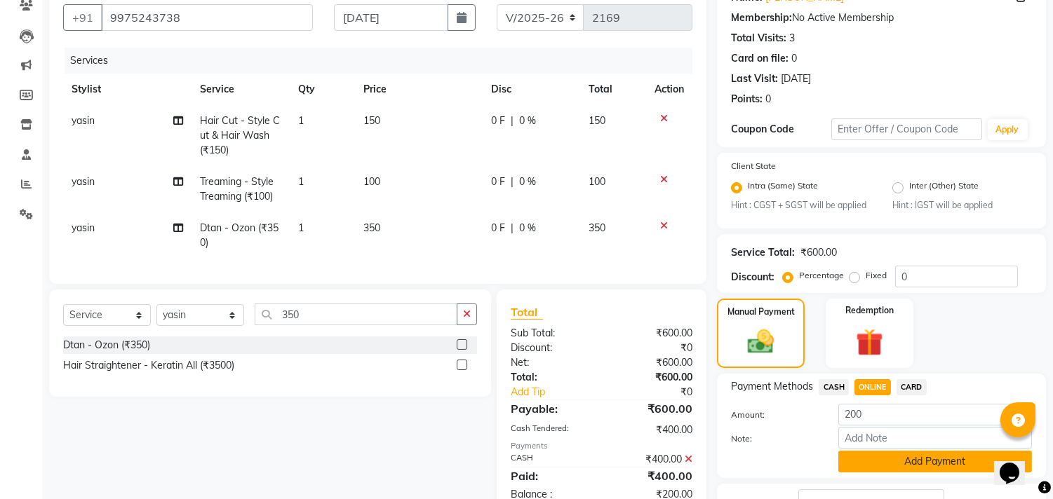
click at [868, 464] on button "Add Payment" at bounding box center [935, 462] width 194 height 22
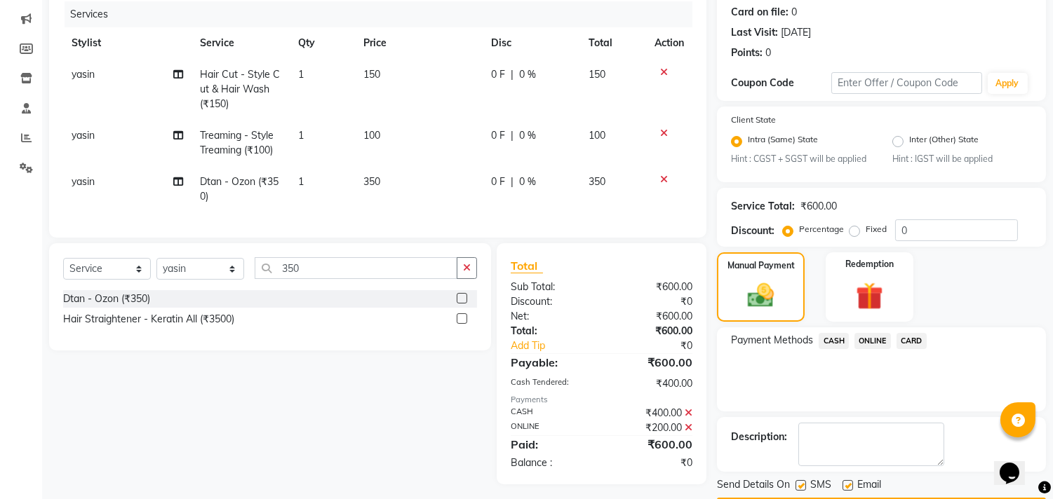
scroll to position [214, 0]
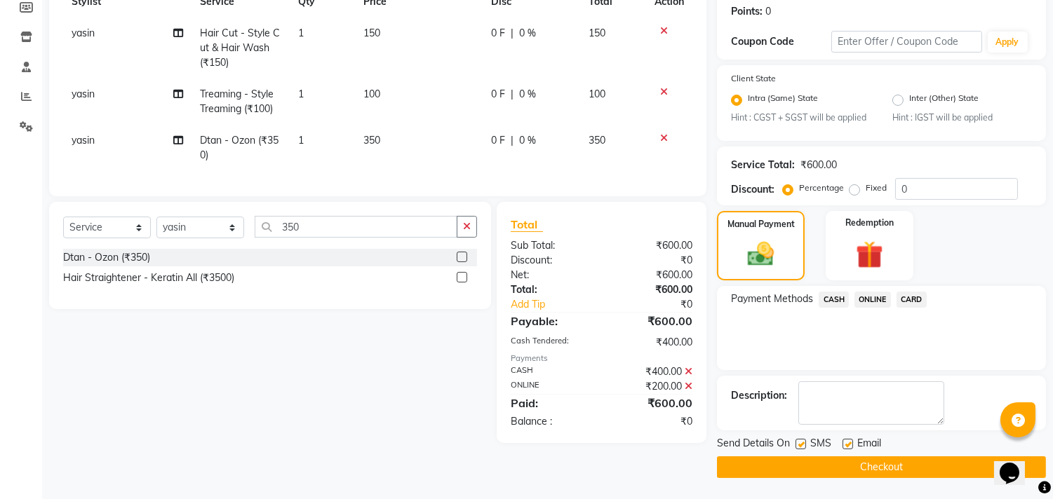
click at [781, 459] on button "Checkout" at bounding box center [881, 468] width 329 height 22
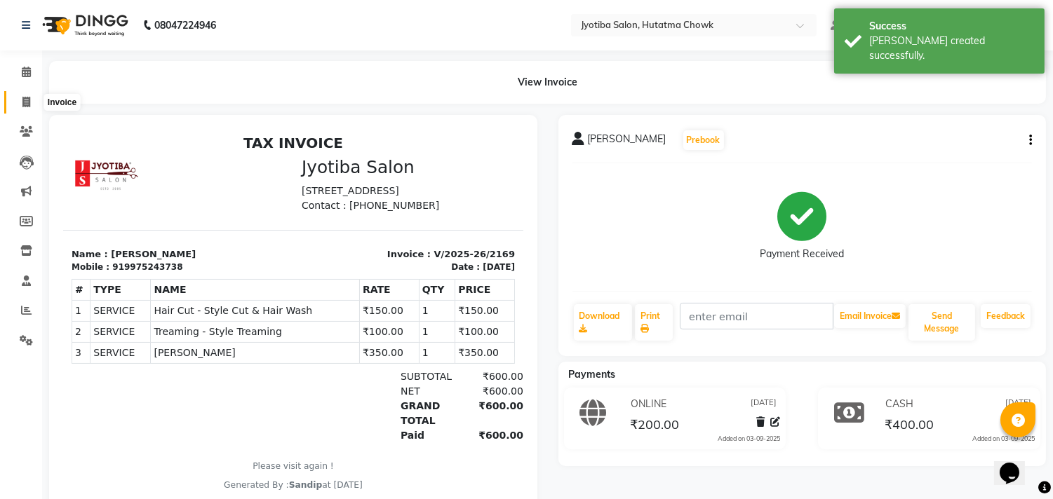
click at [25, 102] on icon at bounding box center [26, 102] width 8 height 11
select select "556"
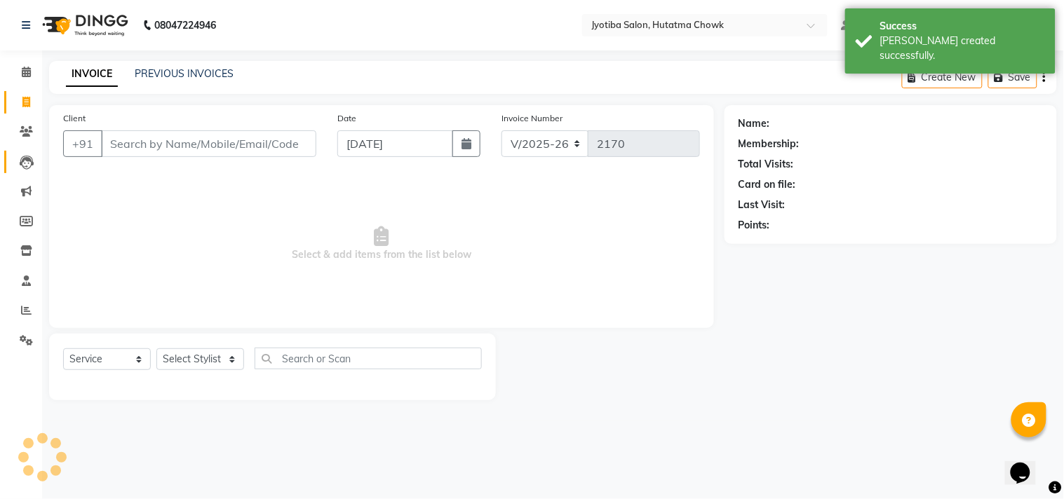
select select "membership"
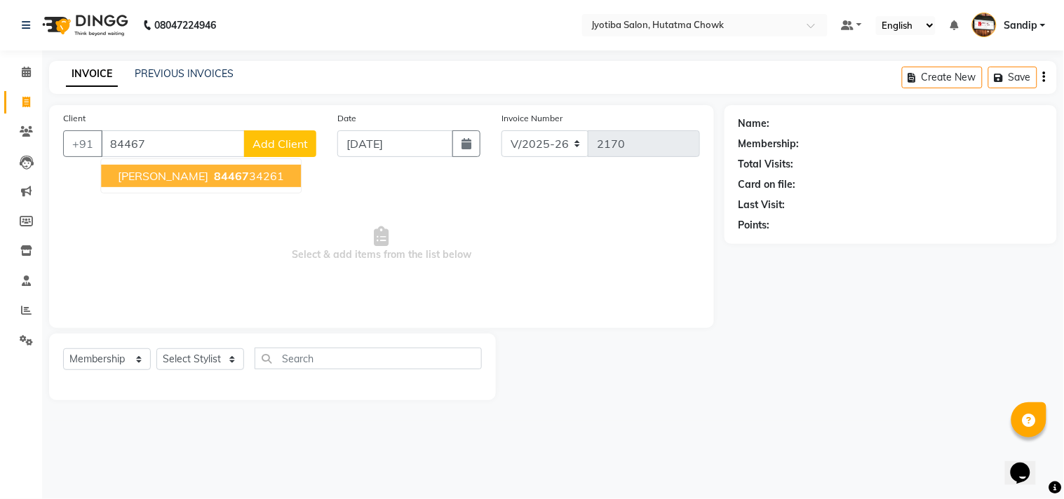
click at [155, 180] on button "[PERSON_NAME] 84467 34261" at bounding box center [201, 176] width 200 height 22
type input "8446734261"
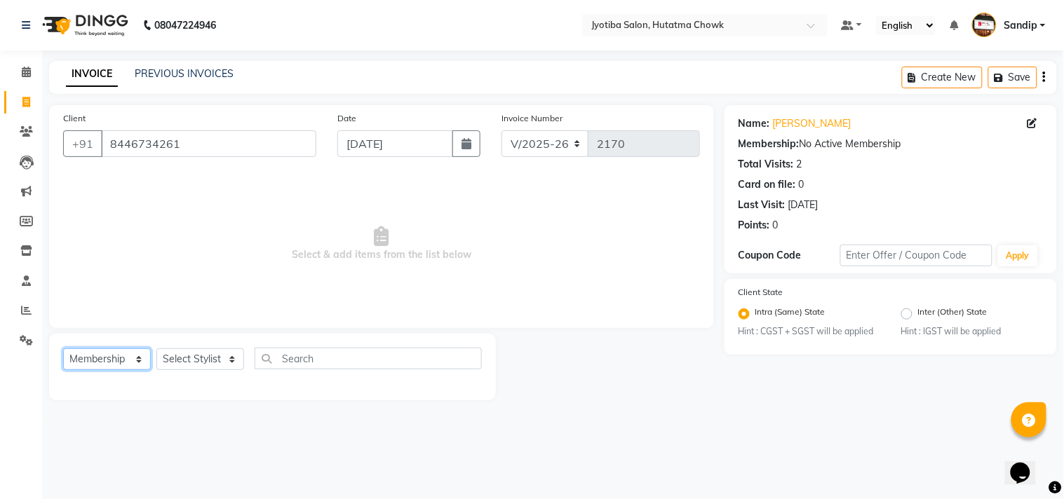
click at [95, 362] on select "Select Service Product Membership Package Voucher Prepaid Gift Card" at bounding box center [107, 360] width 88 height 22
select select "service"
click at [63, 349] on select "Select Service Product Membership Package Voucher Prepaid Gift Card" at bounding box center [107, 360] width 88 height 22
click at [184, 358] on select "Select Stylist [PERSON_NAME] [PERSON_NAME] [PERSON_NAME] [PERSON_NAME] prem RAH…" at bounding box center [200, 360] width 88 height 22
select select "7206"
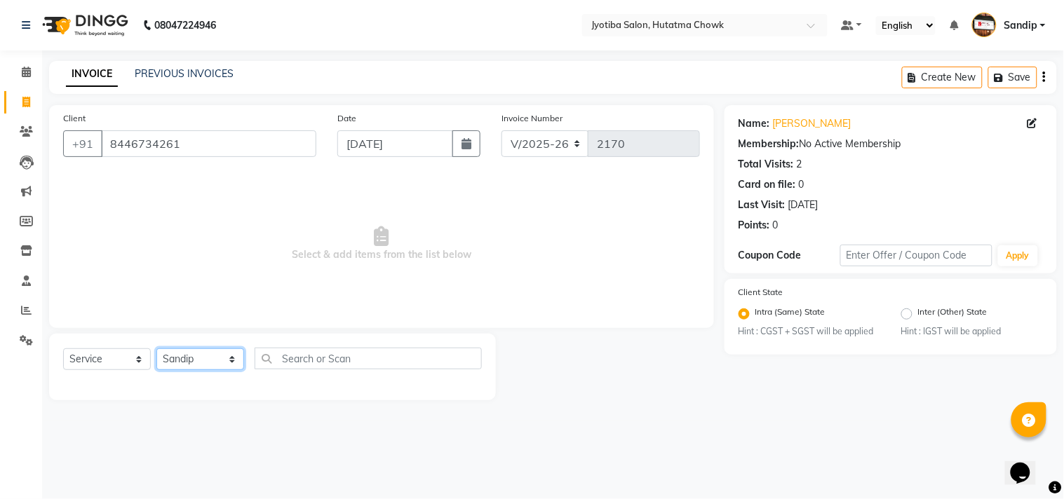
click at [156, 349] on select "Select Stylist [PERSON_NAME] [PERSON_NAME] [PERSON_NAME] [PERSON_NAME] prem RAH…" at bounding box center [200, 360] width 88 height 22
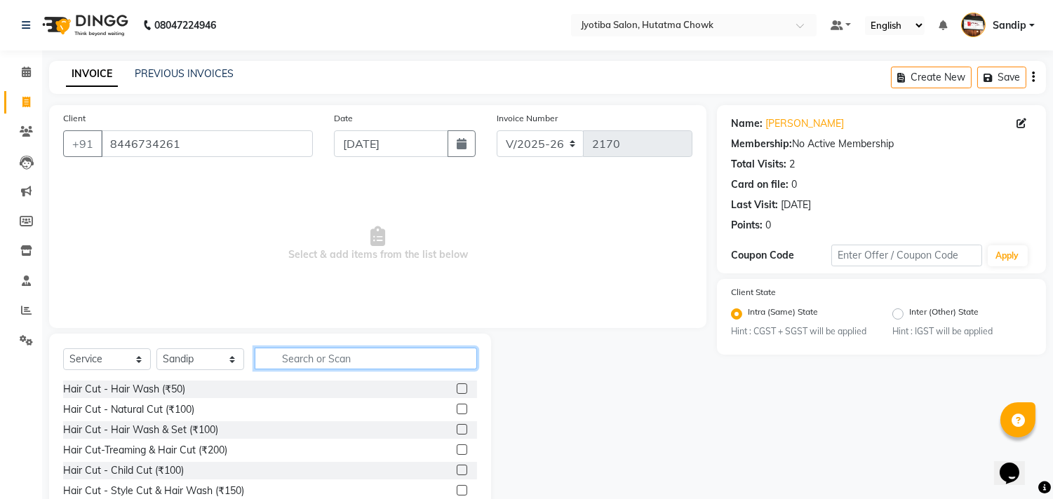
click at [293, 362] on input "text" at bounding box center [366, 359] width 222 height 22
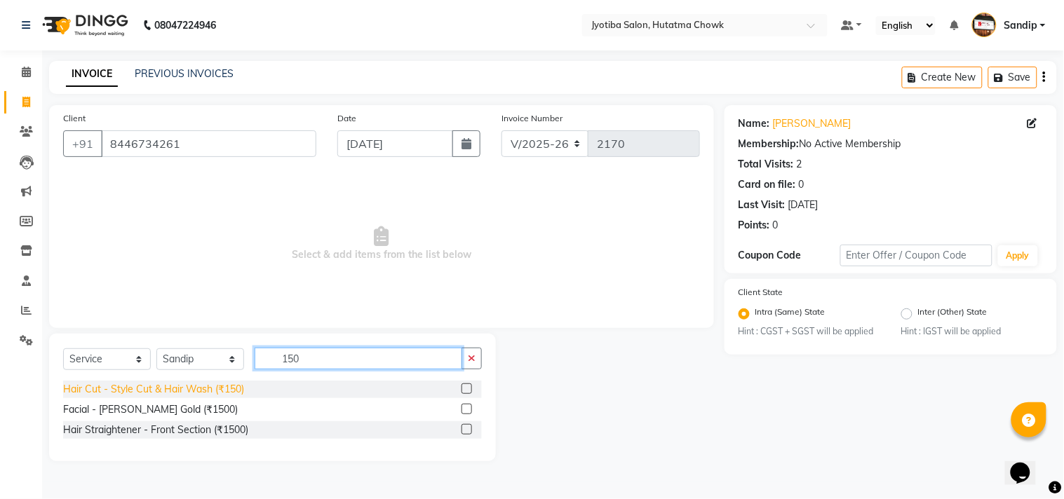
type input "150"
click at [186, 393] on div "Hair Cut - Style Cut & Hair Wash (₹150)" at bounding box center [153, 389] width 181 height 15
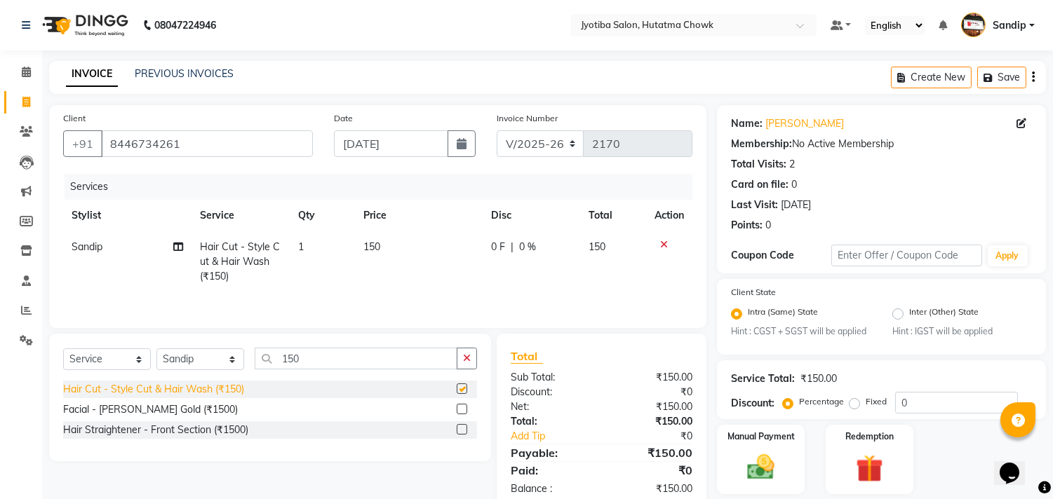
checkbox input "false"
click at [466, 361] on icon "button" at bounding box center [467, 358] width 8 height 10
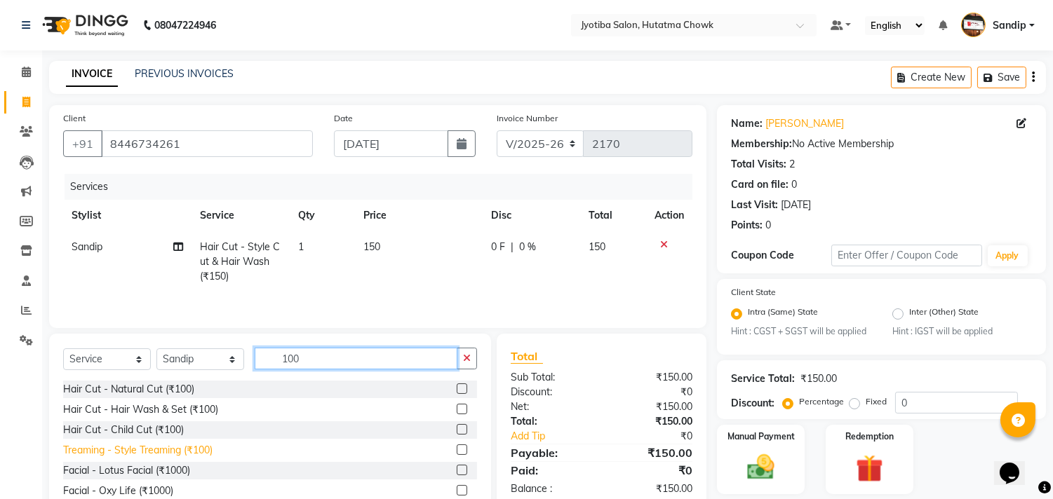
type input "100"
click at [166, 452] on div "Treaming - Style Treaming (₹100)" at bounding box center [137, 450] width 149 height 15
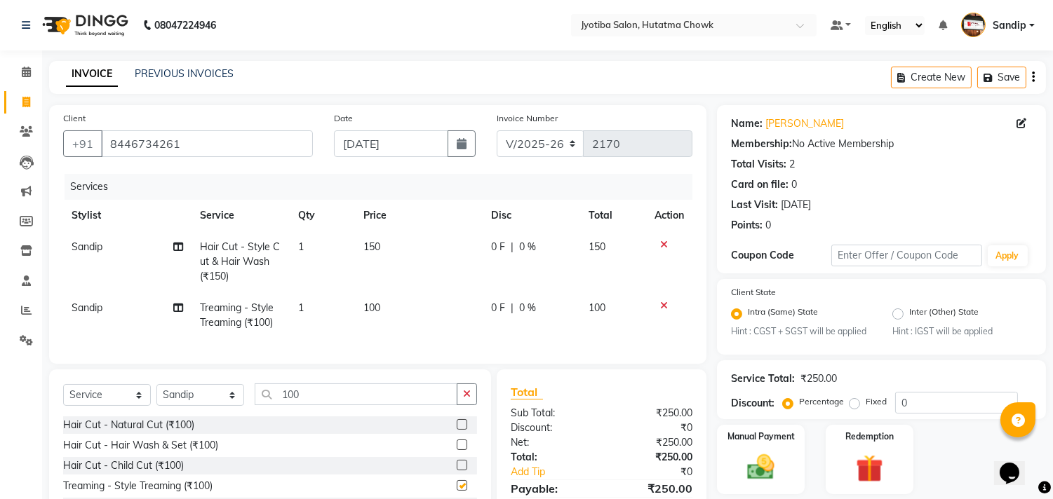
checkbox input "false"
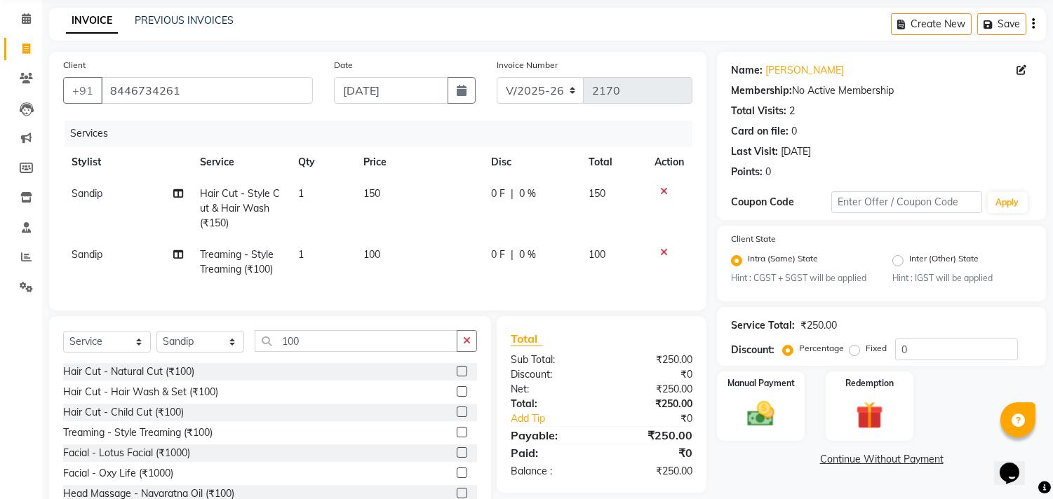
scroll to position [109, 0]
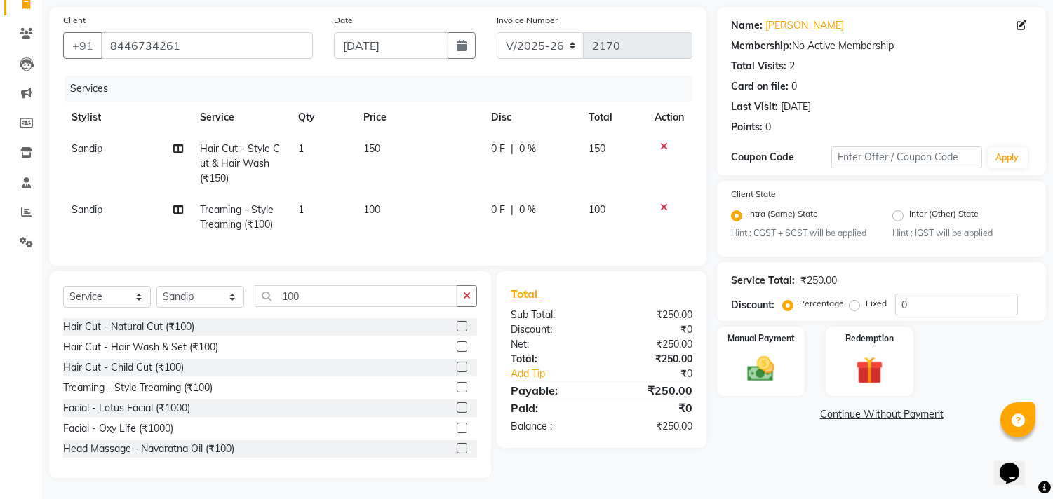
click at [840, 407] on link "Continue Without Payment" at bounding box center [881, 414] width 323 height 15
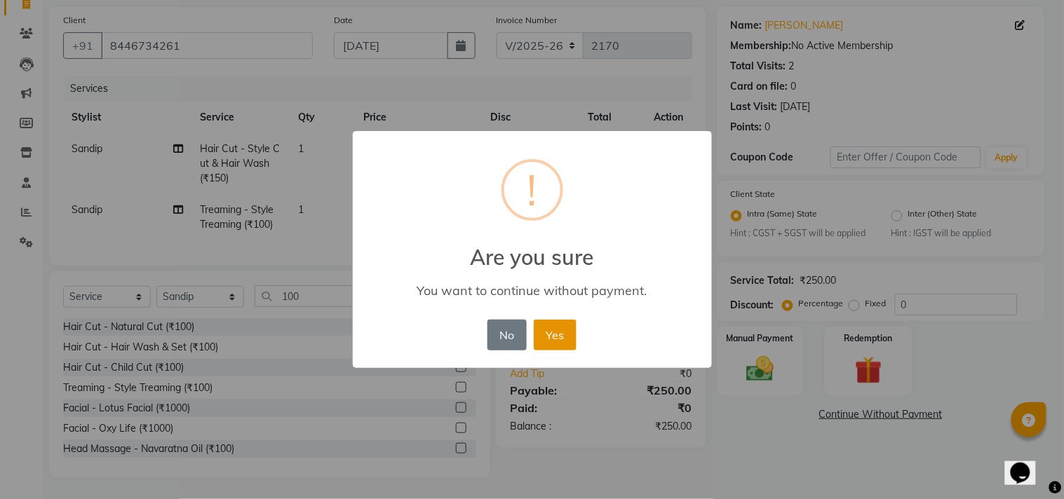
click at [558, 335] on button "Yes" at bounding box center [555, 335] width 43 height 31
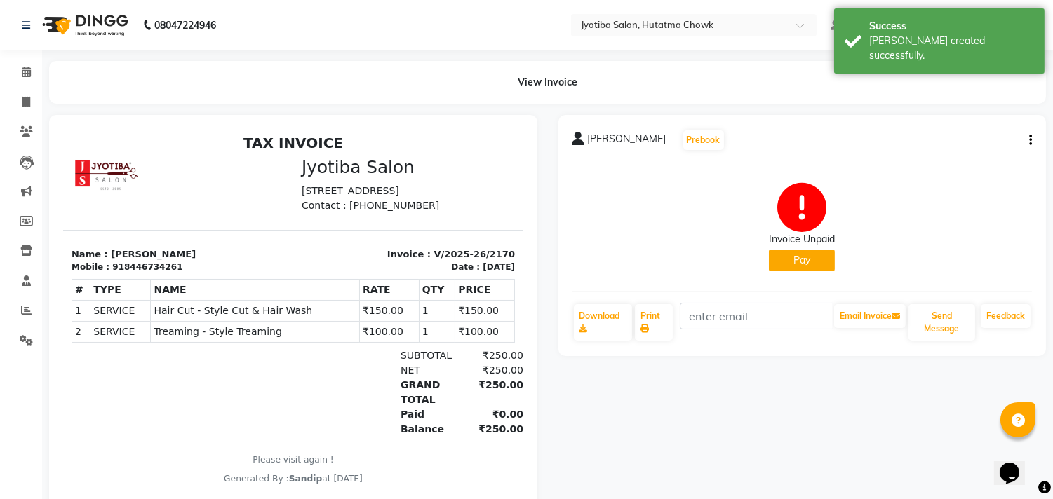
click at [790, 260] on button "Pay" at bounding box center [802, 261] width 66 height 22
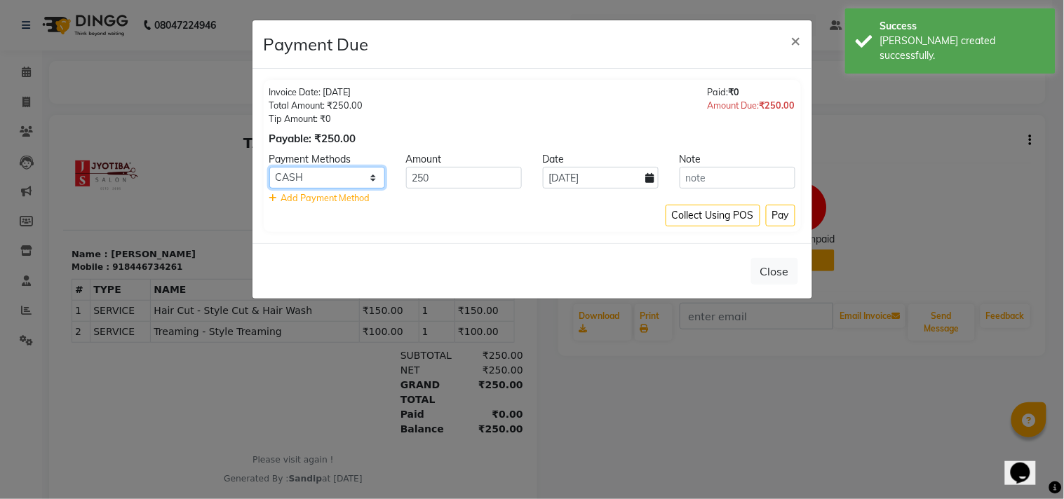
click at [342, 169] on select "CASH ONLINE CARD" at bounding box center [327, 178] width 116 height 22
select select "3"
click at [269, 167] on select "CASH ONLINE CARD" at bounding box center [327, 178] width 116 height 22
click at [796, 215] on div "Invoice Date: [DATE] Total Amount: ₹250.00 Tip Amount: ₹0 Payable: ₹250.00 Paid…" at bounding box center [532, 156] width 537 height 152
click at [784, 214] on button "Pay" at bounding box center [780, 216] width 29 height 22
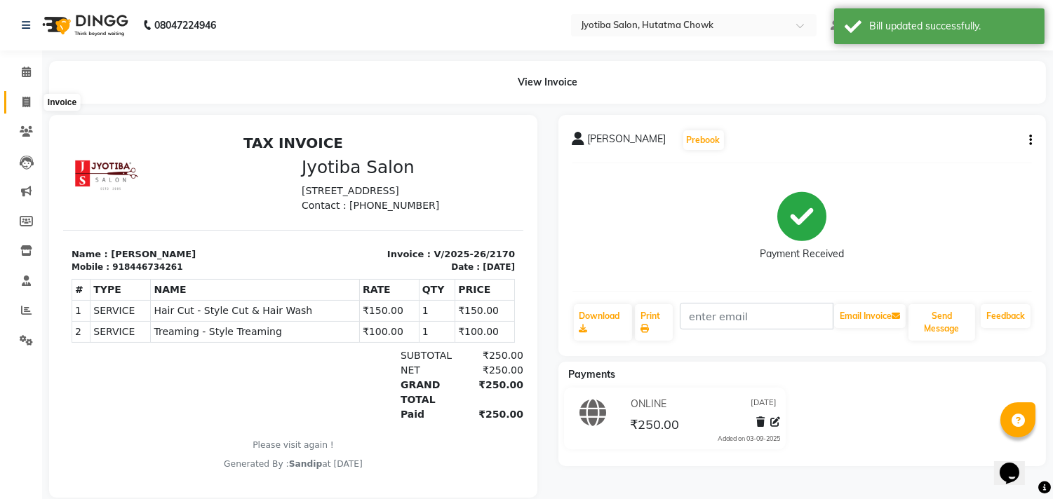
click at [25, 104] on icon at bounding box center [26, 102] width 8 height 11
select select "556"
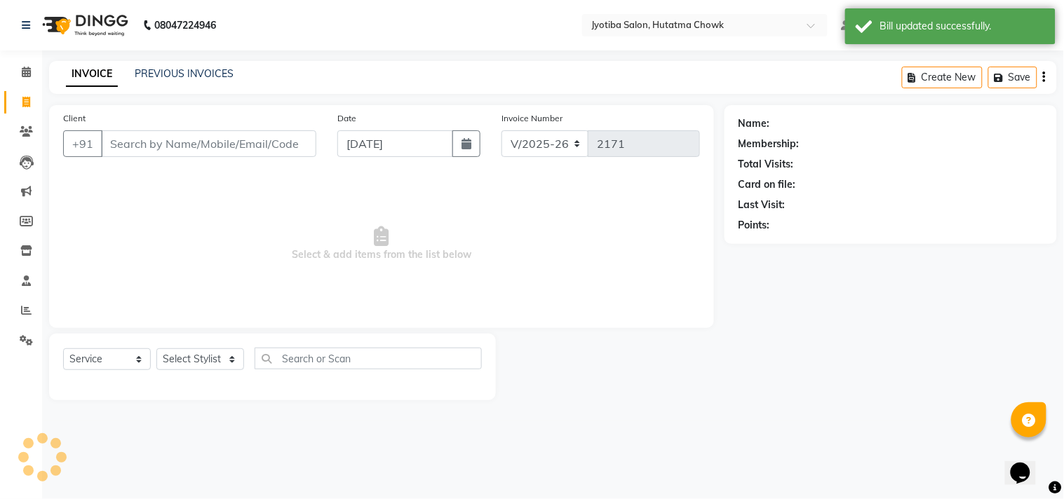
select select "membership"
click at [178, 72] on link "PREVIOUS INVOICES" at bounding box center [184, 73] width 99 height 13
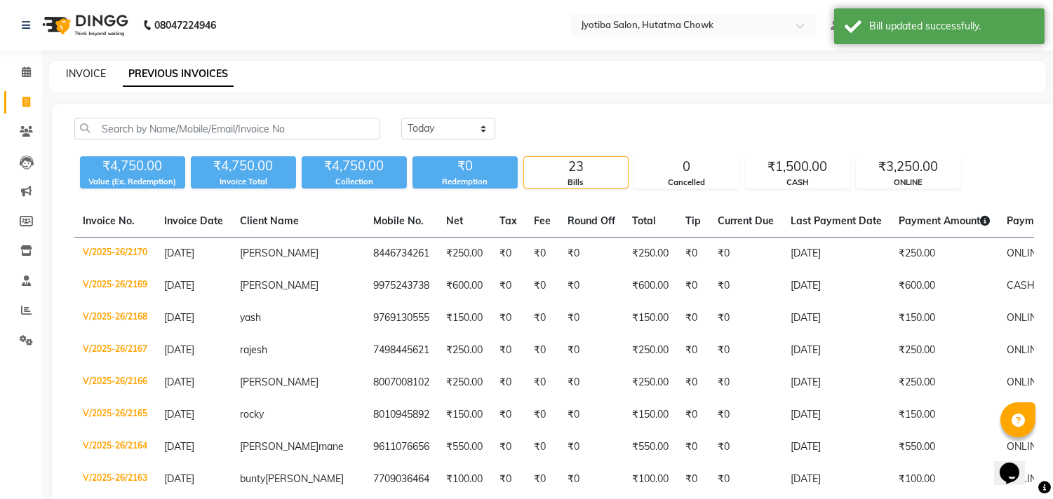
click at [86, 72] on link "INVOICE" at bounding box center [86, 73] width 40 height 13
select select "556"
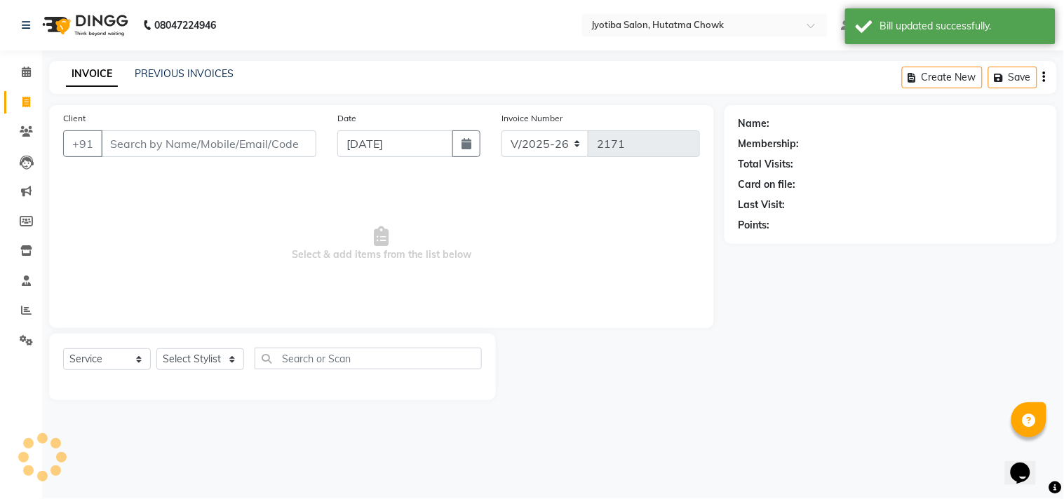
select select "membership"
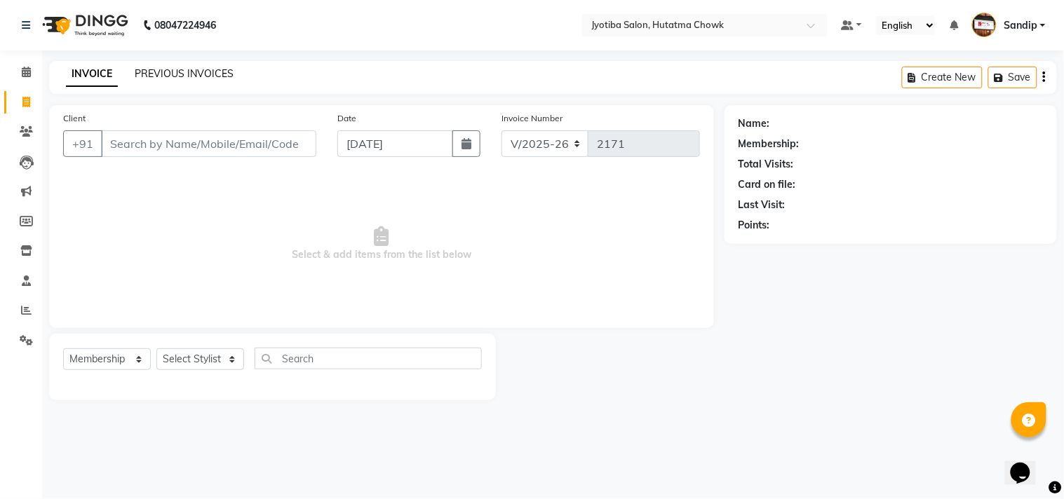
click at [172, 74] on link "PREVIOUS INVOICES" at bounding box center [184, 73] width 99 height 13
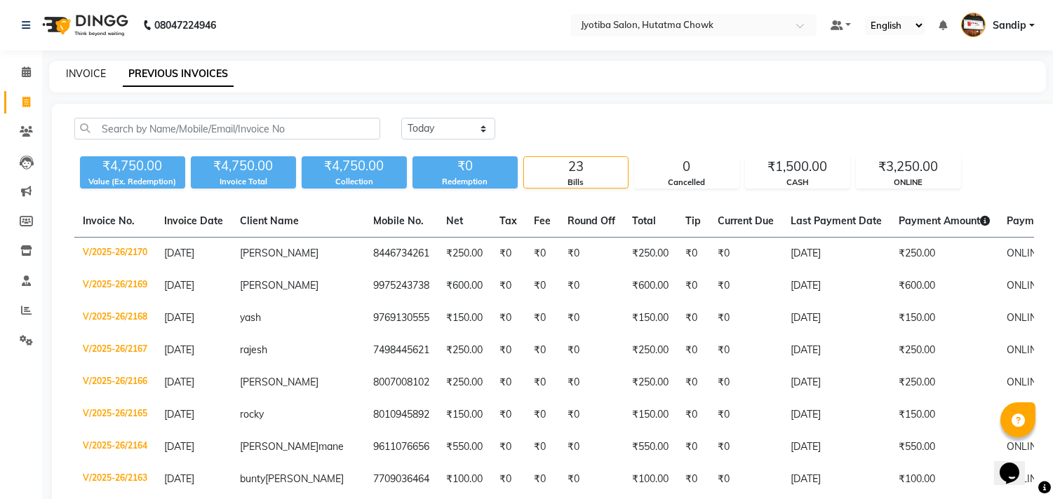
click at [83, 71] on link "INVOICE" at bounding box center [86, 73] width 40 height 13
select select "556"
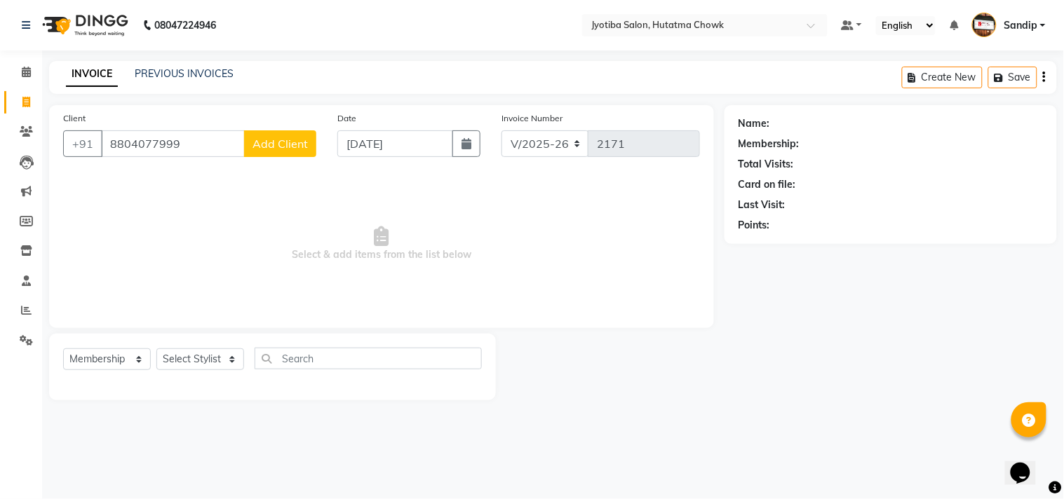
click at [274, 144] on span "Add Client" at bounding box center [279, 144] width 55 height 14
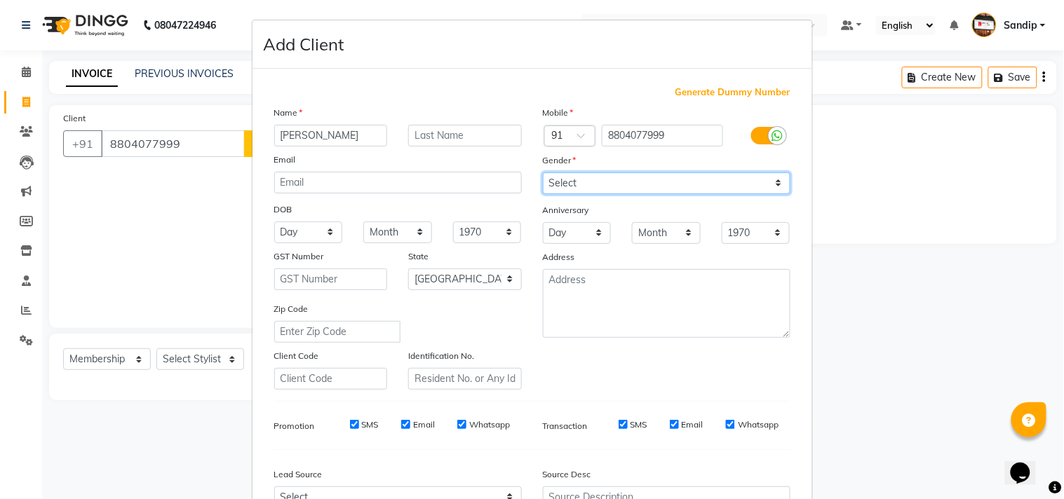
click at [555, 191] on select "Select [DEMOGRAPHIC_DATA] [DEMOGRAPHIC_DATA] Other Prefer Not To Say" at bounding box center [667, 184] width 248 height 22
click at [543, 173] on select "Select [DEMOGRAPHIC_DATA] [DEMOGRAPHIC_DATA] Other Prefer Not To Say" at bounding box center [667, 184] width 248 height 22
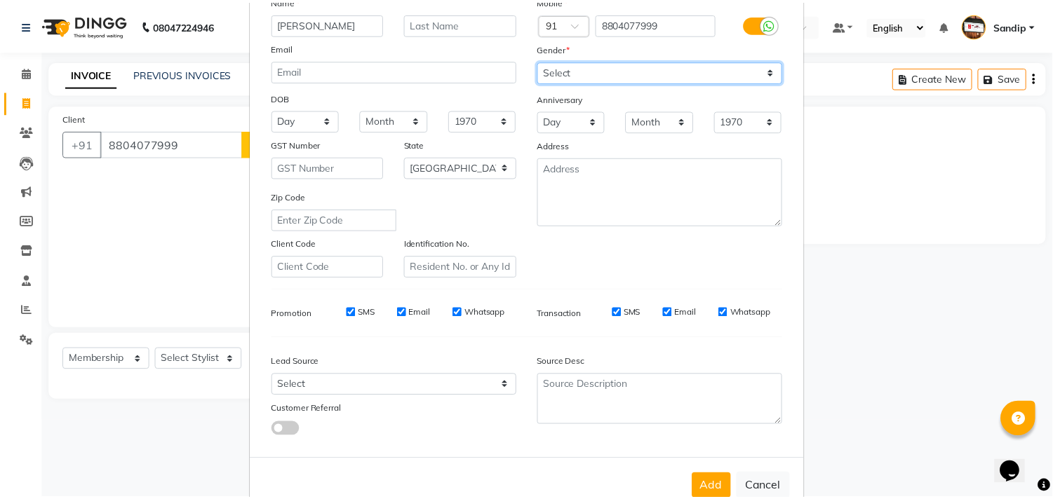
scroll to position [149, 0]
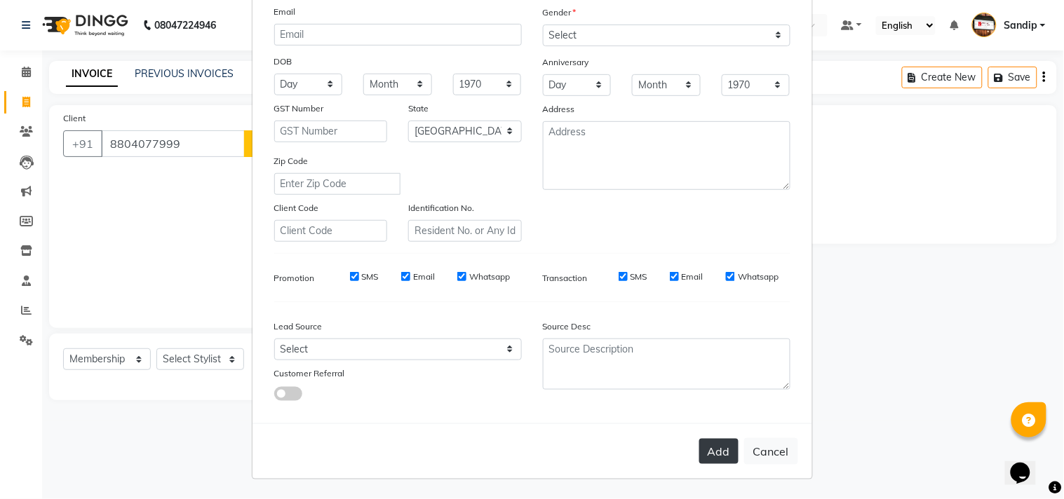
click at [721, 452] on button "Add" at bounding box center [718, 451] width 39 height 25
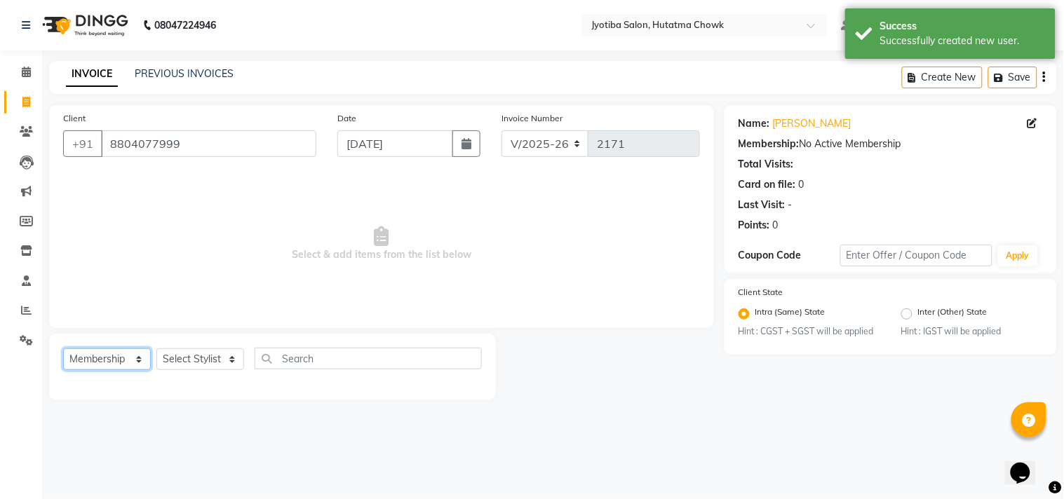
click at [125, 356] on select "Select Service Product Membership Package Voucher Prepaid Gift Card" at bounding box center [107, 360] width 88 height 22
click at [63, 349] on select "Select Service Product Membership Package Voucher Prepaid Gift Card" at bounding box center [107, 360] width 88 height 22
click at [118, 353] on select "Select Service Product Membership Package Voucher Prepaid Gift Card" at bounding box center [107, 360] width 88 height 22
click at [63, 349] on select "Select Service Product Membership Package Voucher Prepaid Gift Card" at bounding box center [107, 360] width 88 height 22
click at [189, 362] on select "Select Stylist [PERSON_NAME] [PERSON_NAME] [PERSON_NAME] [PERSON_NAME] prem RAH…" at bounding box center [200, 360] width 88 height 22
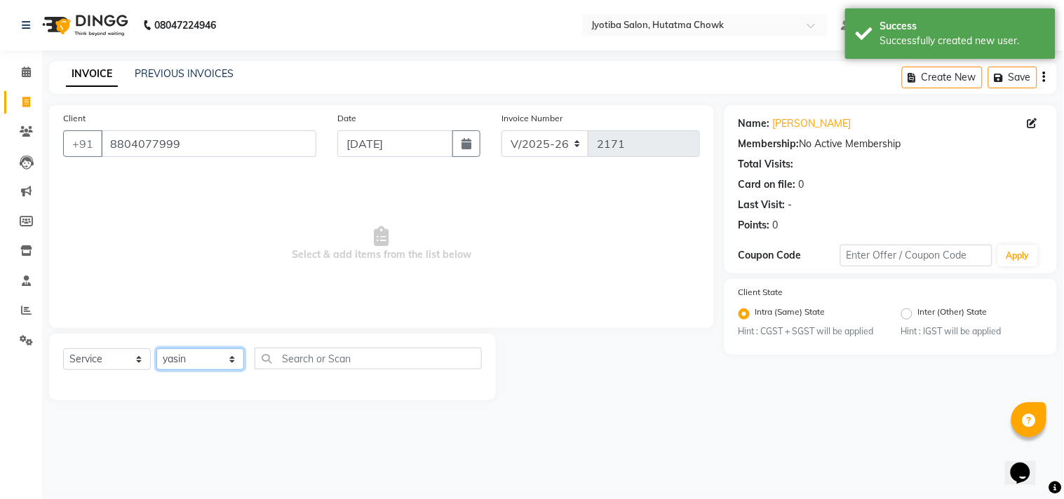
click at [156, 349] on select "Select Stylist [PERSON_NAME] [PERSON_NAME] [PERSON_NAME] [PERSON_NAME] prem RAH…" at bounding box center [200, 360] width 88 height 22
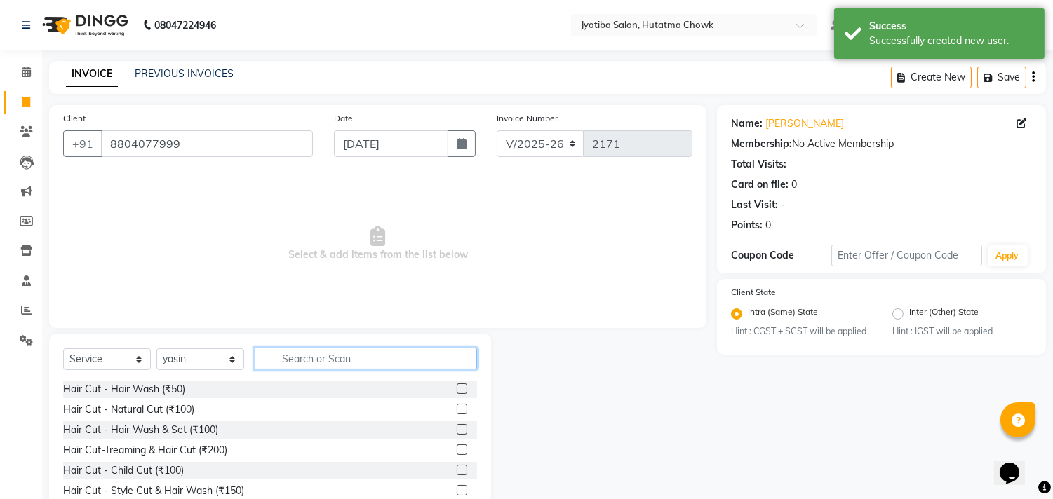
click at [293, 359] on input "text" at bounding box center [366, 359] width 222 height 22
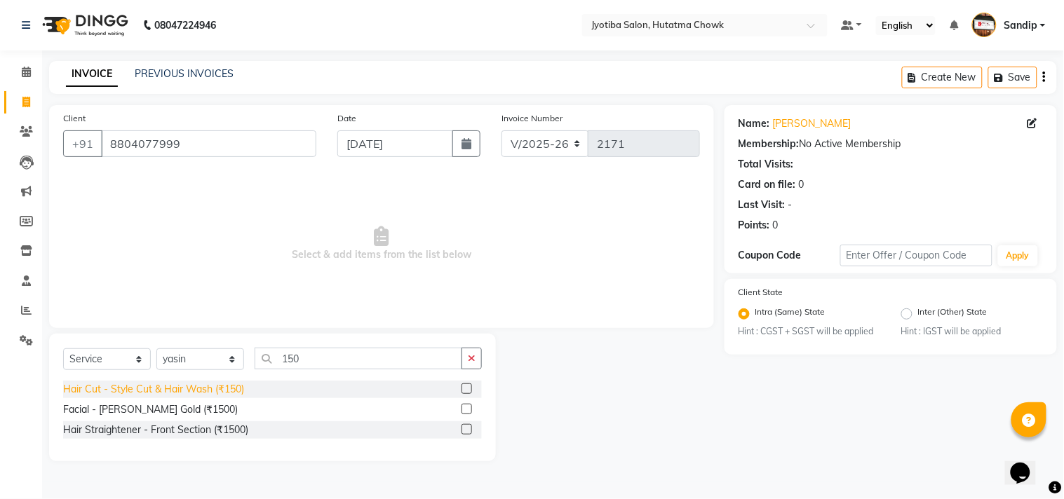
click at [163, 388] on div "Hair Cut - Style Cut & Hair Wash (₹150)" at bounding box center [153, 389] width 181 height 15
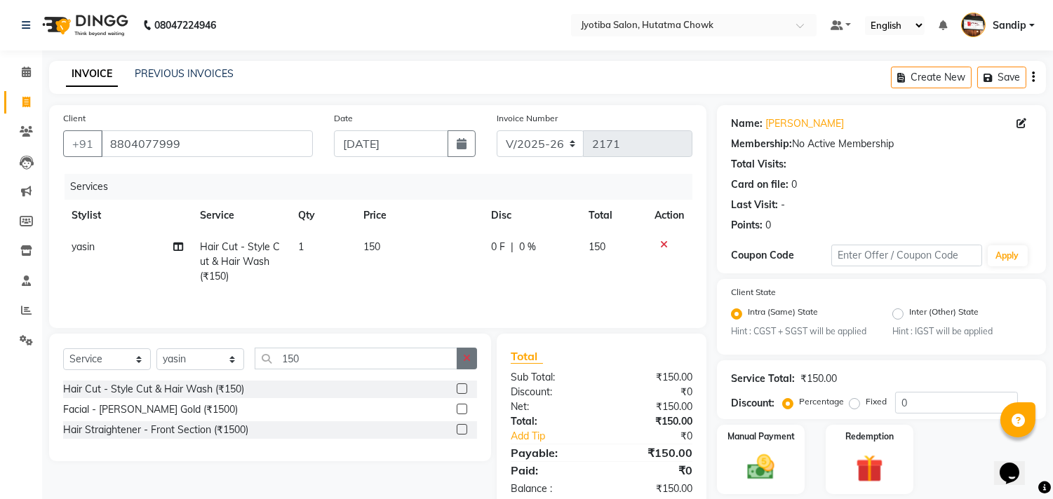
click at [464, 360] on icon "button" at bounding box center [467, 358] width 8 height 10
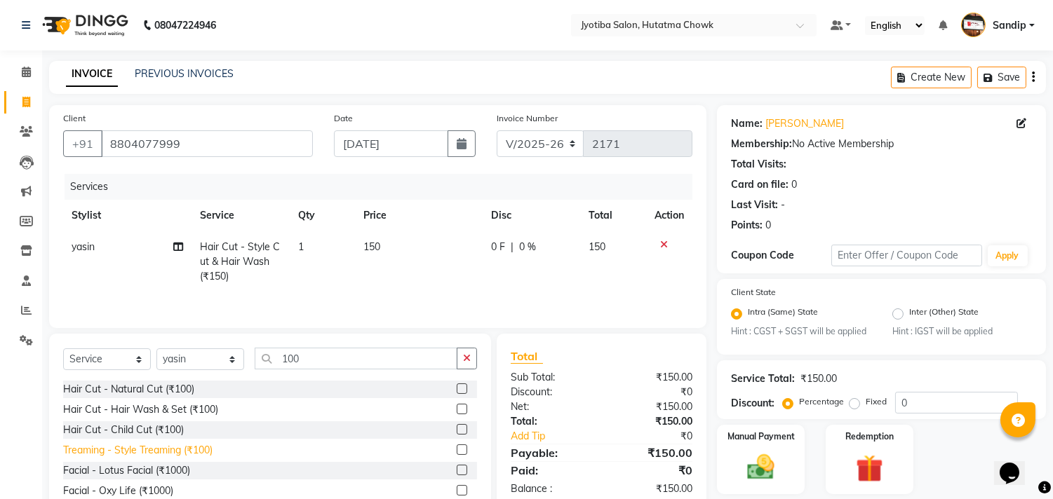
click at [187, 454] on div "Treaming - Style Treaming (₹100)" at bounding box center [137, 450] width 149 height 15
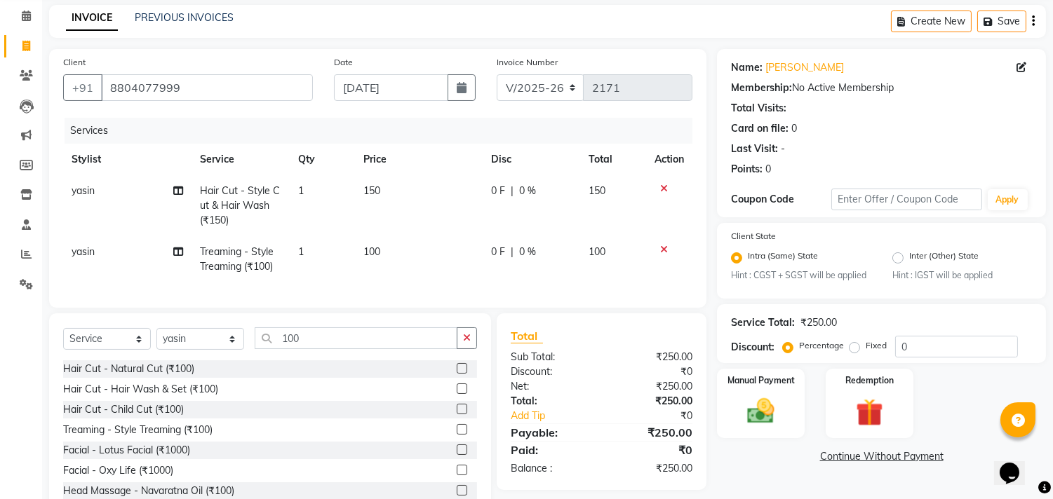
scroll to position [109, 0]
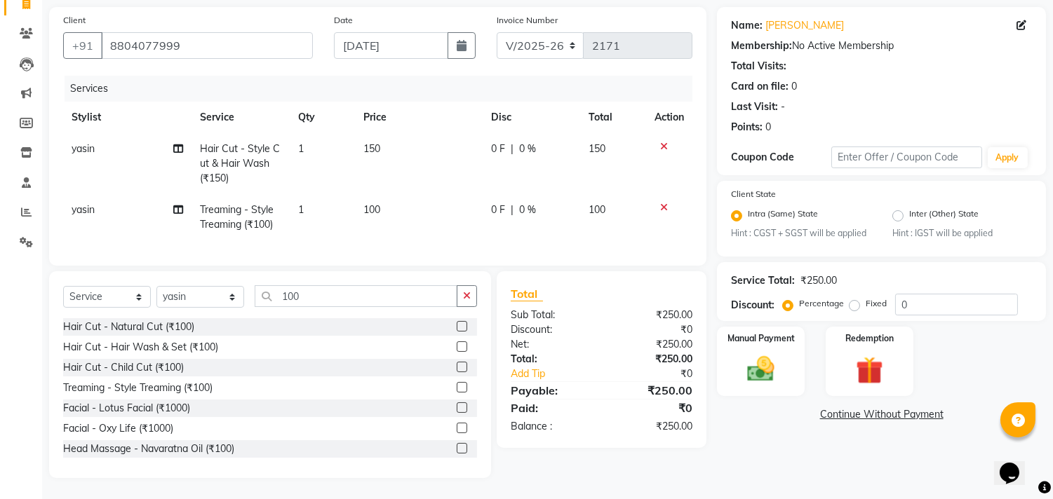
click at [842, 407] on link "Continue Without Payment" at bounding box center [881, 414] width 323 height 15
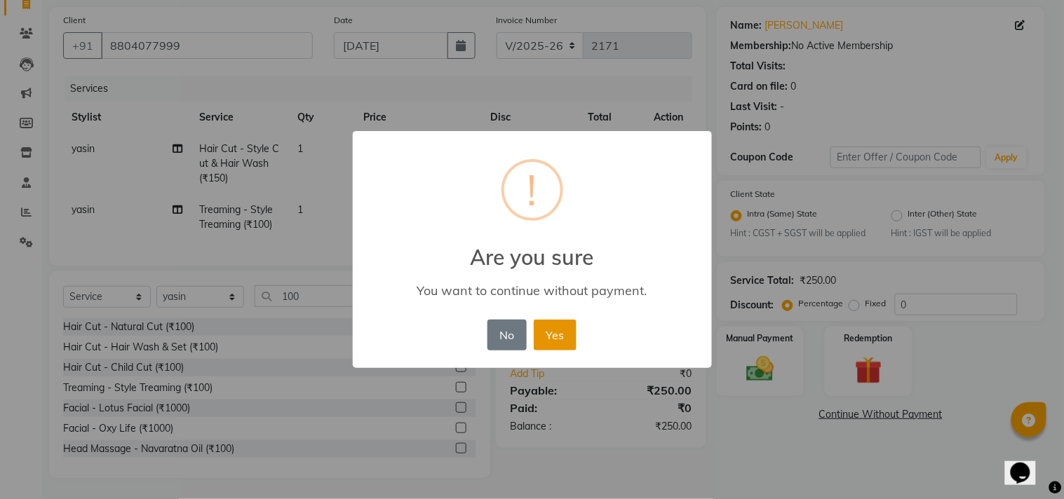
click at [555, 328] on button "Yes" at bounding box center [555, 335] width 43 height 31
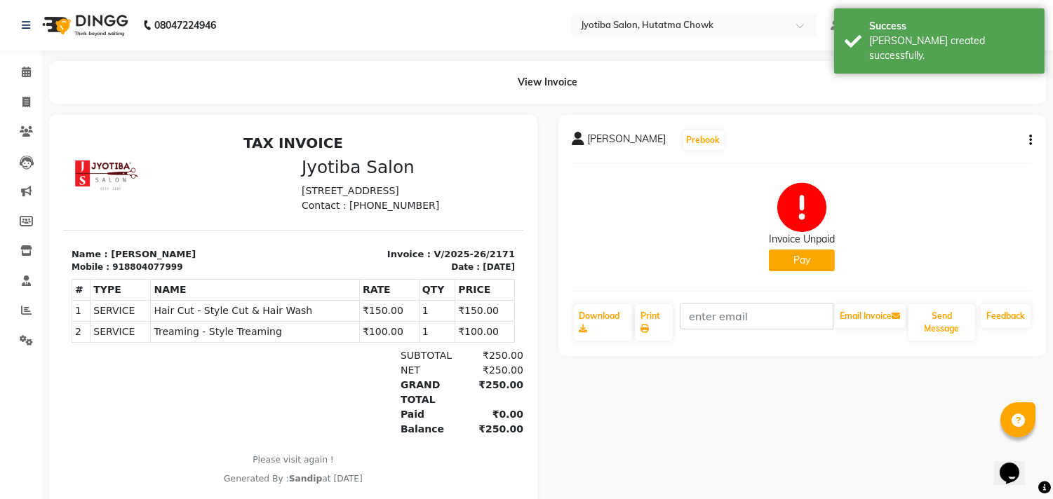
click at [800, 257] on button "Pay" at bounding box center [802, 261] width 66 height 22
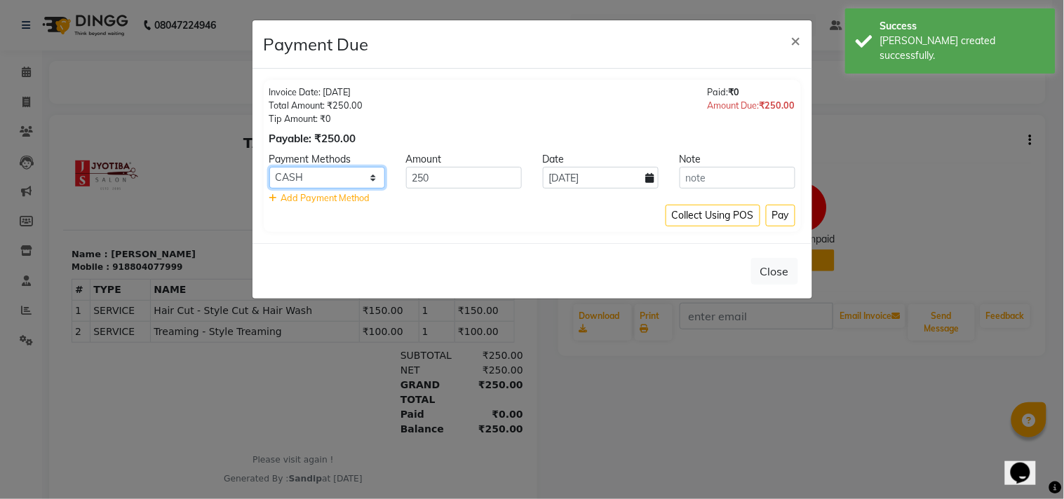
click at [355, 173] on select "CASH ONLINE CARD" at bounding box center [327, 178] width 116 height 22
click at [269, 167] on select "CASH ONLINE CARD" at bounding box center [327, 178] width 116 height 22
click at [776, 221] on button "Pay" at bounding box center [780, 216] width 29 height 22
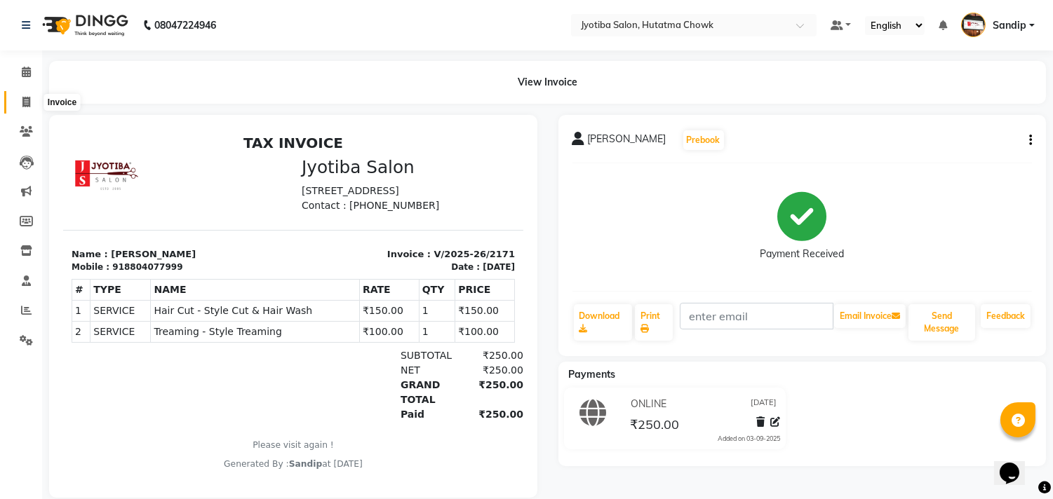
click at [24, 107] on icon at bounding box center [26, 102] width 8 height 11
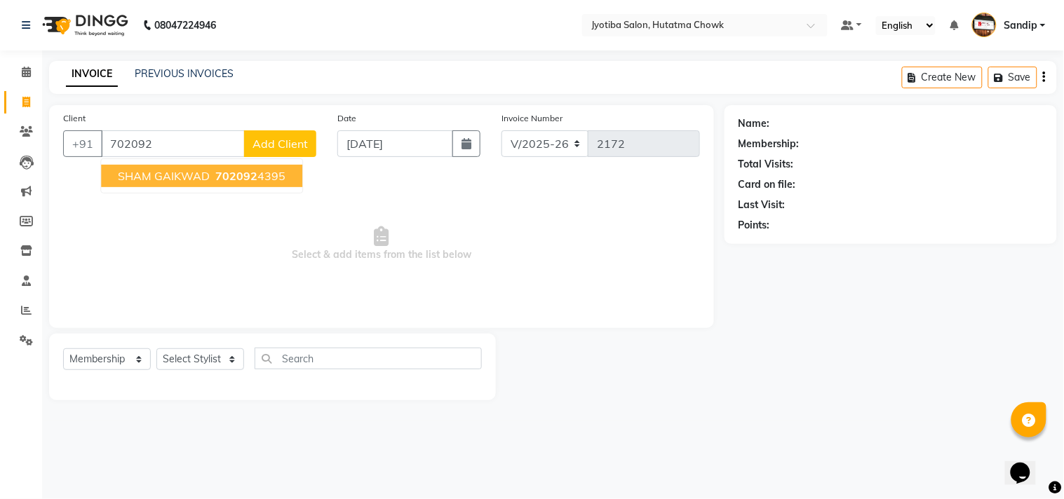
click at [174, 180] on span "SHAM GAIKWAD" at bounding box center [164, 176] width 92 height 14
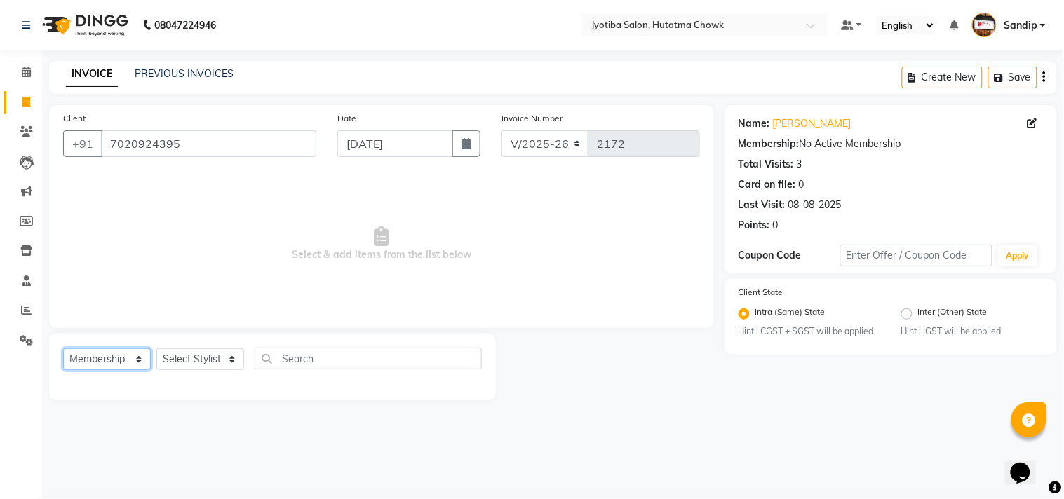
click at [100, 361] on select "Select Service Product Membership Package Voucher Prepaid Gift Card" at bounding box center [107, 360] width 88 height 22
click at [63, 349] on select "Select Service Product Membership Package Voucher Prepaid Gift Card" at bounding box center [107, 360] width 88 height 22
click at [194, 359] on select "Select Stylist [PERSON_NAME] [PERSON_NAME] [PERSON_NAME] [PERSON_NAME] prem RAH…" at bounding box center [200, 360] width 88 height 22
click at [156, 349] on select "Select Stylist [PERSON_NAME] [PERSON_NAME] [PERSON_NAME] [PERSON_NAME] prem RAH…" at bounding box center [200, 360] width 88 height 22
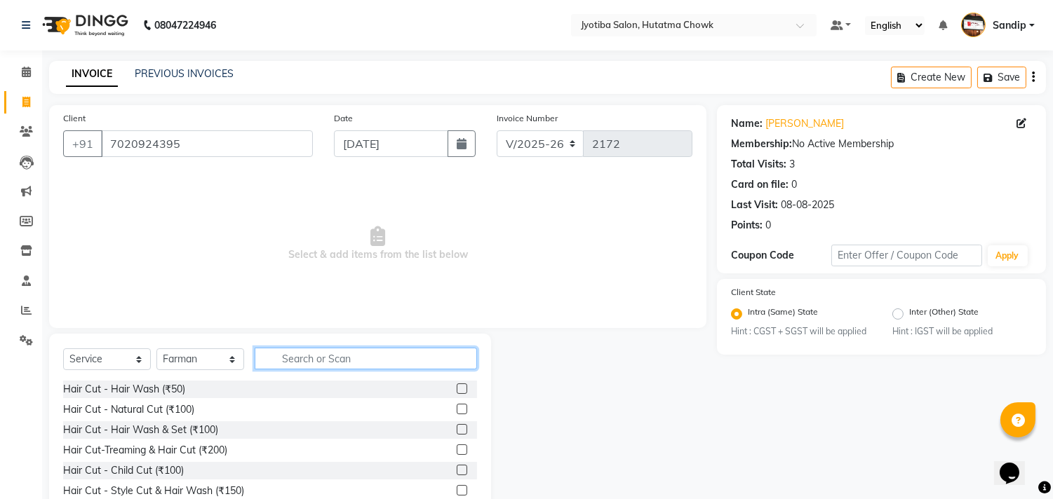
click at [293, 356] on input "text" at bounding box center [366, 359] width 222 height 22
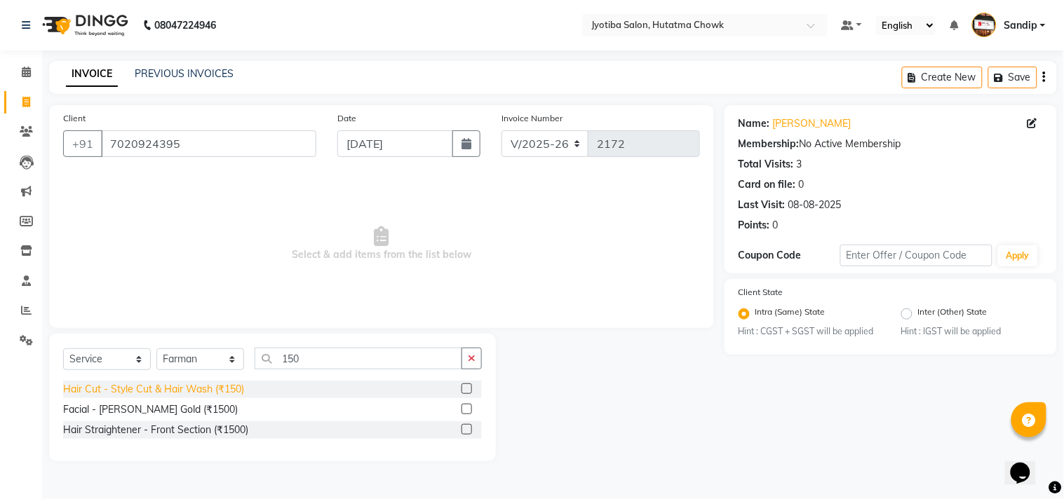
click at [175, 388] on div "Hair Cut - Style Cut & Hair Wash (₹150)" at bounding box center [153, 389] width 181 height 15
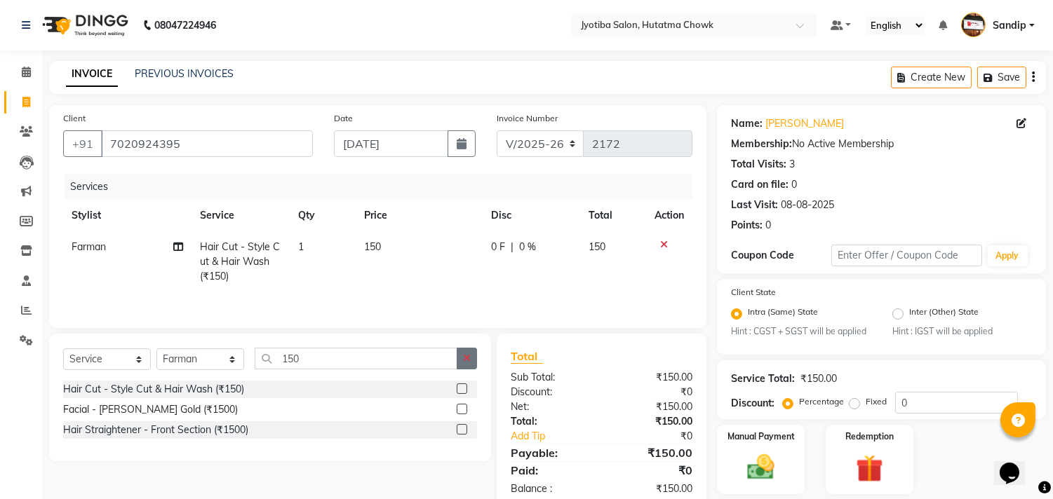
click at [470, 356] on icon "button" at bounding box center [467, 358] width 8 height 10
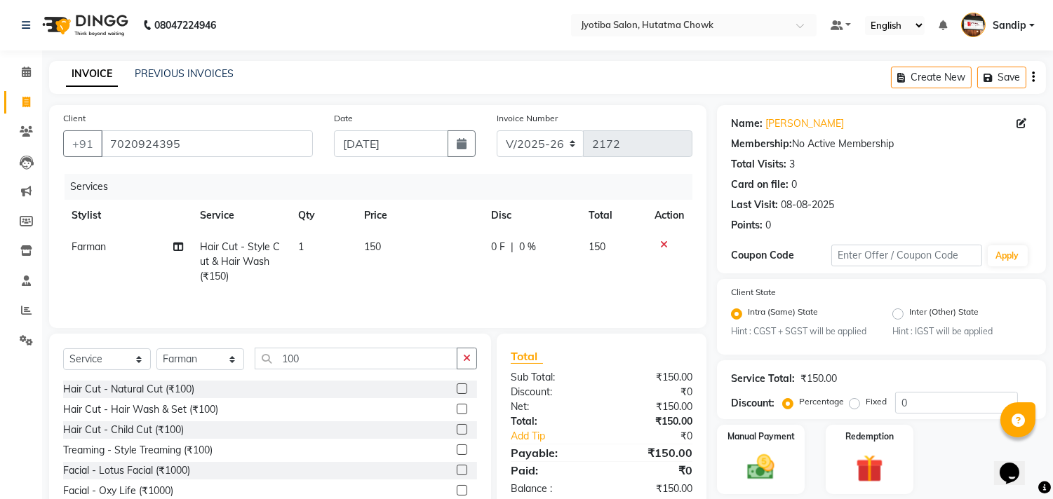
click at [159, 459] on div "Treaming - Style Treaming (₹100)" at bounding box center [270, 451] width 414 height 18
click at [155, 453] on div "Treaming - Style Treaming (₹100)" at bounding box center [137, 450] width 149 height 15
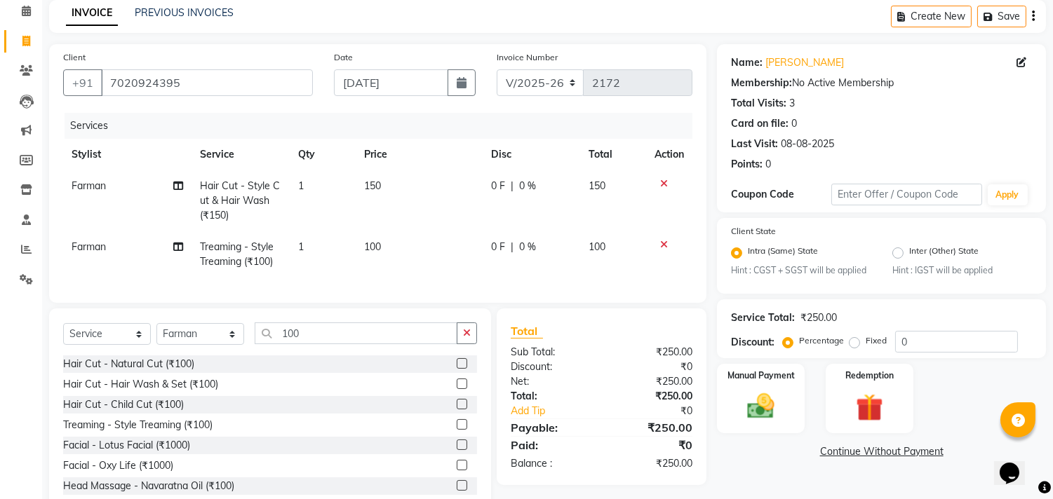
scroll to position [109, 0]
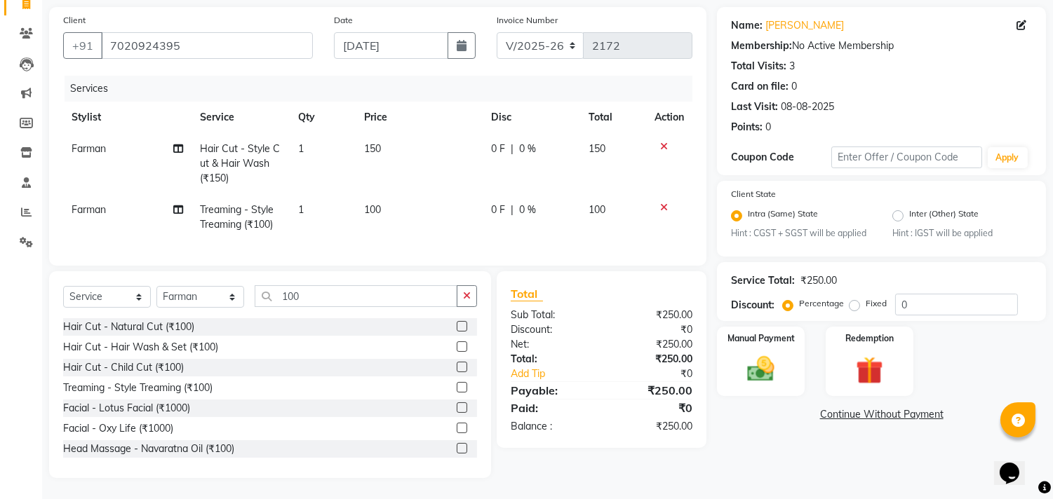
click at [837, 407] on link "Continue Without Payment" at bounding box center [881, 414] width 323 height 15
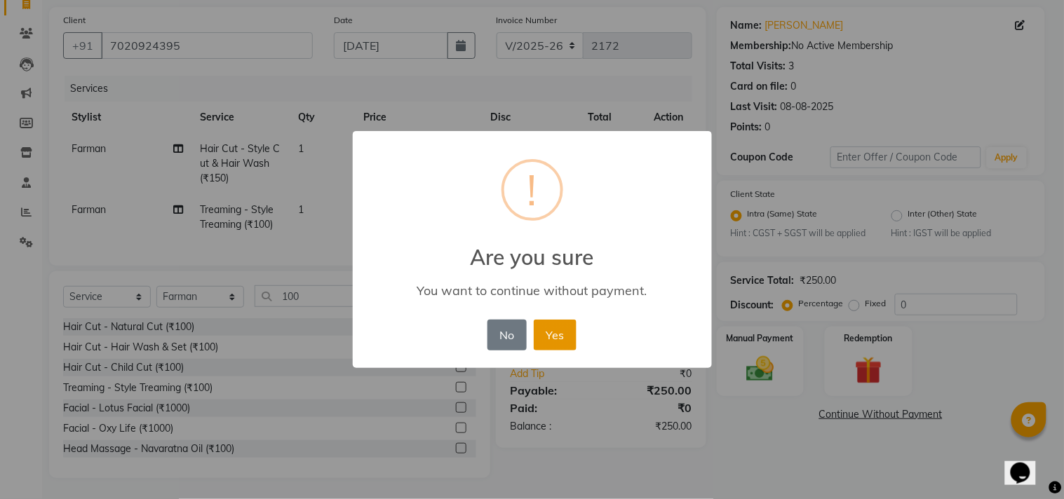
click at [549, 328] on button "Yes" at bounding box center [555, 335] width 43 height 31
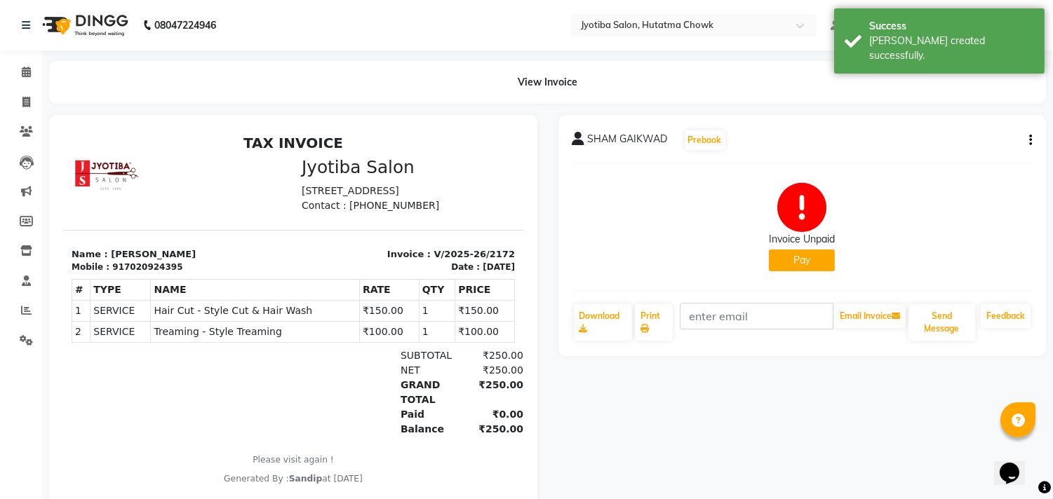
click at [794, 258] on button "Pay" at bounding box center [802, 261] width 66 height 22
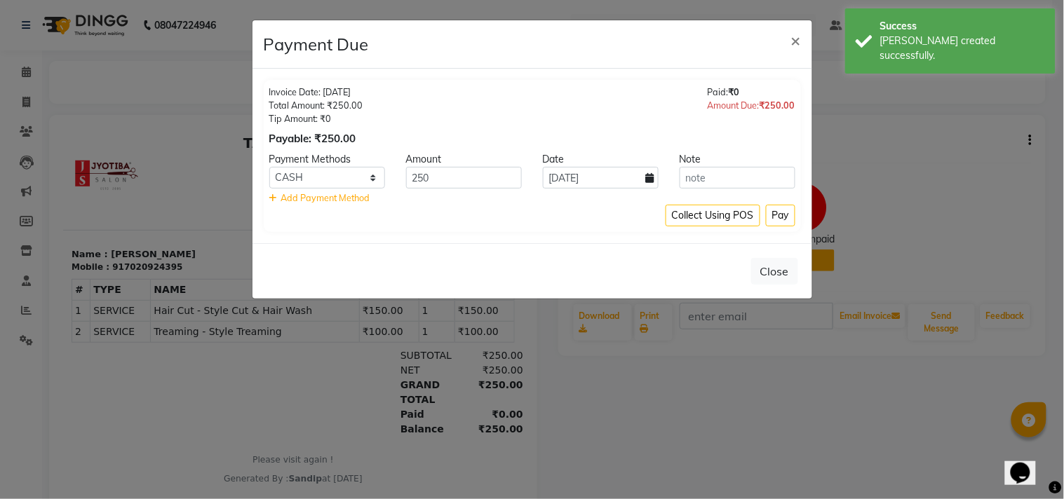
click at [332, 164] on div "Payment Methods" at bounding box center [327, 159] width 137 height 15
click at [332, 174] on select "CASH ONLINE CARD" at bounding box center [327, 178] width 116 height 22
click at [269, 167] on select "CASH ONLINE CARD" at bounding box center [327, 178] width 116 height 22
click at [780, 220] on button "Pay" at bounding box center [780, 216] width 29 height 22
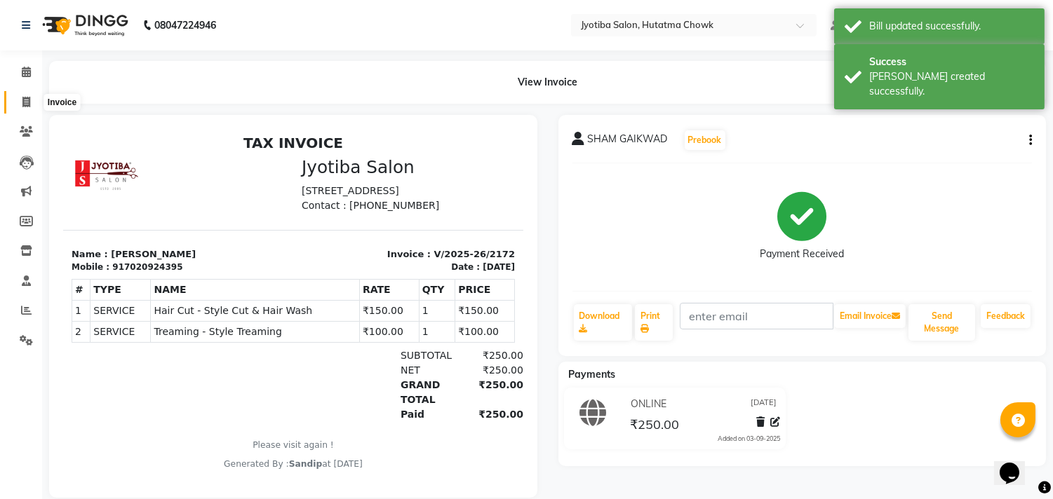
click at [25, 100] on icon at bounding box center [26, 102] width 8 height 11
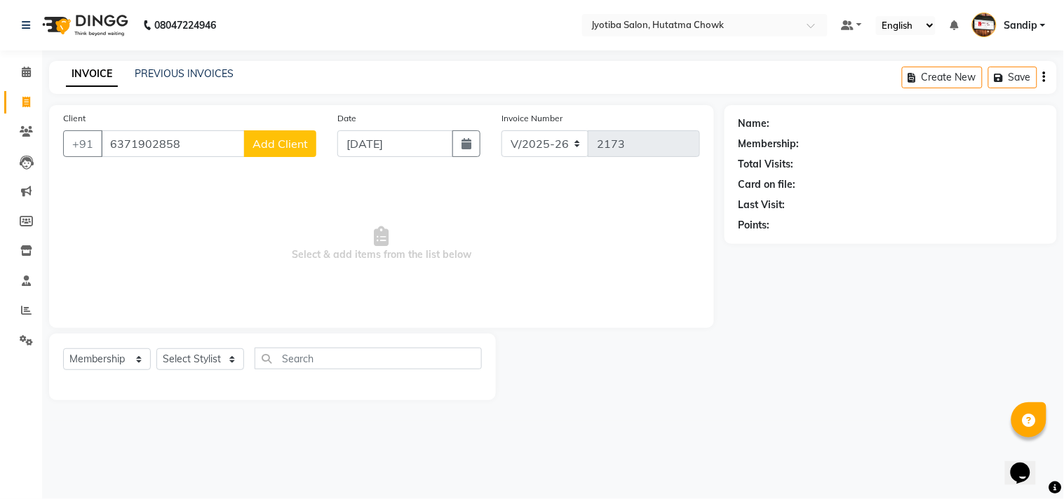
click at [276, 139] on span "Add Client" at bounding box center [279, 144] width 55 height 14
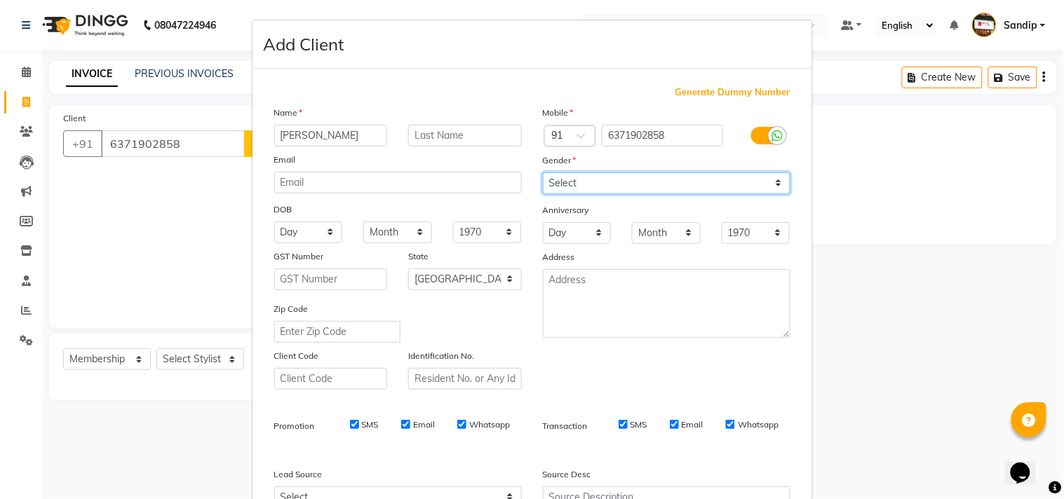
click at [581, 182] on select "Select [DEMOGRAPHIC_DATA] [DEMOGRAPHIC_DATA] Other Prefer Not To Say" at bounding box center [667, 184] width 248 height 22
click at [543, 173] on select "Select [DEMOGRAPHIC_DATA] [DEMOGRAPHIC_DATA] Other Prefer Not To Say" at bounding box center [667, 184] width 248 height 22
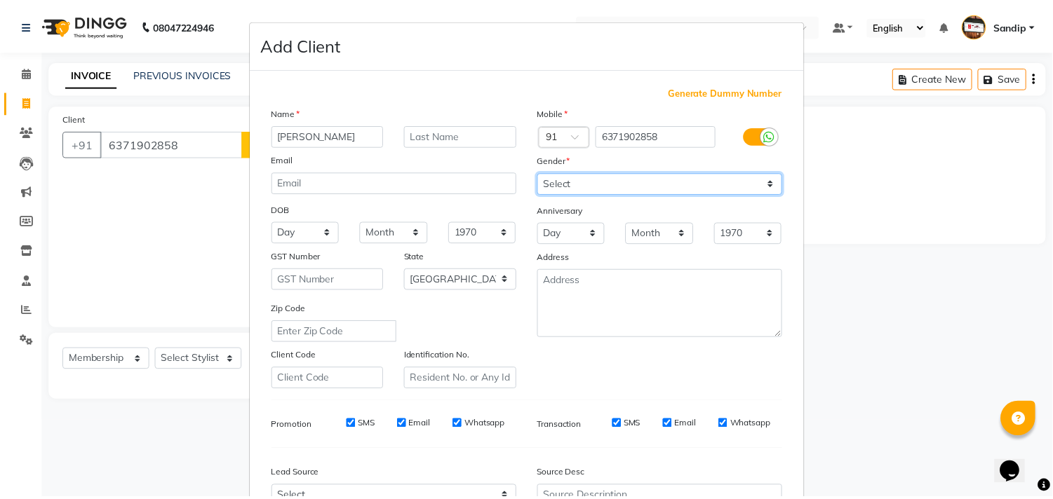
scroll to position [149, 0]
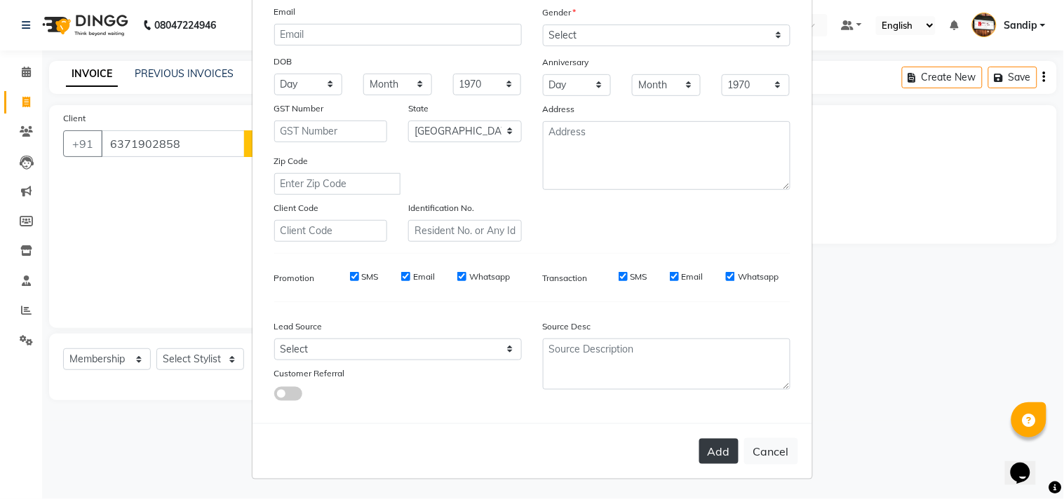
click at [699, 449] on button "Add" at bounding box center [718, 451] width 39 height 25
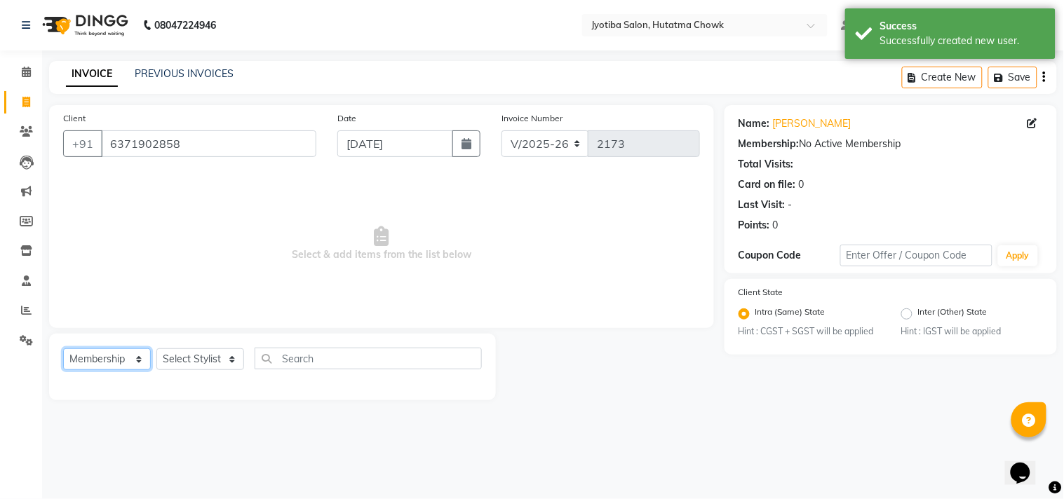
click at [116, 362] on select "Select Service Product Membership Package Voucher Prepaid Gift Card" at bounding box center [107, 360] width 88 height 22
click at [63, 349] on select "Select Service Product Membership Package Voucher Prepaid Gift Card" at bounding box center [107, 360] width 88 height 22
click at [187, 358] on select "Select Stylist [PERSON_NAME] [PERSON_NAME] [PERSON_NAME] [PERSON_NAME] prem RAH…" at bounding box center [200, 360] width 88 height 22
click at [156, 349] on select "Select Stylist [PERSON_NAME] [PERSON_NAME] [PERSON_NAME] [PERSON_NAME] prem RAH…" at bounding box center [200, 360] width 88 height 22
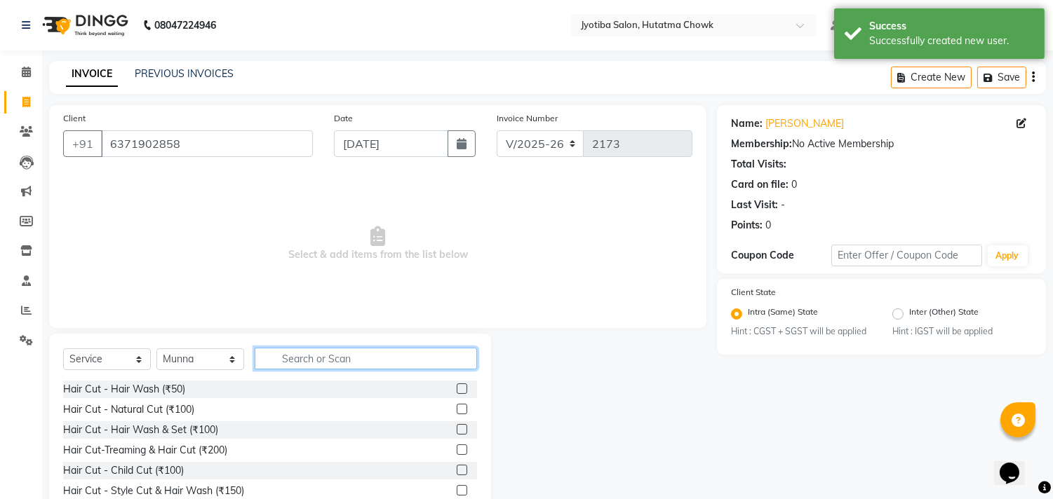
click at [297, 363] on input "text" at bounding box center [366, 359] width 222 height 22
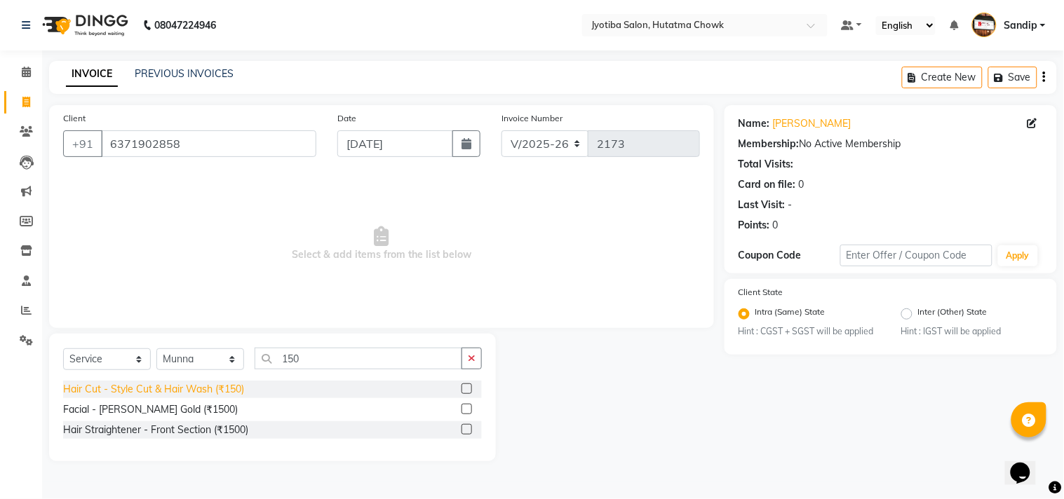
click at [201, 390] on div "Hair Cut - Style Cut & Hair Wash (₹150)" at bounding box center [153, 389] width 181 height 15
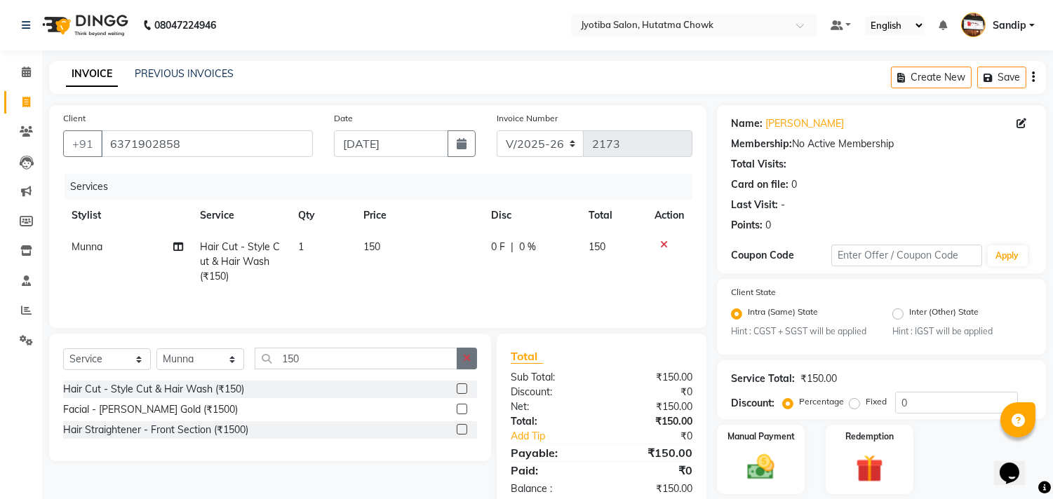
click at [462, 353] on button "button" at bounding box center [467, 359] width 20 height 22
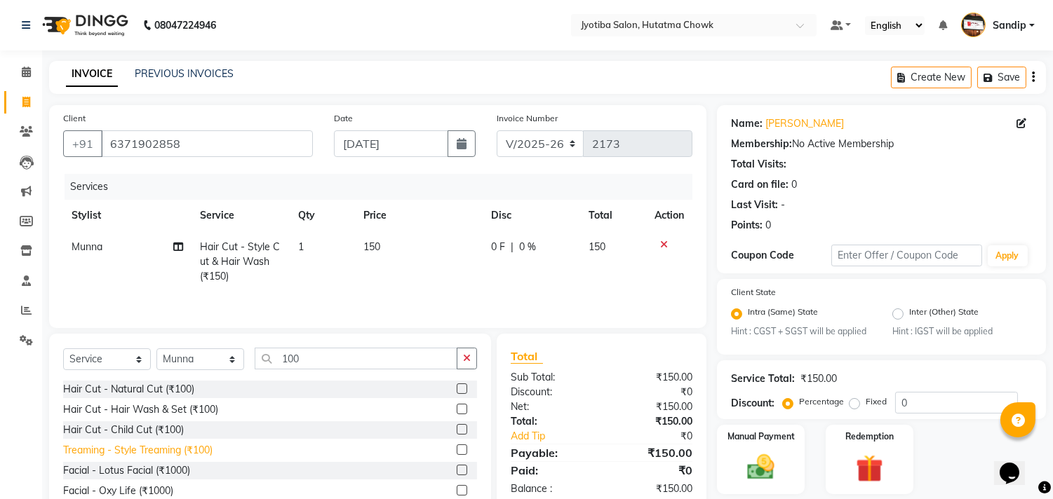
click at [161, 457] on div "Treaming - Style Treaming (₹100)" at bounding box center [137, 450] width 149 height 15
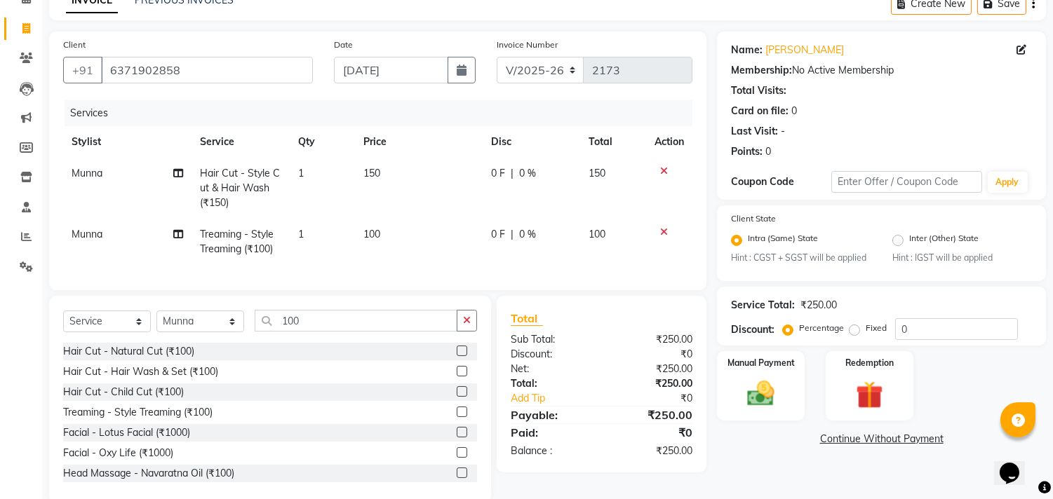
scroll to position [109, 0]
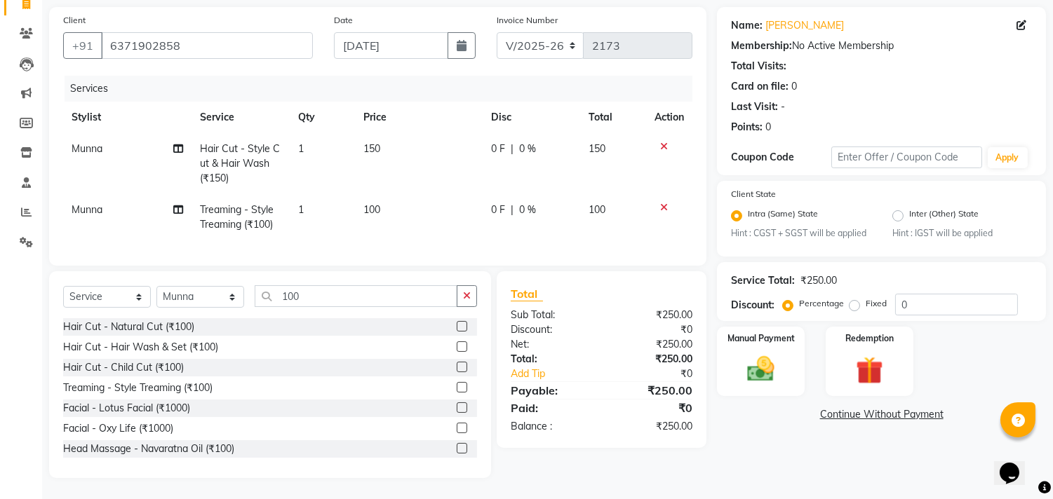
click at [851, 408] on link "Continue Without Payment" at bounding box center [881, 414] width 323 height 15
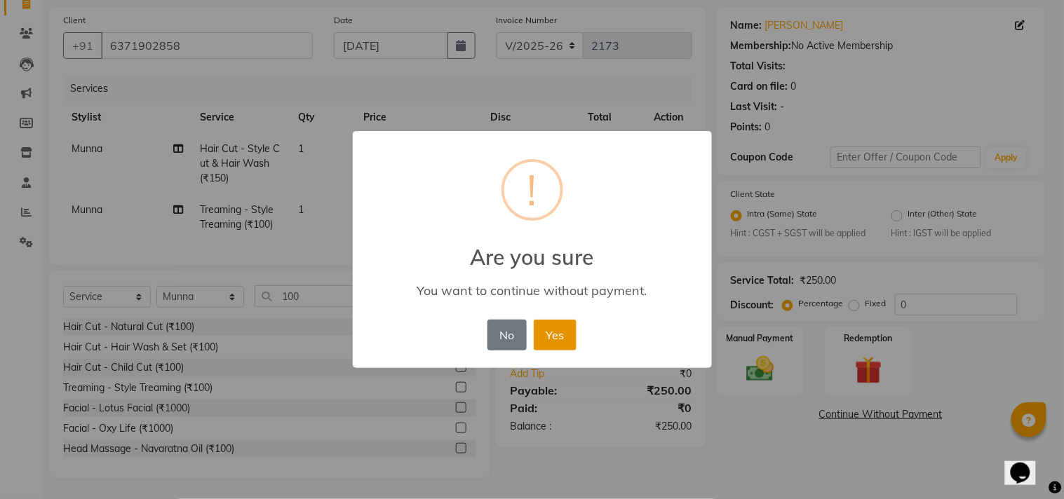
click at [546, 330] on button "Yes" at bounding box center [555, 335] width 43 height 31
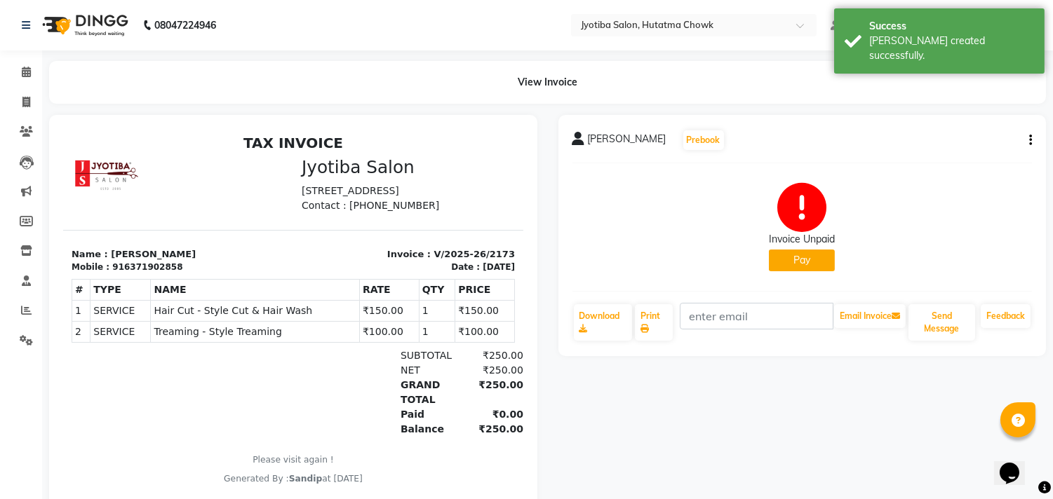
click at [800, 260] on button "Pay" at bounding box center [802, 261] width 66 height 22
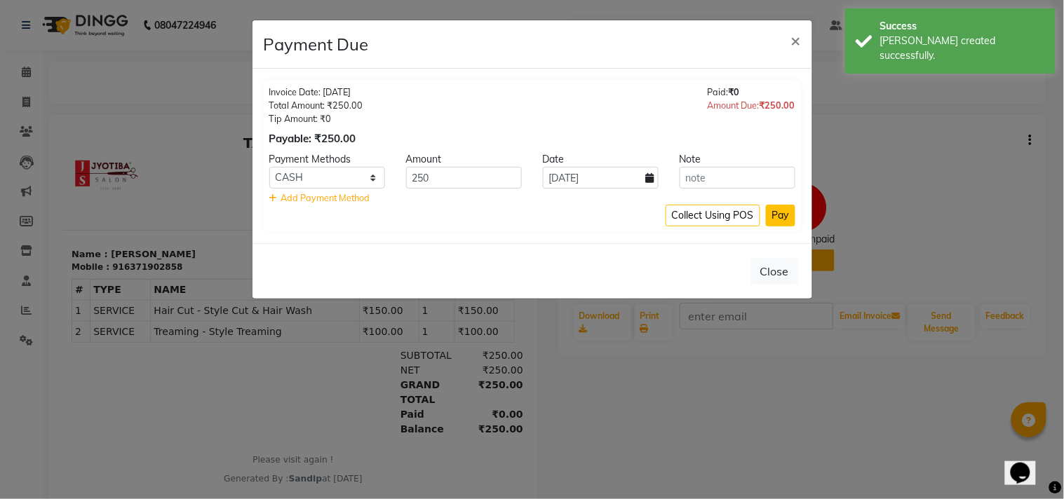
click at [779, 215] on button "Pay" at bounding box center [780, 216] width 29 height 22
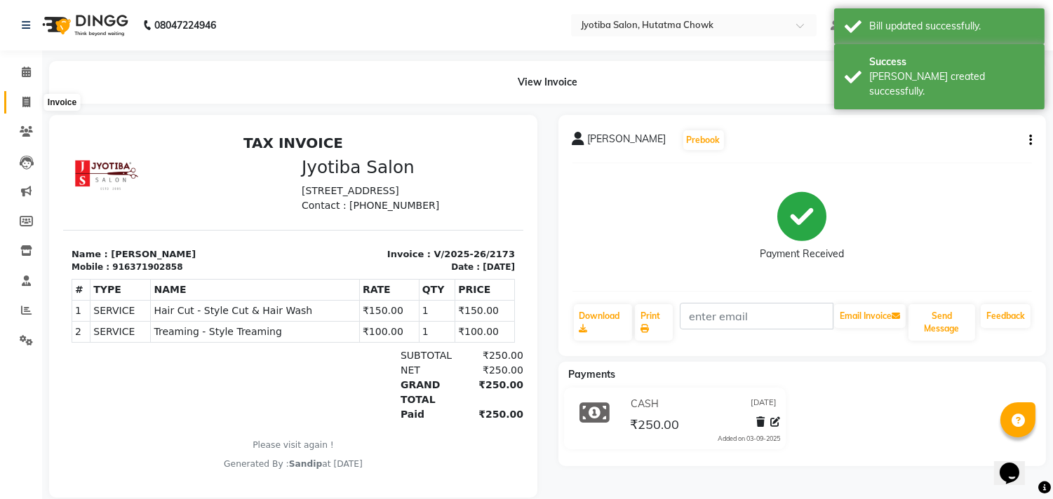
click at [25, 98] on icon at bounding box center [26, 102] width 8 height 11
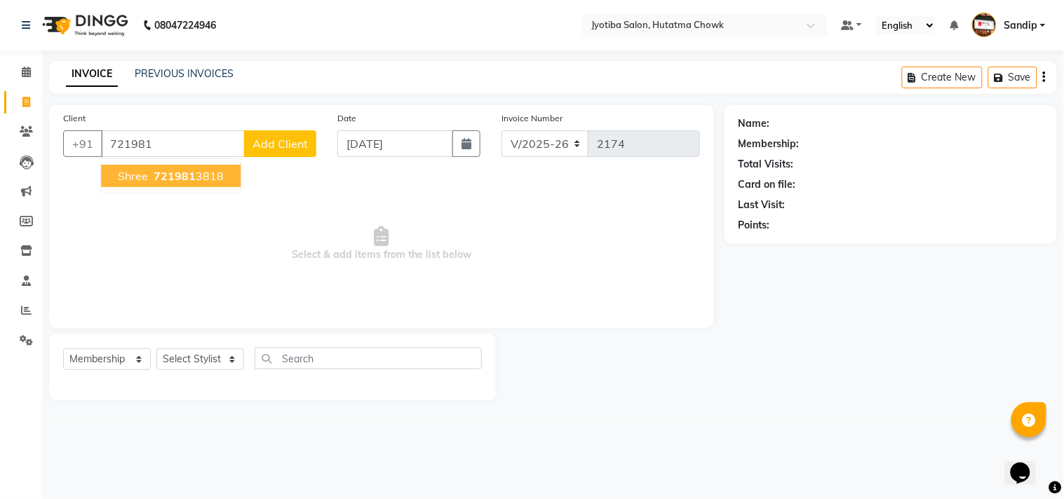
click at [198, 184] on button "shree 721981 3818" at bounding box center [171, 176] width 140 height 22
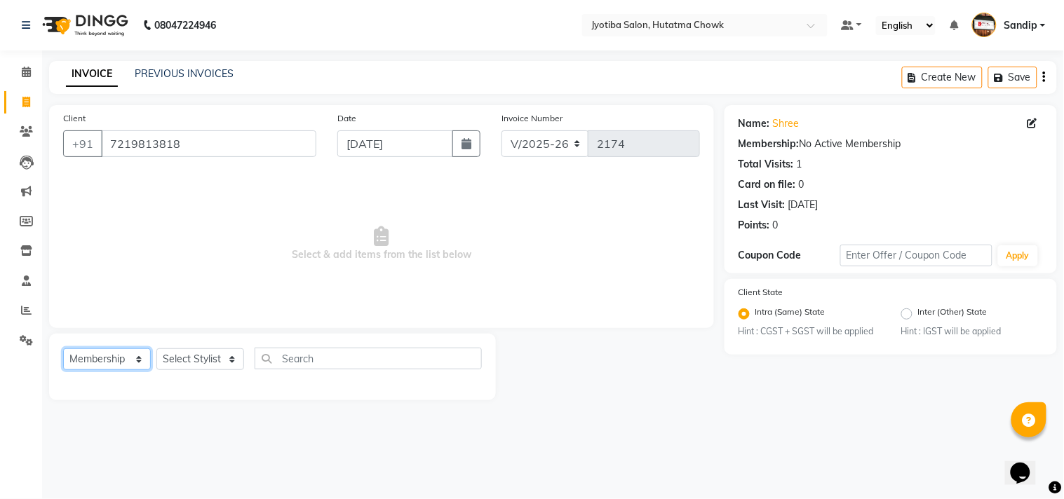
click at [111, 365] on select "Select Service Product Membership Package Voucher Prepaid Gift Card" at bounding box center [107, 360] width 88 height 22
click at [63, 349] on select "Select Service Product Membership Package Voucher Prepaid Gift Card" at bounding box center [107, 360] width 88 height 22
click at [201, 351] on select "Select Stylist [PERSON_NAME] [PERSON_NAME] [PERSON_NAME] [PERSON_NAME] prem RAH…" at bounding box center [200, 360] width 88 height 22
click at [156, 349] on select "Select Stylist [PERSON_NAME] [PERSON_NAME] [PERSON_NAME] [PERSON_NAME] prem RAH…" at bounding box center [200, 360] width 88 height 22
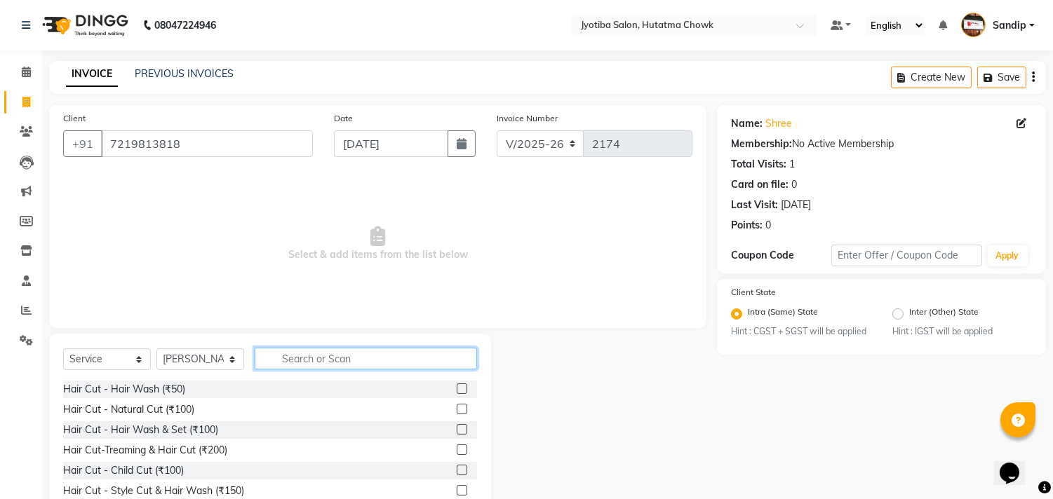
click at [303, 360] on input "text" at bounding box center [366, 359] width 222 height 22
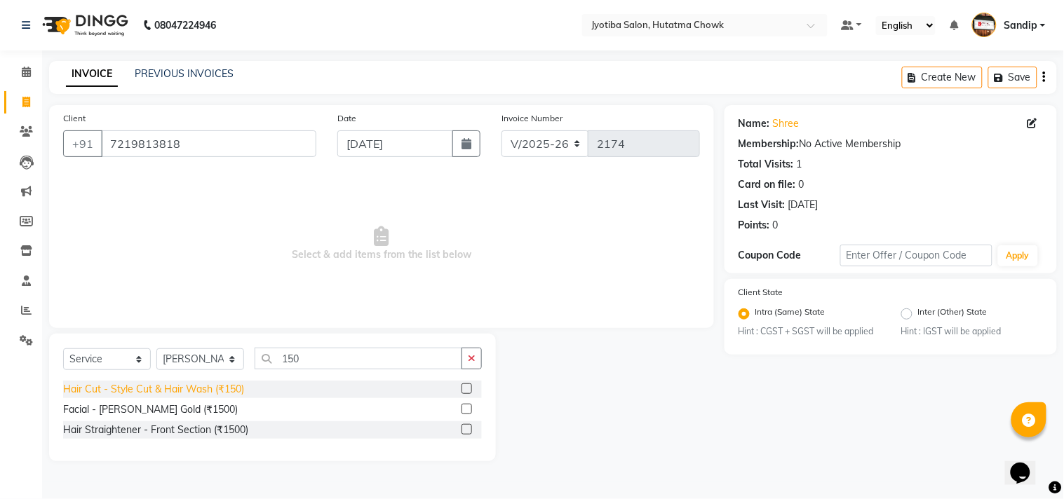
click at [166, 386] on div "Hair Cut - Style Cut & Hair Wash (₹150)" at bounding box center [153, 389] width 181 height 15
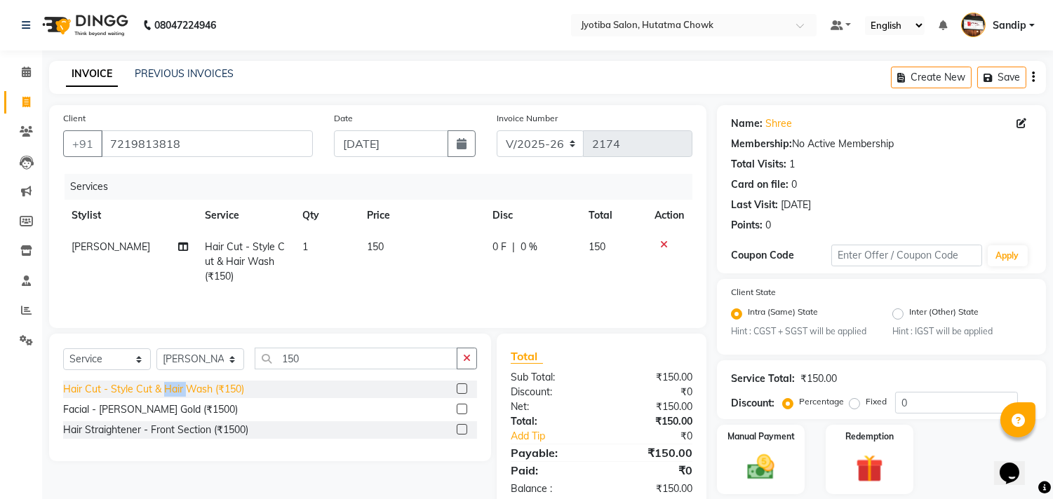
click at [166, 386] on div "Hair Cut - Style Cut & Hair Wash (₹150)" at bounding box center [153, 389] width 181 height 15
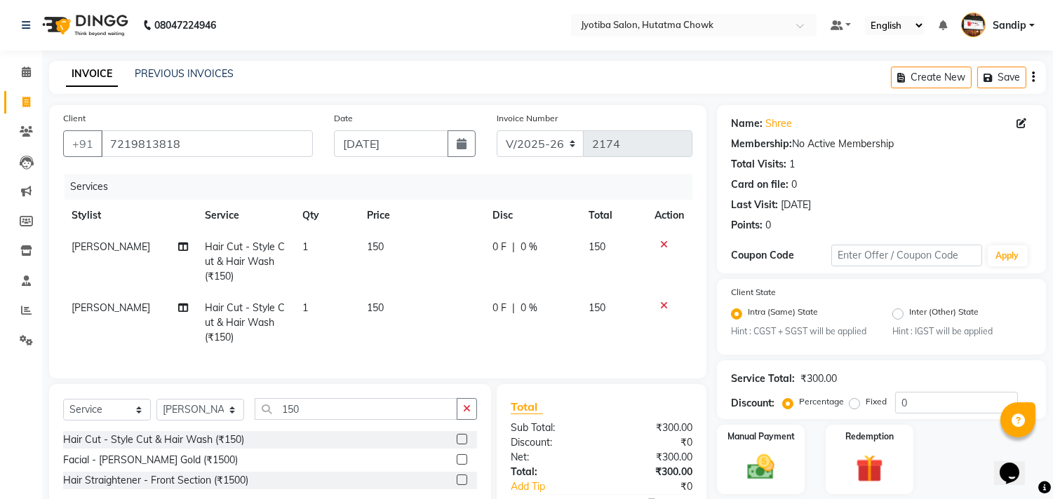
click at [661, 307] on icon at bounding box center [664, 306] width 8 height 10
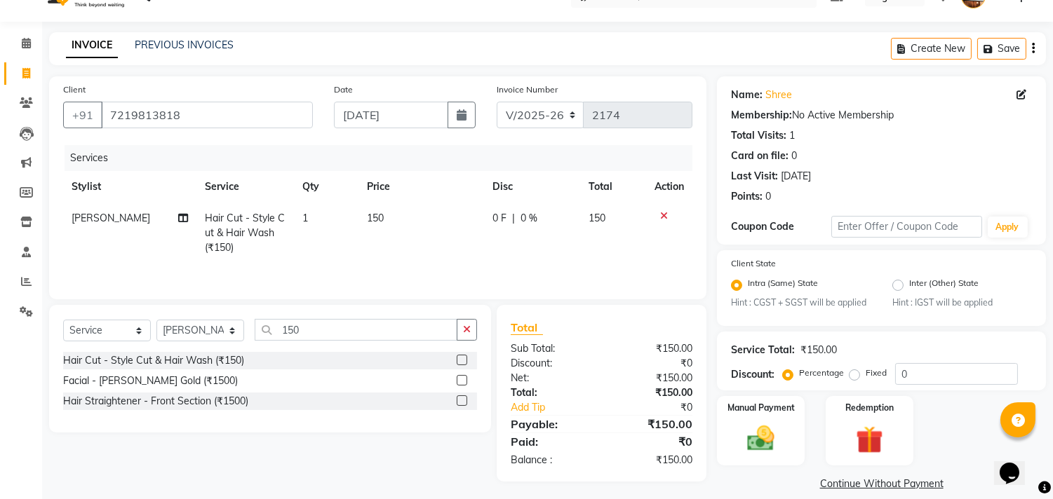
scroll to position [44, 0]
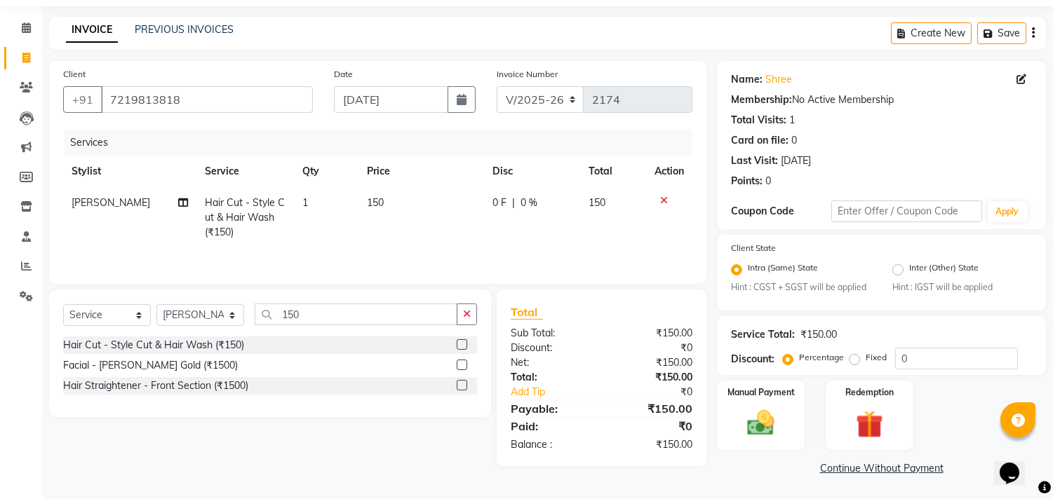
click at [839, 471] on link "Continue Without Payment" at bounding box center [881, 469] width 323 height 15
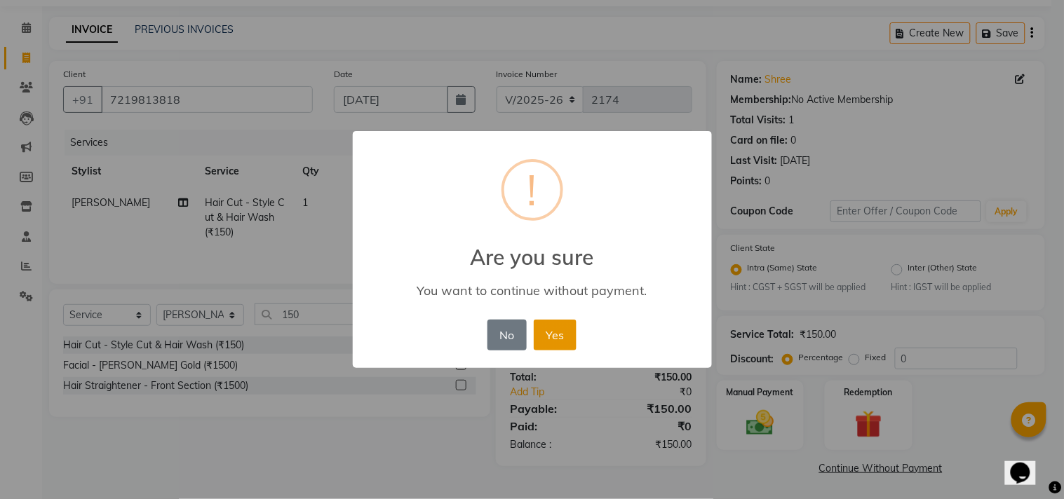
click at [552, 331] on button "Yes" at bounding box center [555, 335] width 43 height 31
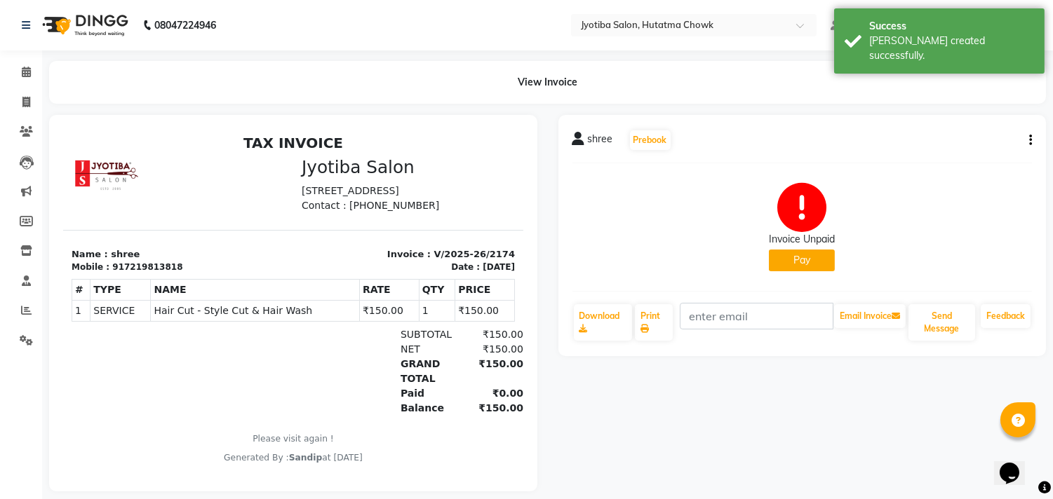
click at [793, 269] on button "Pay" at bounding box center [802, 261] width 66 height 22
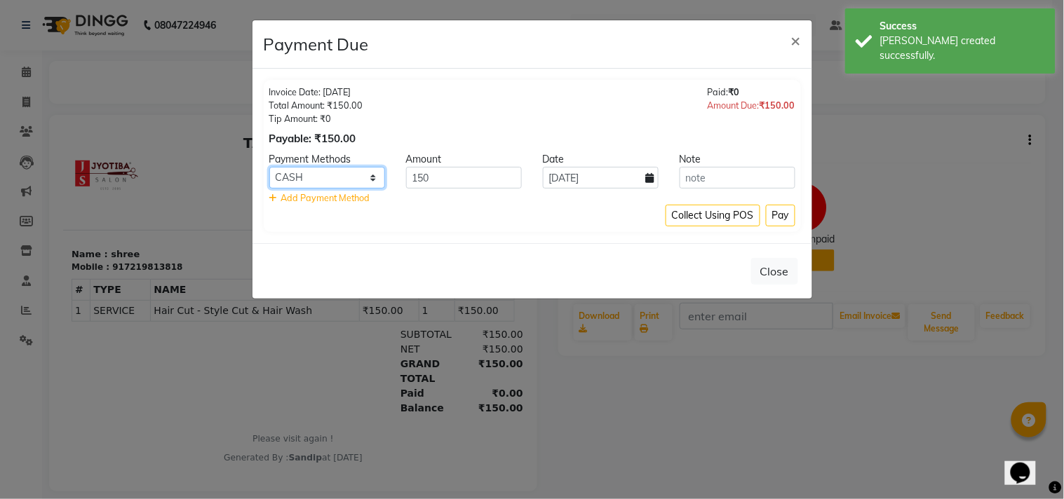
click at [337, 180] on select "CASH ONLINE CARD" at bounding box center [327, 178] width 116 height 22
click at [269, 167] on select "CASH ONLINE CARD" at bounding box center [327, 178] width 116 height 22
click at [777, 208] on button "Pay" at bounding box center [780, 216] width 29 height 22
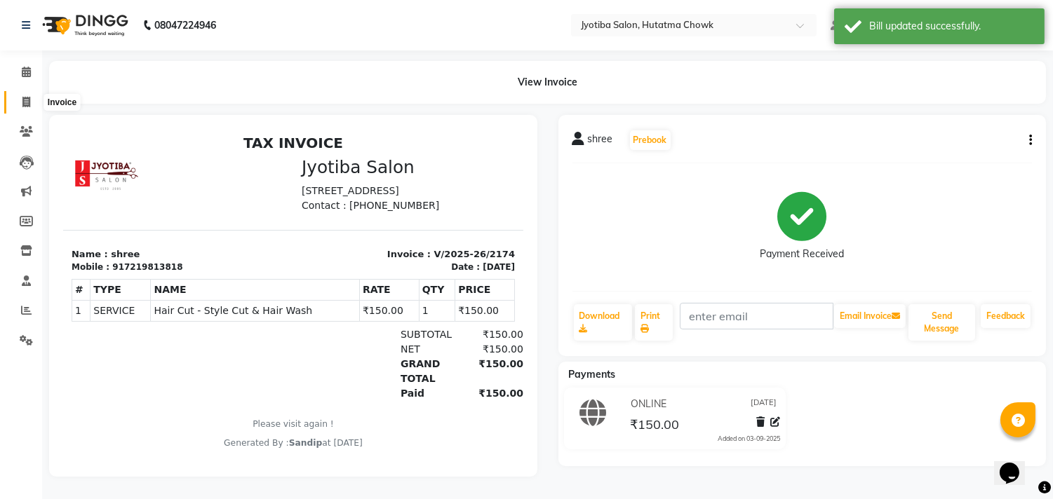
click at [25, 107] on icon at bounding box center [26, 102] width 8 height 11
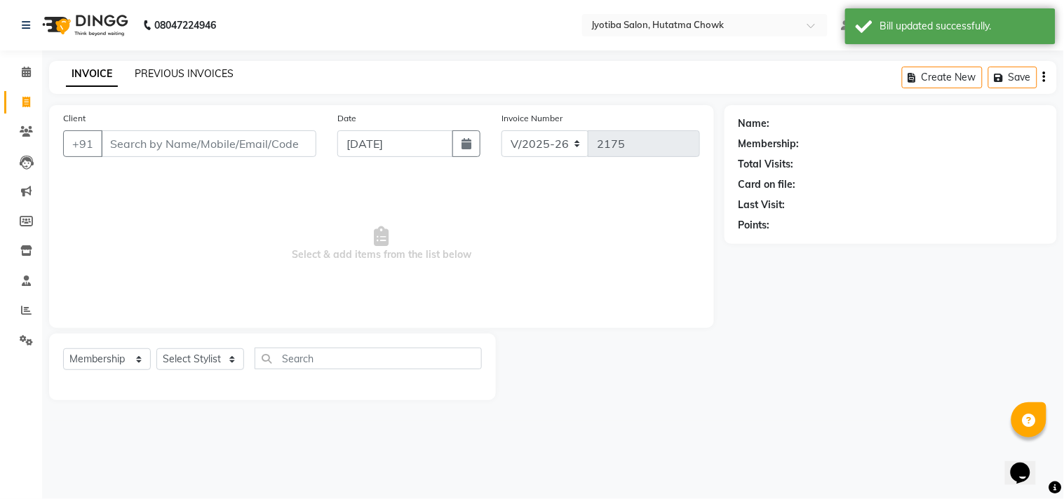
click at [183, 70] on link "PREVIOUS INVOICES" at bounding box center [184, 73] width 99 height 13
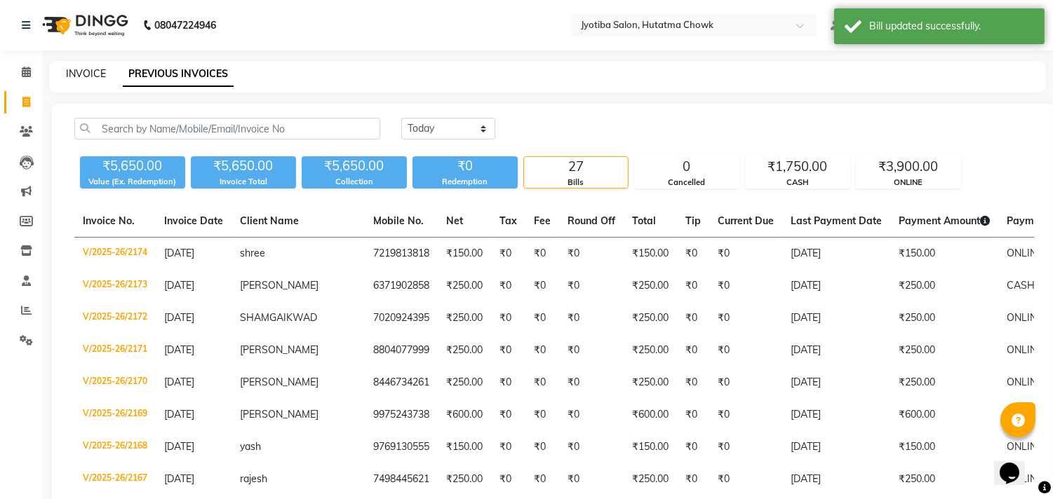
click at [85, 70] on link "INVOICE" at bounding box center [86, 73] width 40 height 13
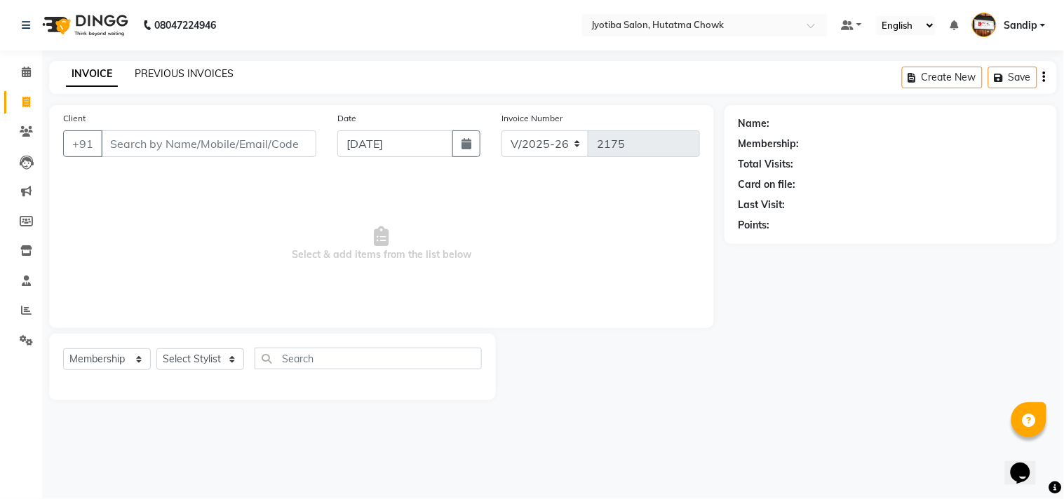
click at [185, 70] on link "PREVIOUS INVOICES" at bounding box center [184, 73] width 99 height 13
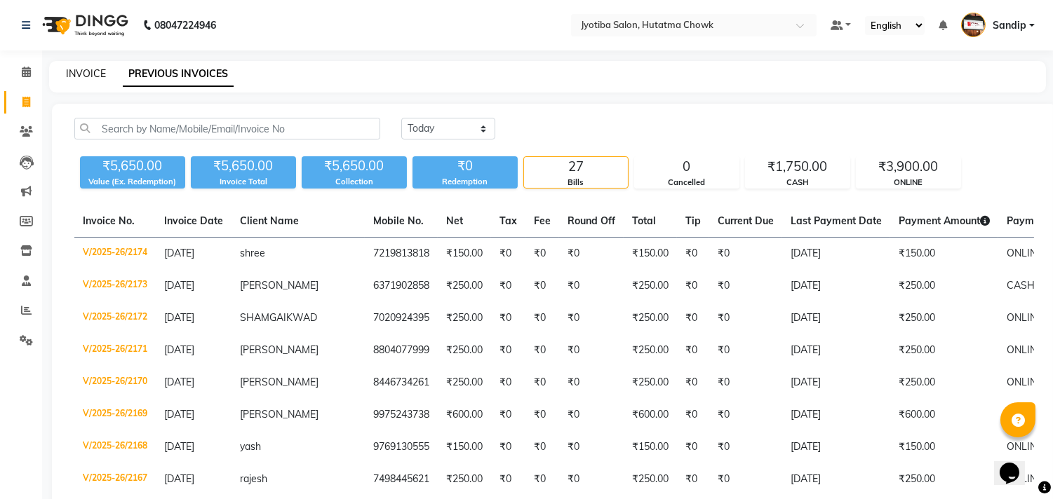
click at [86, 70] on link "INVOICE" at bounding box center [86, 73] width 40 height 13
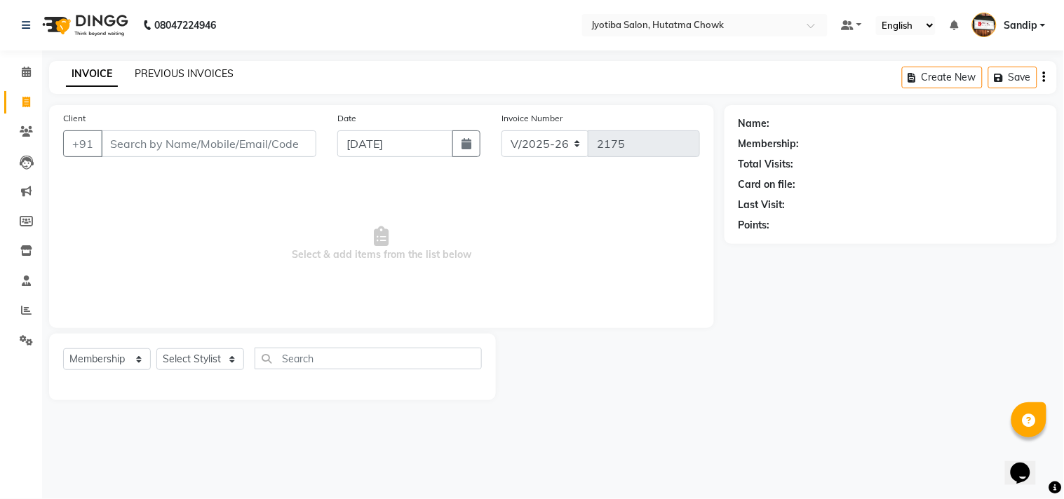
click at [187, 72] on link "PREVIOUS INVOICES" at bounding box center [184, 73] width 99 height 13
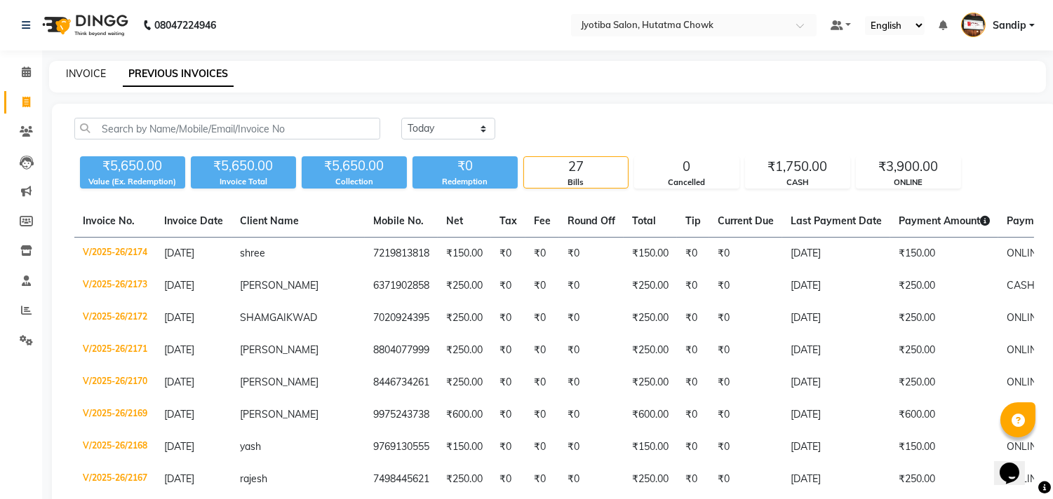
click at [86, 73] on link "INVOICE" at bounding box center [86, 73] width 40 height 13
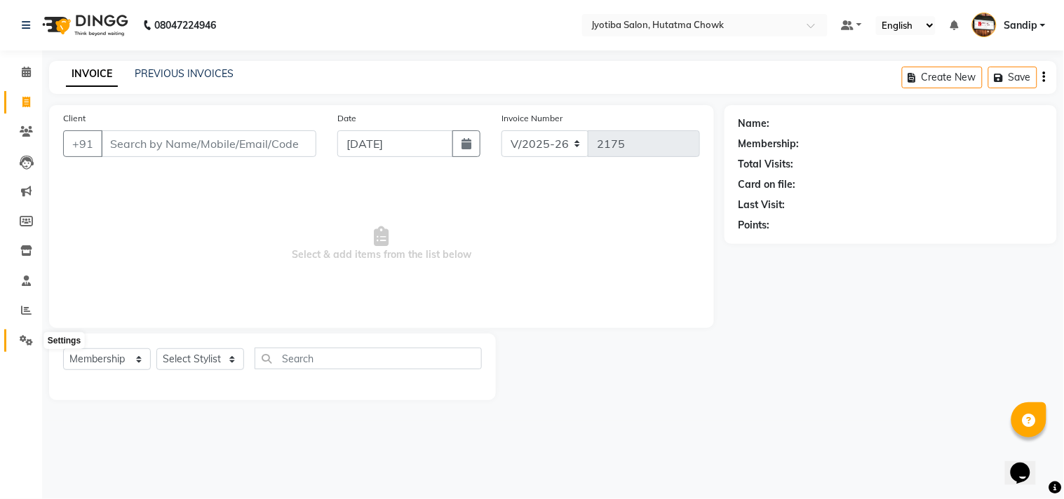
click at [20, 339] on icon at bounding box center [26, 340] width 13 height 11
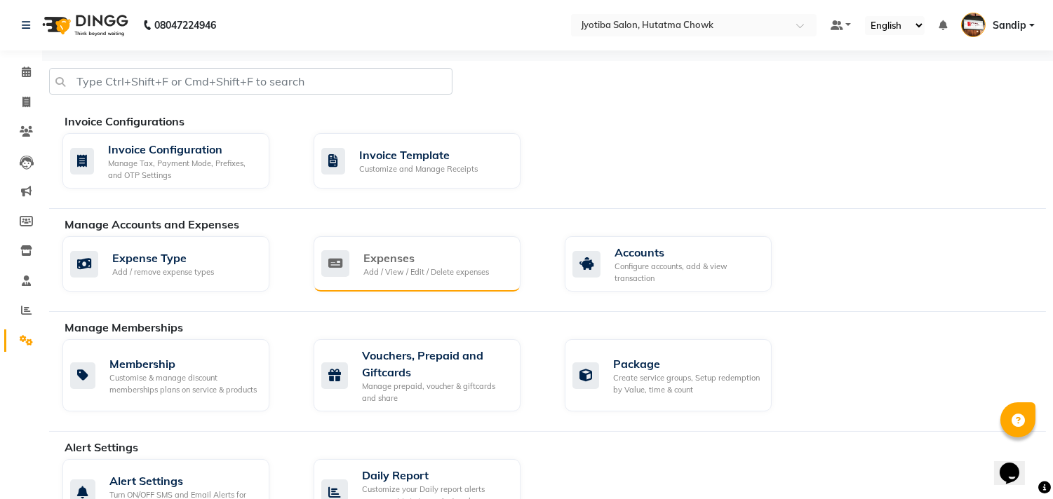
click at [404, 252] on div "Expenses" at bounding box center [426, 258] width 126 height 17
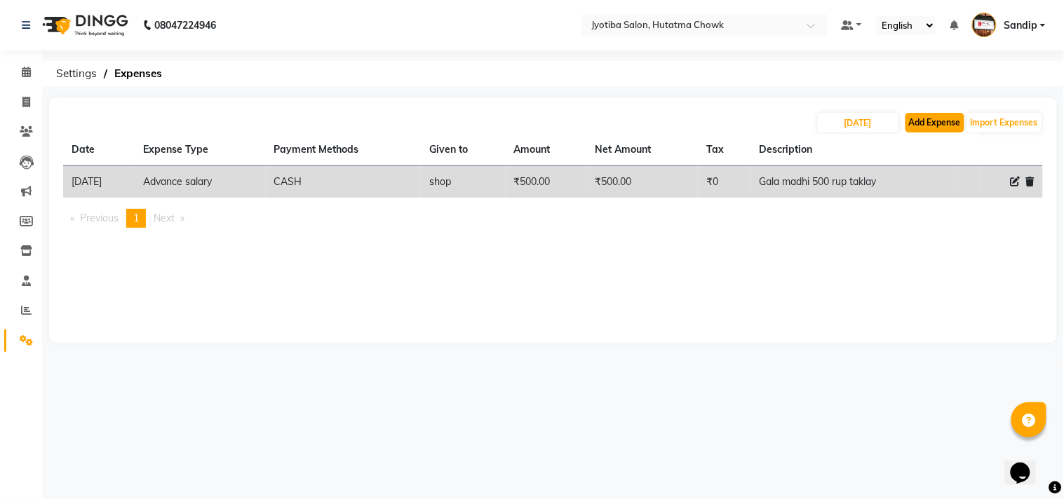
click at [920, 118] on button "Add Expense" at bounding box center [934, 123] width 59 height 20
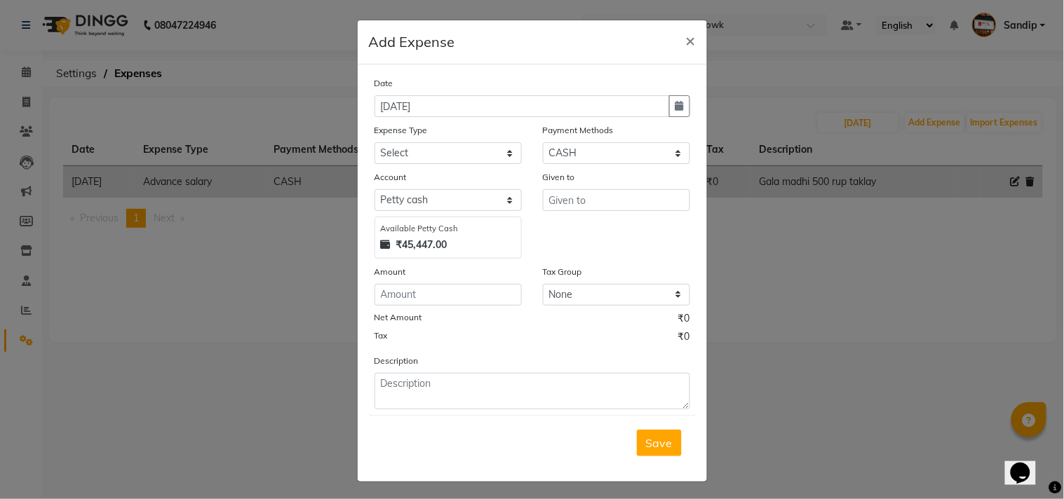
click at [445, 141] on div "Expense Type" at bounding box center [448, 133] width 147 height 20
click at [445, 149] on select "Select Advance salary Advance salary ajaj Bank charges Car maintenance Cash tra…" at bounding box center [448, 153] width 147 height 22
click at [375, 142] on select "Select Advance salary Advance salary ajaj Bank charges Car maintenance Cash tra…" at bounding box center [448, 153] width 147 height 22
click at [585, 205] on input "text" at bounding box center [616, 200] width 147 height 22
click at [431, 302] on input "number" at bounding box center [448, 295] width 147 height 22
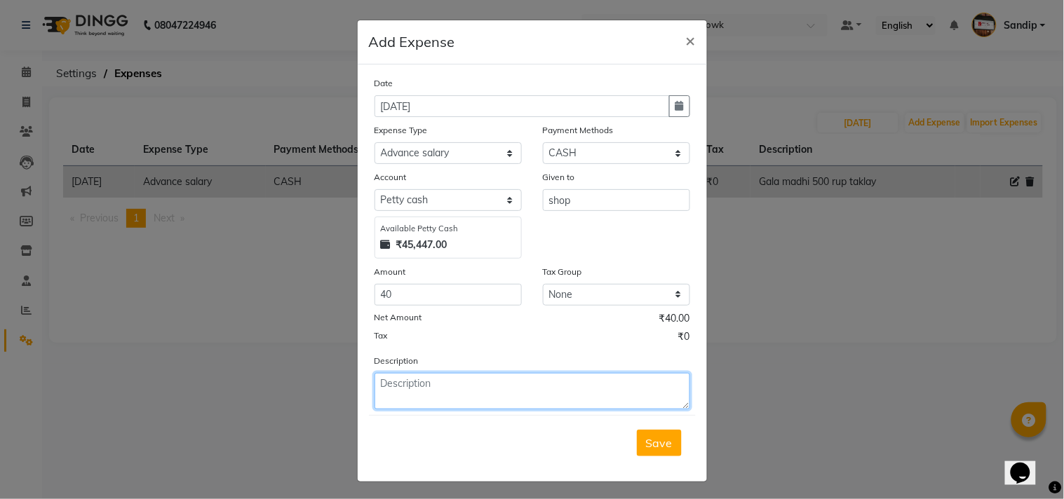
click at [405, 384] on textarea at bounding box center [533, 391] width 316 height 36
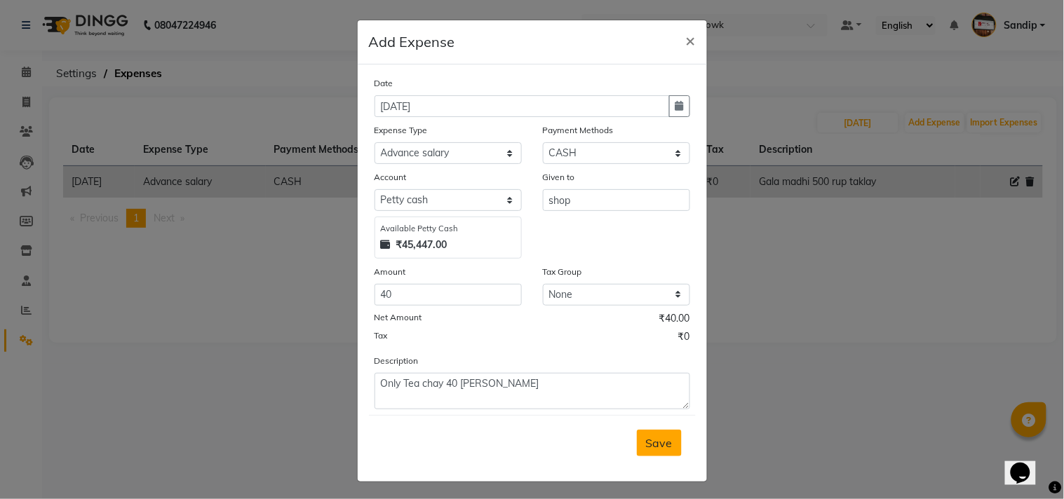
click at [656, 443] on span "Save" at bounding box center [659, 443] width 27 height 14
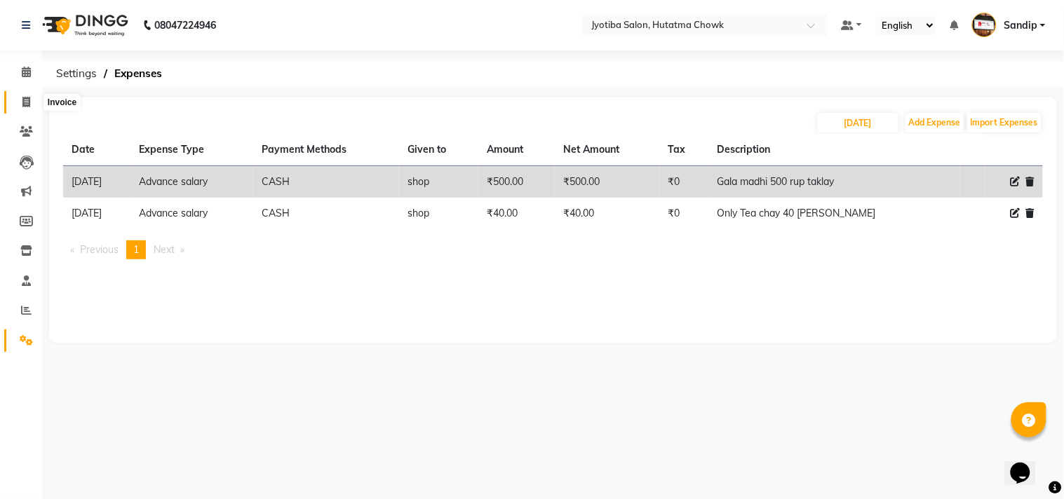
click at [24, 101] on icon at bounding box center [26, 102] width 8 height 11
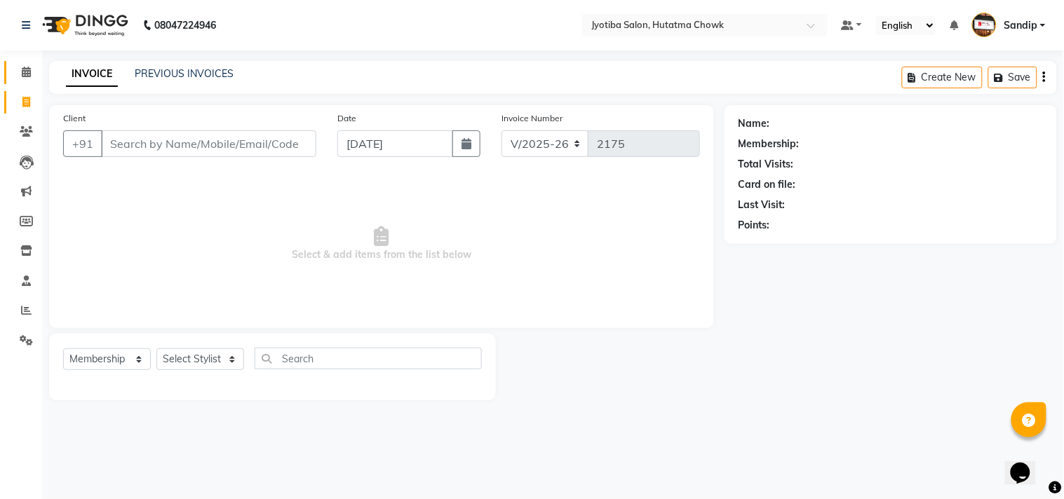
click at [24, 71] on icon at bounding box center [26, 72] width 9 height 11
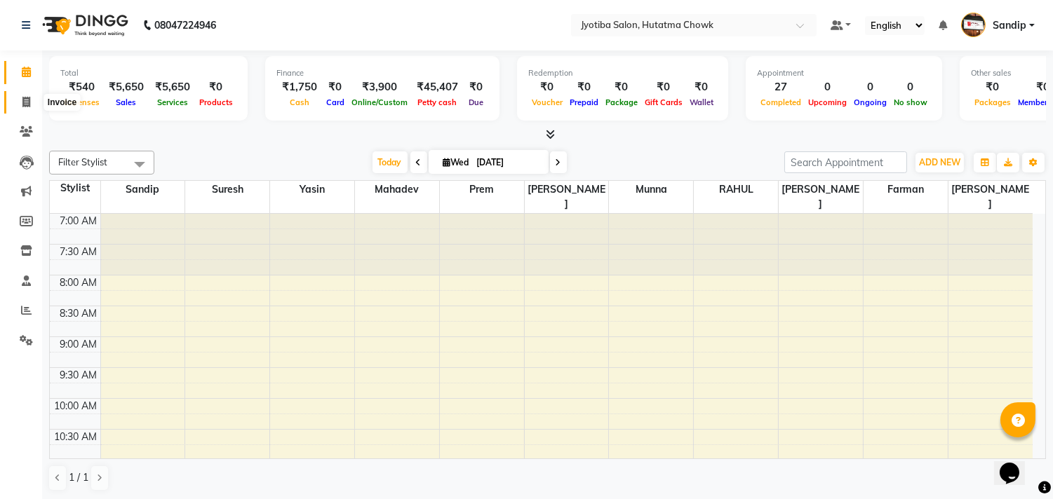
click at [23, 107] on icon at bounding box center [26, 102] width 8 height 11
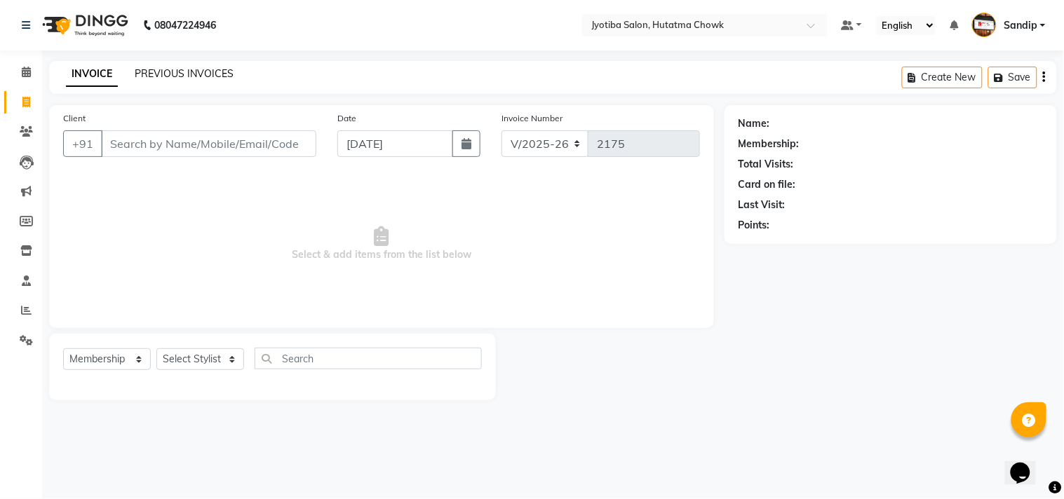
click at [182, 69] on link "PREVIOUS INVOICES" at bounding box center [184, 73] width 99 height 13
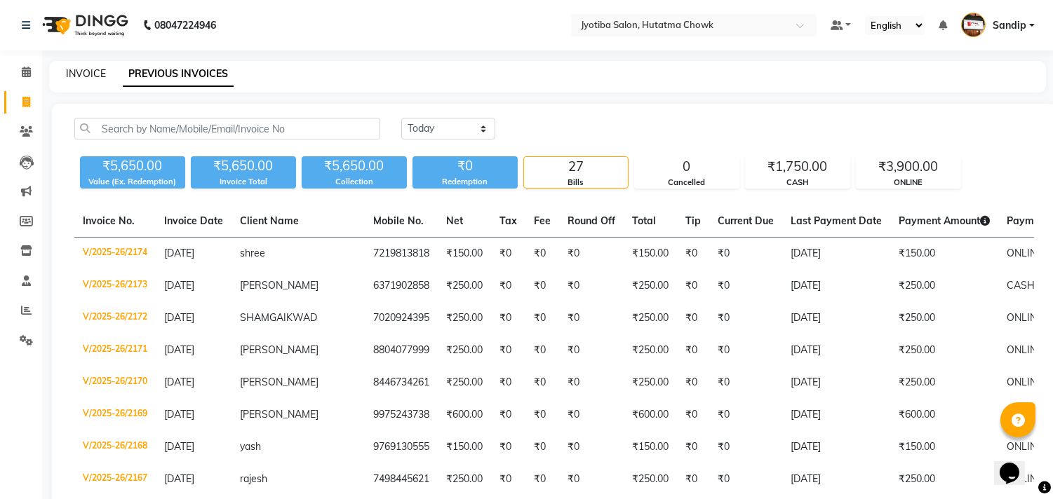
click at [86, 70] on link "INVOICE" at bounding box center [86, 73] width 40 height 13
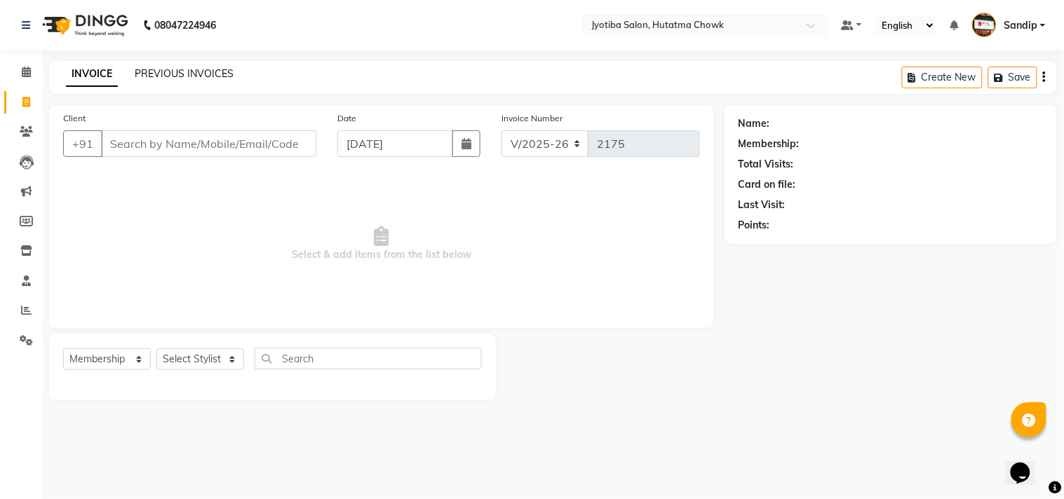
click at [183, 72] on link "PREVIOUS INVOICES" at bounding box center [184, 73] width 99 height 13
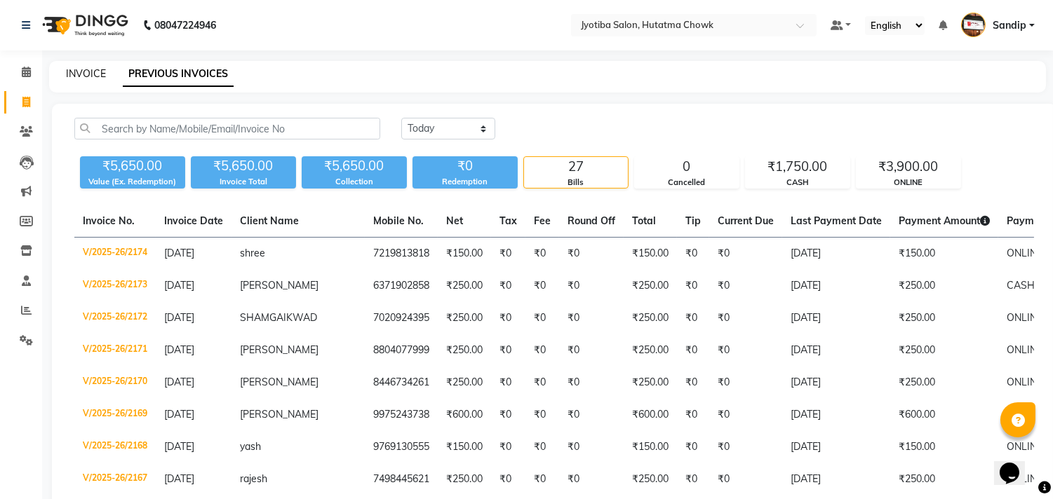
click at [86, 69] on link "INVOICE" at bounding box center [86, 73] width 40 height 13
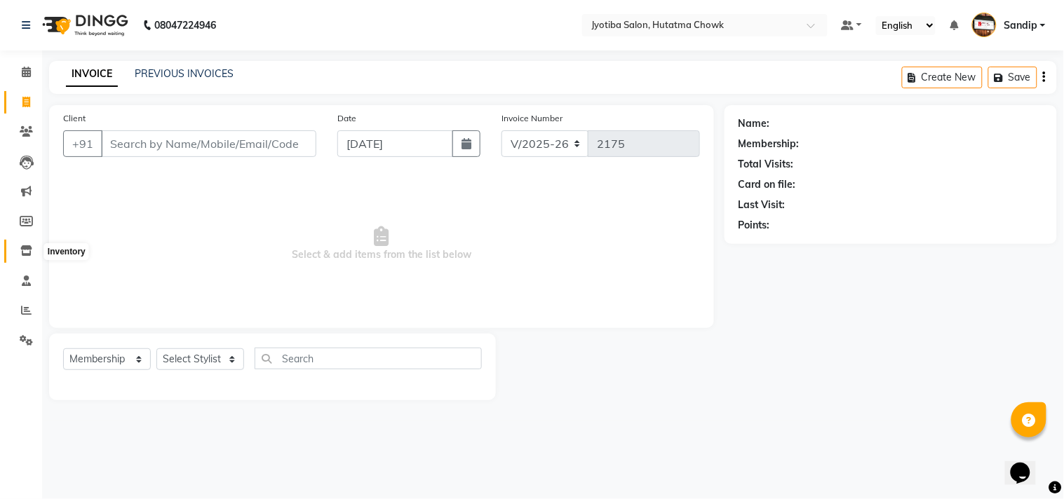
click at [23, 254] on icon at bounding box center [26, 250] width 12 height 11
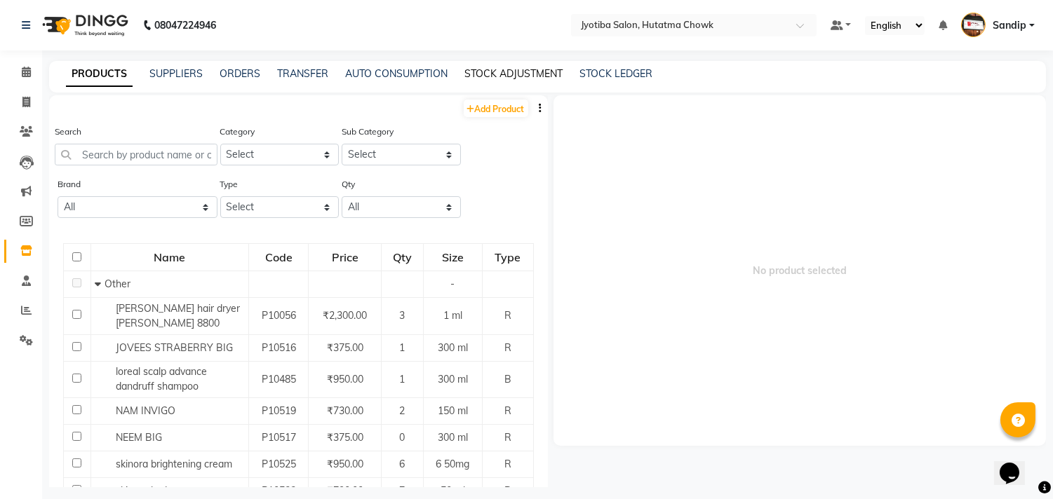
click at [495, 72] on link "STOCK ADJUSTMENT" at bounding box center [513, 73] width 98 height 13
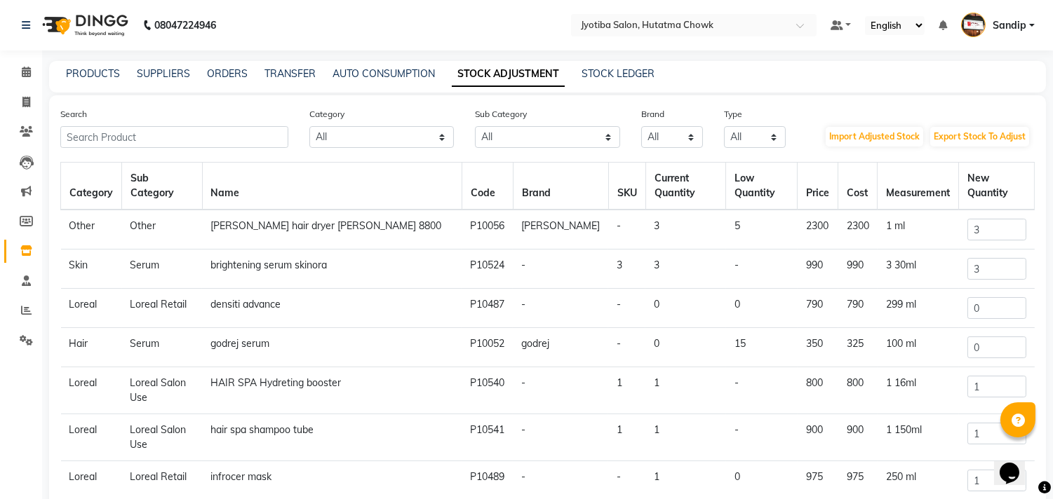
click at [608, 268] on td "3" at bounding box center [626, 269] width 37 height 39
click at [608, 270] on td "3" at bounding box center [626, 269] width 37 height 39
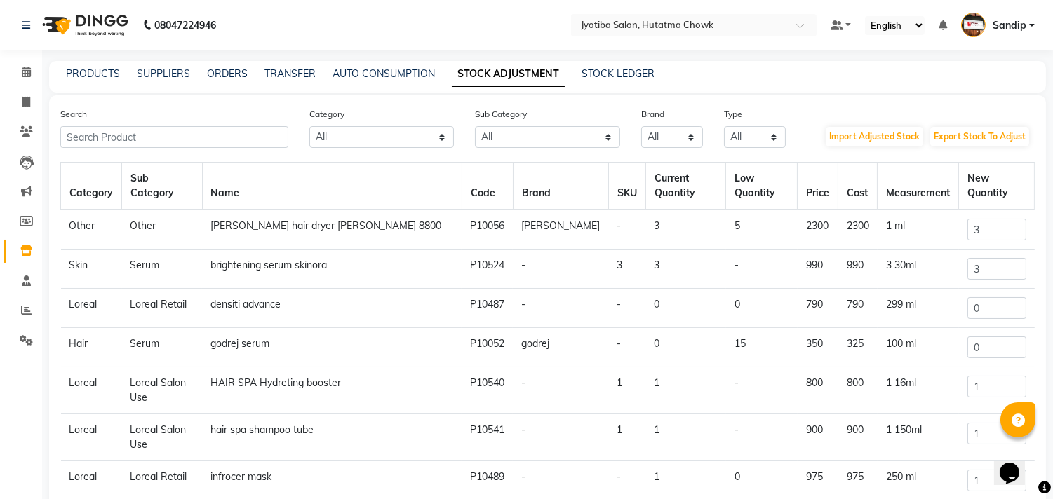
click at [608, 270] on td "3" at bounding box center [626, 269] width 37 height 39
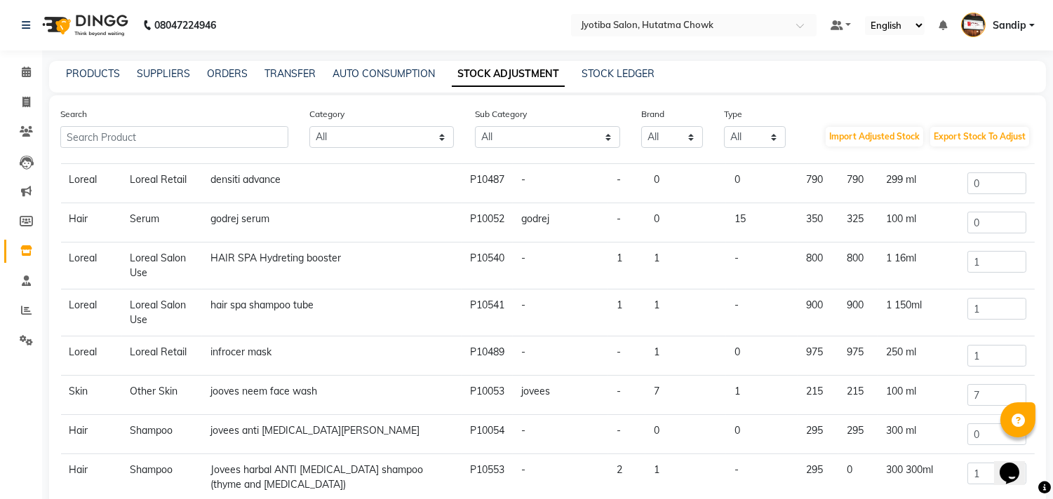
scroll to position [128, 0]
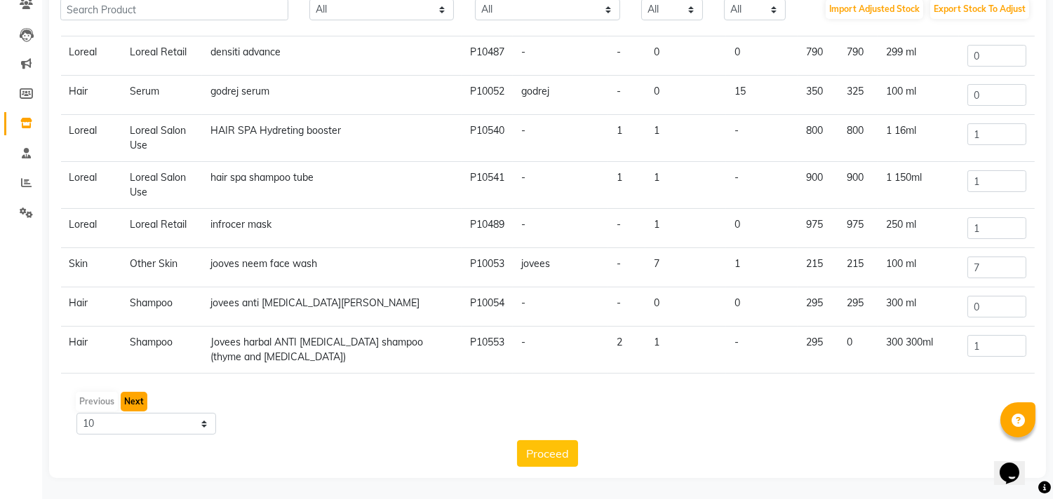
click at [129, 401] on button "Next" at bounding box center [134, 402] width 27 height 20
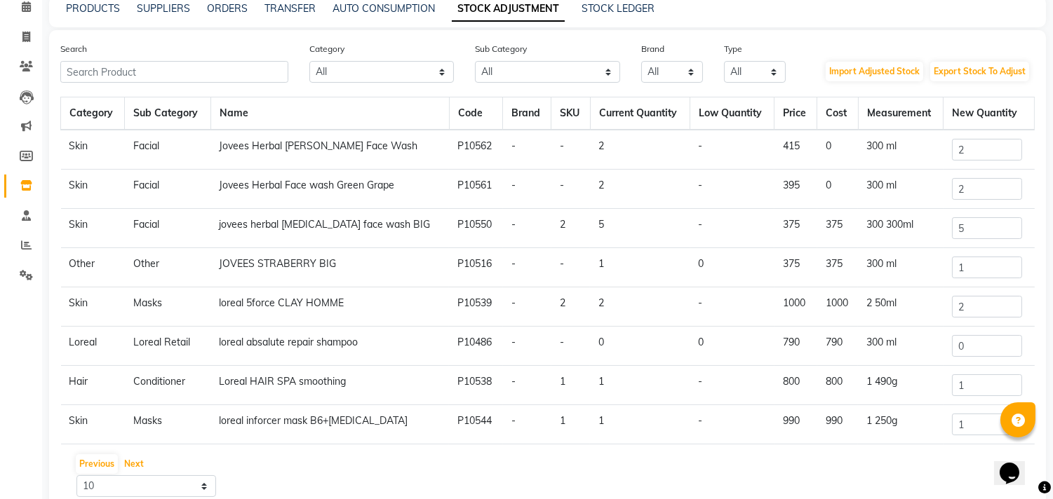
scroll to position [0, 0]
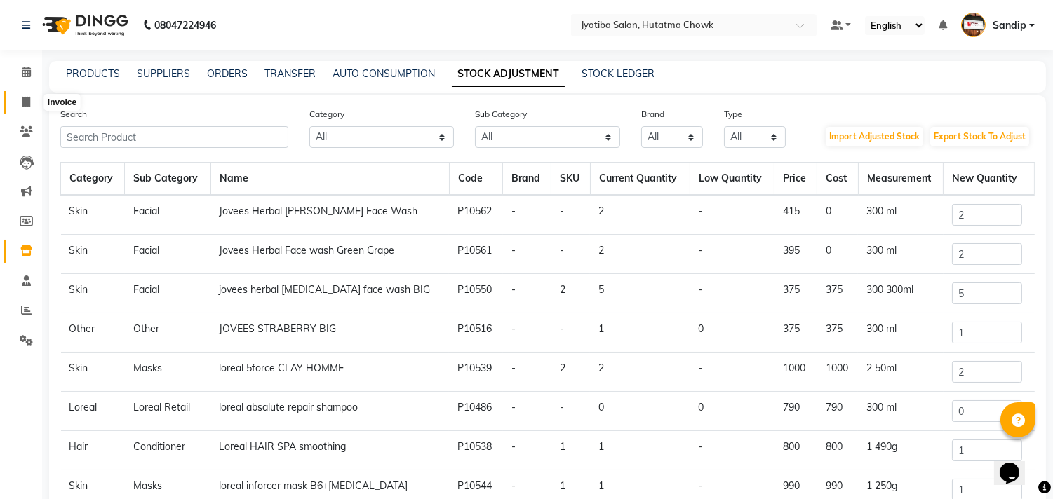
click at [24, 100] on icon at bounding box center [26, 102] width 8 height 11
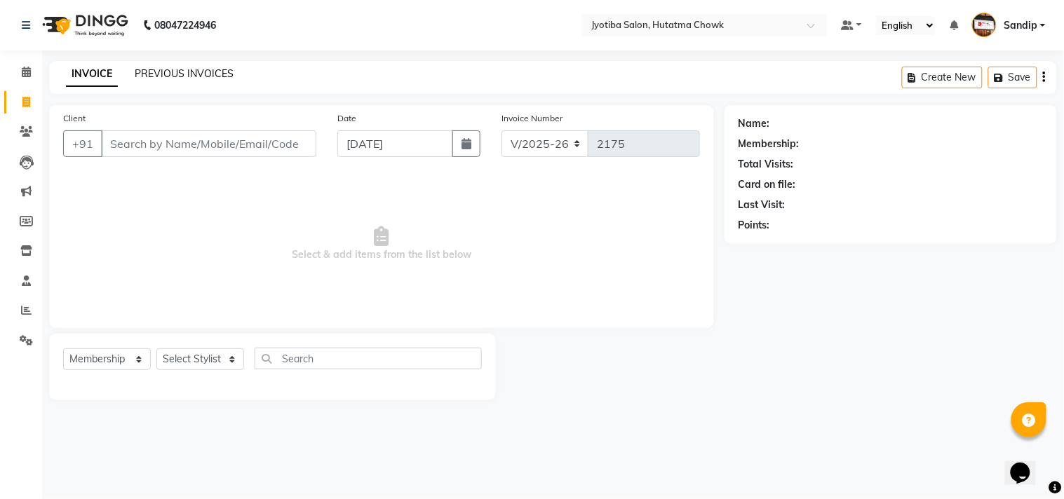
click at [182, 72] on link "PREVIOUS INVOICES" at bounding box center [184, 73] width 99 height 13
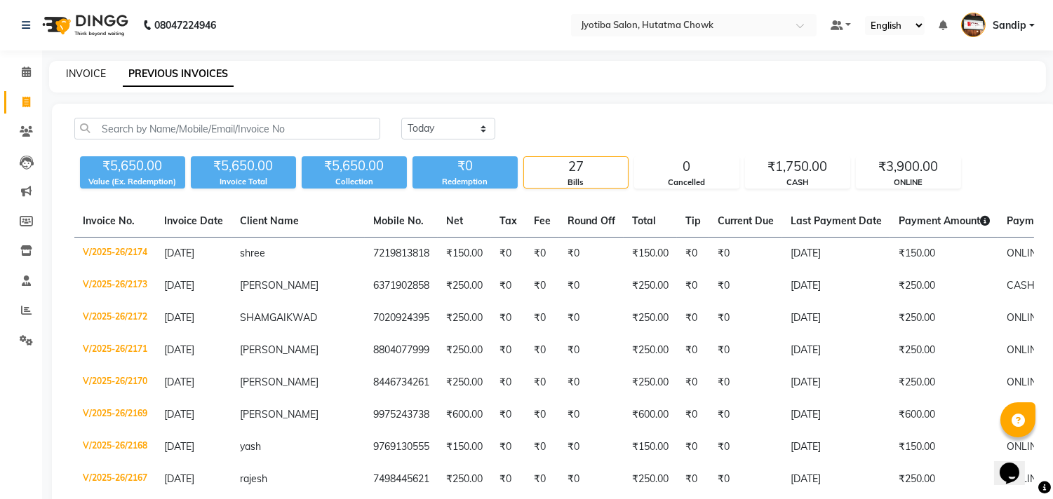
click at [89, 72] on link "INVOICE" at bounding box center [86, 73] width 40 height 13
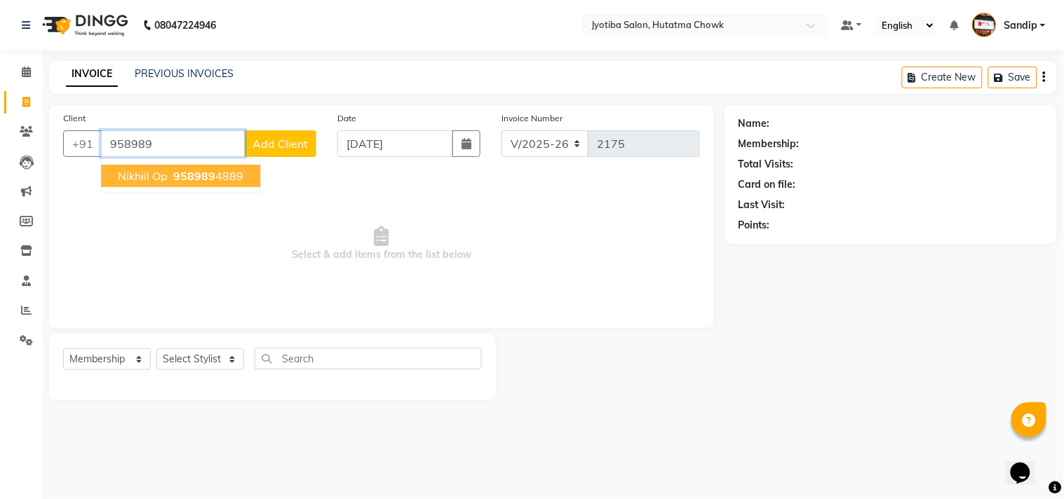
click at [194, 172] on span "958989" at bounding box center [194, 176] width 42 height 14
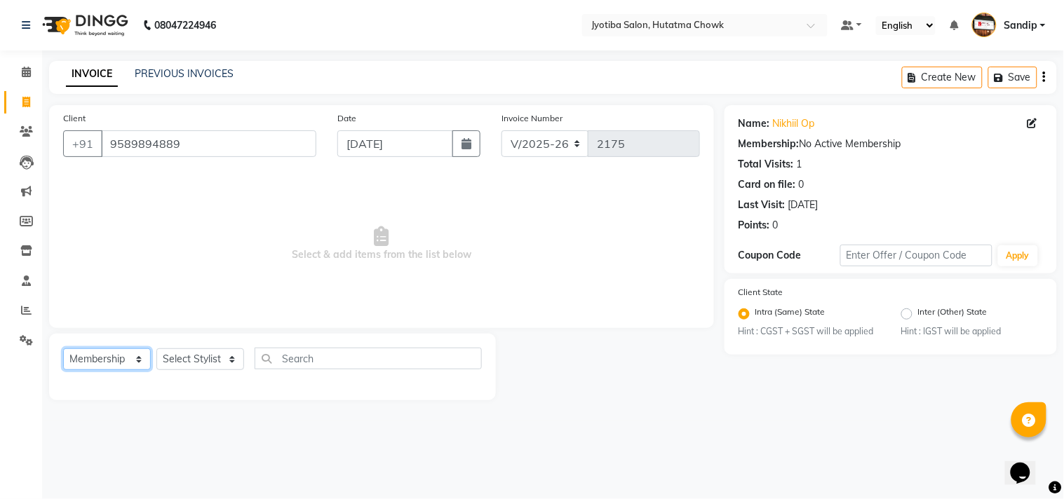
click at [94, 363] on select "Select Service Product Membership Package Voucher Prepaid Gift Card" at bounding box center [107, 360] width 88 height 22
click at [63, 349] on select "Select Service Product Membership Package Voucher Prepaid Gift Card" at bounding box center [107, 360] width 88 height 22
click at [188, 360] on select "Select Stylist [PERSON_NAME] [PERSON_NAME] [PERSON_NAME] [PERSON_NAME] prem RAH…" at bounding box center [200, 360] width 88 height 22
click at [156, 349] on select "Select Stylist [PERSON_NAME] [PERSON_NAME] [PERSON_NAME] [PERSON_NAME] prem RAH…" at bounding box center [200, 360] width 88 height 22
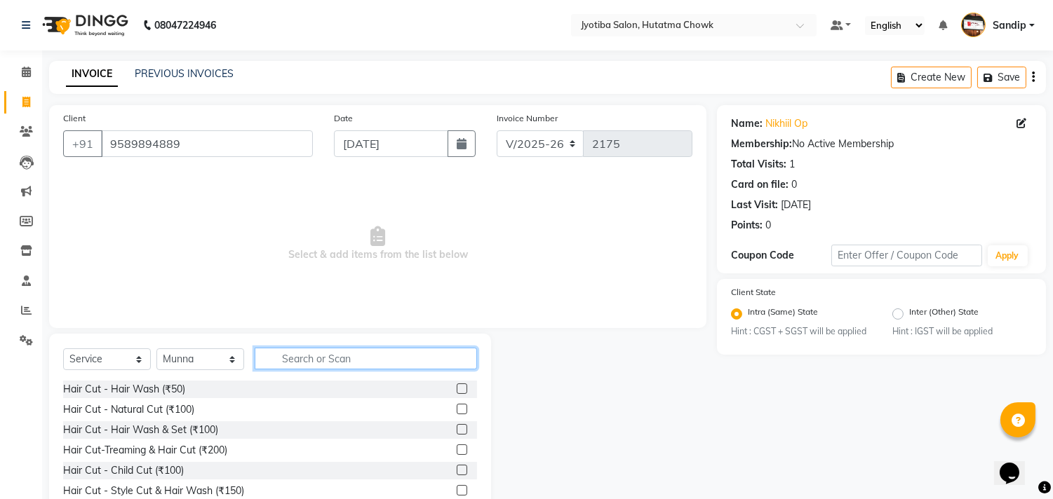
click at [288, 358] on input "text" at bounding box center [366, 359] width 222 height 22
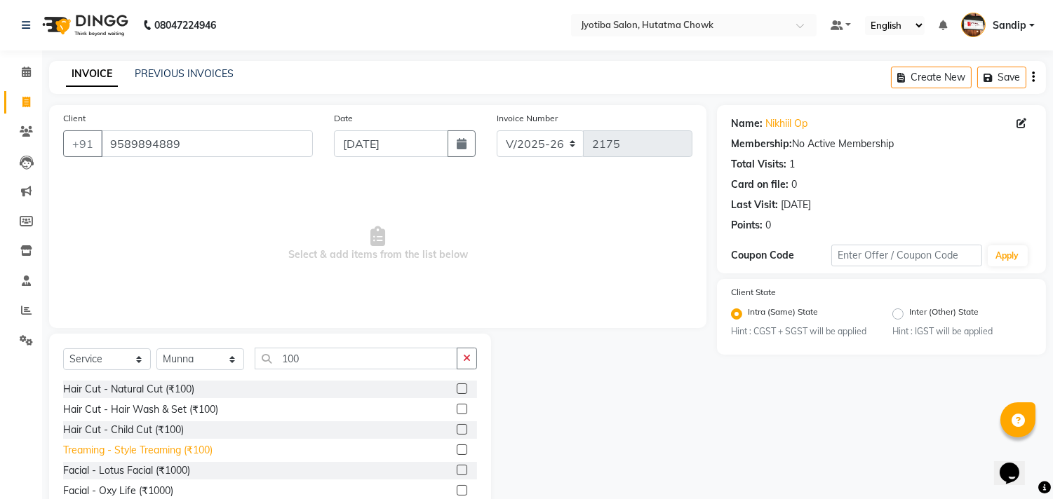
click at [171, 454] on div "Treaming - Style Treaming (₹100)" at bounding box center [137, 450] width 149 height 15
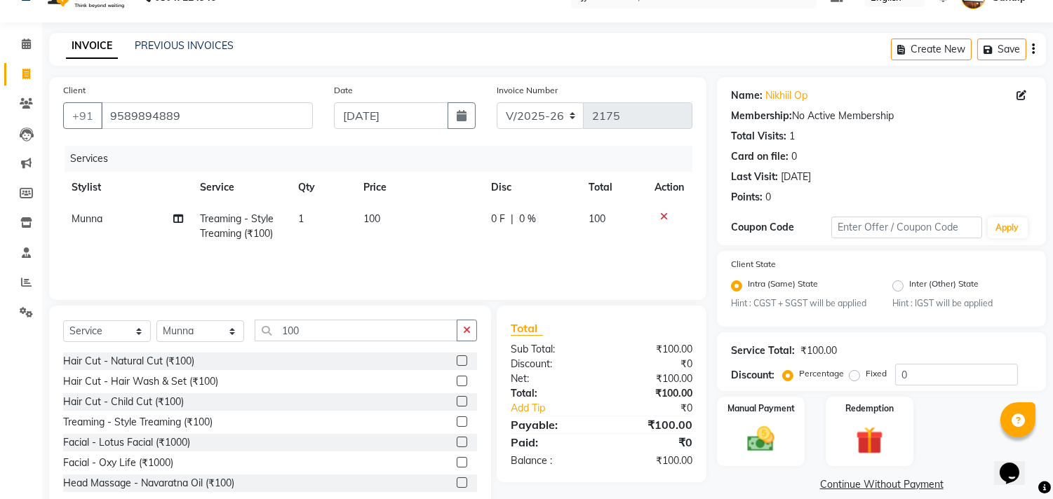
scroll to position [62, 0]
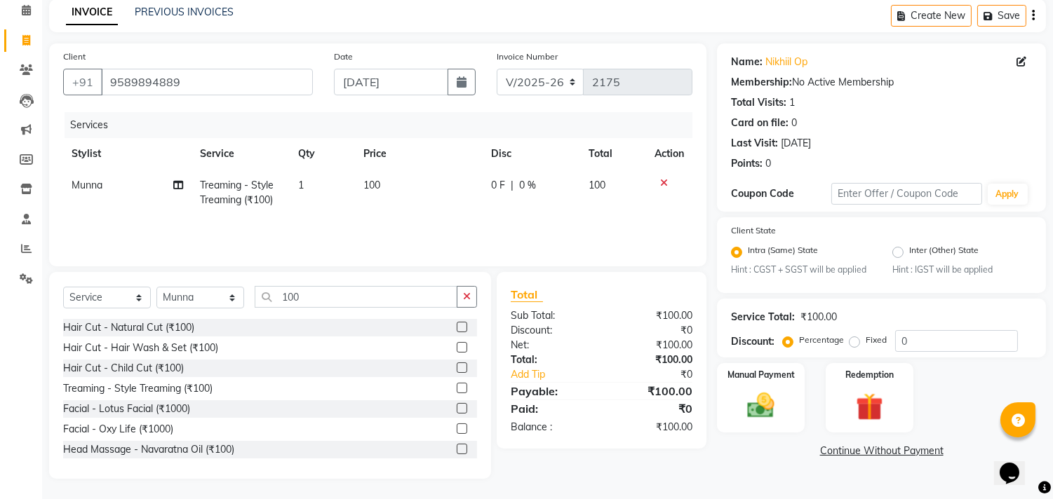
click at [837, 454] on link "Continue Without Payment" at bounding box center [881, 451] width 323 height 15
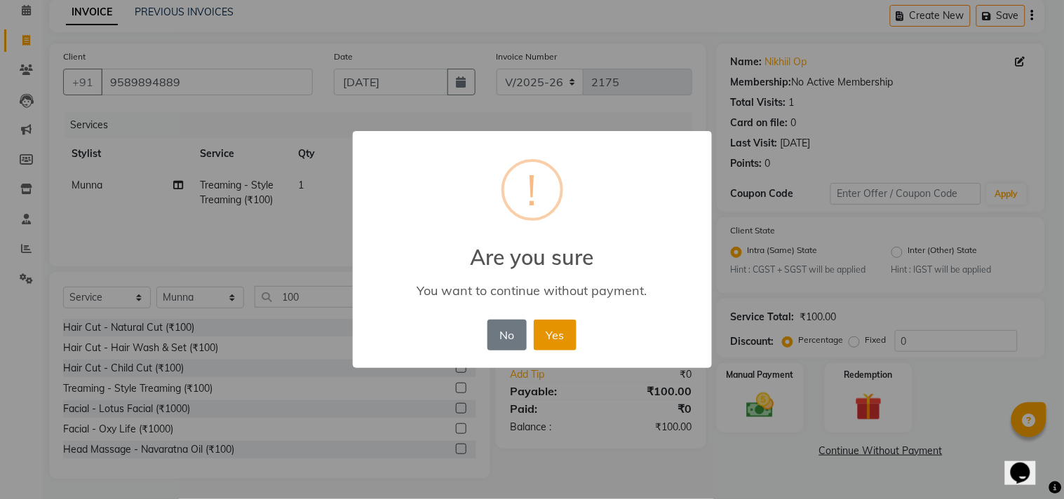
click at [556, 331] on button "Yes" at bounding box center [555, 335] width 43 height 31
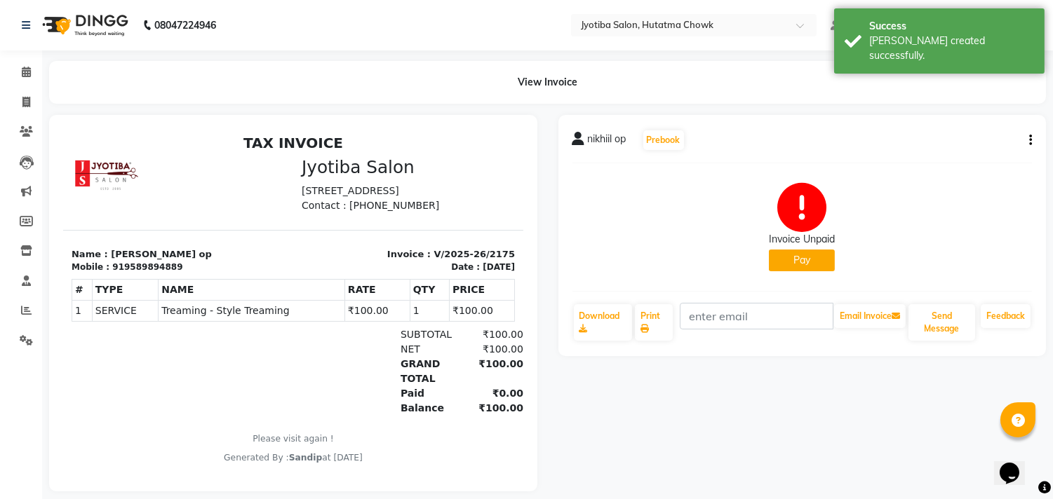
click at [783, 261] on button "Pay" at bounding box center [802, 261] width 66 height 22
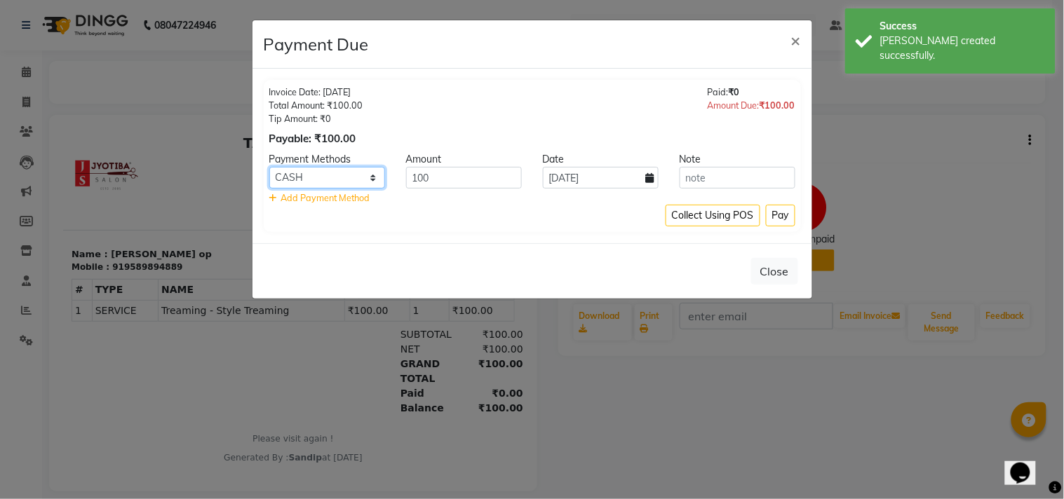
click at [352, 180] on select "CASH ONLINE CARD" at bounding box center [327, 178] width 116 height 22
click at [269, 167] on select "CASH ONLINE CARD" at bounding box center [327, 178] width 116 height 22
click at [776, 217] on button "Pay" at bounding box center [780, 216] width 29 height 22
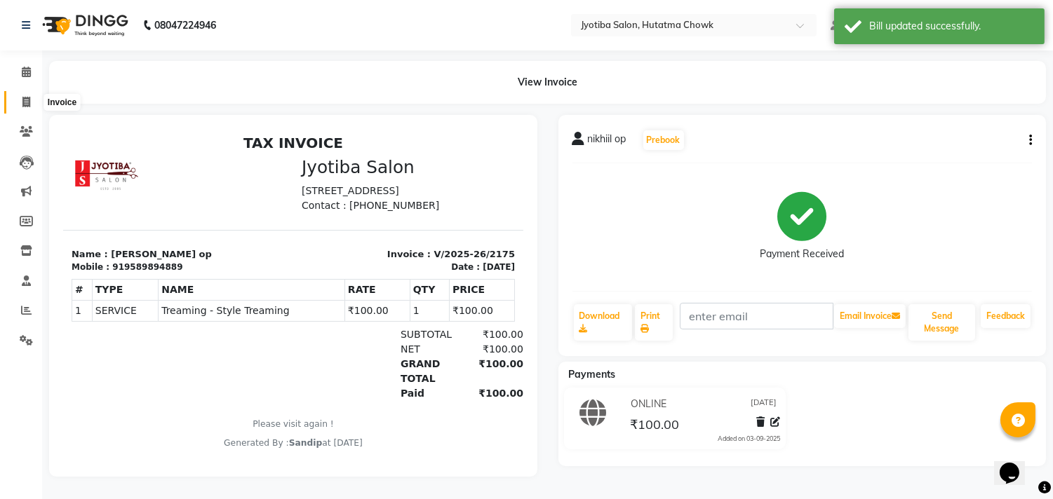
click at [25, 100] on icon at bounding box center [26, 102] width 8 height 11
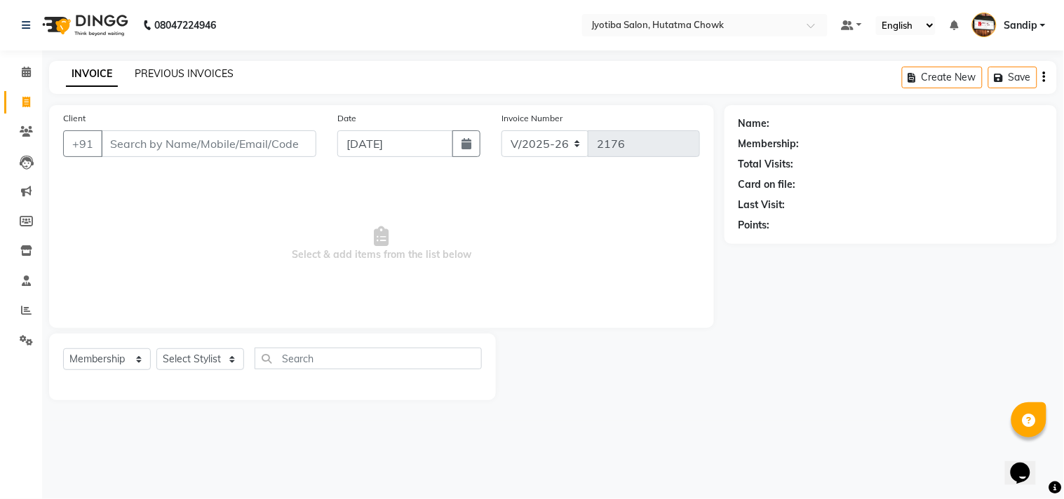
click at [181, 72] on link "PREVIOUS INVOICES" at bounding box center [184, 73] width 99 height 13
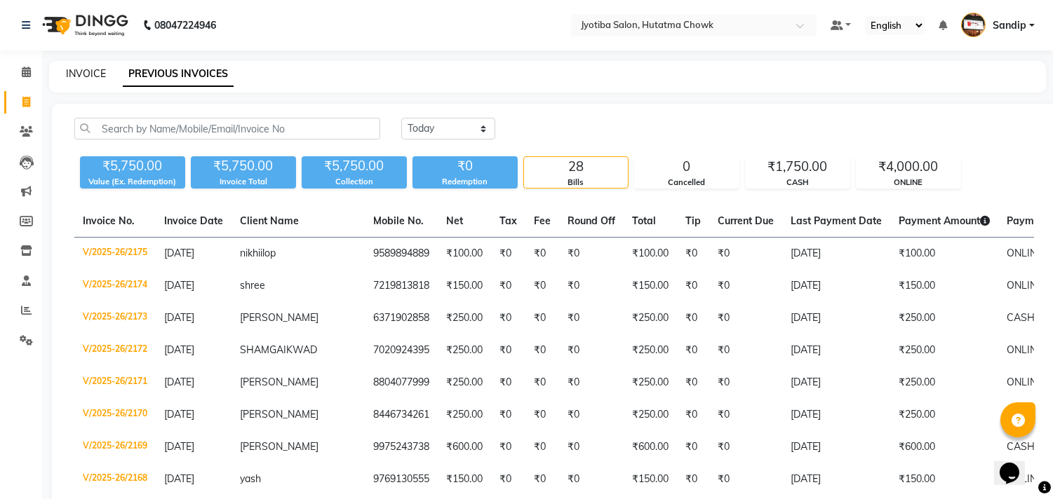
click at [84, 71] on link "INVOICE" at bounding box center [86, 73] width 40 height 13
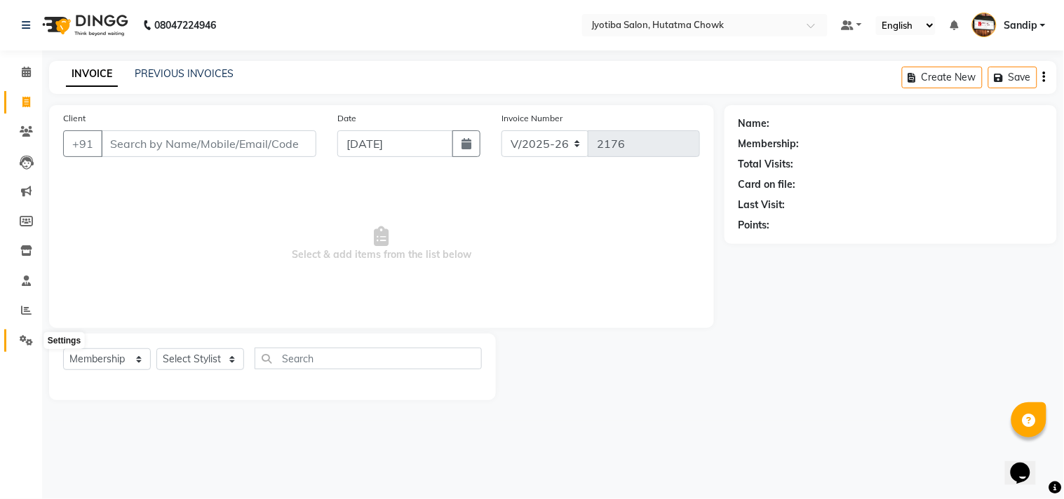
click at [22, 342] on icon at bounding box center [26, 340] width 13 height 11
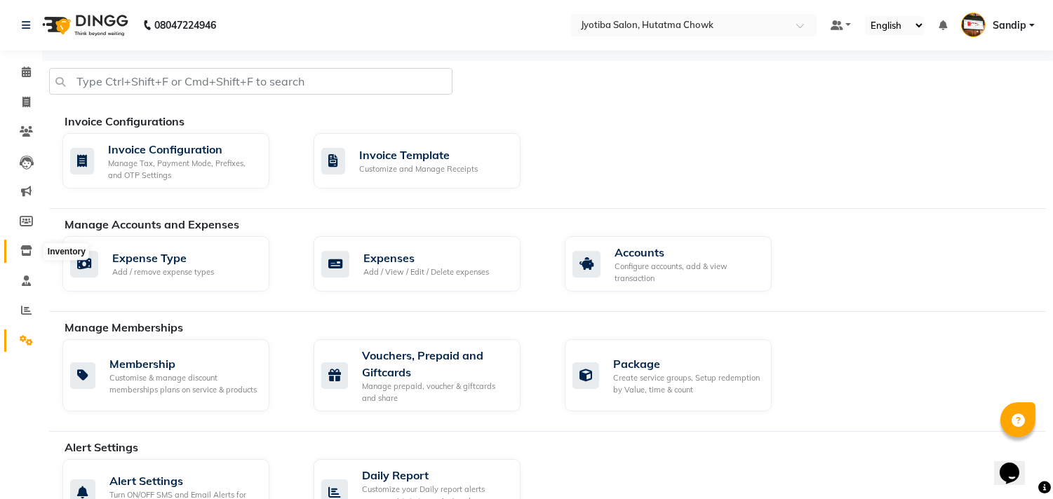
click at [26, 250] on icon at bounding box center [26, 250] width 12 height 11
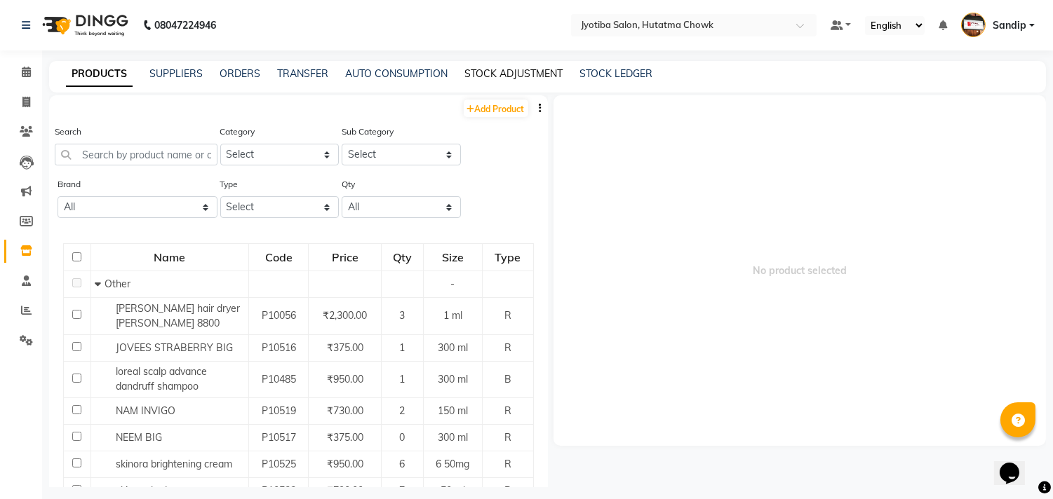
click at [494, 70] on link "STOCK ADJUSTMENT" at bounding box center [513, 73] width 98 height 13
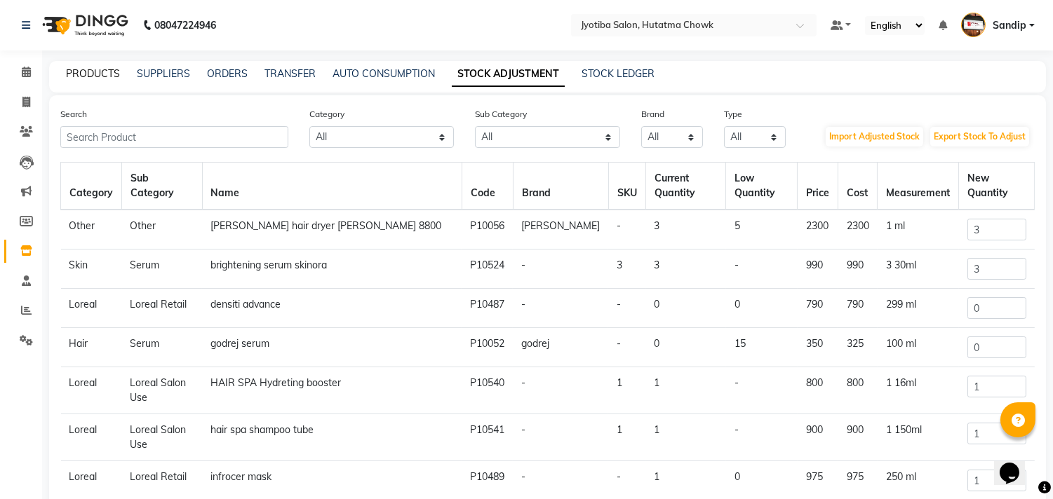
click at [89, 70] on link "PRODUCTS" at bounding box center [93, 73] width 54 height 13
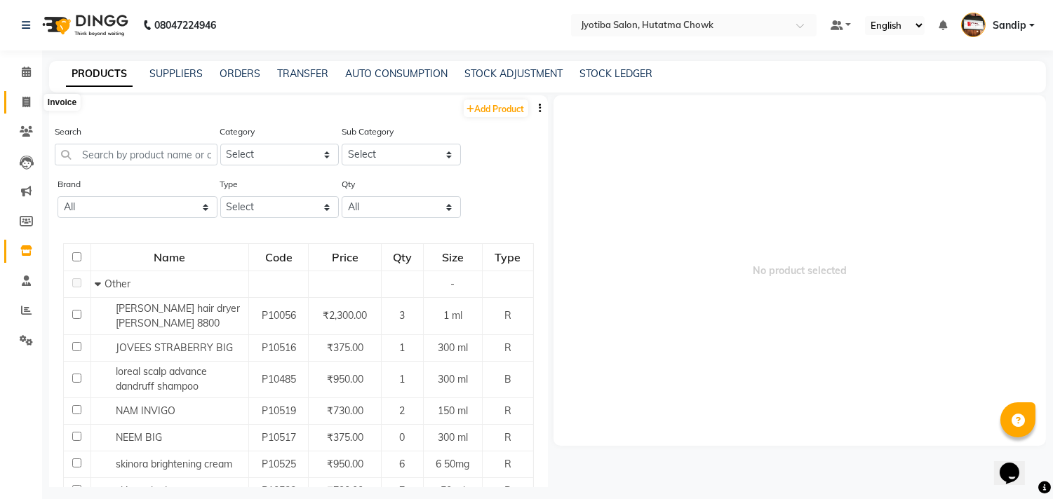
click at [23, 100] on icon at bounding box center [26, 102] width 8 height 11
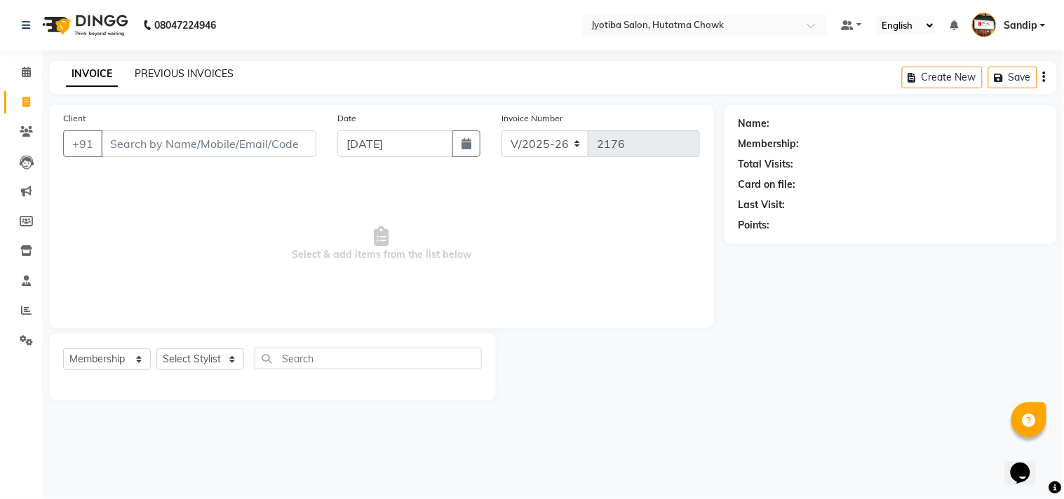
click at [184, 74] on link "PREVIOUS INVOICES" at bounding box center [184, 73] width 99 height 13
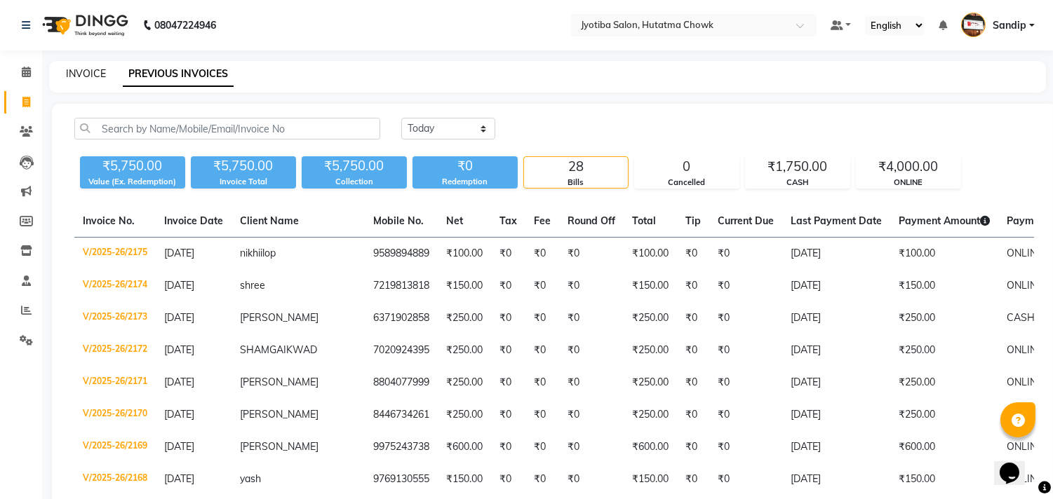
click at [86, 72] on link "INVOICE" at bounding box center [86, 73] width 40 height 13
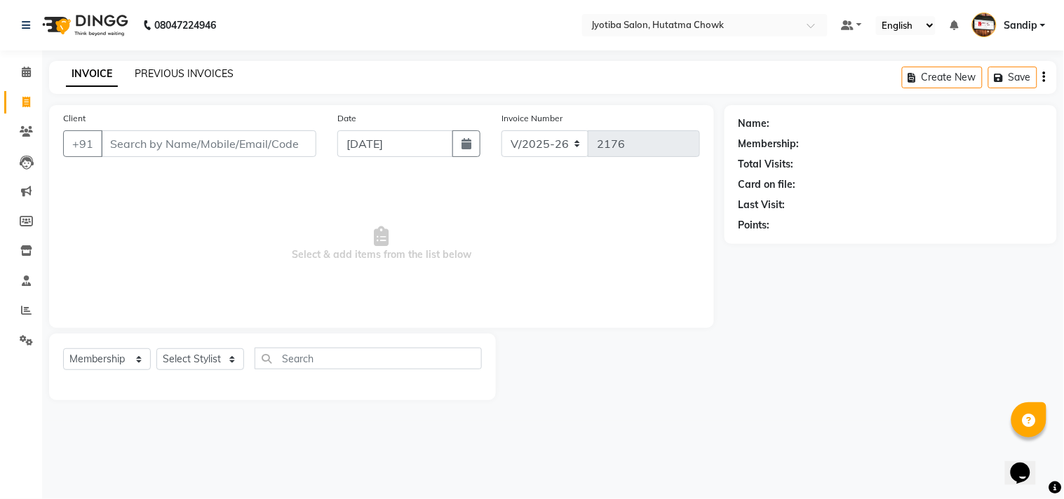
click at [184, 68] on link "PREVIOUS INVOICES" at bounding box center [184, 73] width 99 height 13
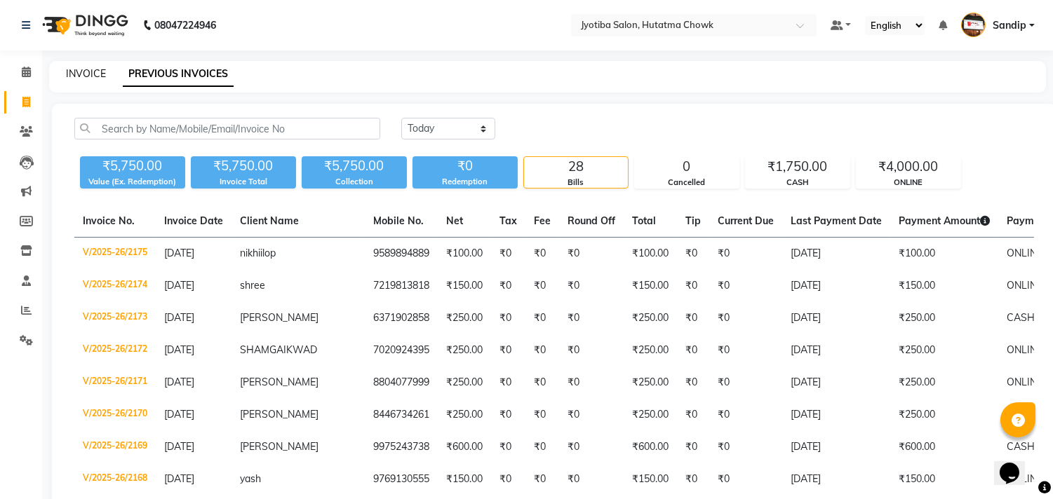
click at [85, 70] on link "INVOICE" at bounding box center [86, 73] width 40 height 13
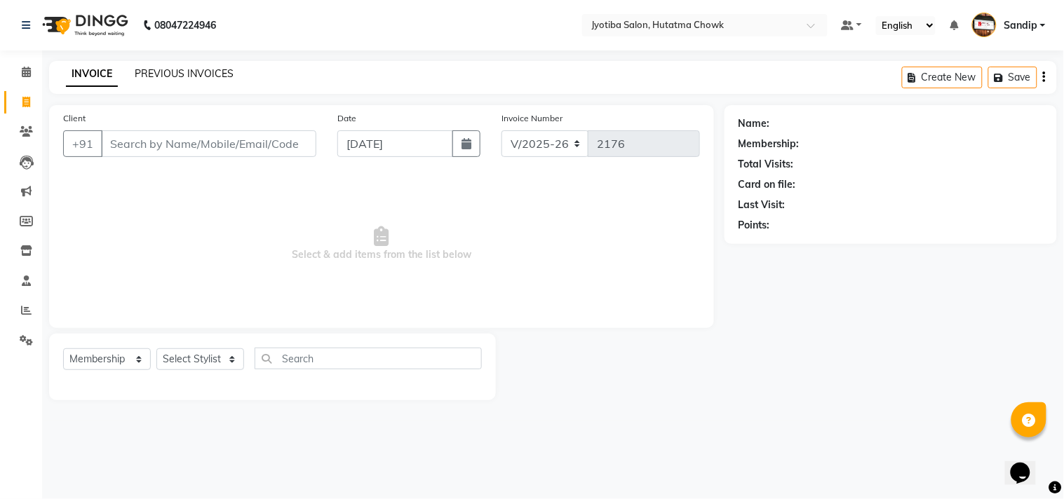
click at [184, 70] on link "PREVIOUS INVOICES" at bounding box center [184, 73] width 99 height 13
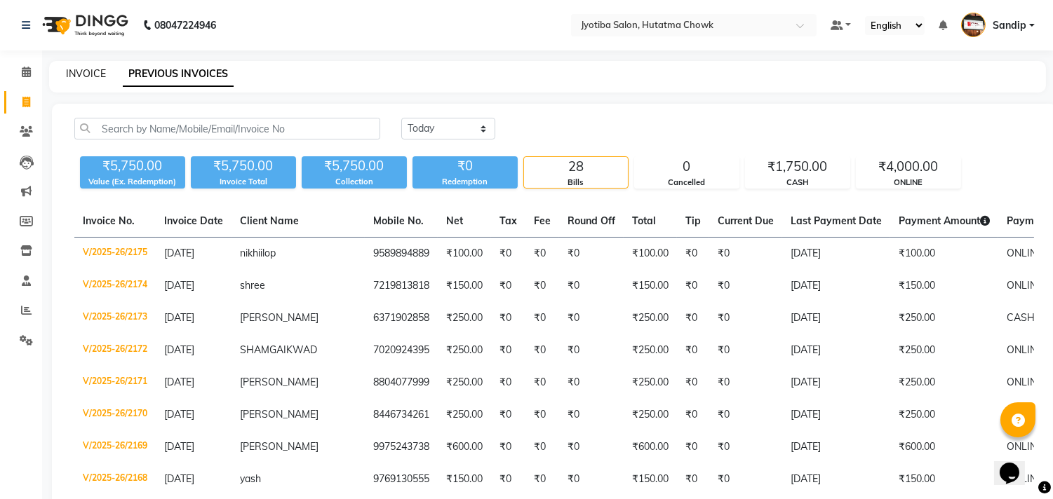
click at [85, 71] on link "INVOICE" at bounding box center [86, 73] width 40 height 13
